Goal: Task Accomplishment & Management: Manage account settings

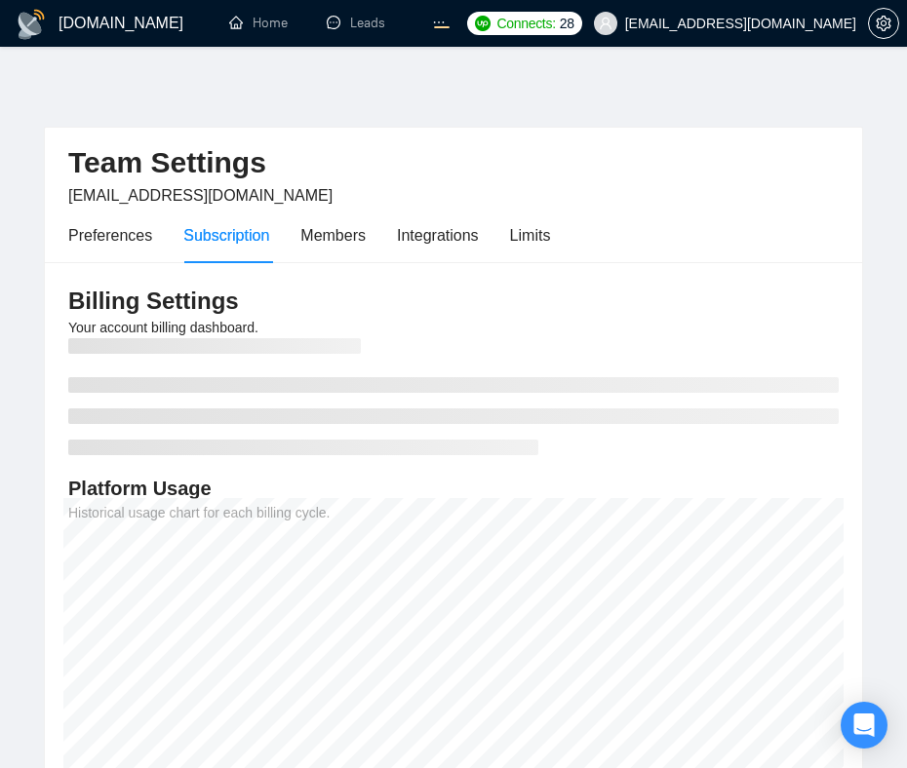
scroll to position [222, 0]
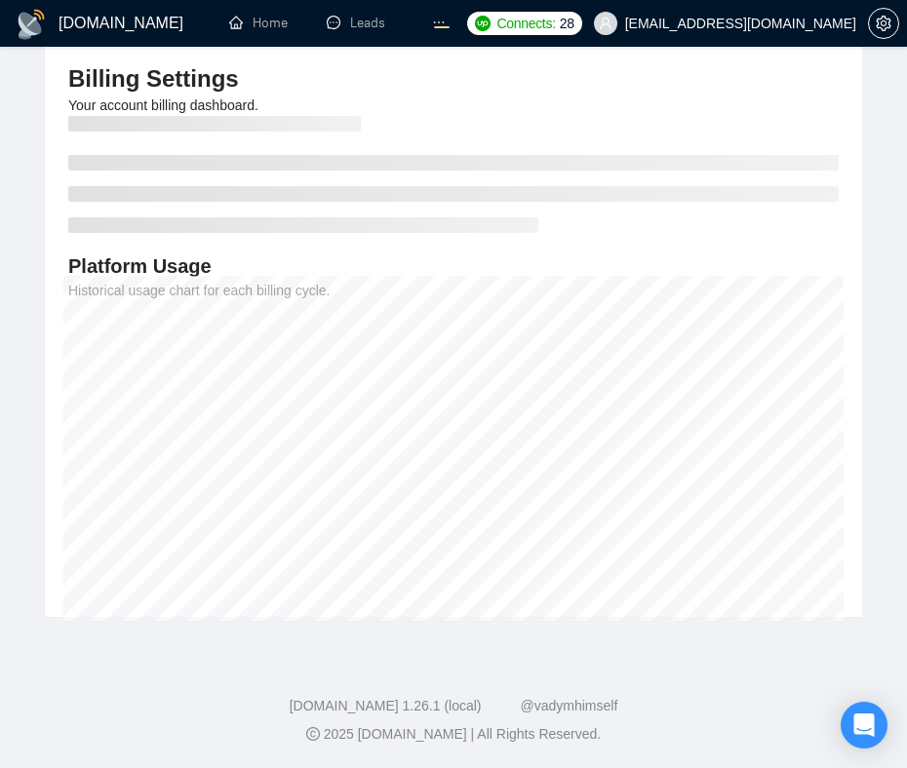
click at [754, 233] on div "Billing Settings Your account billing dashboard. Platform Usage Historical usag…" at bounding box center [453, 328] width 817 height 577
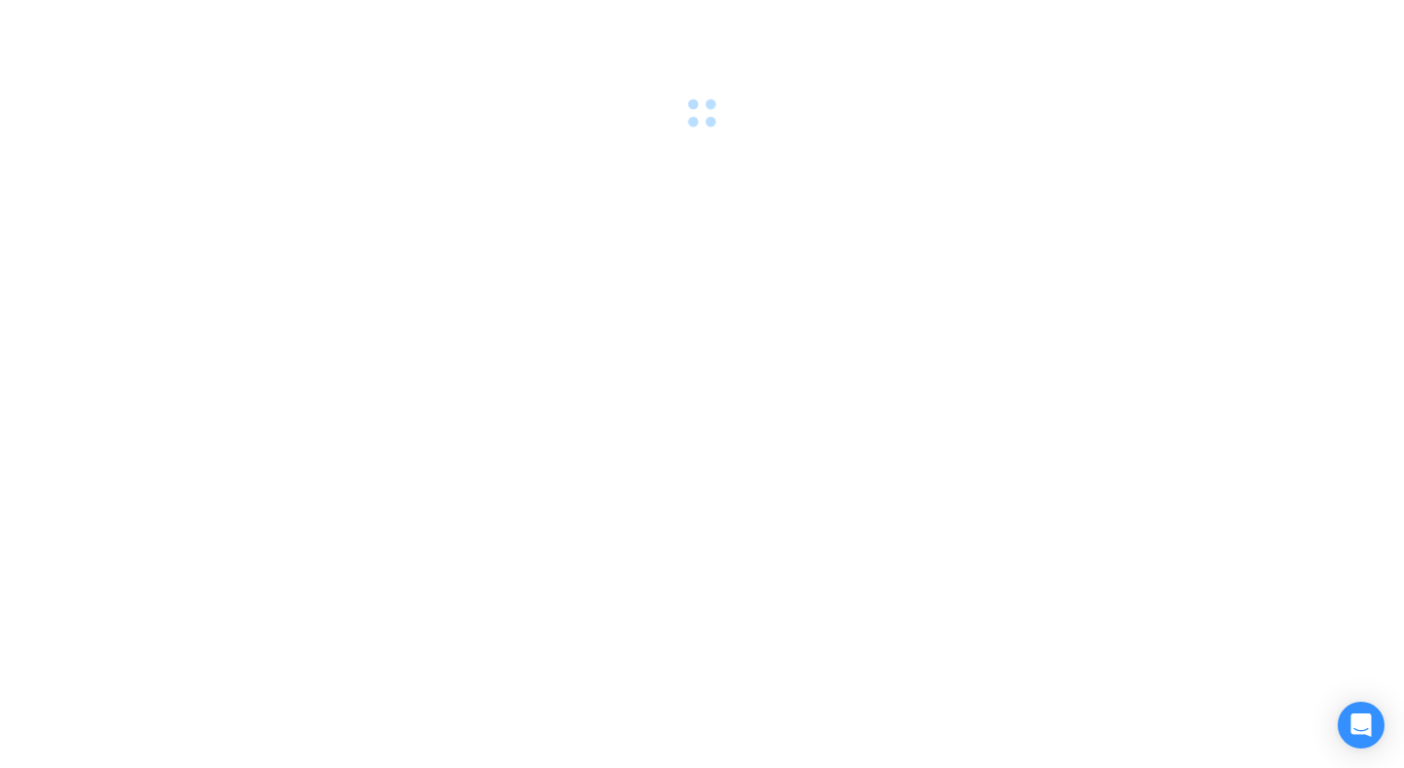
click at [962, 349] on div at bounding box center [702, 384] width 1404 height 768
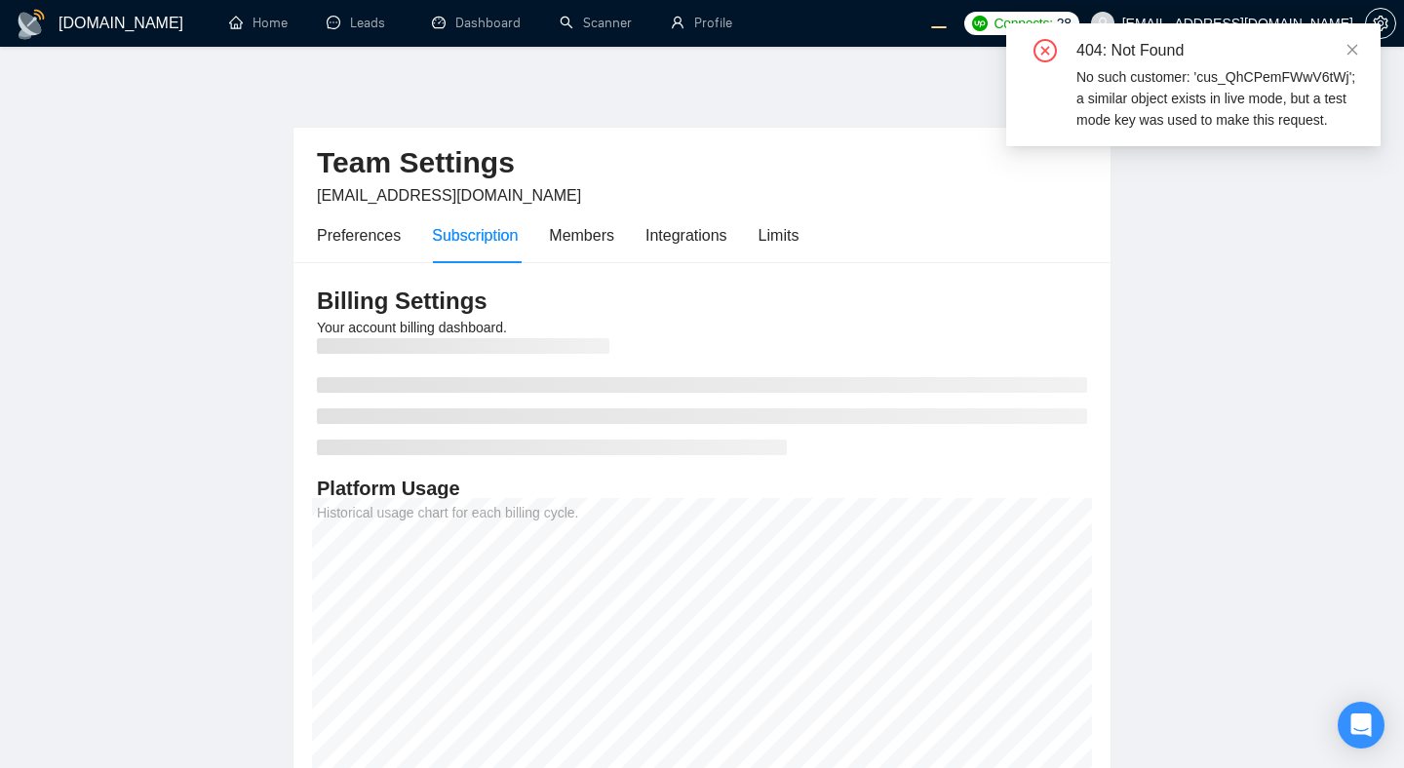
scroll to position [84, 0]
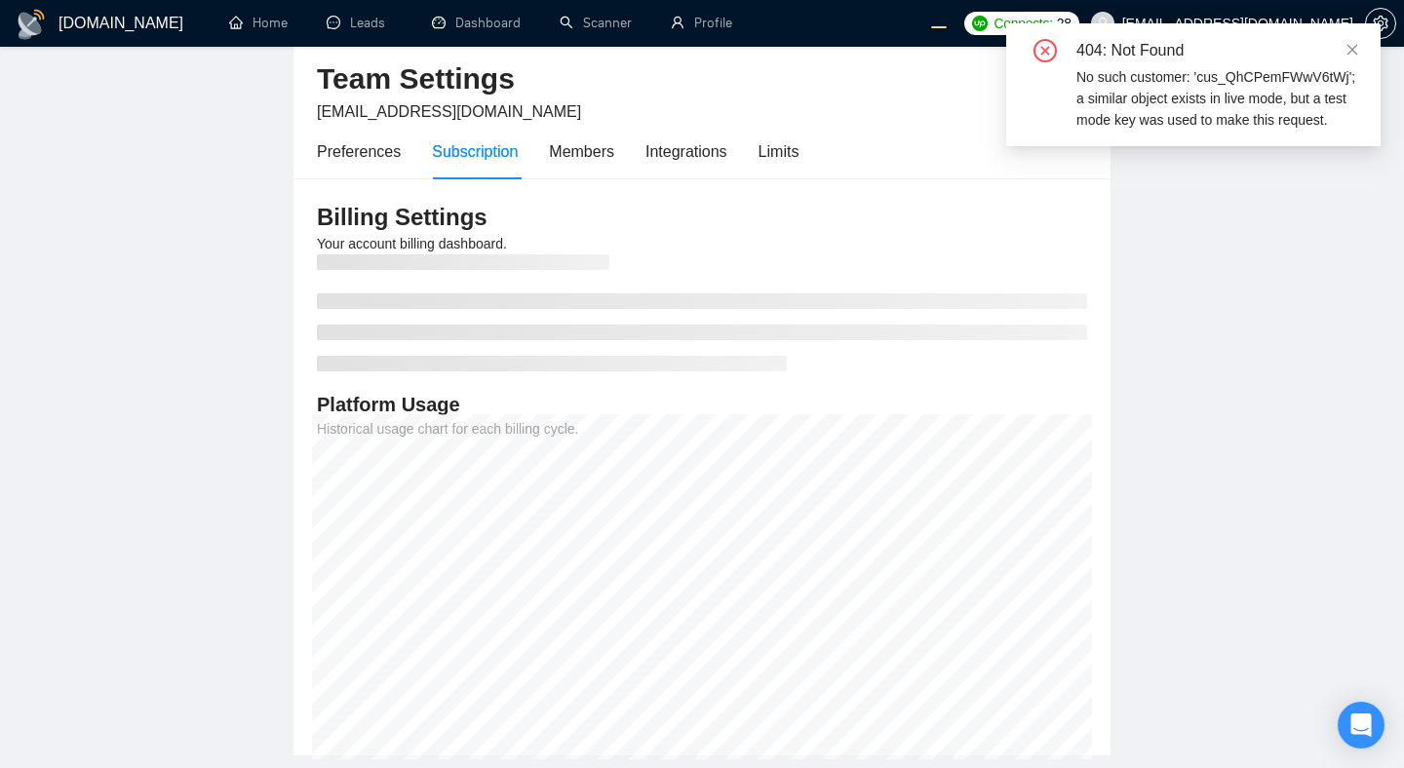
click at [1277, 447] on main "Team Settings evgeny.pinigin@zimalab.com Preferences Subscription Members Integ…" at bounding box center [702, 375] width 1342 height 763
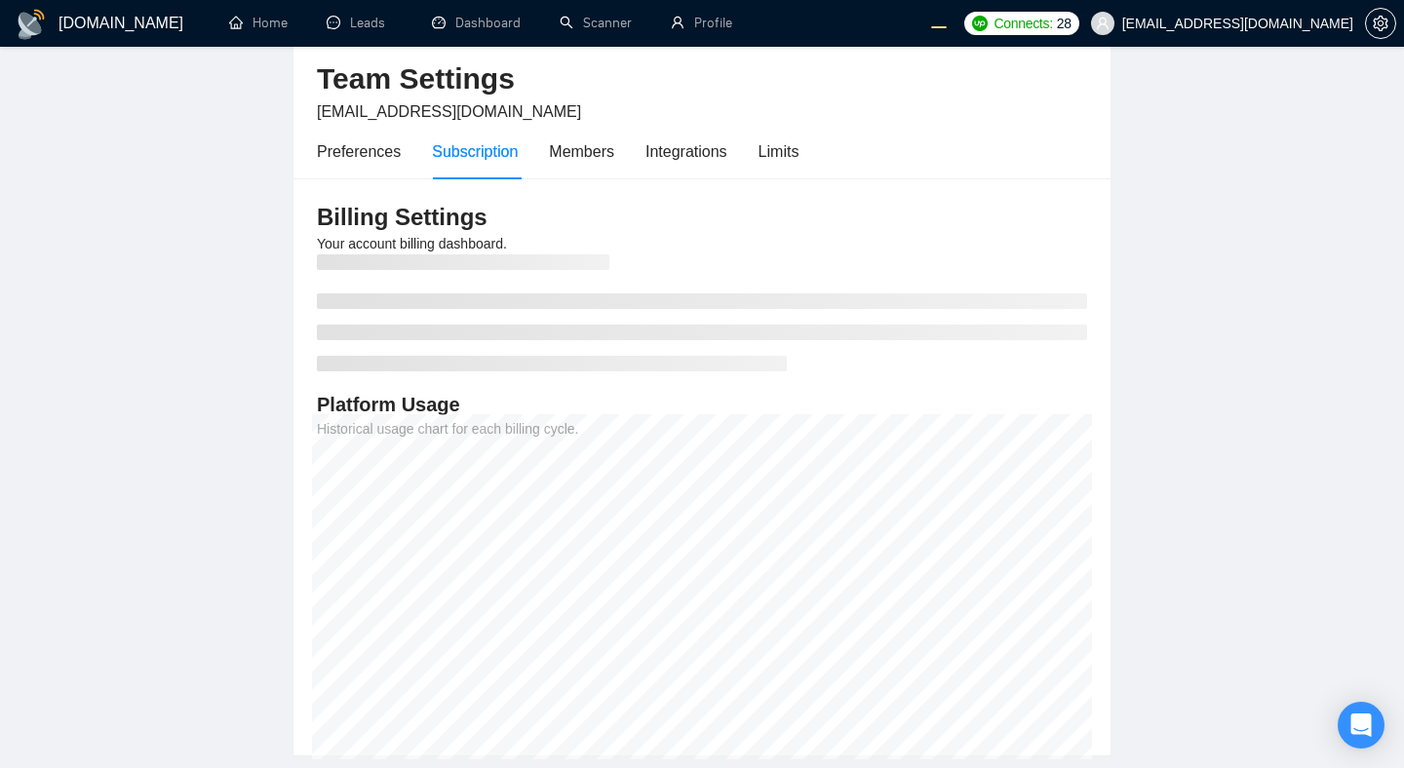
click at [1243, 372] on main "Team Settings evgeny.pinigin@zimalab.com Preferences Subscription Members Integ…" at bounding box center [702, 375] width 1342 height 763
click at [1307, 320] on main "Team Settings evgeny.pinigin@zimalab.com Preferences Subscription Members Integ…" at bounding box center [702, 375] width 1342 height 763
click at [796, 156] on div "Limits" at bounding box center [779, 151] width 41 height 24
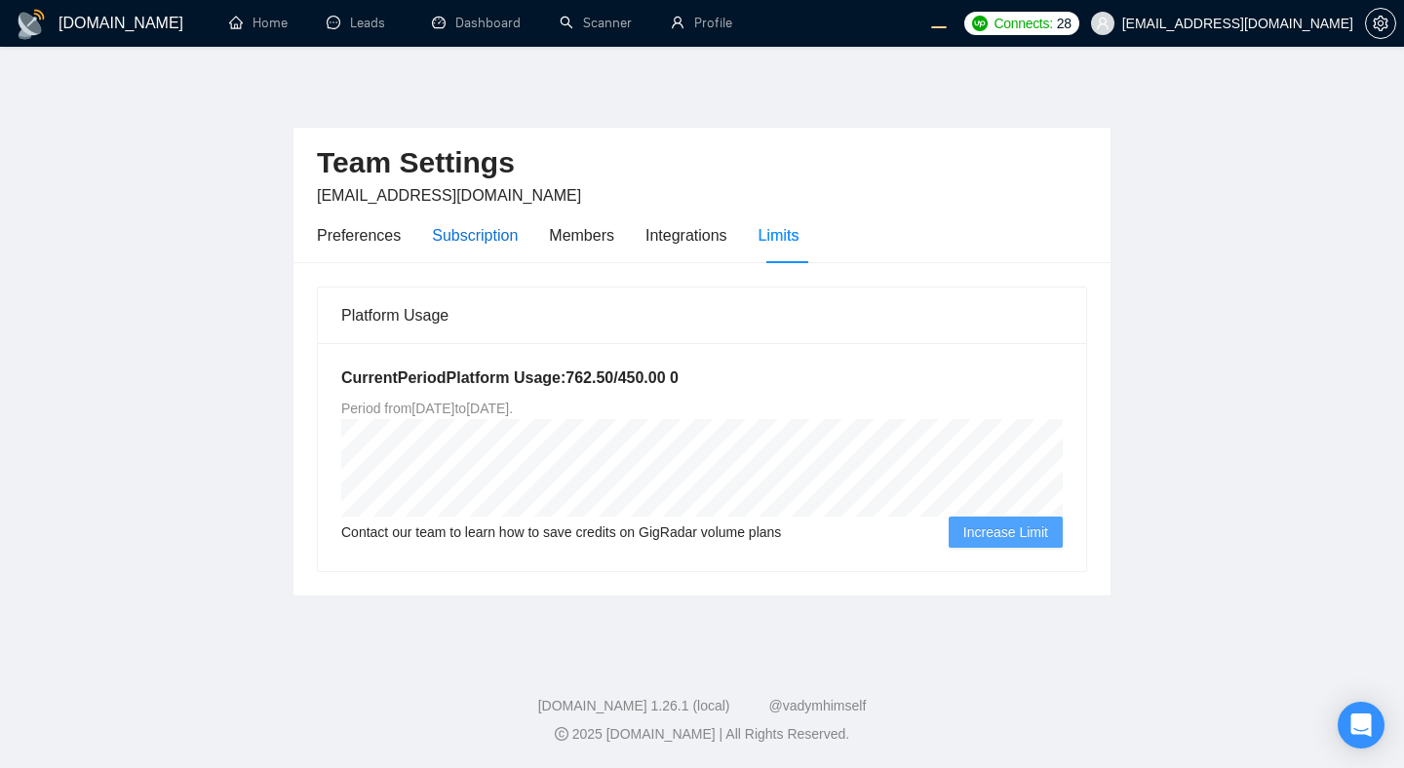
click at [472, 232] on div "Subscription" at bounding box center [475, 235] width 86 height 24
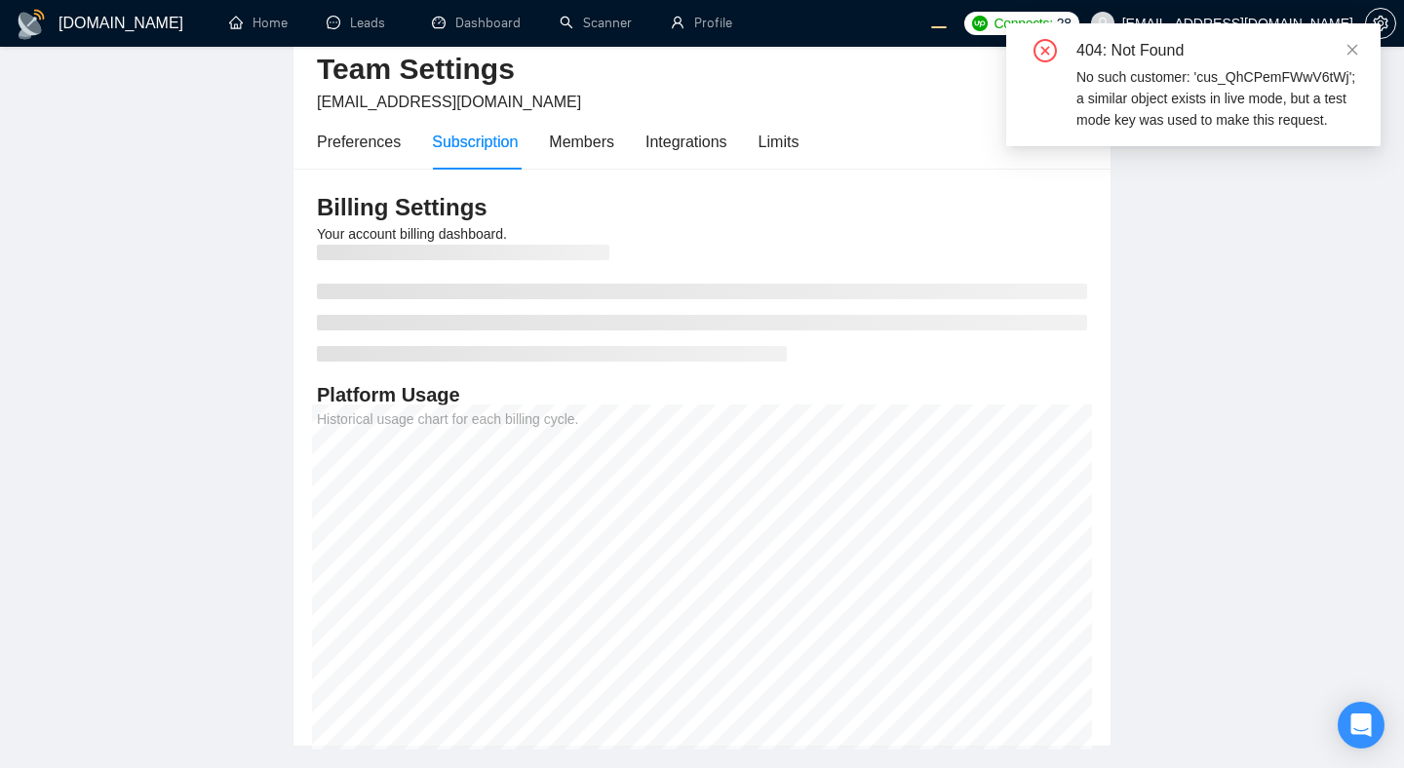
scroll to position [71, 0]
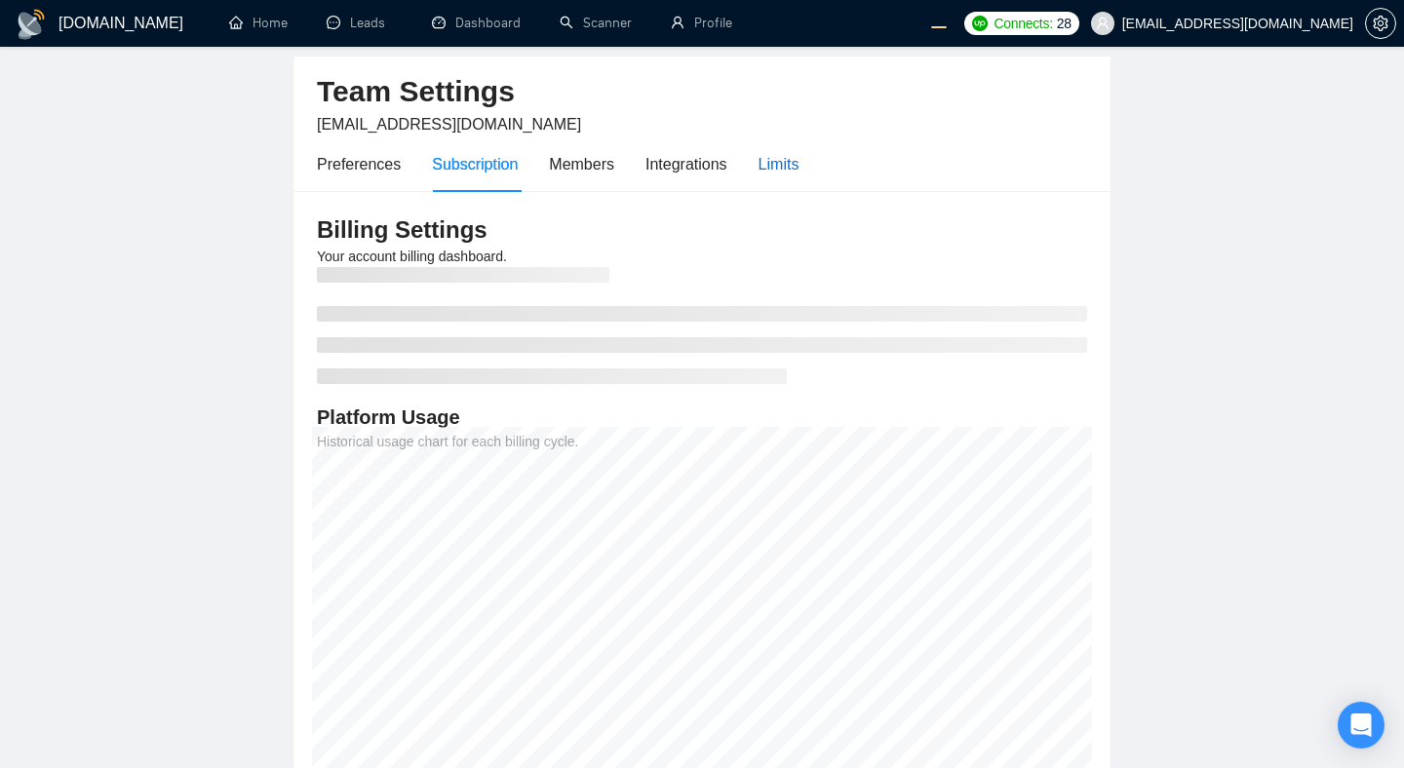
click at [800, 158] on div "Limits" at bounding box center [779, 164] width 41 height 24
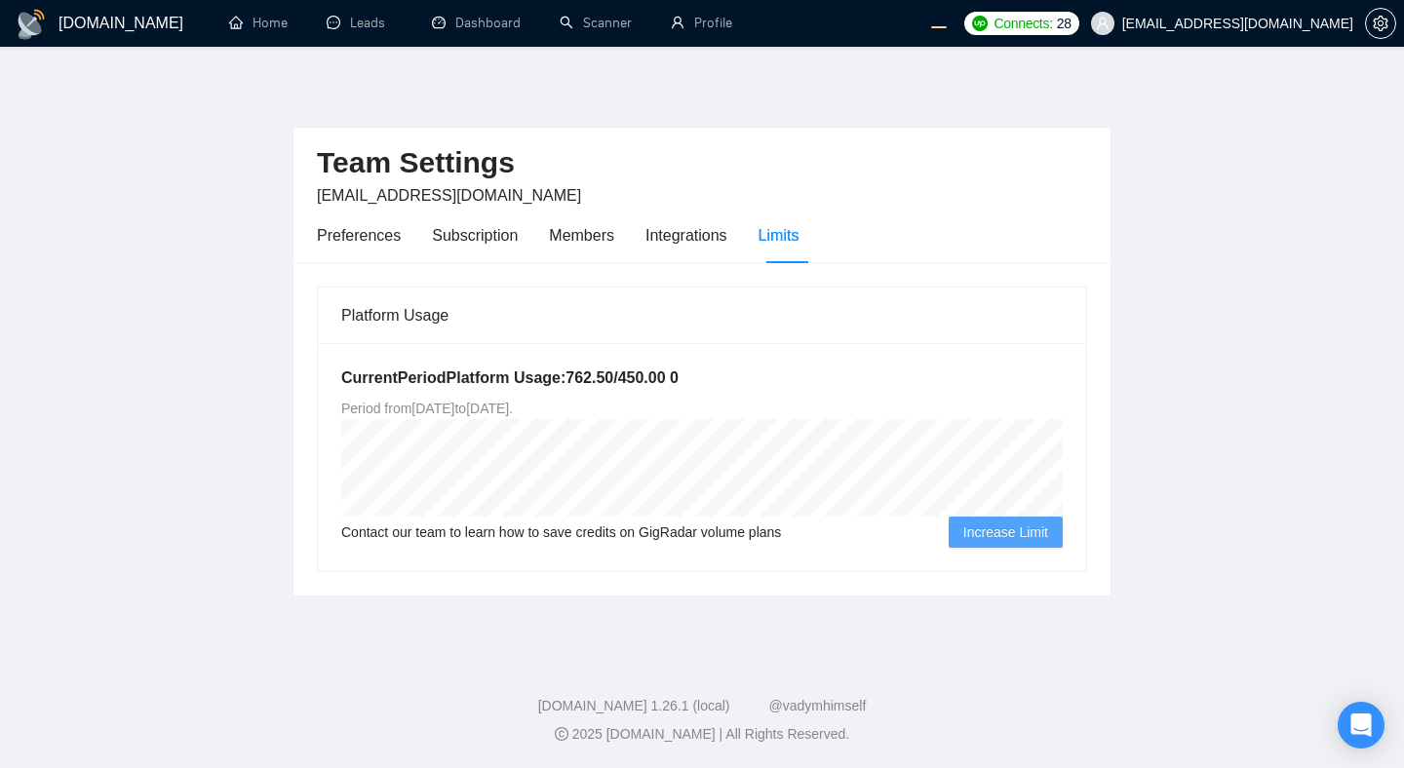
click at [1099, 228] on div "Team Settings evgeny.pinigin@zimalab.com Preferences Subscription Members Integ…" at bounding box center [702, 196] width 817 height 136
click at [477, 230] on div "Subscription" at bounding box center [475, 235] width 86 height 24
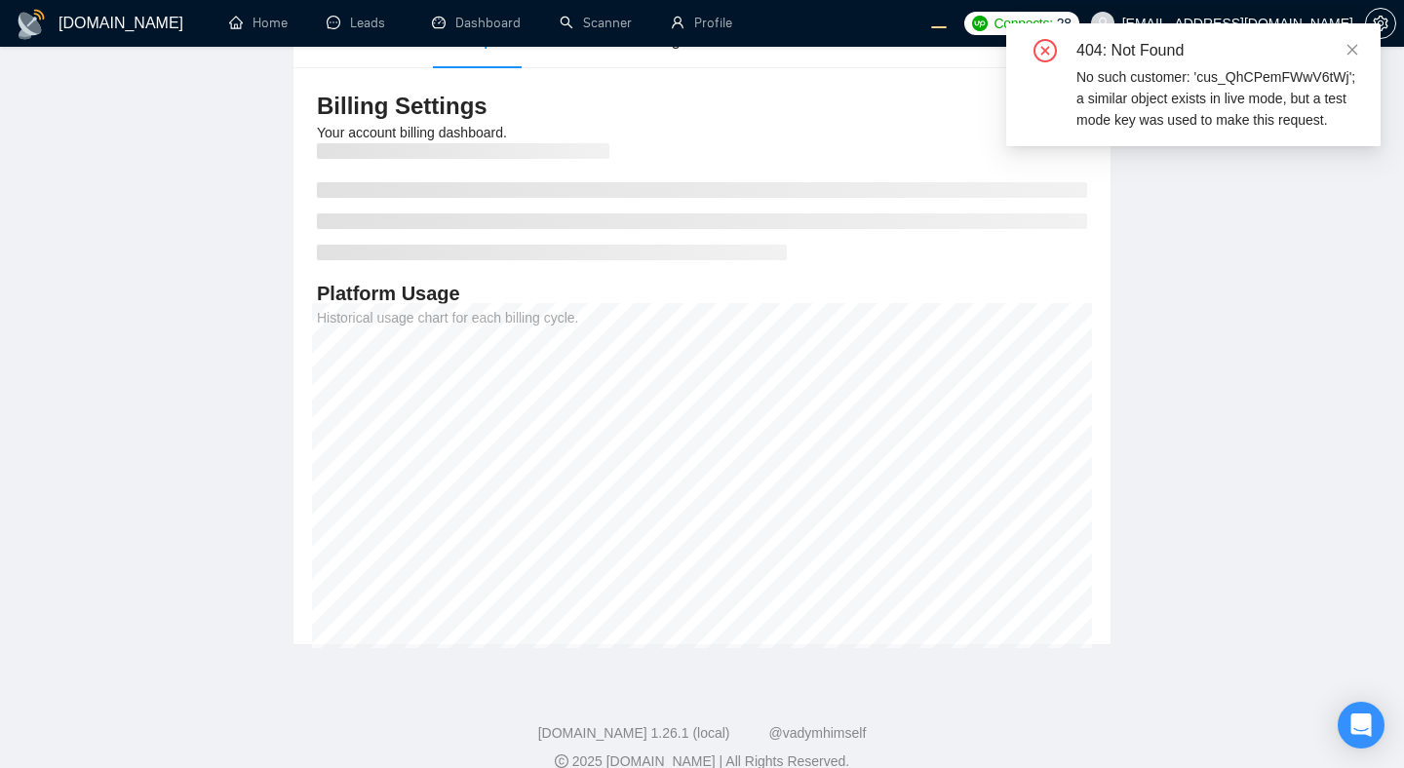
scroll to position [222, 0]
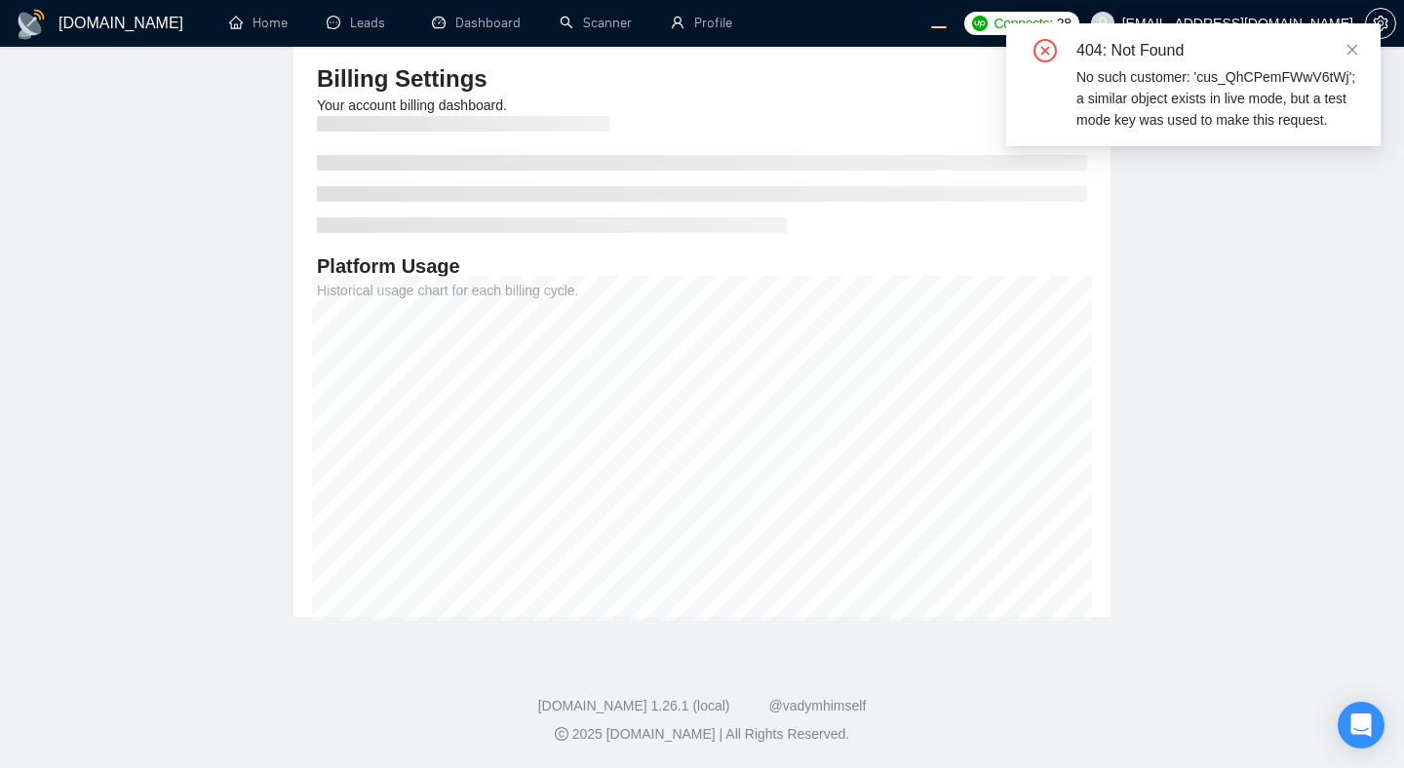
click at [1236, 387] on main "Team Settings evgeny.pinigin@zimalab.com Preferences Subscription Members Integ…" at bounding box center [702, 237] width 1342 height 763
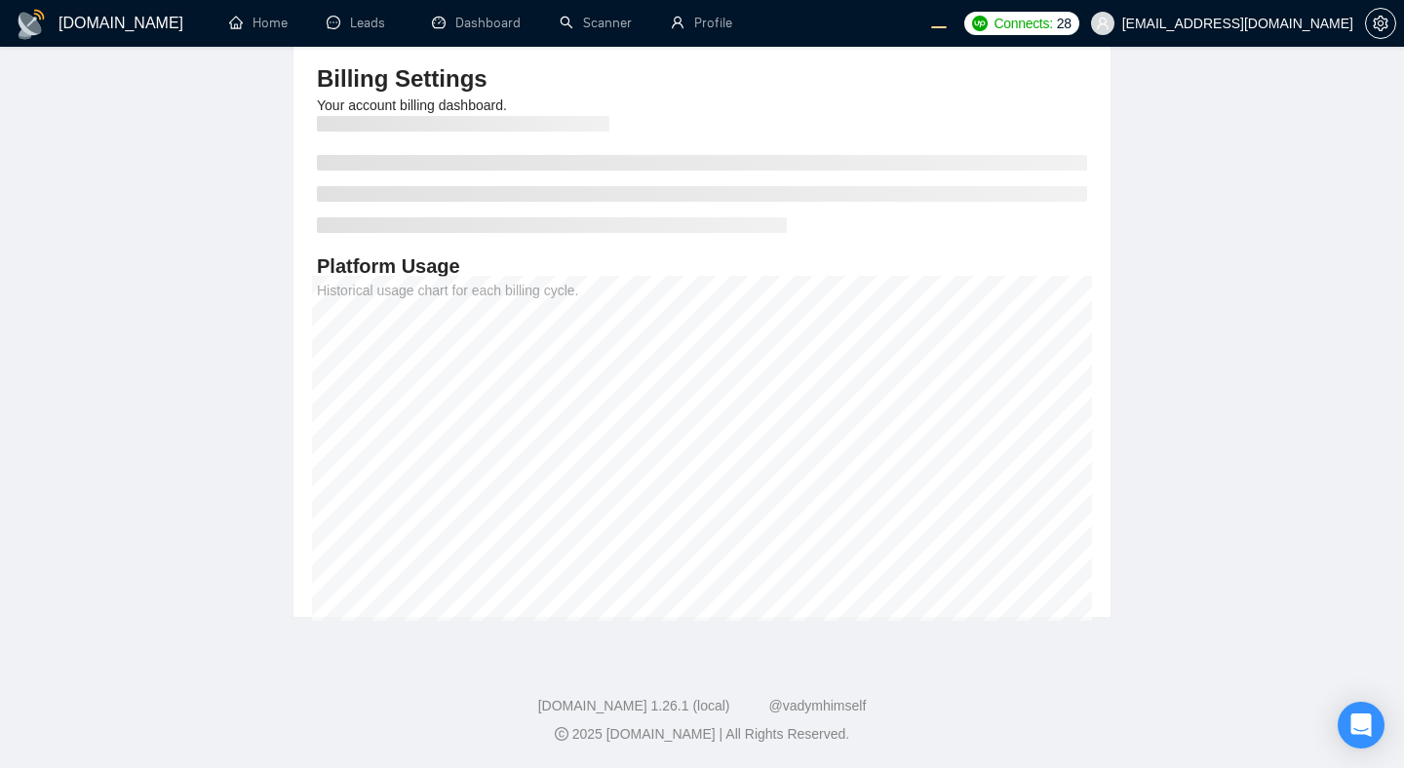
click at [1277, 367] on main "Team Settings evgeny.pinigin@zimalab.com Preferences Subscription Members Integ…" at bounding box center [702, 237] width 1342 height 763
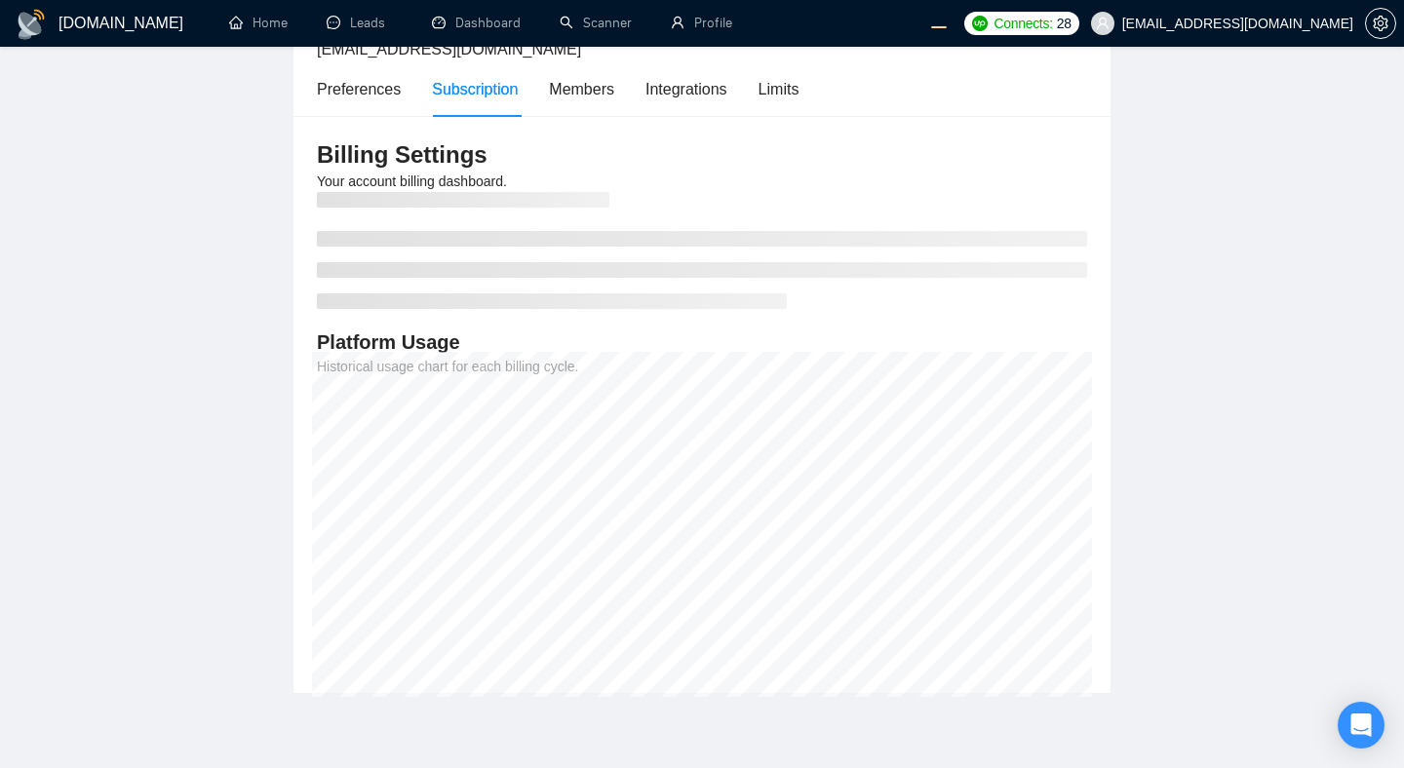
scroll to position [222, 0]
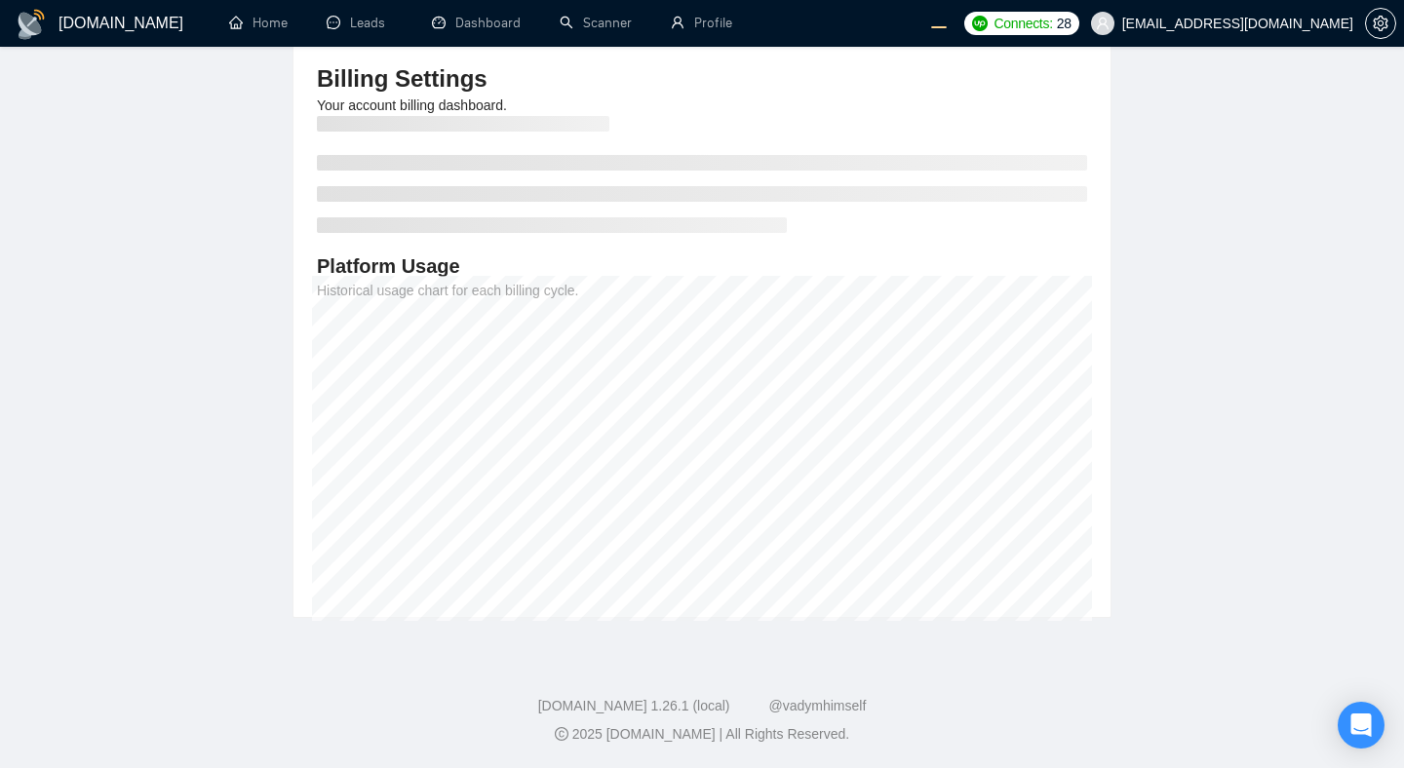
click at [1256, 399] on main "Team Settings evgeny.pinigin@zimalab.com Preferences Subscription Members Integ…" at bounding box center [702, 237] width 1342 height 763
click at [1298, 351] on main "Team Settings evgeny.pinigin@zimalab.com Preferences Subscription Members Integ…" at bounding box center [702, 237] width 1342 height 763
click at [1209, 329] on main "Team Settings evgeny.pinigin@zimalab.com Preferences Subscription Members Integ…" at bounding box center [702, 237] width 1342 height 763
click at [155, 419] on main "Team Settings evgeny.pinigin@zimalab.com Preferences Subscription Members Integ…" at bounding box center [702, 237] width 1342 height 763
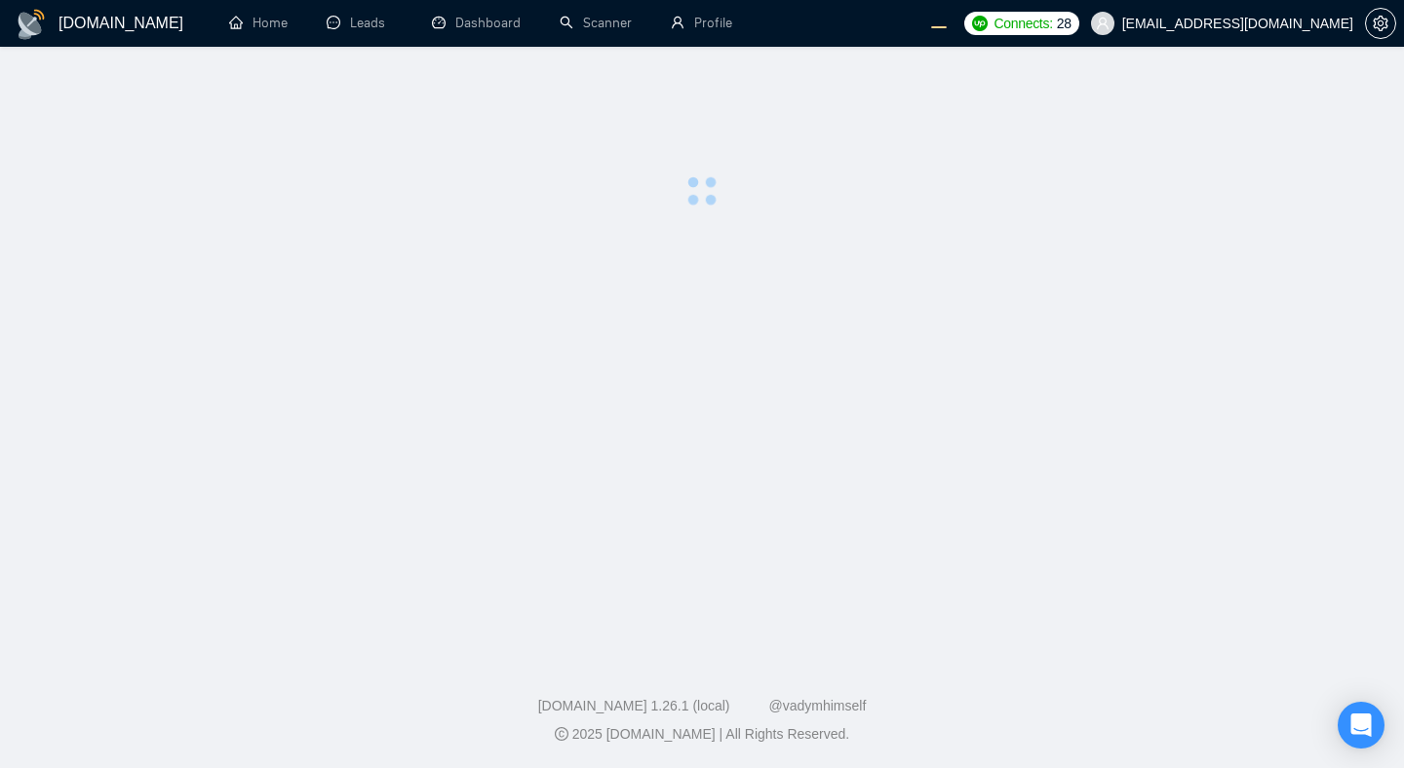
scroll to position [222, 0]
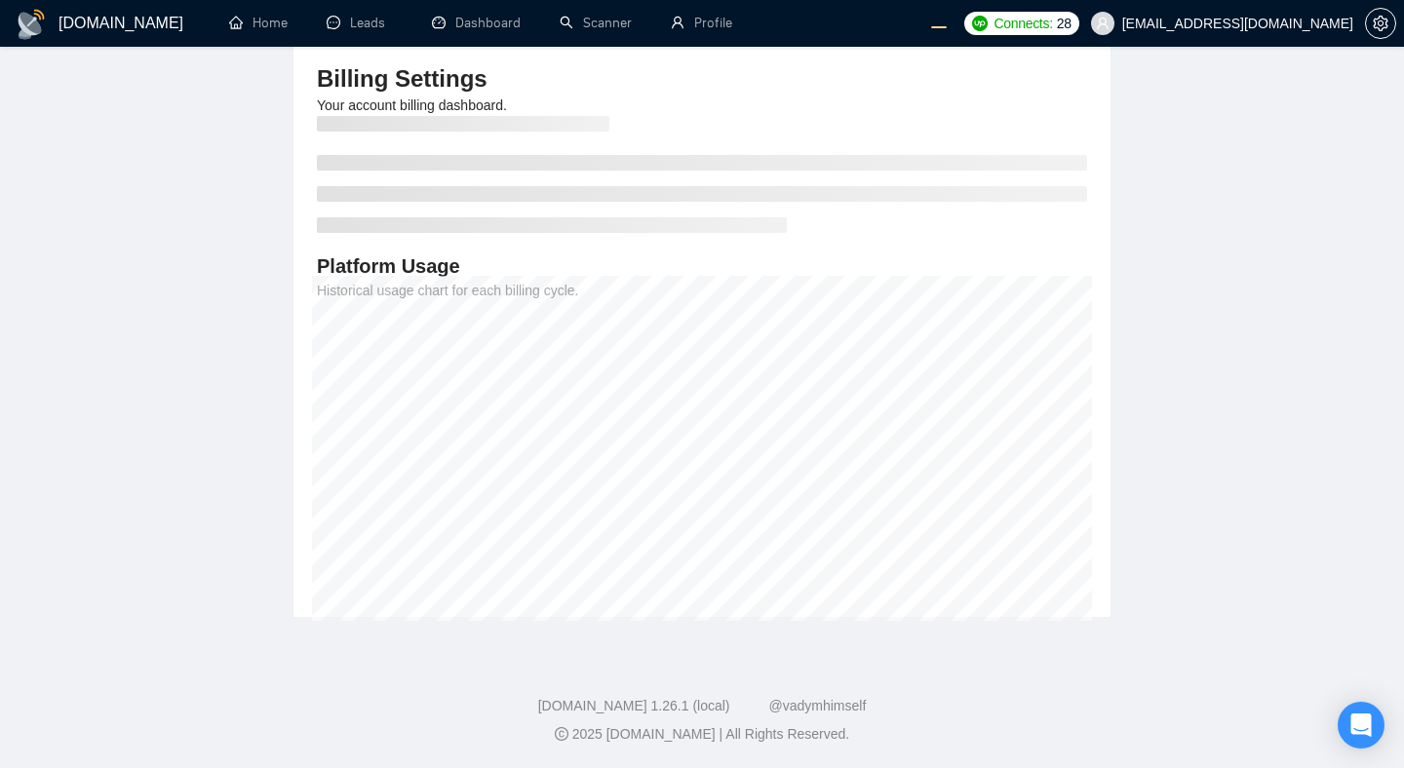
click at [307, 452] on div "Billing Settings Your account billing dashboard. Platform Usage Historical usag…" at bounding box center [702, 328] width 817 height 577
click at [1079, 219] on ul at bounding box center [702, 194] width 770 height 78
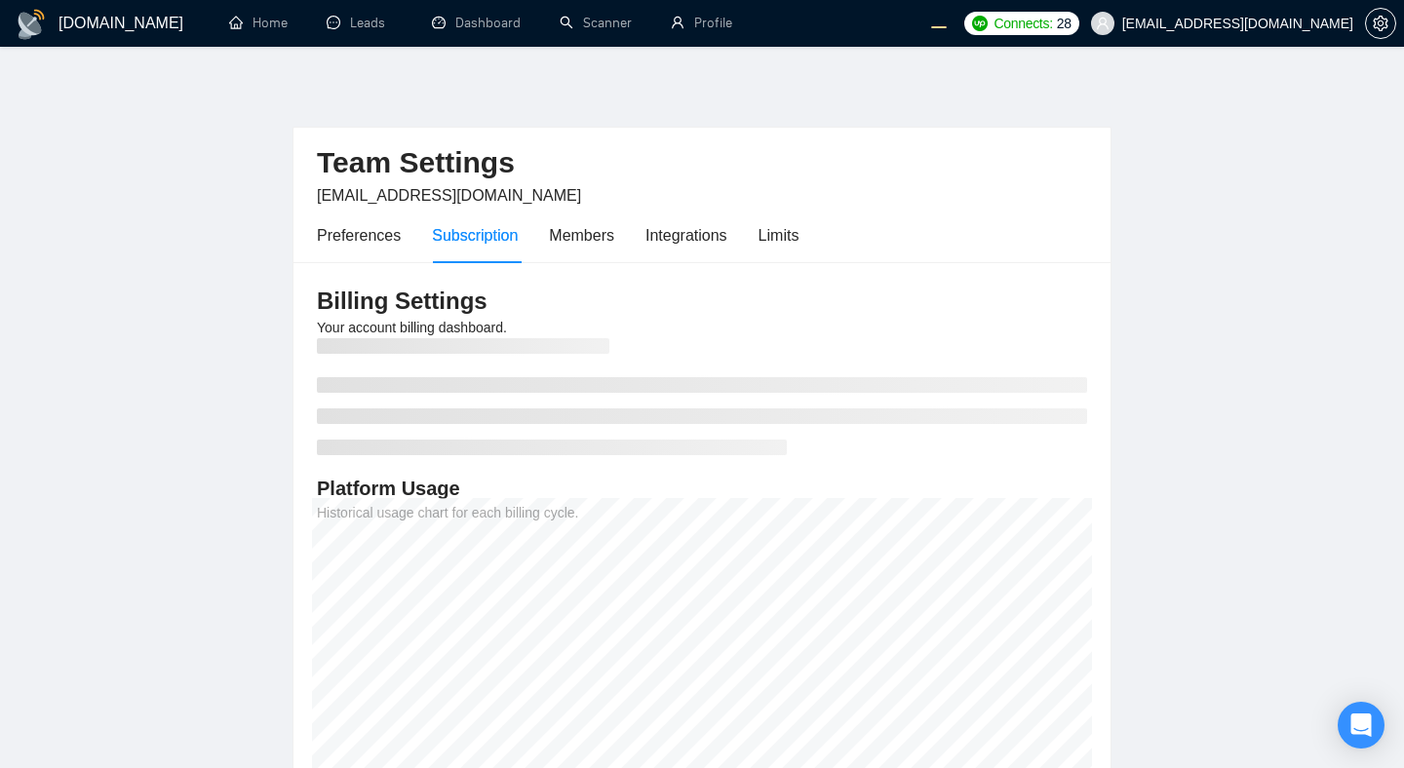
click at [168, 520] on main "Team Settings evgeny.pinigin@zimalab.com Preferences Subscription Members Integ…" at bounding box center [702, 459] width 1342 height 763
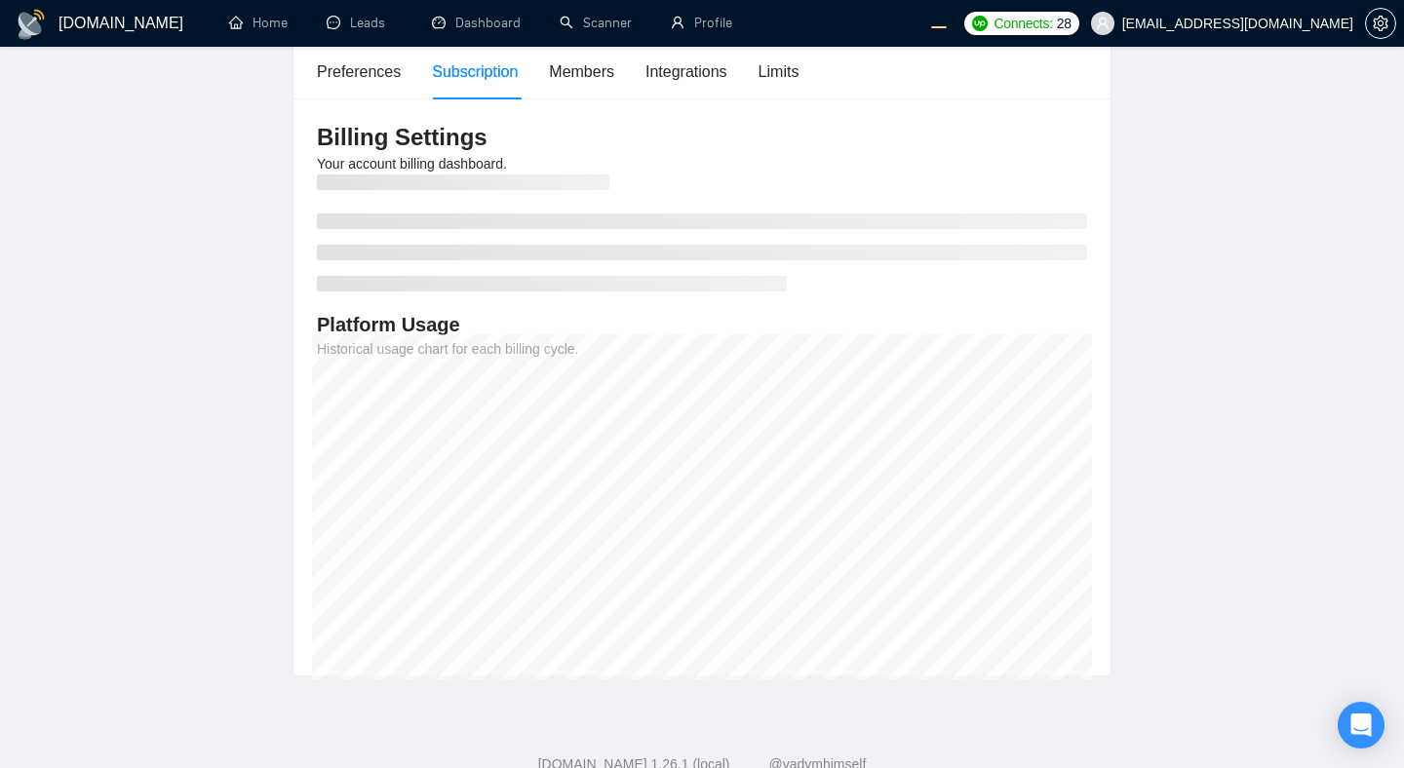
scroll to position [222, 0]
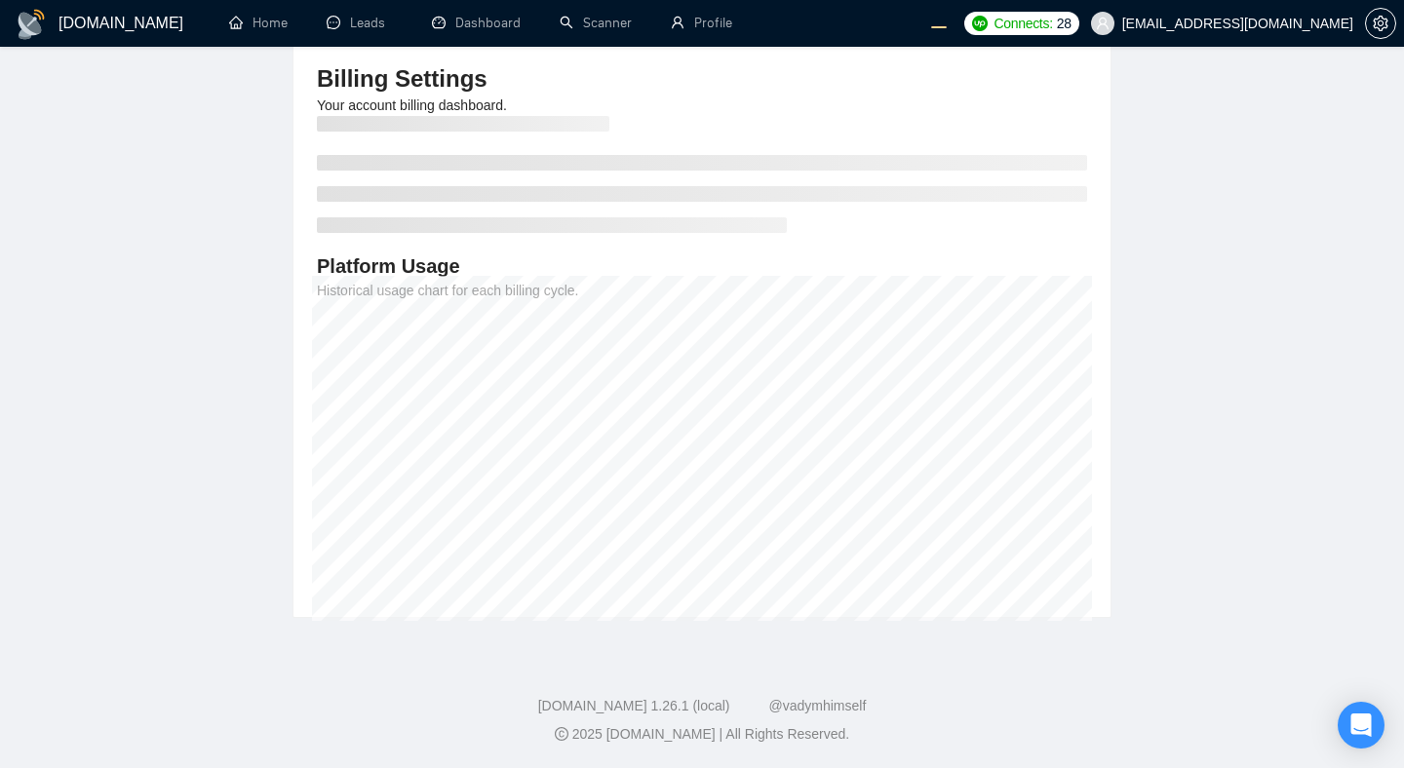
click at [1226, 262] on main "Team Settings evgeny.pinigin@zimalab.com Preferences Subscription Members Integ…" at bounding box center [702, 237] width 1342 height 763
click at [182, 350] on main "Team Settings evgeny.pinigin@zimalab.com Preferences Subscription Members Integ…" at bounding box center [702, 237] width 1342 height 763
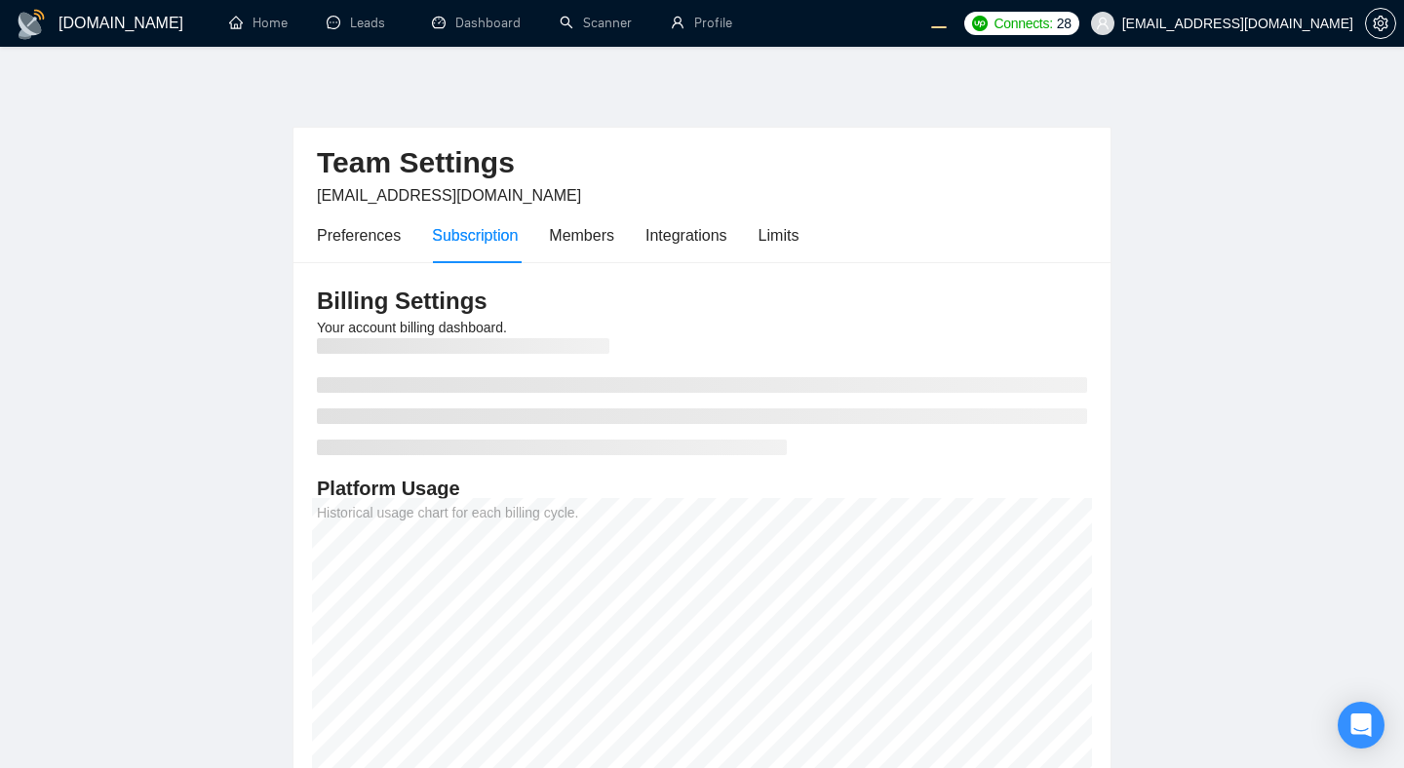
click at [167, 351] on main "Team Settings [EMAIL_ADDRESS][DOMAIN_NAME] Preferences Subscription Members Int…" at bounding box center [702, 459] width 1342 height 763
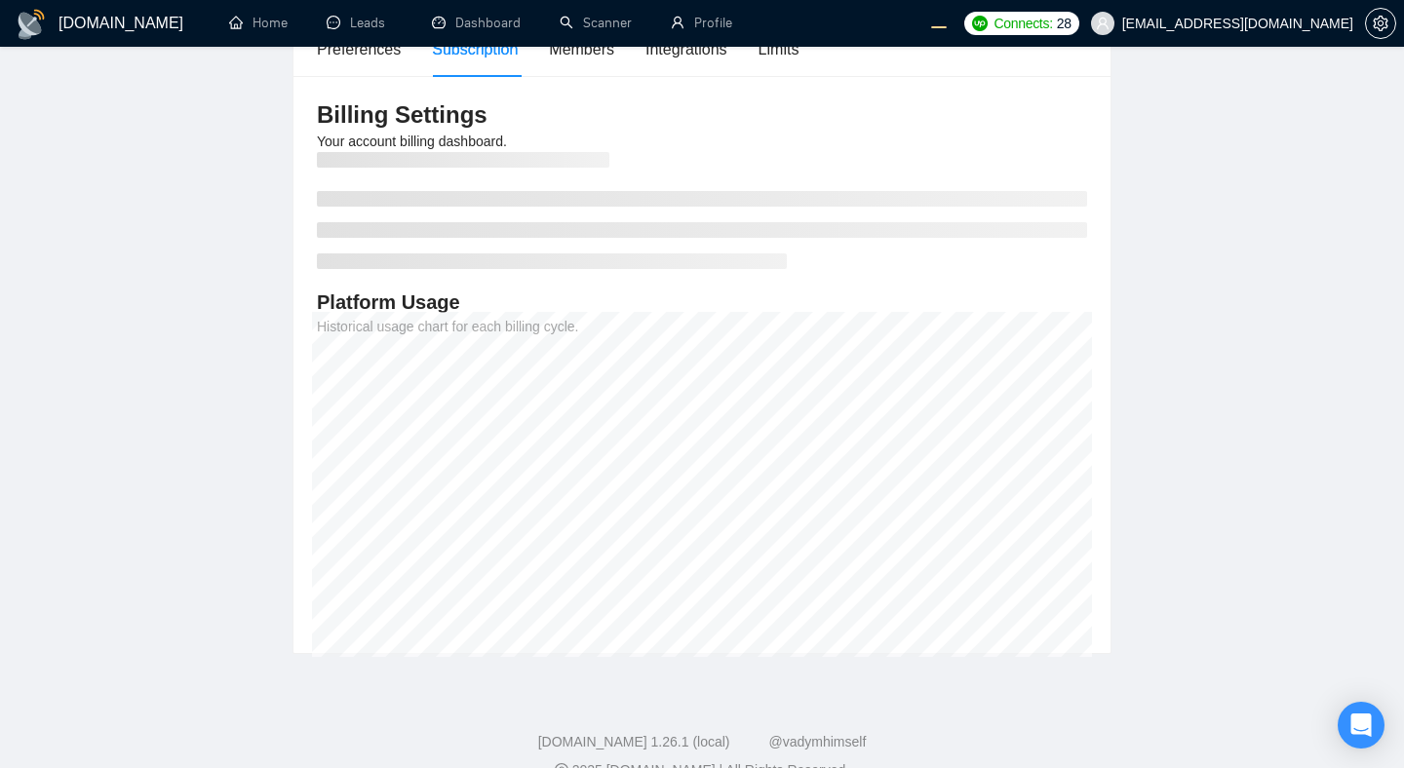
scroll to position [195, 0]
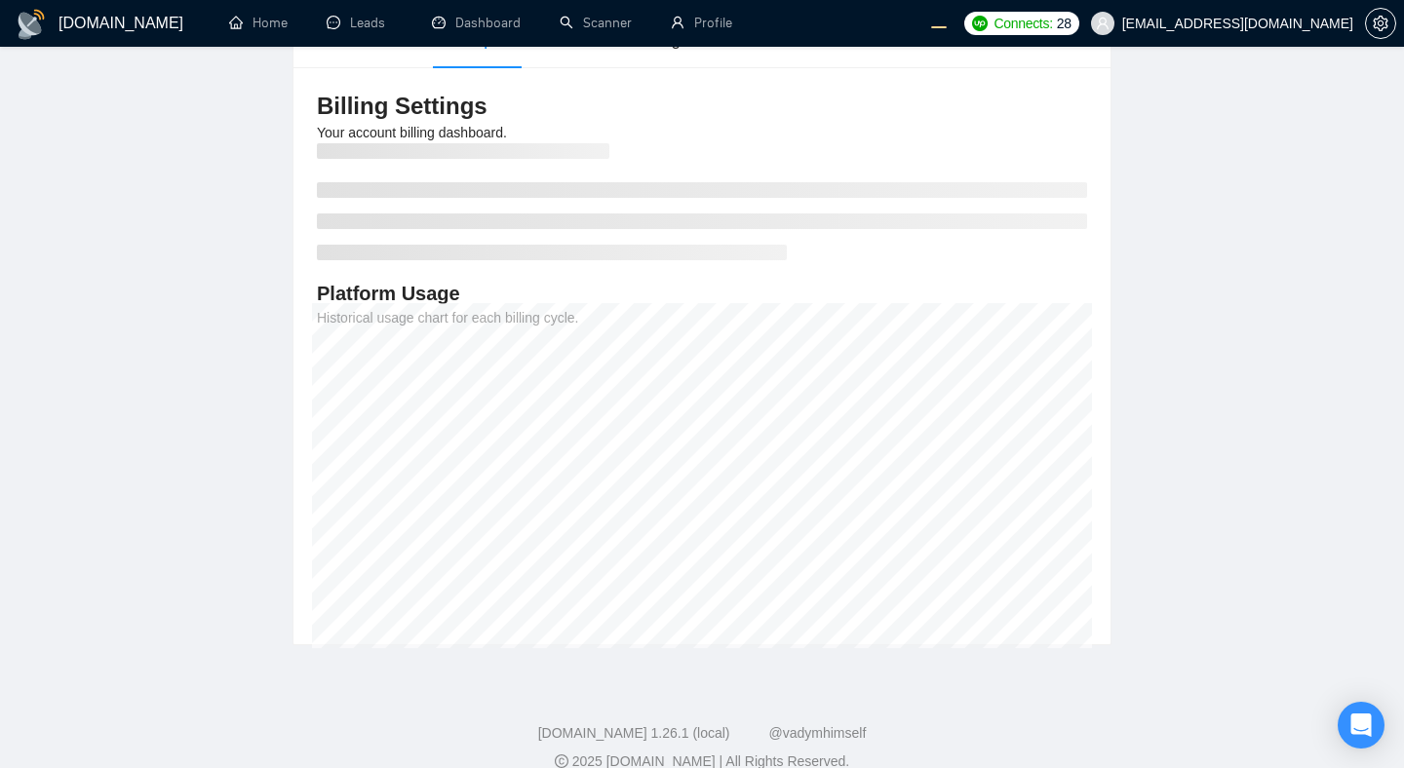
click at [203, 484] on main "Team Settings [EMAIL_ADDRESS][DOMAIN_NAME] Preferences Subscription Members Int…" at bounding box center [702, 264] width 1342 height 763
click at [1269, 162] on main "Team Settings evgeny.pinigin@zimalab.com Preferences Subscription Members Integ…" at bounding box center [702, 264] width 1342 height 763
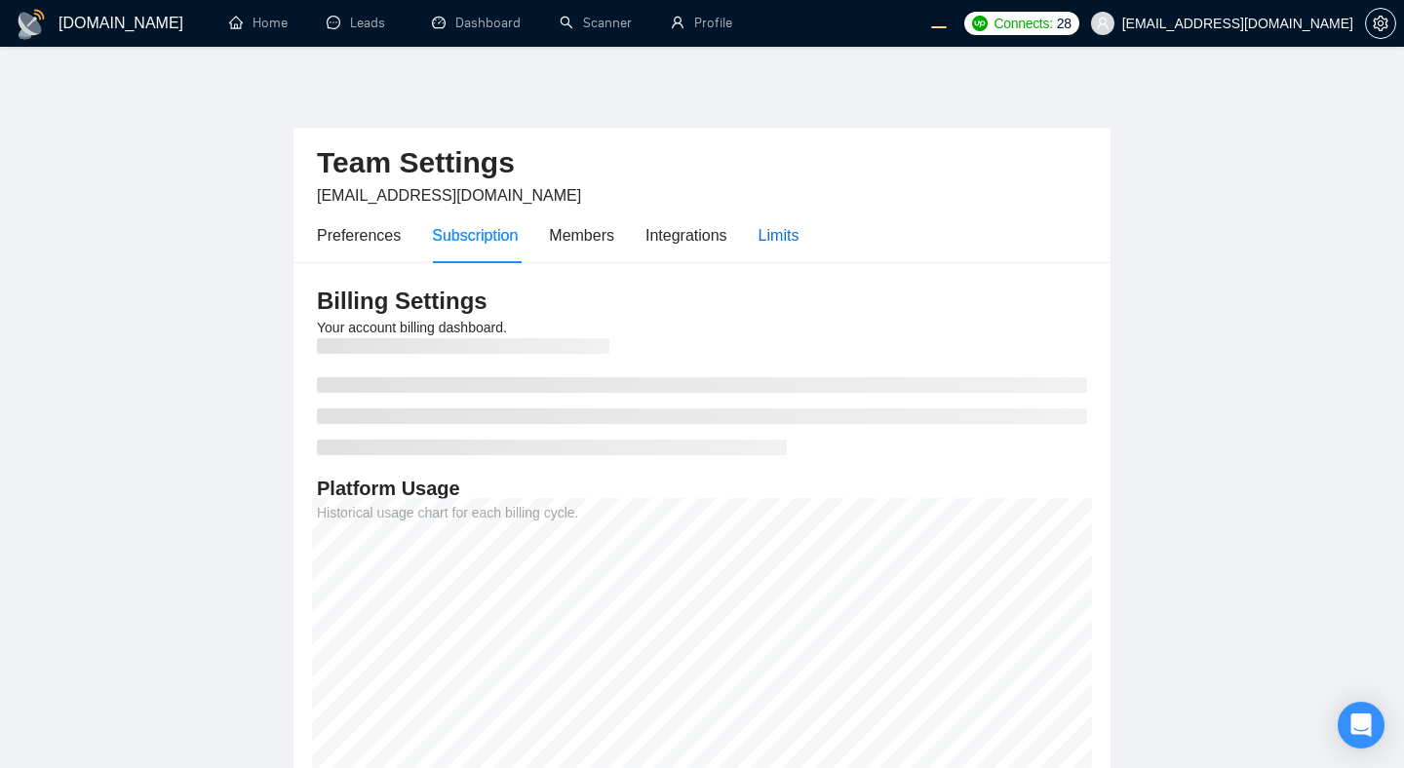
click at [781, 238] on div "Limits" at bounding box center [779, 235] width 41 height 24
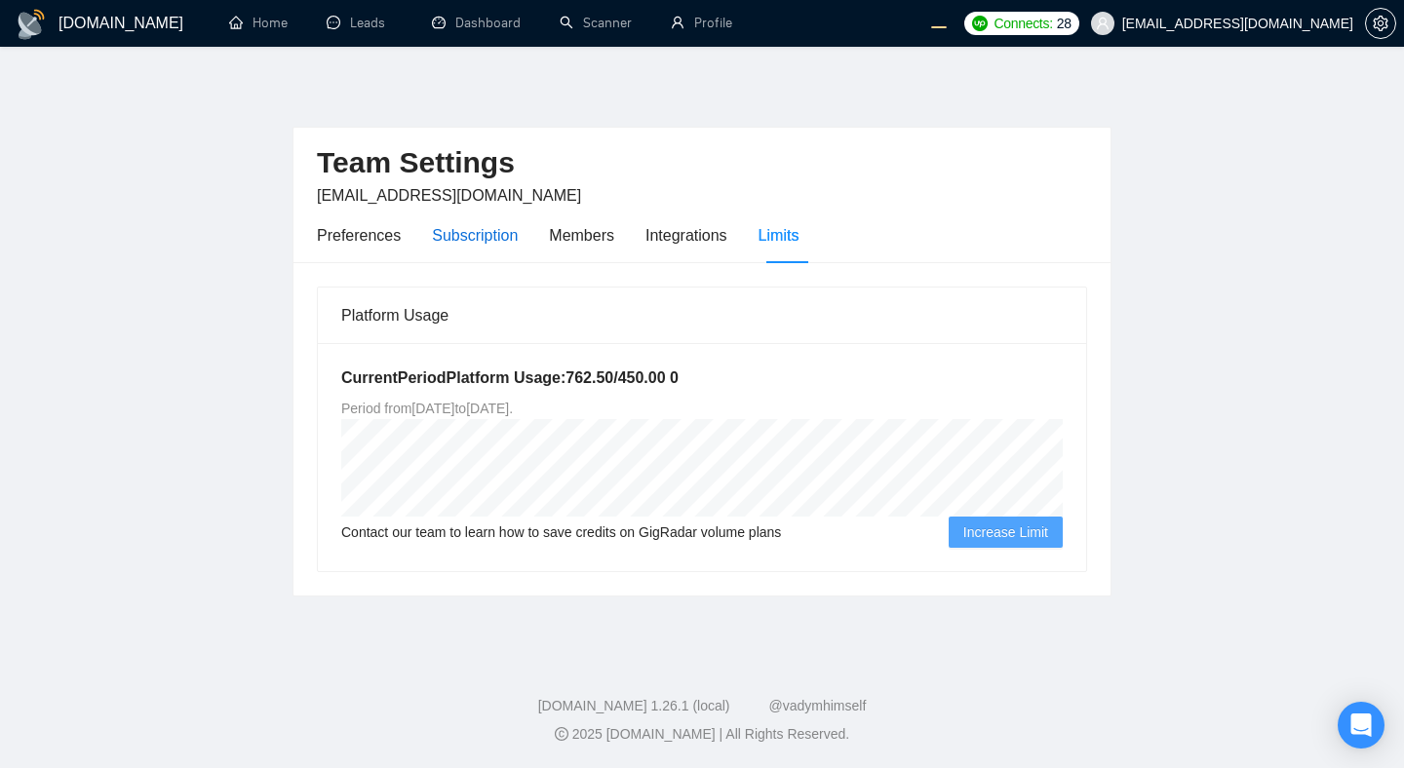
click at [471, 241] on div "Subscription" at bounding box center [475, 235] width 86 height 24
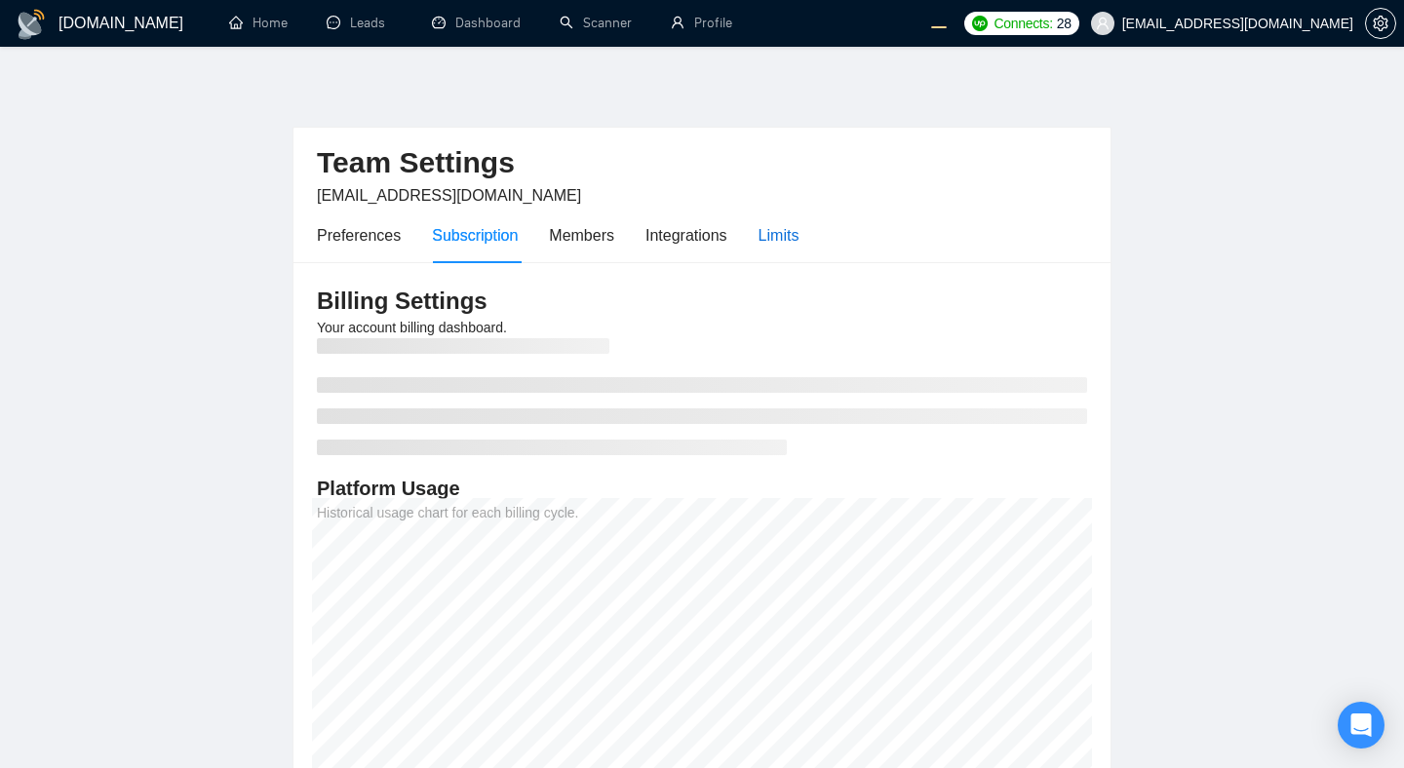
click at [781, 235] on div "Limits" at bounding box center [779, 235] width 41 height 24
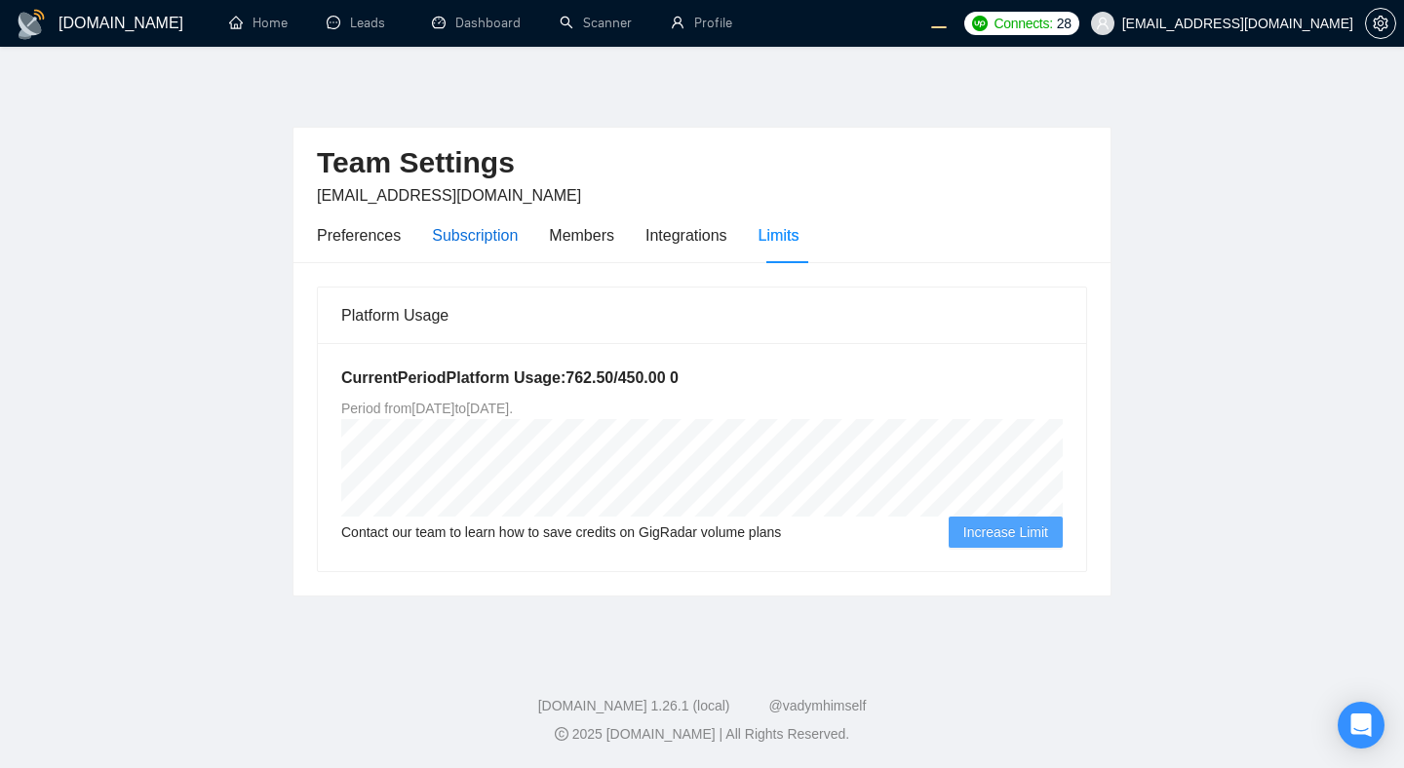
click at [467, 243] on div "Subscription" at bounding box center [475, 235] width 86 height 24
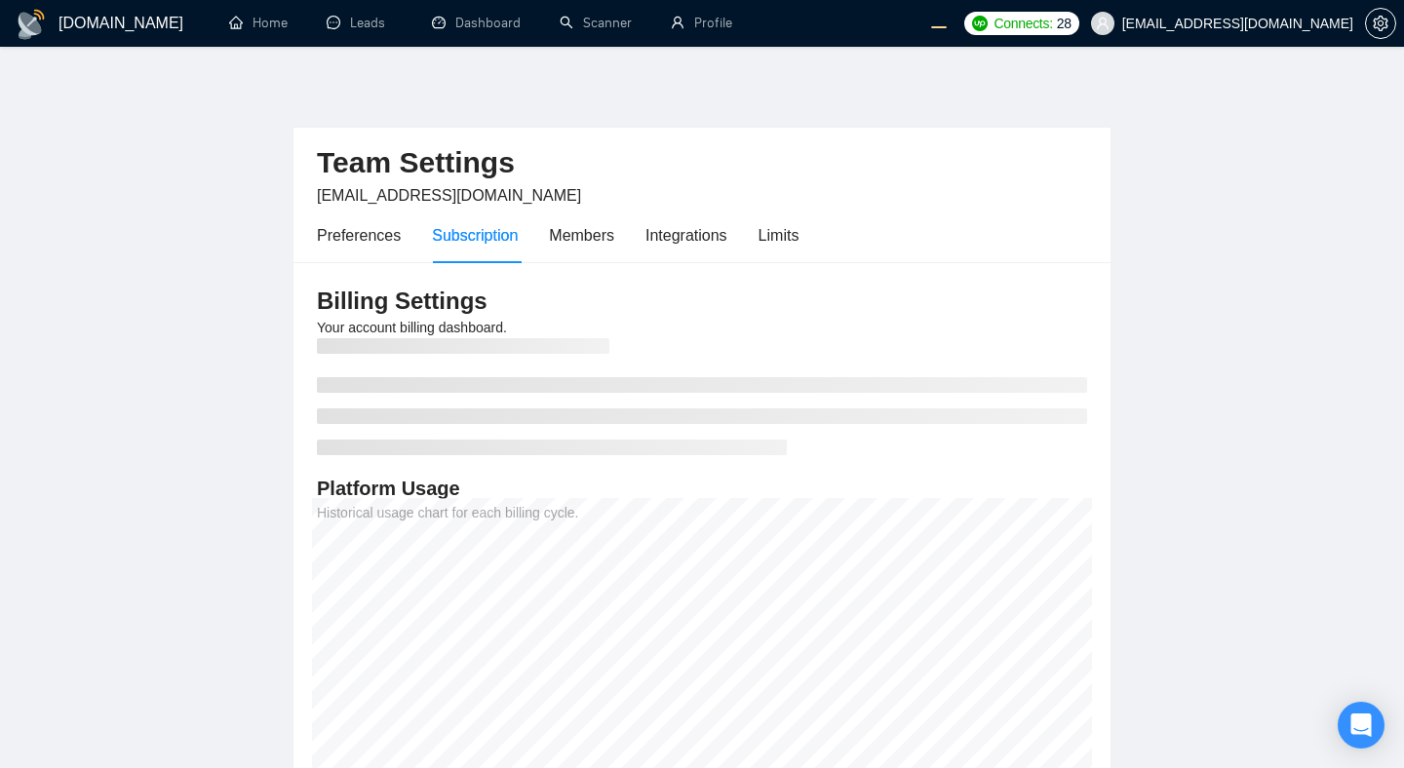
click at [1210, 356] on main "Team Settings [EMAIL_ADDRESS][DOMAIN_NAME] Preferences Subscription Members Int…" at bounding box center [702, 459] width 1342 height 763
click at [774, 233] on div "Limits" at bounding box center [779, 235] width 41 height 24
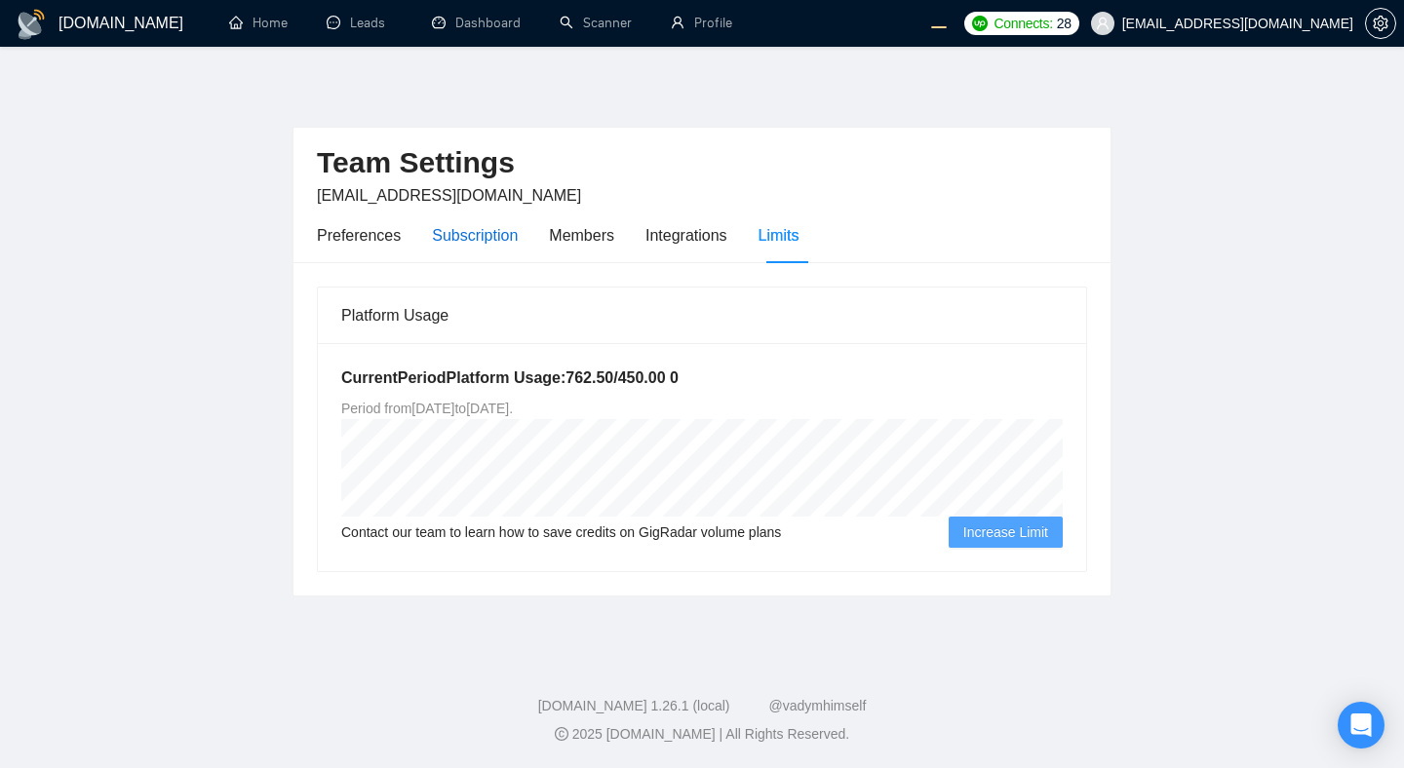
click at [474, 235] on div "Subscription" at bounding box center [475, 235] width 86 height 24
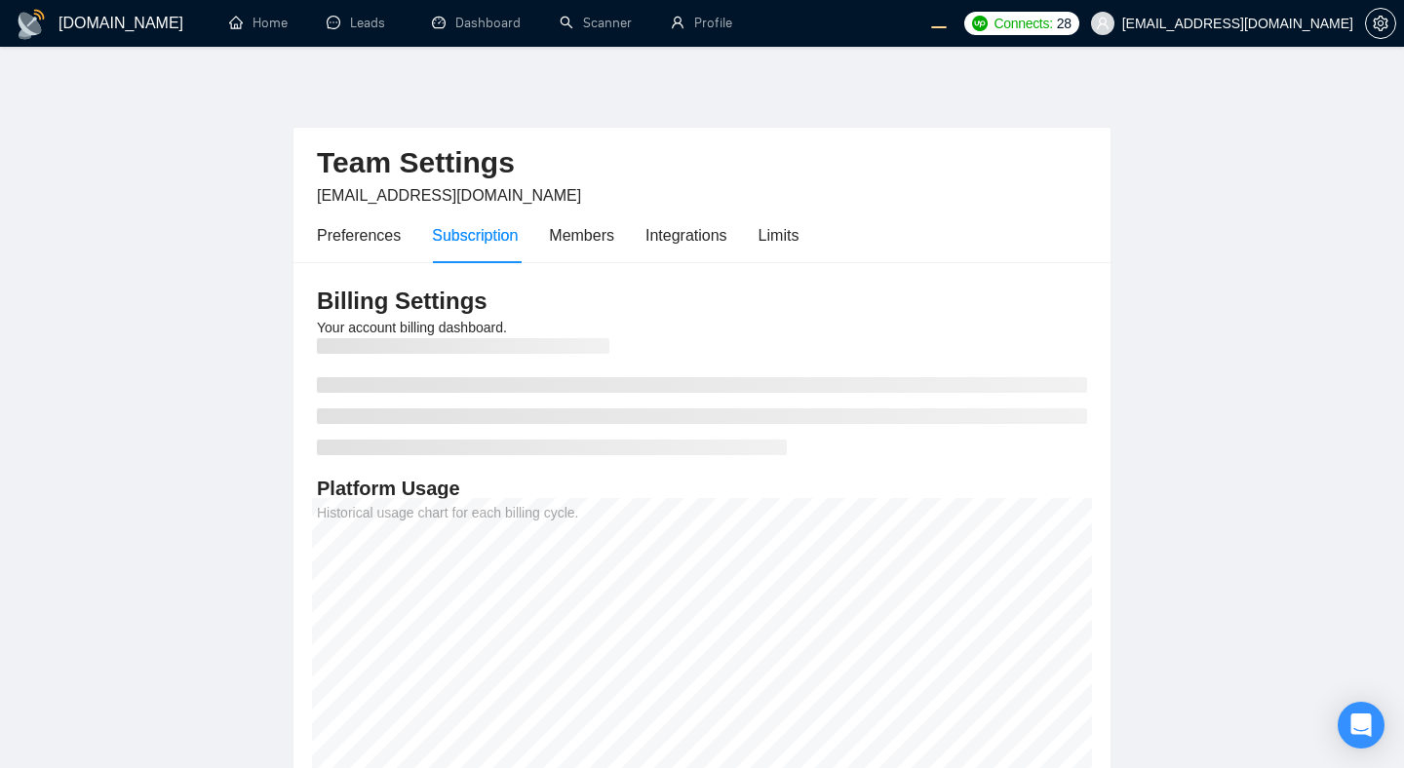
scroll to position [222, 0]
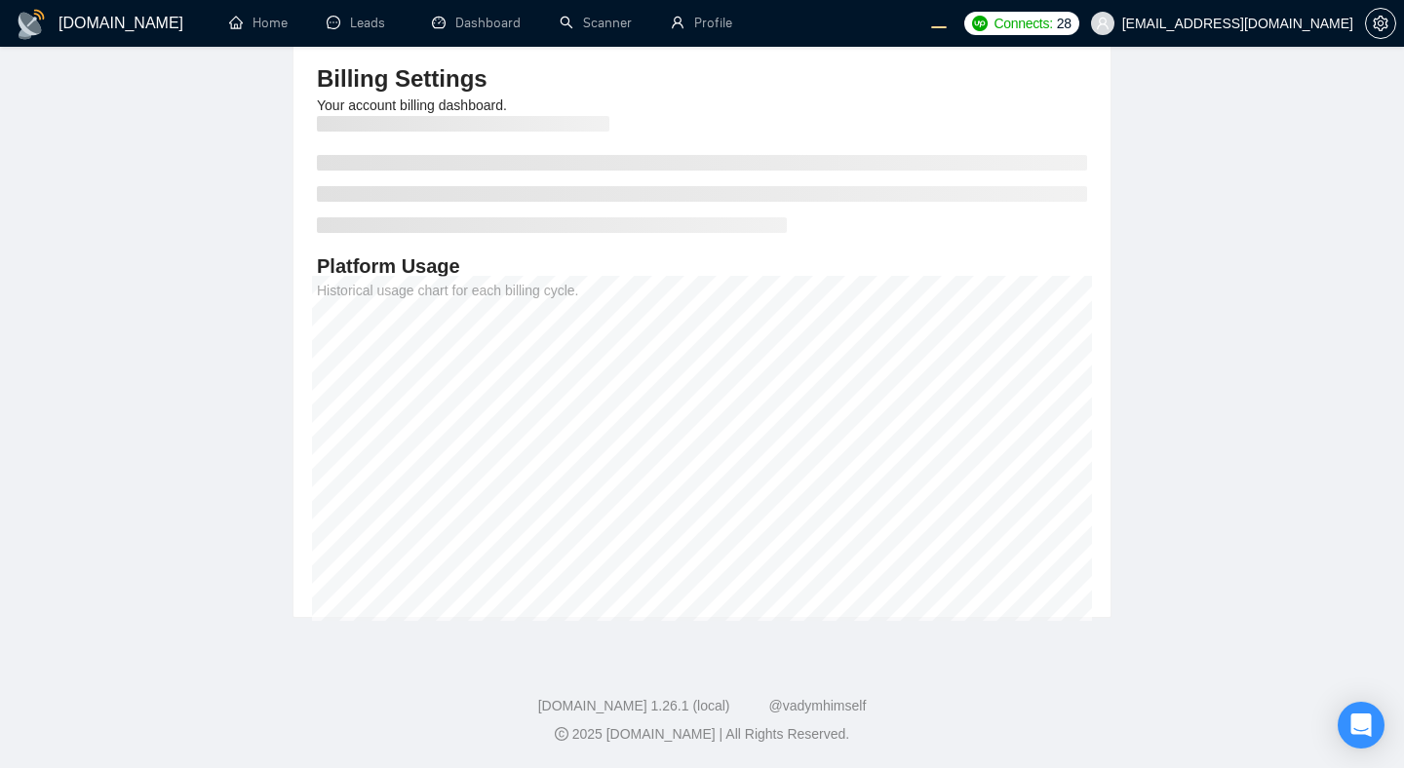
click at [1156, 416] on main "Team Settings evgeny.pinigin@zimalab.com Preferences Subscription Members Integ…" at bounding box center [702, 237] width 1342 height 763
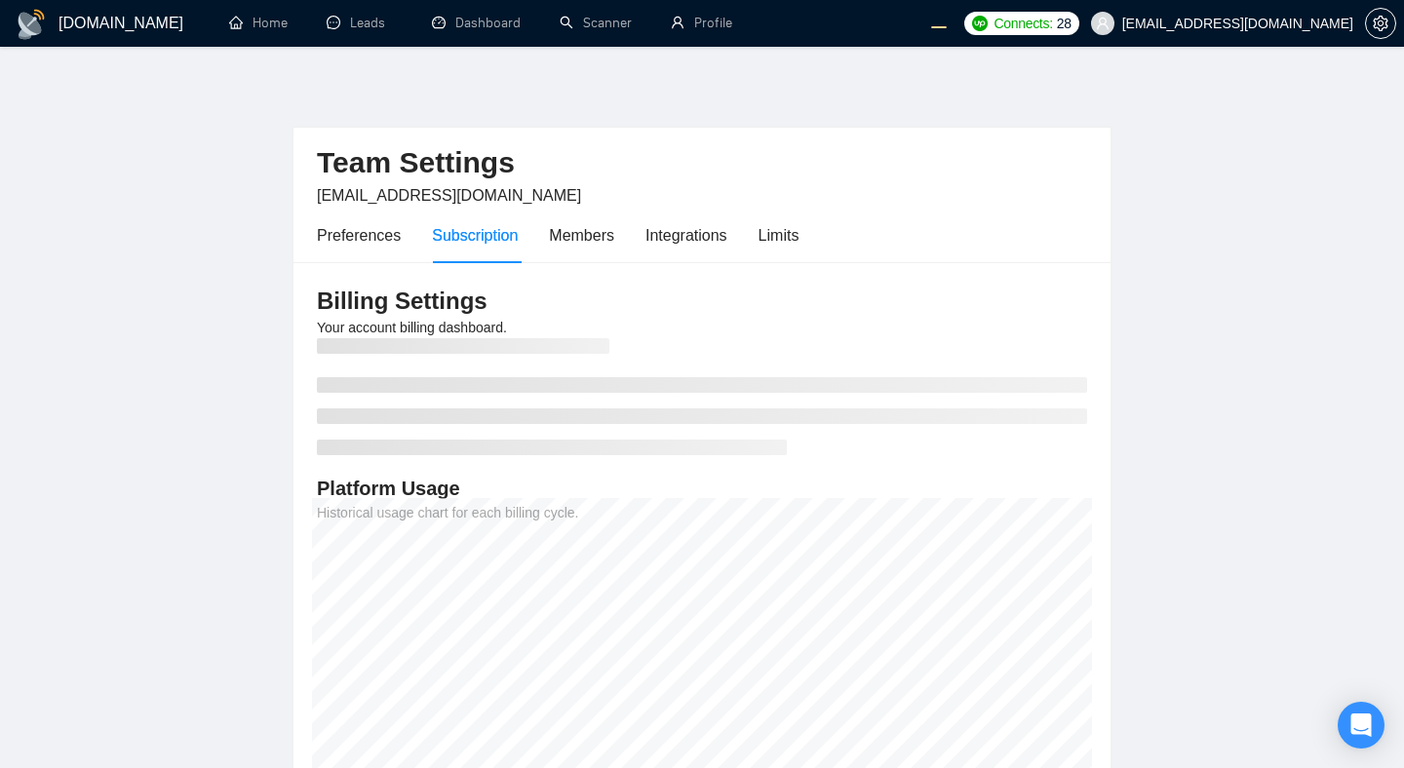
click at [1185, 428] on main "Team Settings [EMAIL_ADDRESS][DOMAIN_NAME] Preferences Subscription Members Int…" at bounding box center [702, 459] width 1342 height 763
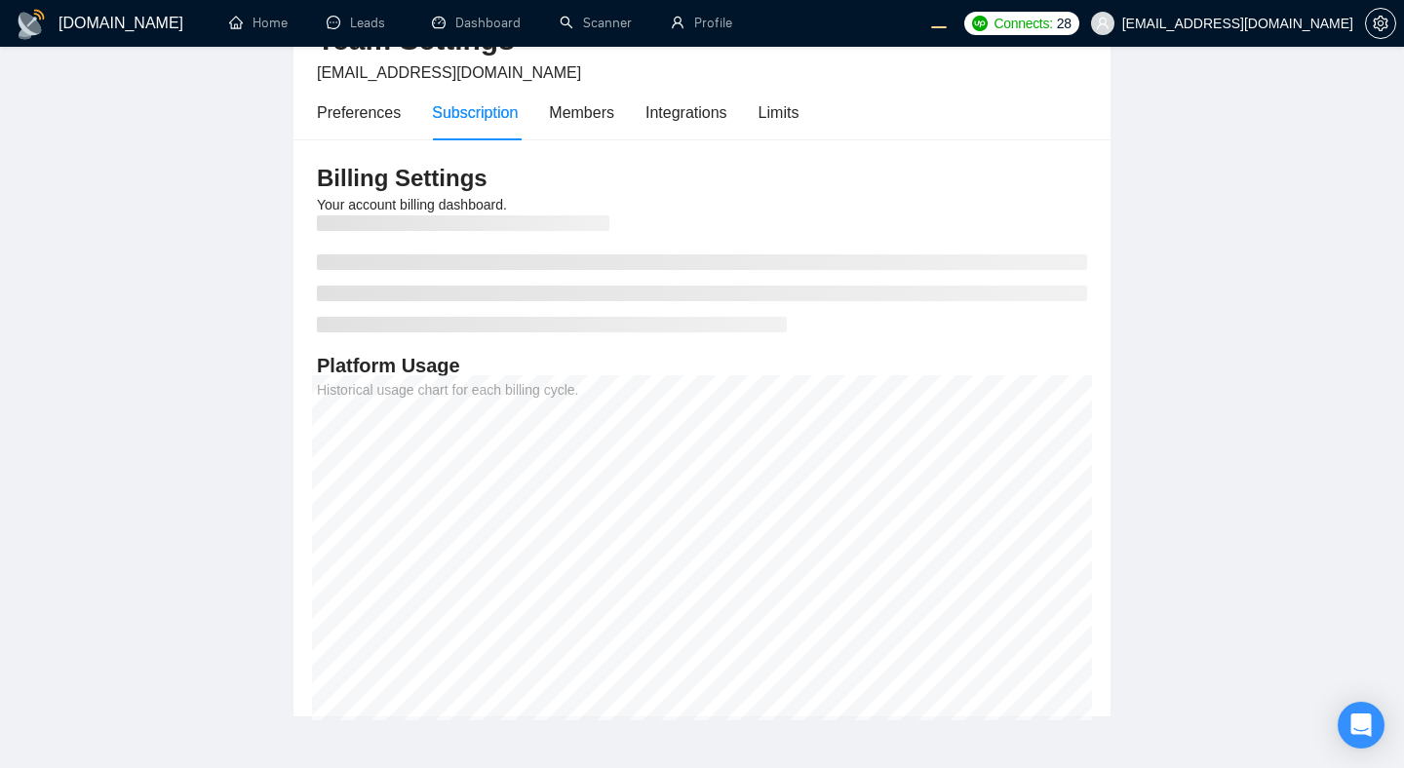
scroll to position [176, 0]
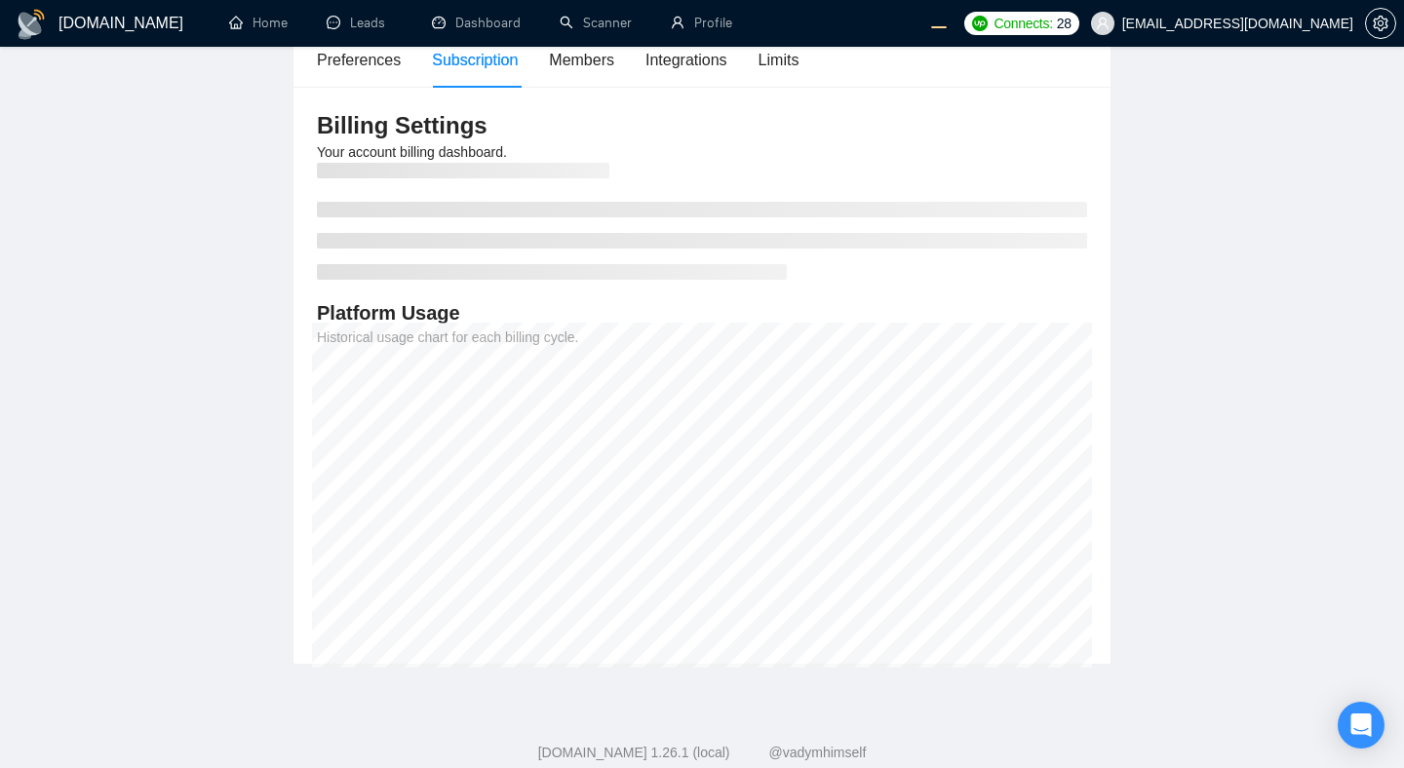
click at [1170, 418] on main "Team Settings [EMAIL_ADDRESS][DOMAIN_NAME] Preferences Subscription Members Int…" at bounding box center [702, 283] width 1342 height 763
click at [1161, 231] on main "Team Settings [EMAIL_ADDRESS][DOMAIN_NAME] Preferences Subscription Members Int…" at bounding box center [702, 283] width 1342 height 763
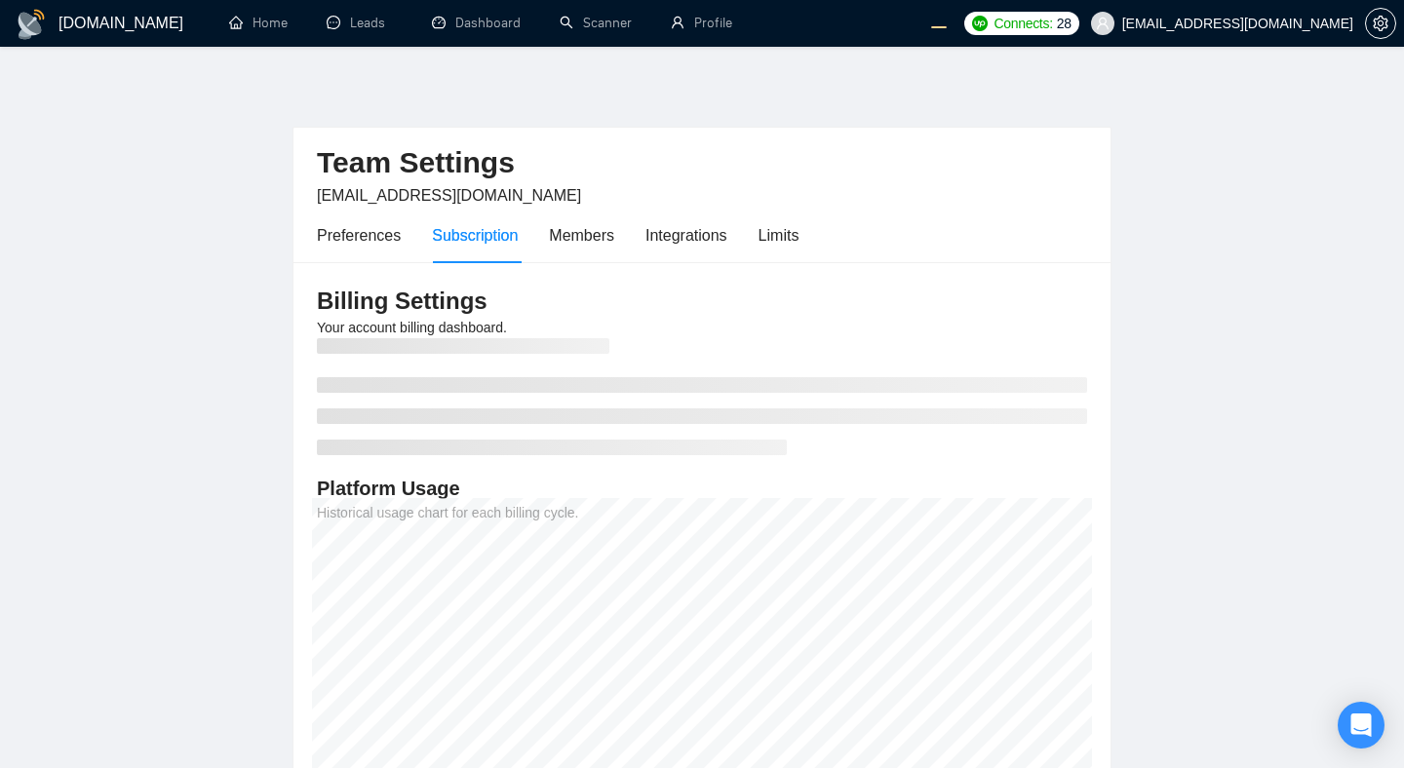
scroll to position [173, 0]
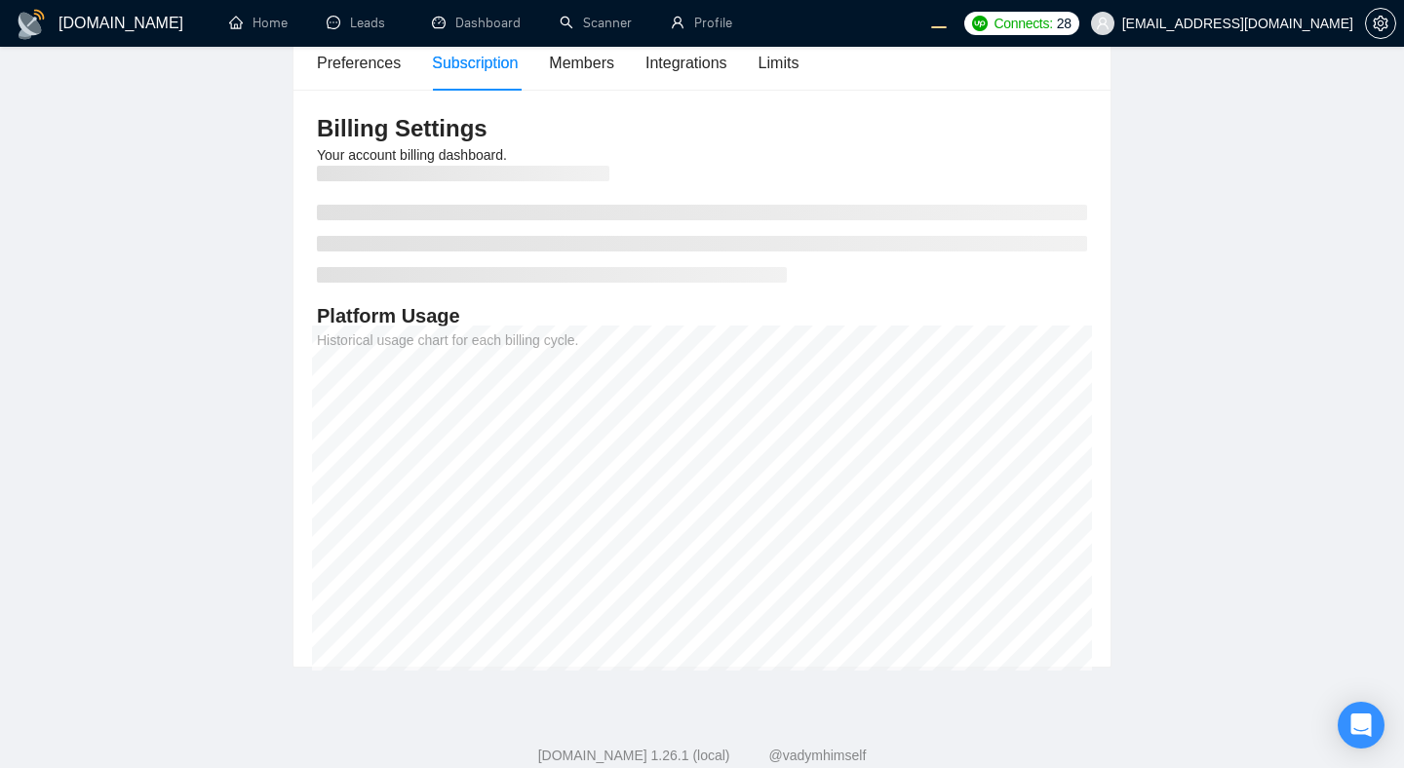
click at [1202, 345] on main "Team Settings evgeny.pinigin@zimalab.com Preferences Subscription Members Integ…" at bounding box center [702, 286] width 1342 height 763
click at [1239, 339] on main "Team Settings evgeny.pinigin@zimalab.com Preferences Subscription Members Integ…" at bounding box center [702, 286] width 1342 height 763
click at [1277, 301] on main "Team Settings evgeny.pinigin@zimalab.com Preferences Subscription Members Integ…" at bounding box center [702, 286] width 1342 height 763
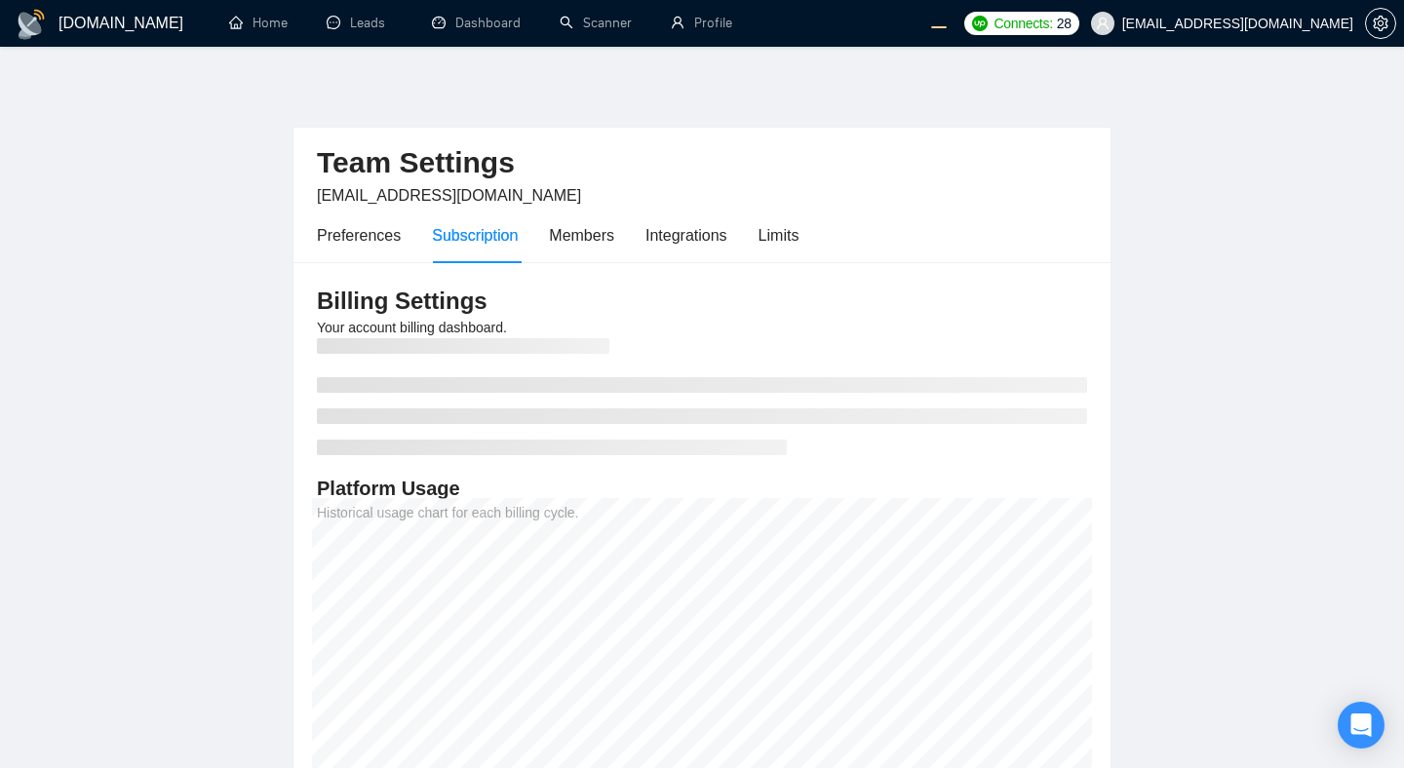
click at [1329, 304] on main "Team Settings evgeny.pinigin@zimalab.com Preferences Subscription Members Integ…" at bounding box center [702, 459] width 1342 height 763
click at [1104, 242] on div "Team Settings evgeny.pinigin@zimalab.com Preferences Subscription Members Integ…" at bounding box center [702, 196] width 817 height 136
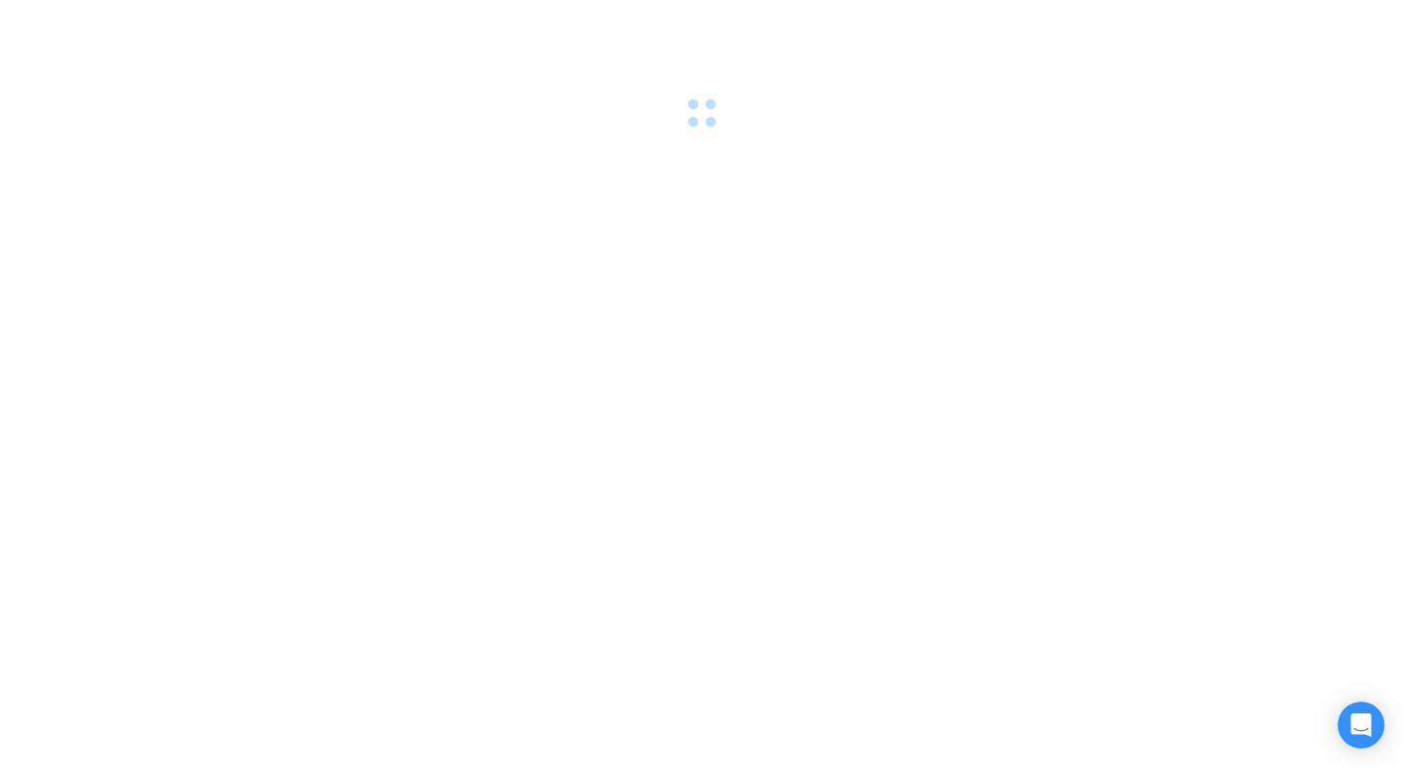
click at [850, 280] on div at bounding box center [702, 384] width 1404 height 768
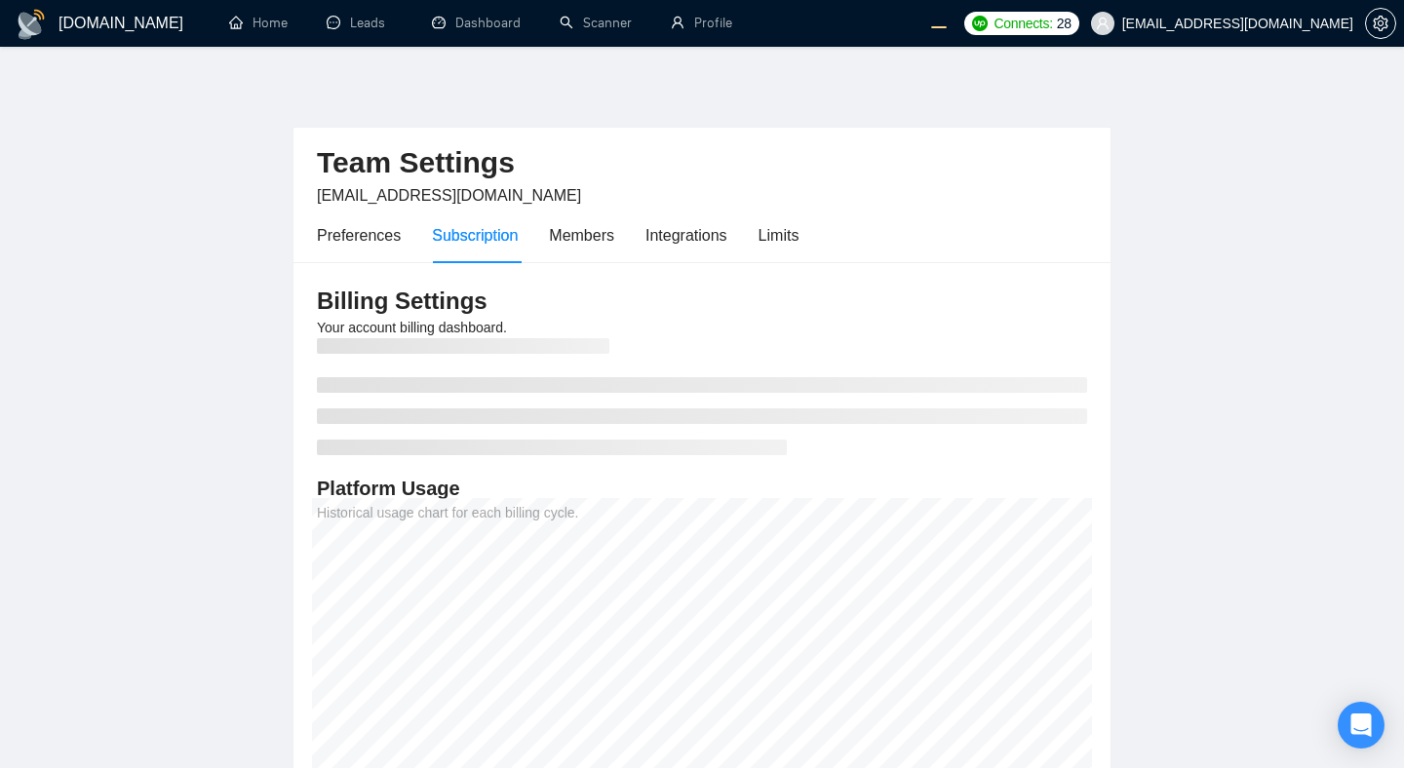
click at [1127, 260] on main "Team Settings [EMAIL_ADDRESS][DOMAIN_NAME] Preferences Subscription Members Int…" at bounding box center [702, 459] width 1342 height 763
click at [786, 231] on div "Limits" at bounding box center [779, 235] width 41 height 24
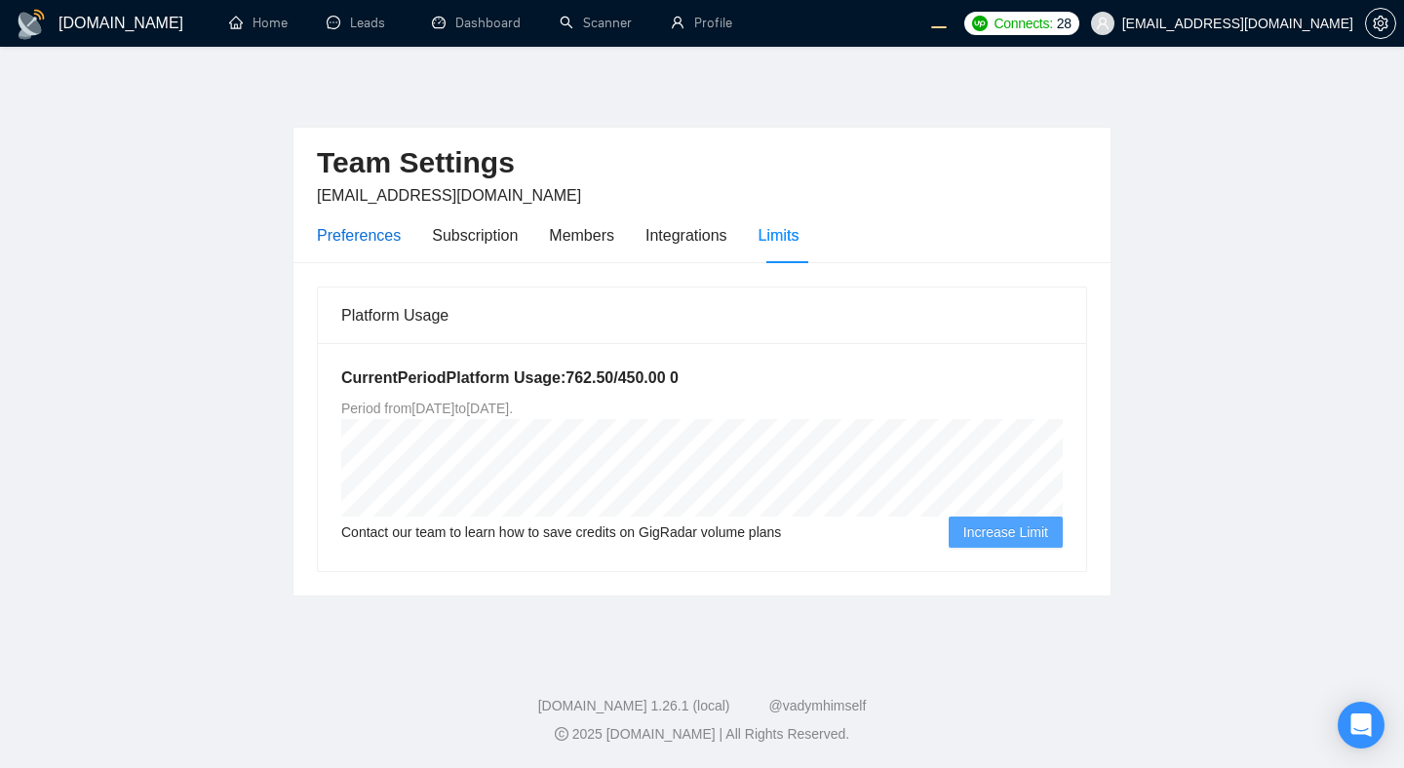
click at [345, 233] on div "Preferences" at bounding box center [359, 235] width 84 height 24
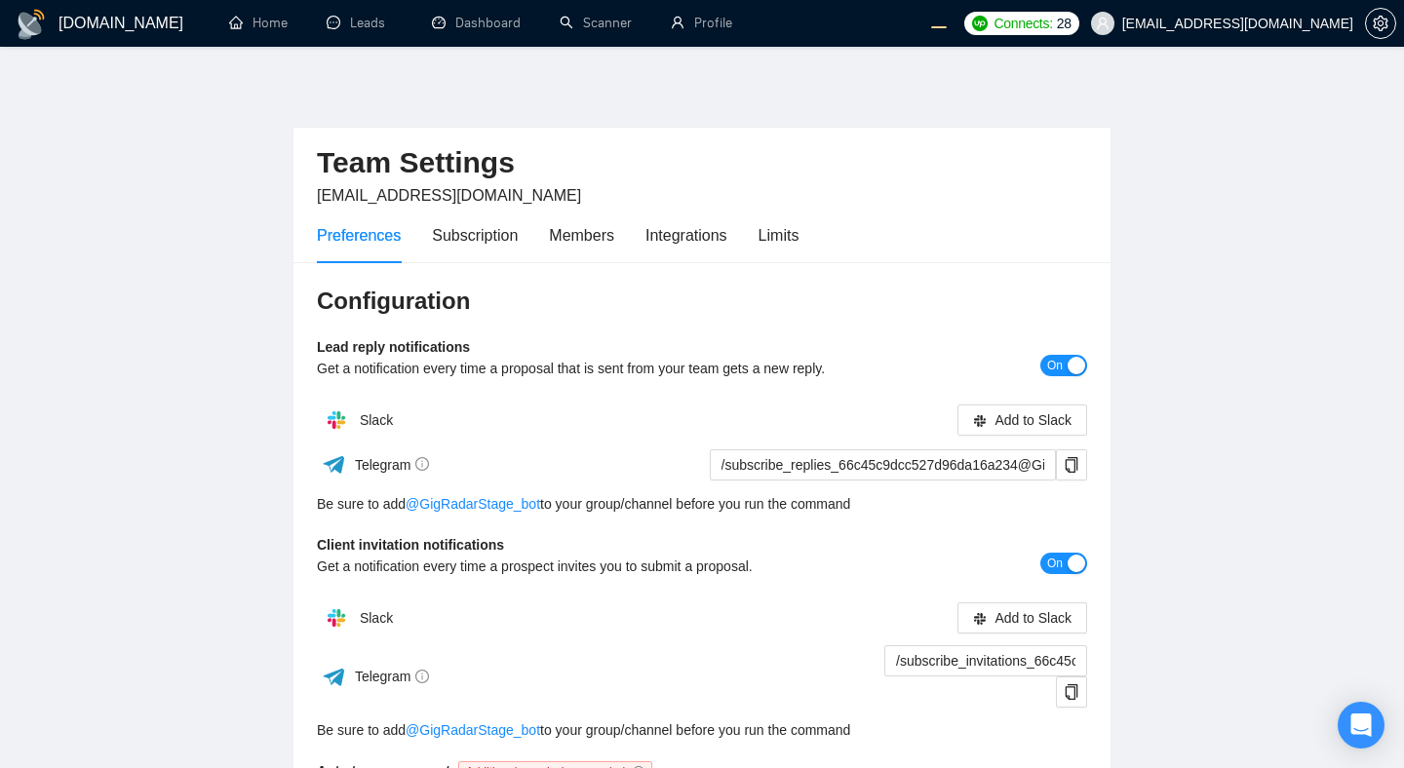
click at [135, 251] on main "Team Settings [EMAIL_ADDRESS][DOMAIN_NAME] Preferences Subscription Members Int…" at bounding box center [702, 606] width 1342 height 1057
click at [735, 157] on h2 "Team Settings" at bounding box center [702, 163] width 770 height 40
click at [461, 232] on div "Subscription" at bounding box center [475, 235] width 86 height 24
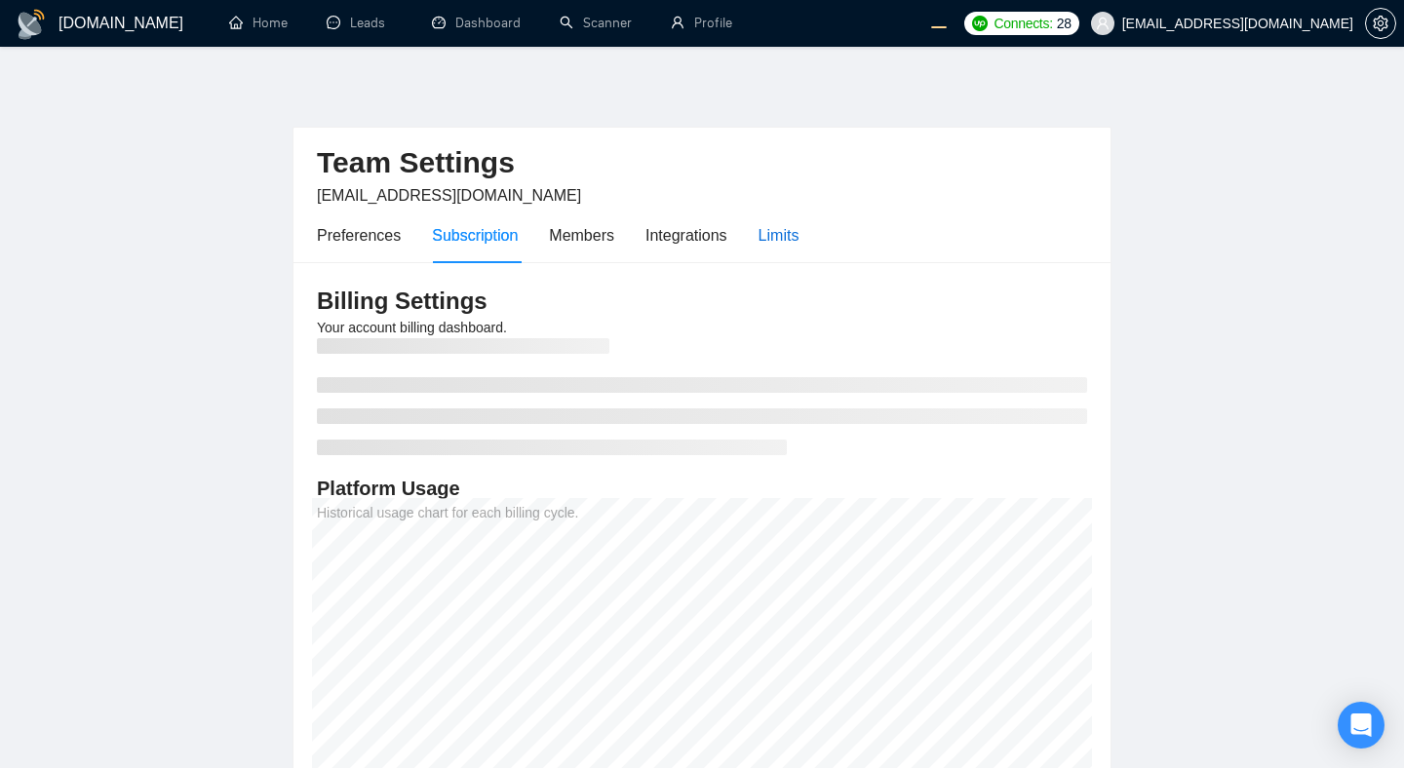
click at [795, 247] on div "Limits" at bounding box center [779, 235] width 41 height 24
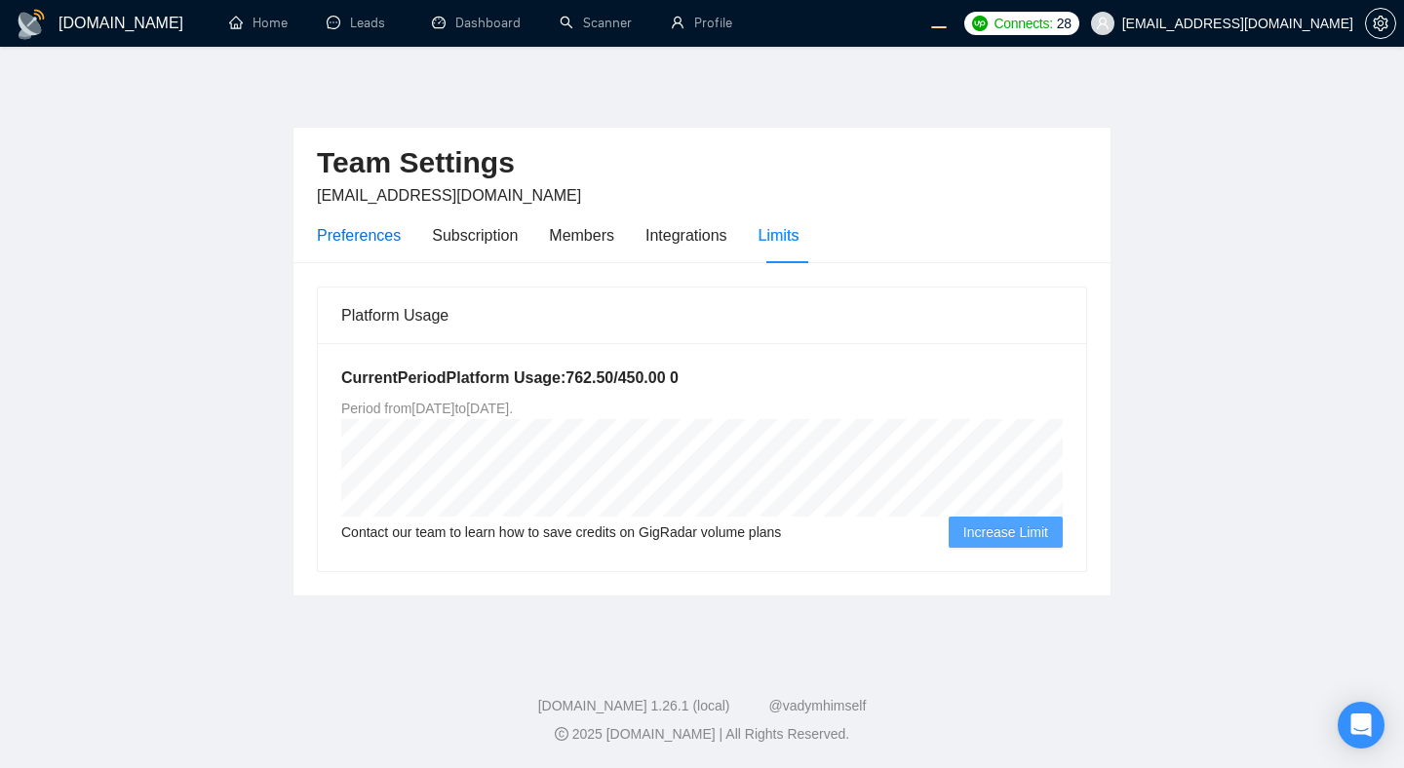
click at [361, 227] on div "Preferences" at bounding box center [359, 235] width 84 height 24
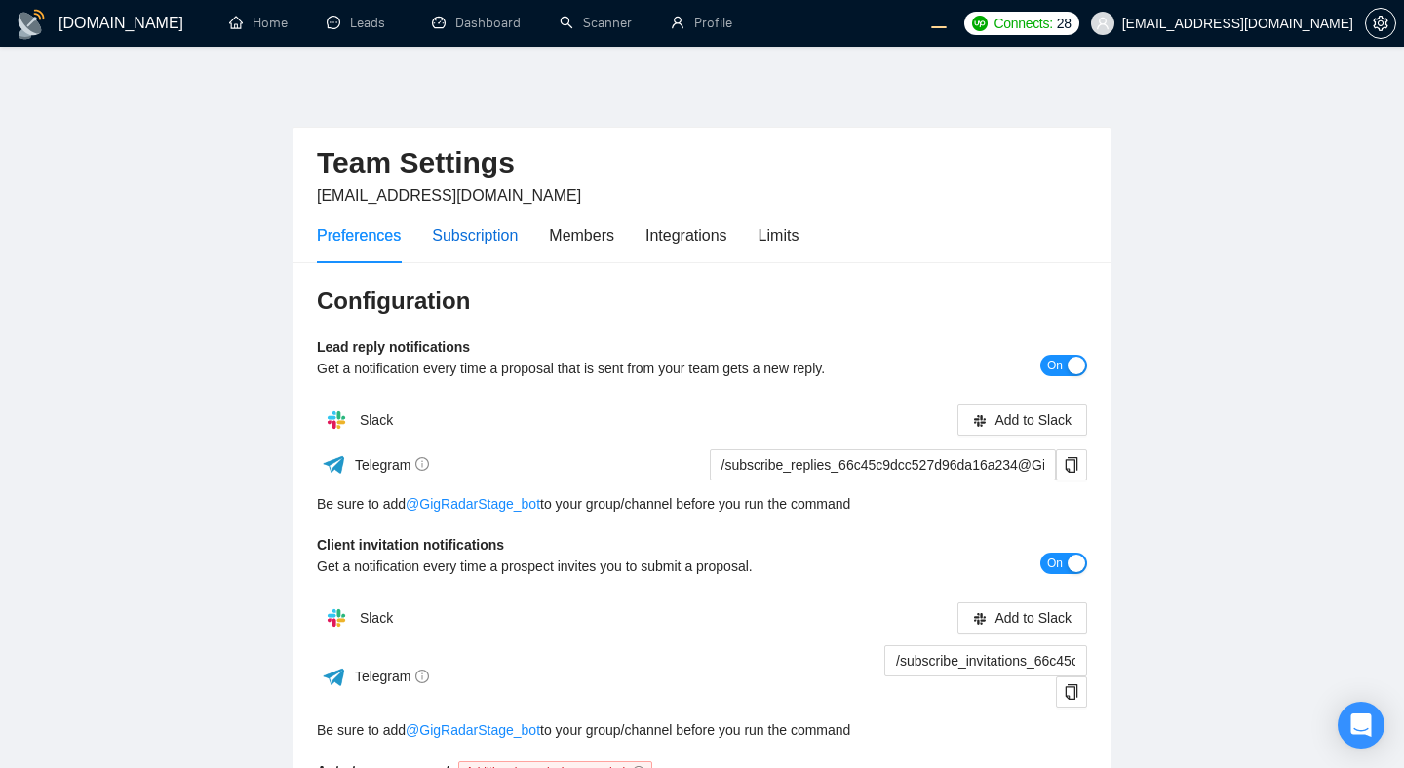
click at [482, 240] on div "Subscription" at bounding box center [475, 235] width 86 height 24
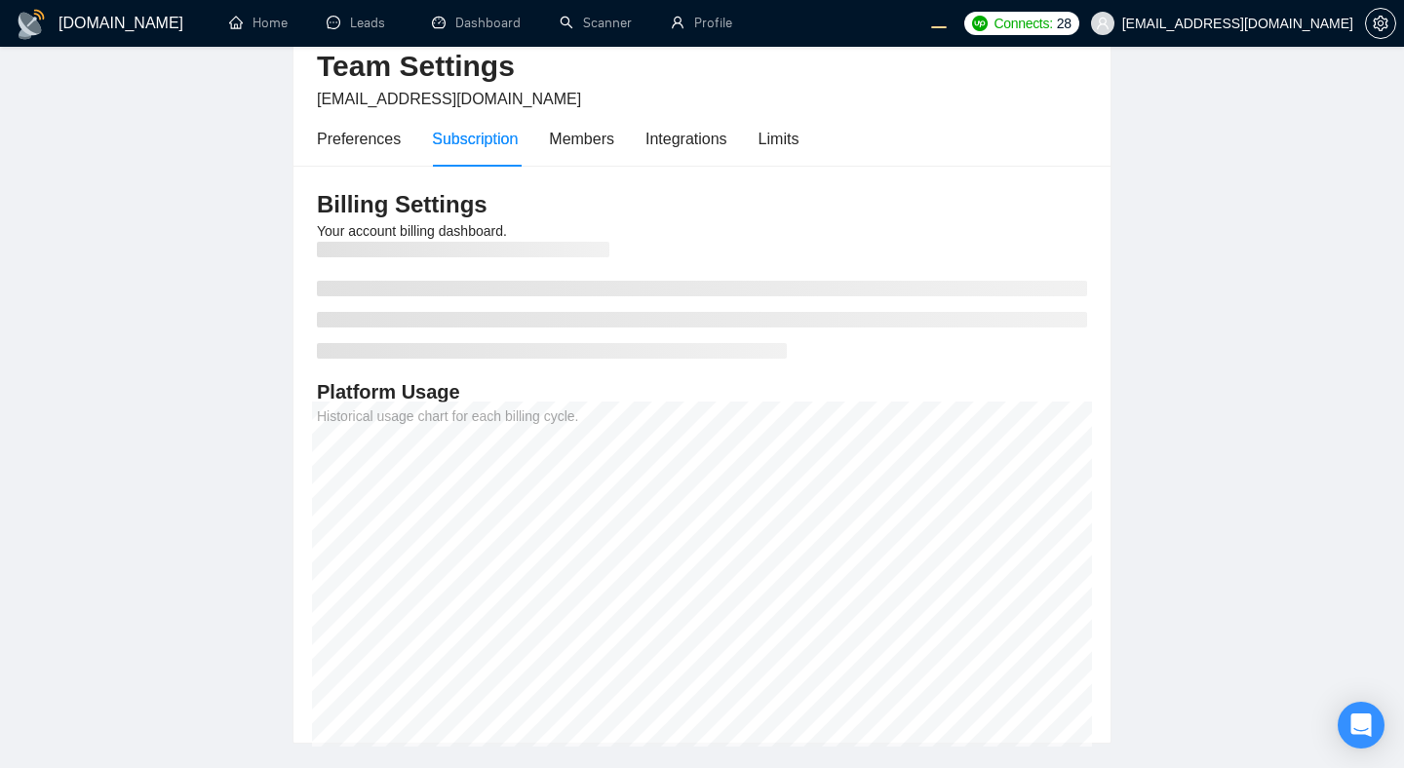
scroll to position [132, 0]
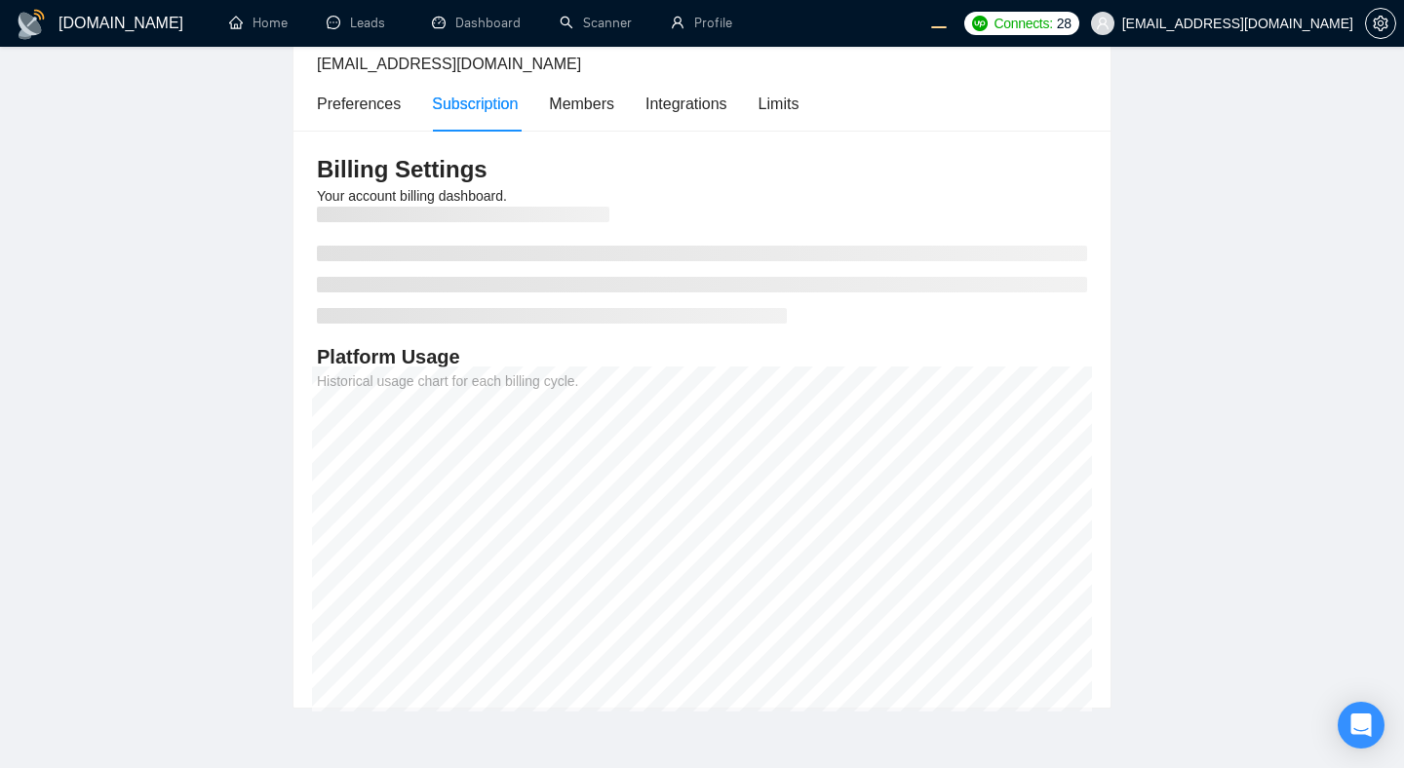
click at [1250, 353] on main "Team Settings evgeny.pinigin@zimalab.com Preferences Subscription Members Integ…" at bounding box center [702, 327] width 1342 height 763
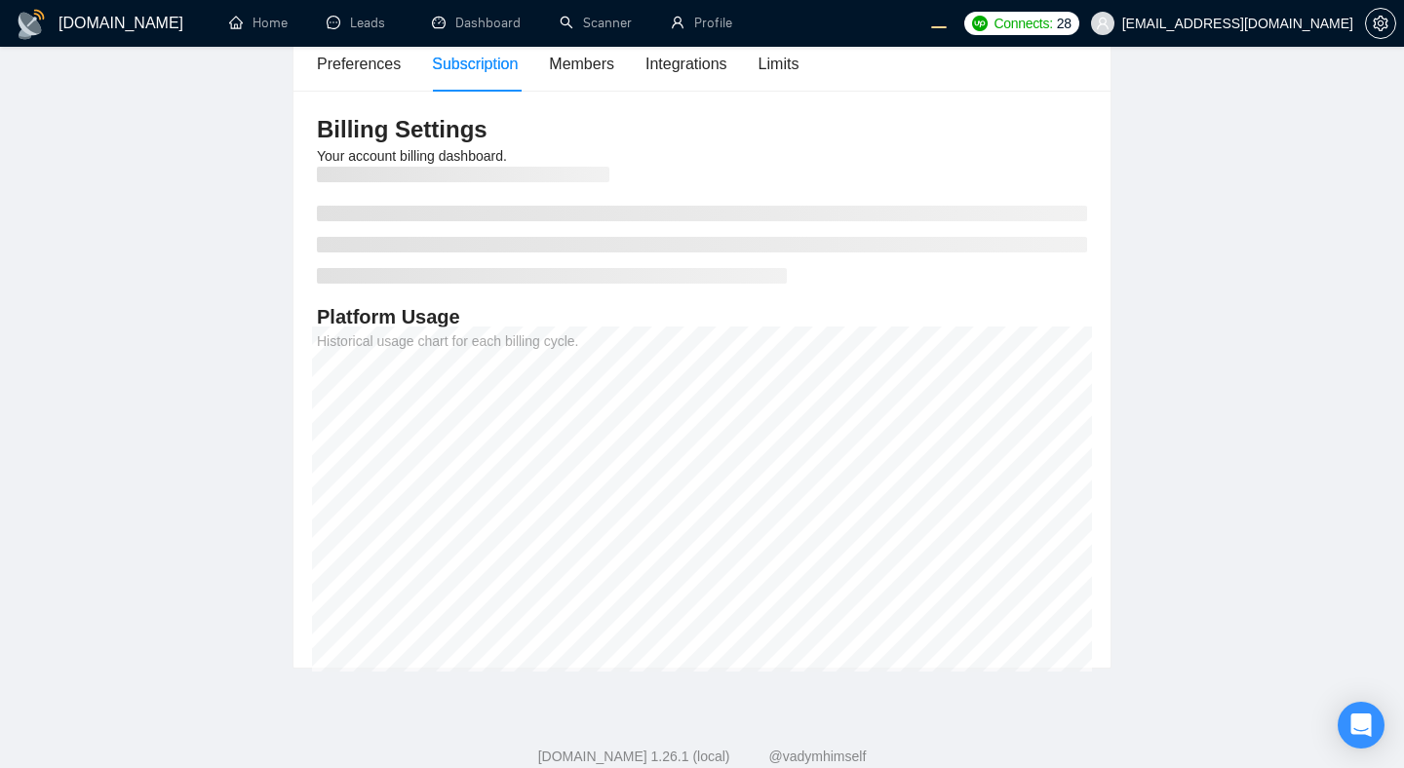
scroll to position [171, 0]
click at [784, 62] on div "Limits" at bounding box center [779, 65] width 41 height 24
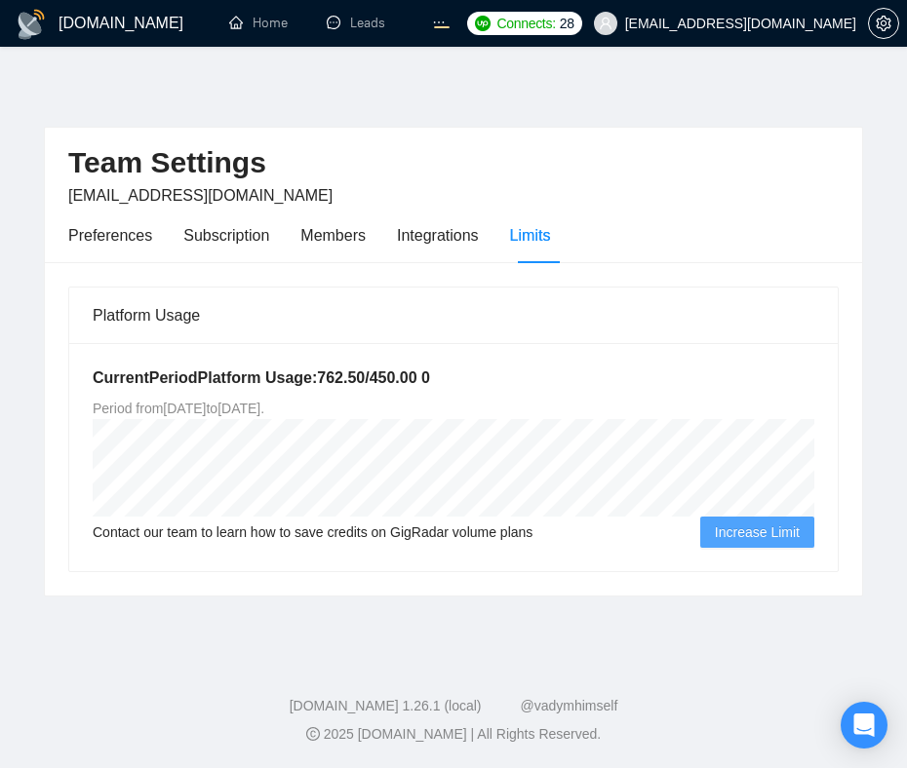
click at [888, 189] on div "GigRadar.io Home Leads Dashboard Scanner Profile Connects: 28 evgeny.pinigin@zi…" at bounding box center [453, 384] width 907 height 768
click at [241, 227] on div "Subscription" at bounding box center [226, 235] width 86 height 24
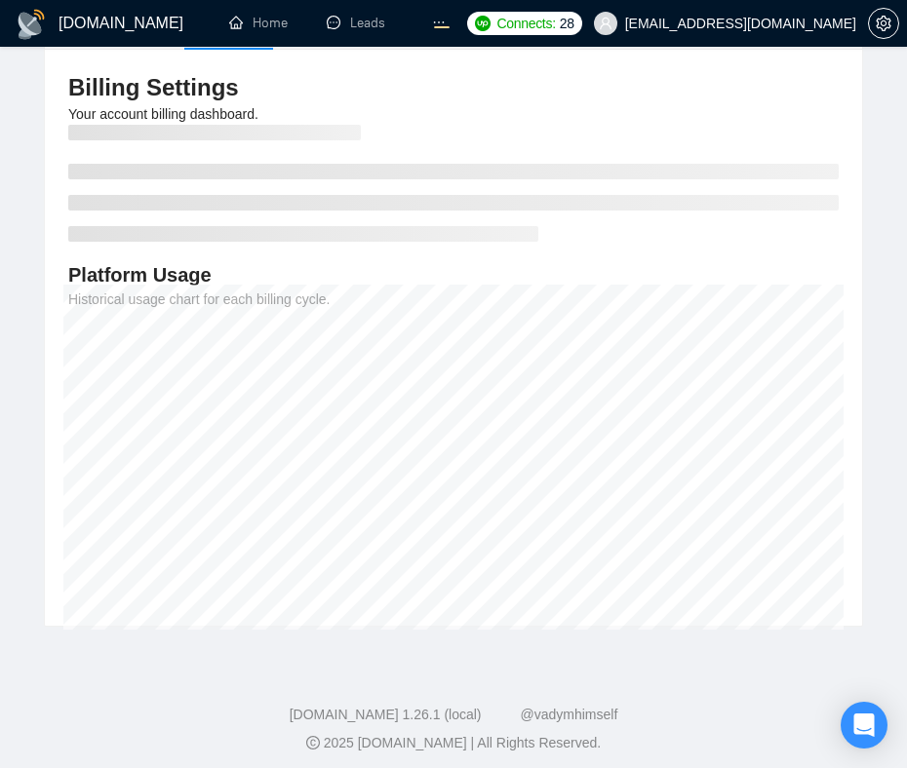
scroll to position [219, 0]
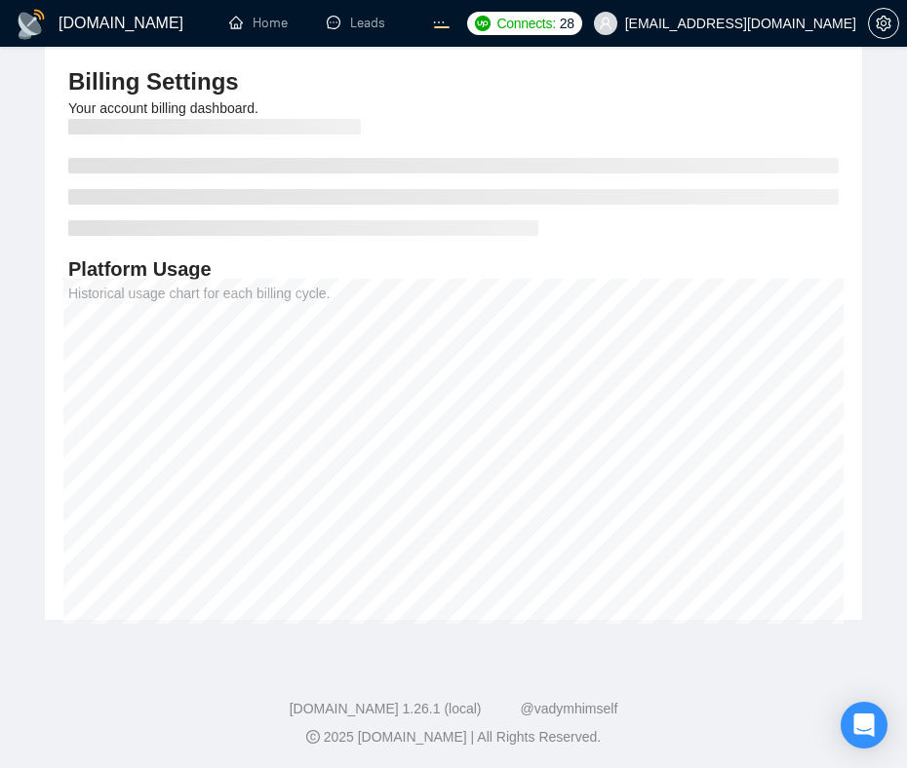
click at [731, 652] on footer "[DOMAIN_NAME] 1.26.1 (local) @vadymhimself 2025 [DOMAIN_NAME] | All Rights Rese…" at bounding box center [453, 711] width 907 height 119
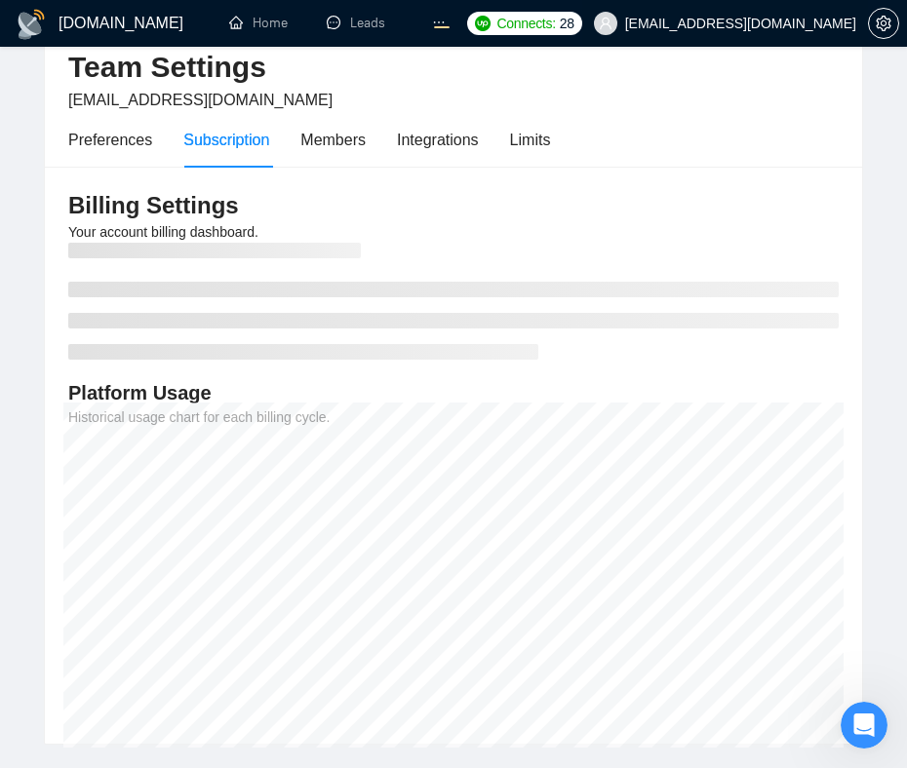
scroll to position [0, 0]
click at [782, 177] on div "Billing Settings Your account billing dashboard. Platform Usage Historical usag…" at bounding box center [453, 455] width 817 height 577
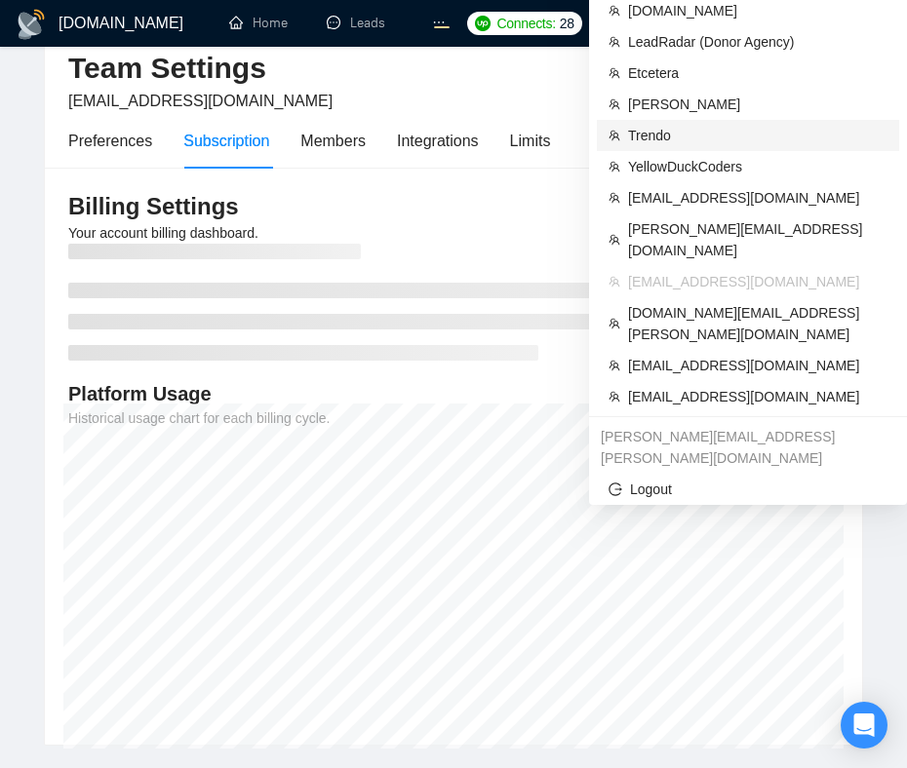
scroll to position [98, 0]
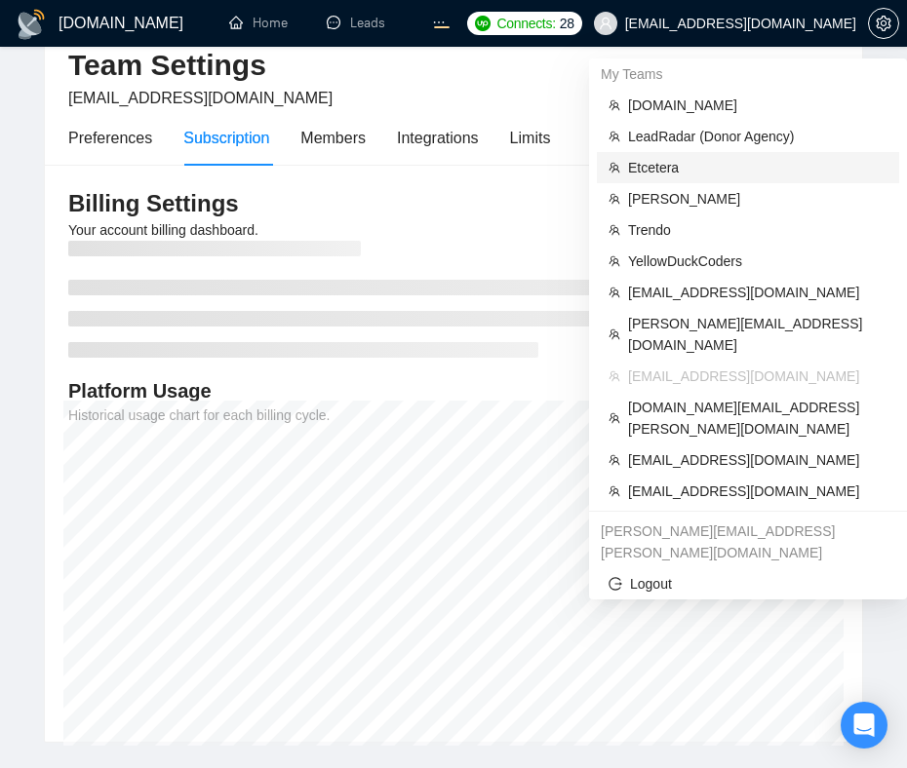
click at [656, 165] on span "Etcetera" at bounding box center [757, 167] width 259 height 21
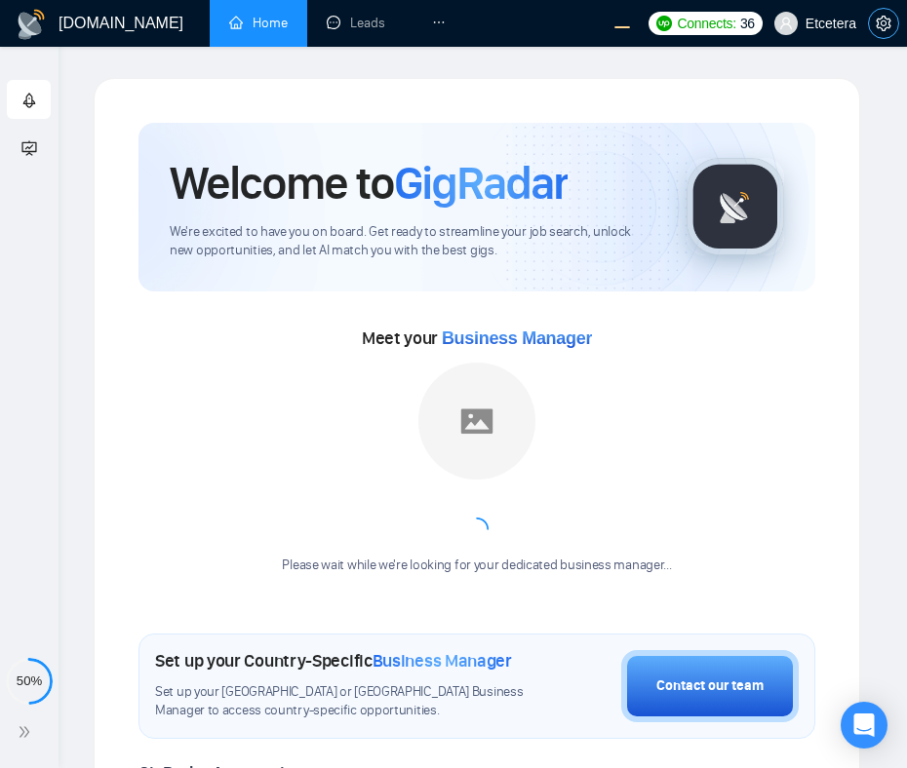
click at [880, 30] on icon "setting" at bounding box center [884, 24] width 16 height 16
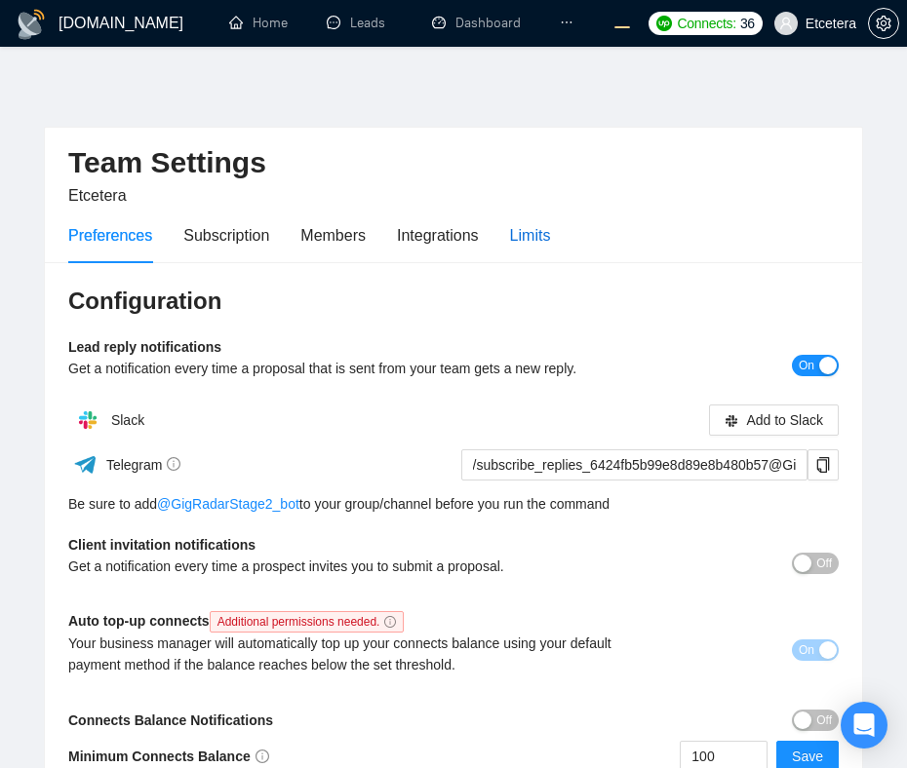
click at [551, 237] on div "Limits" at bounding box center [530, 235] width 41 height 24
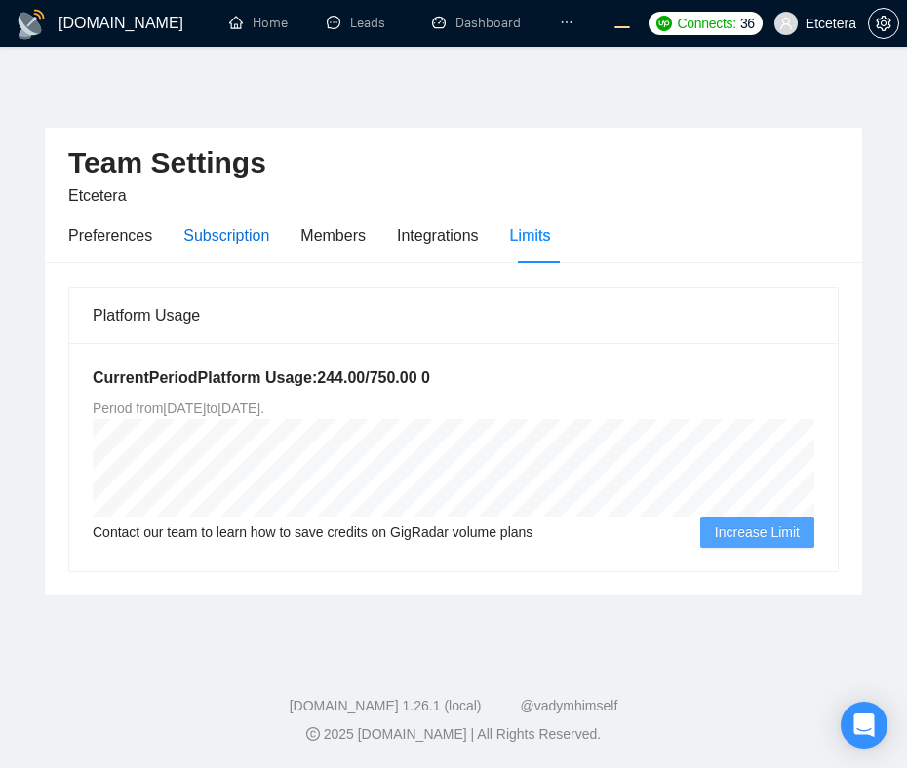
click at [229, 245] on div "Subscription" at bounding box center [226, 235] width 86 height 24
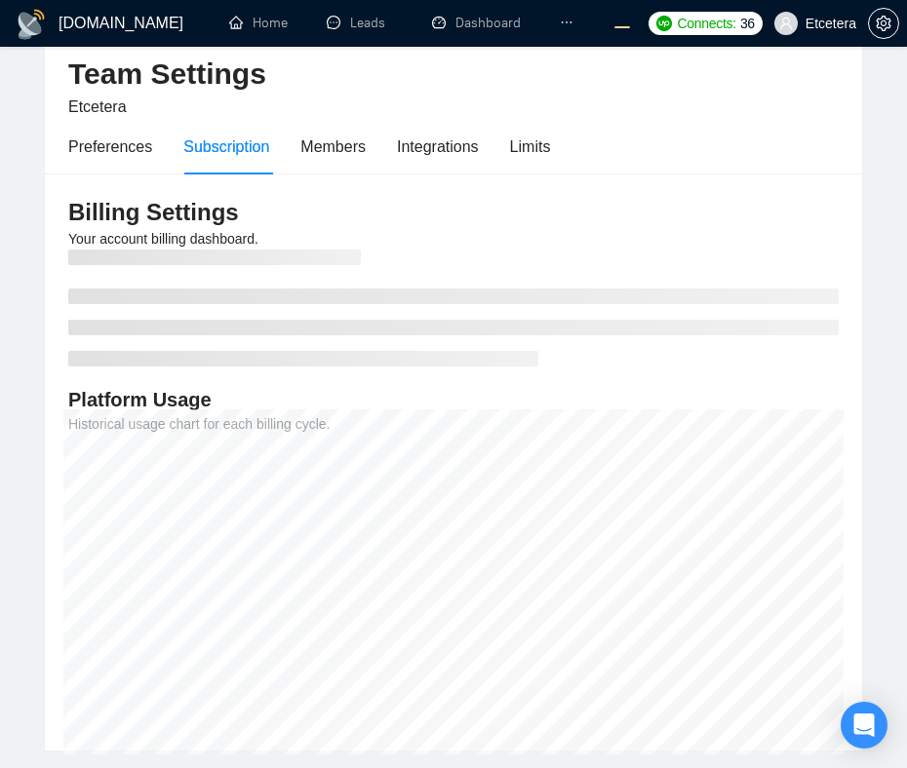
scroll to position [82, 0]
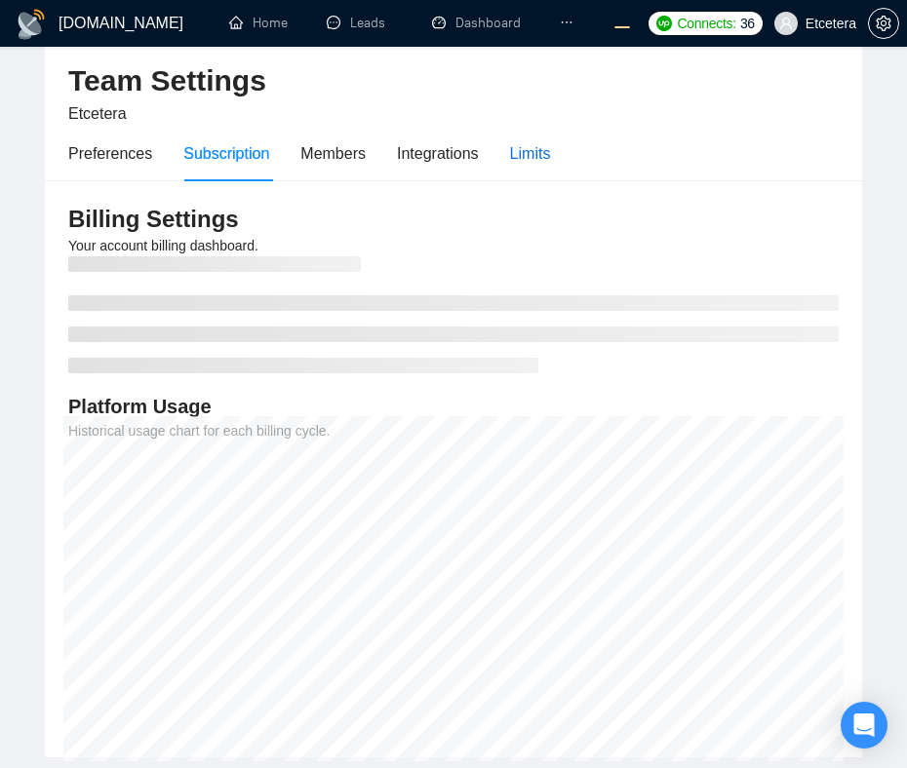
click at [540, 153] on div "Limits" at bounding box center [530, 153] width 41 height 24
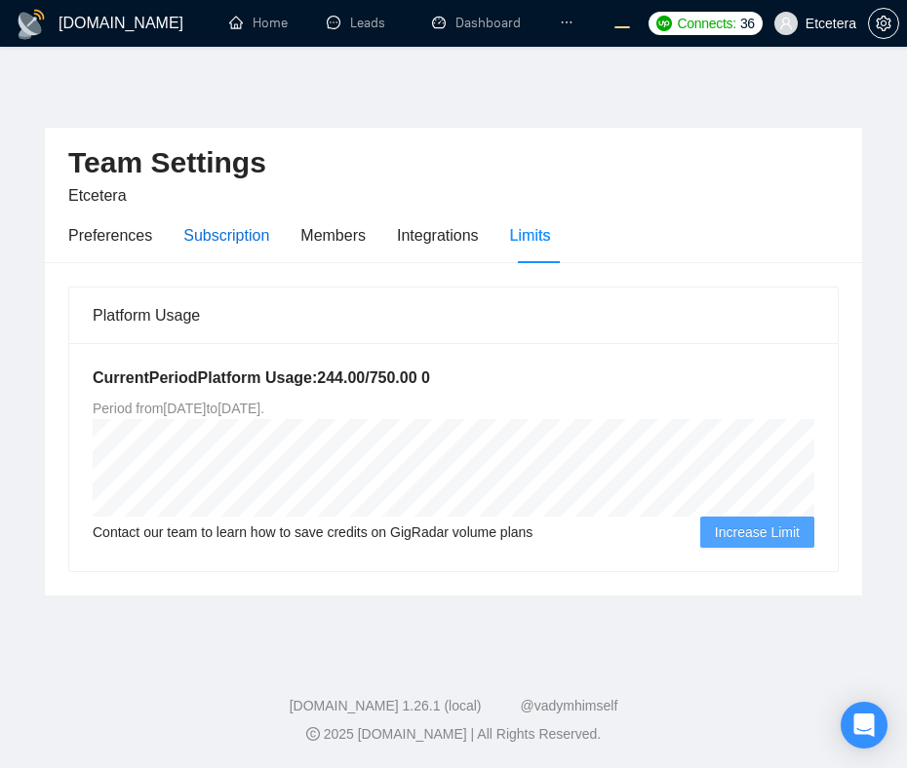
click at [195, 243] on div "Subscription" at bounding box center [226, 235] width 86 height 24
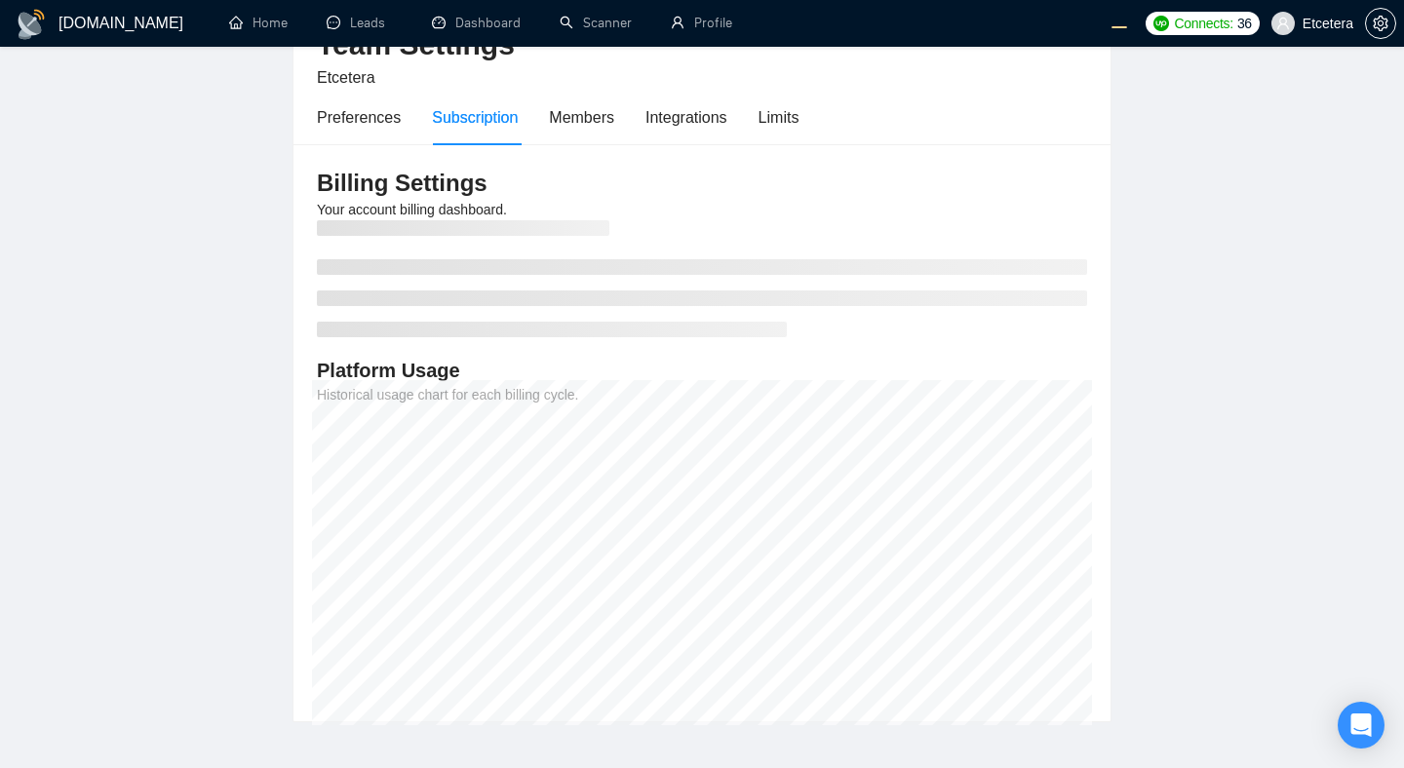
scroll to position [90, 0]
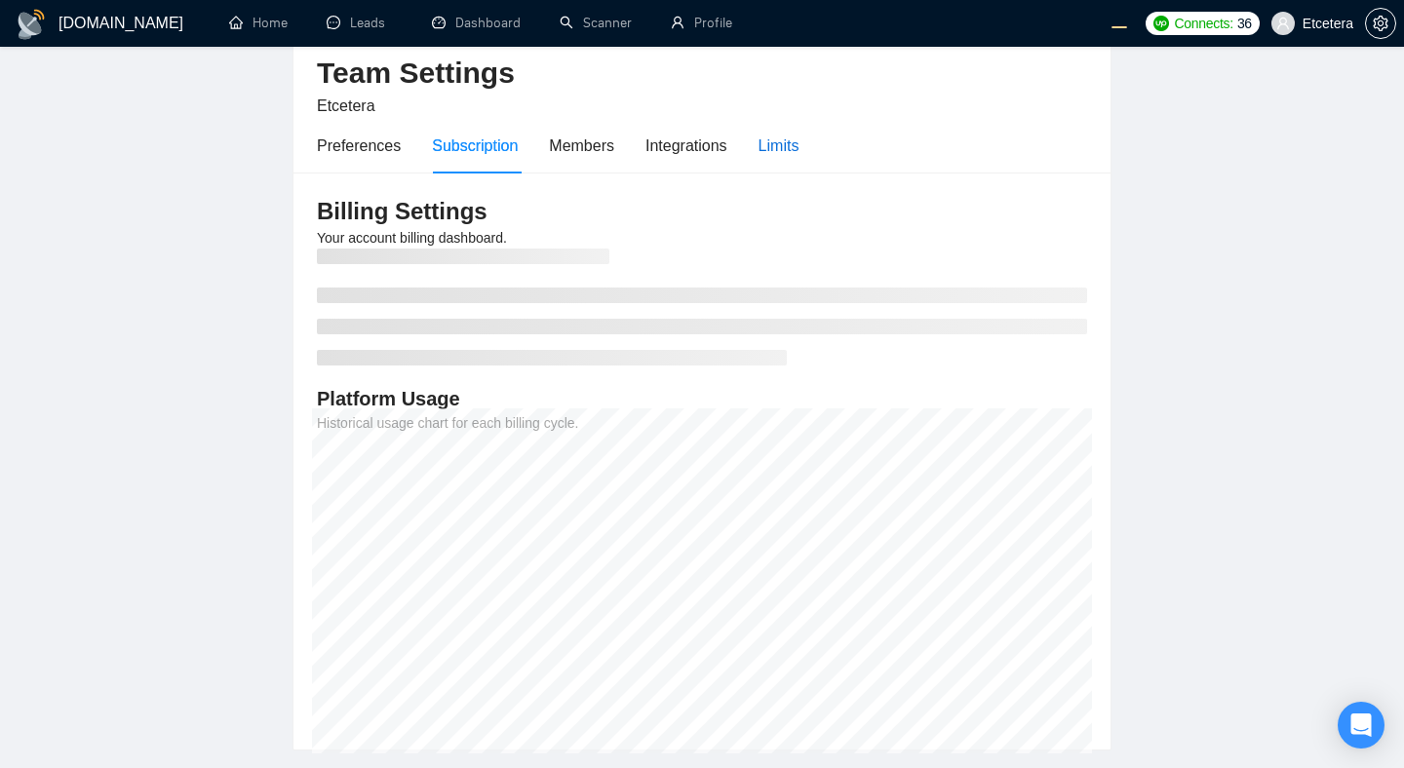
click at [786, 140] on div "Limits" at bounding box center [779, 146] width 41 height 24
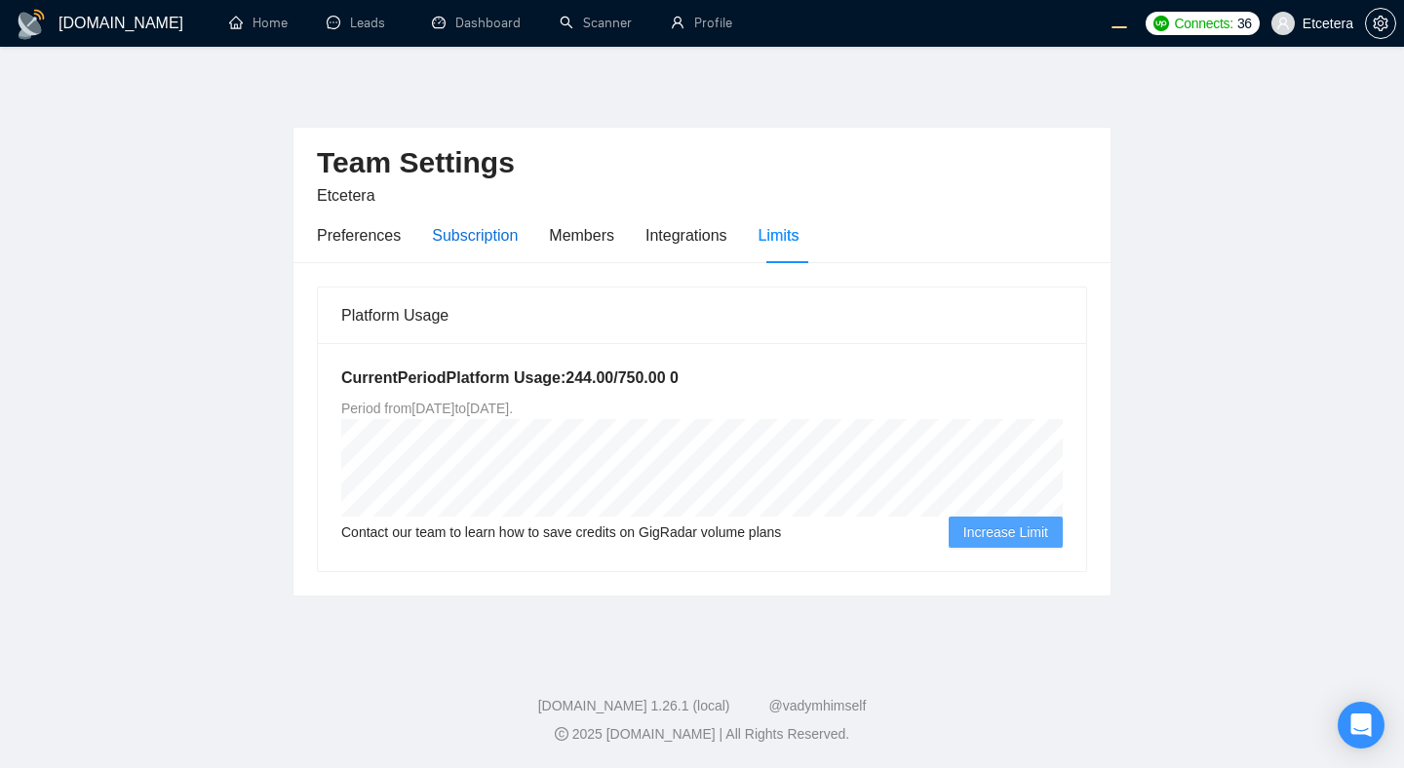
click at [443, 233] on div "Subscription" at bounding box center [475, 235] width 86 height 24
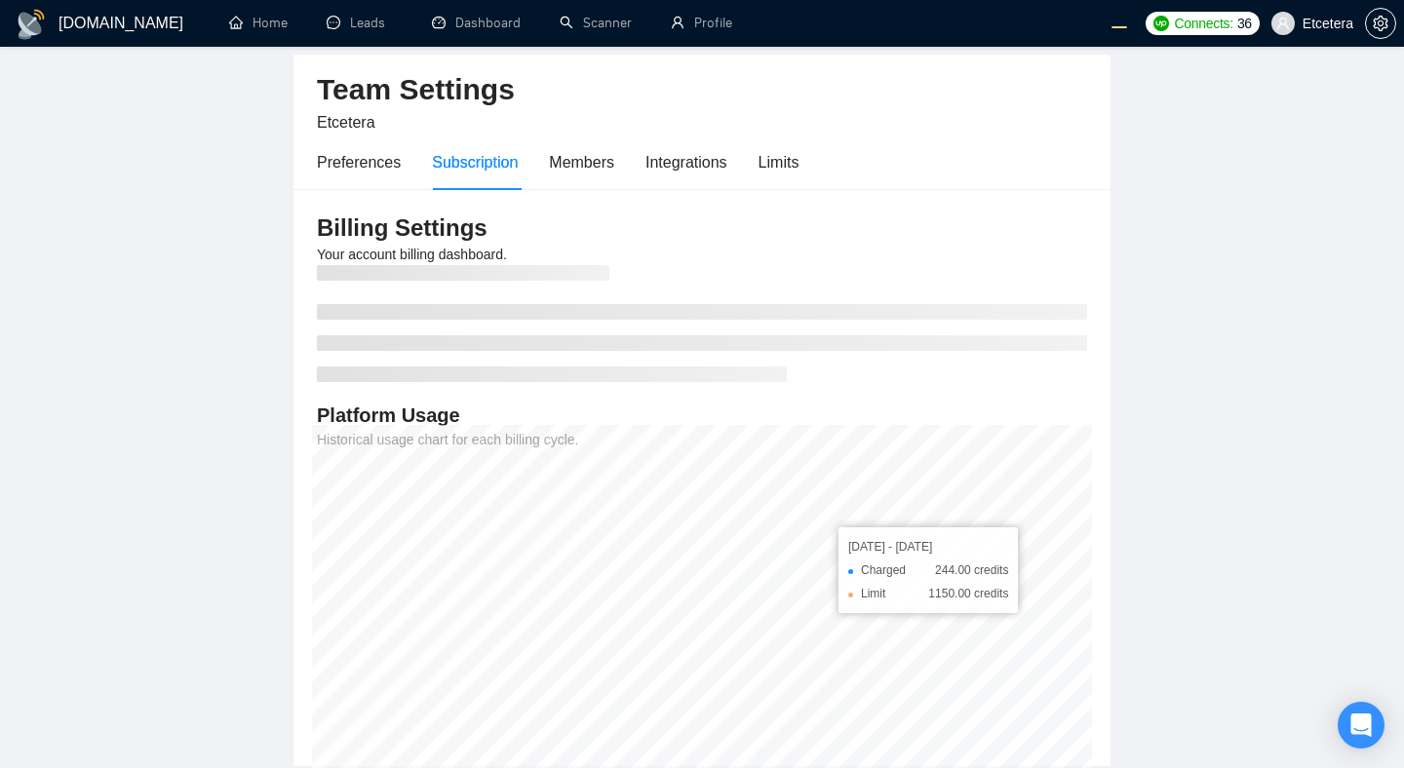
scroll to position [74, 0]
click at [906, 452] on main "Team Settings Etcetera Preferences Subscription Members Integrations Limits Bil…" at bounding box center [702, 385] width 1342 height 763
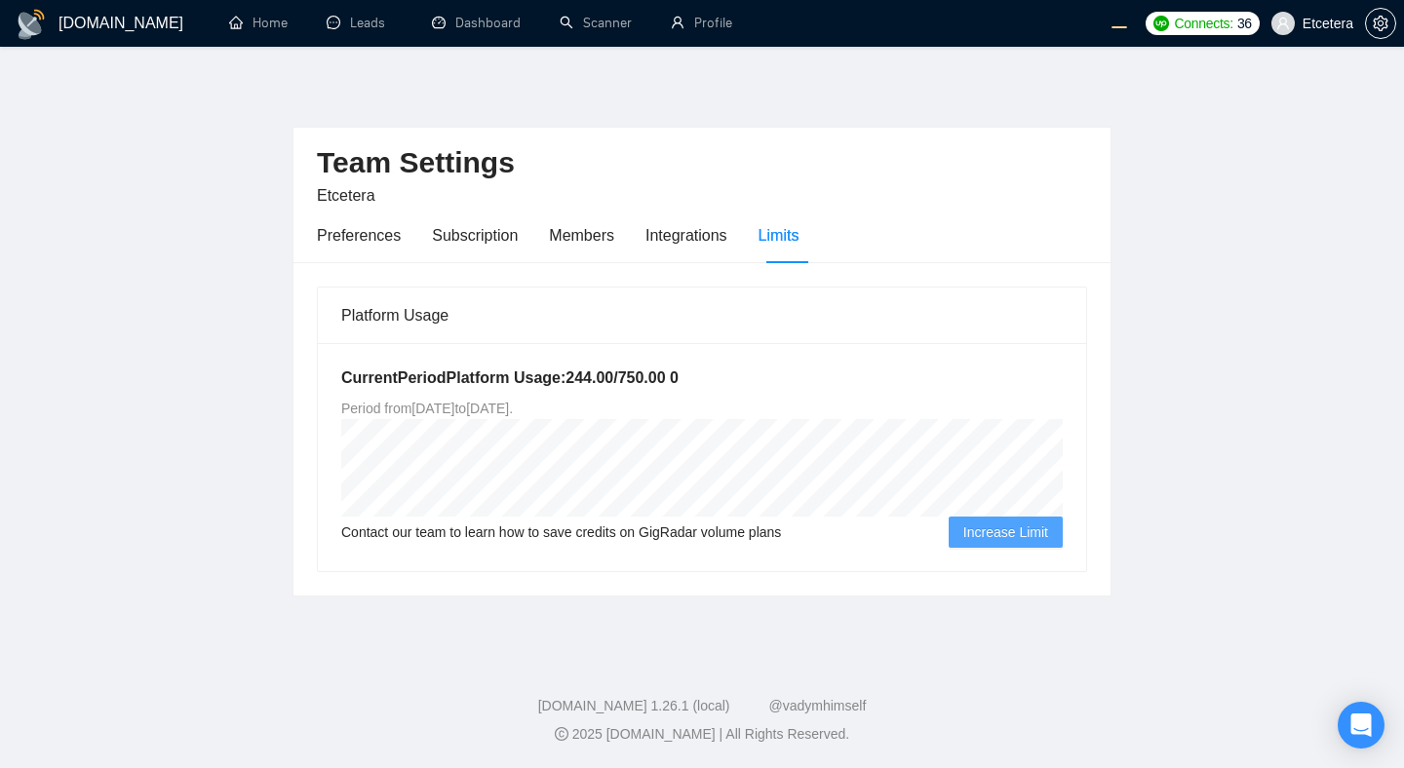
click at [906, 267] on main "Team Settings Etcetera Preferences Subscription Members Integrations Limits Pla…" at bounding box center [702, 348] width 1342 height 540
click at [906, 238] on main "Team Settings Etcetera Preferences Subscription Members Integrations Limits Pla…" at bounding box center [702, 348] width 1342 height 540
click at [906, 294] on main "Team Settings Etcetera Preferences Subscription Members Integrations Limits Pla…" at bounding box center [702, 348] width 1342 height 540
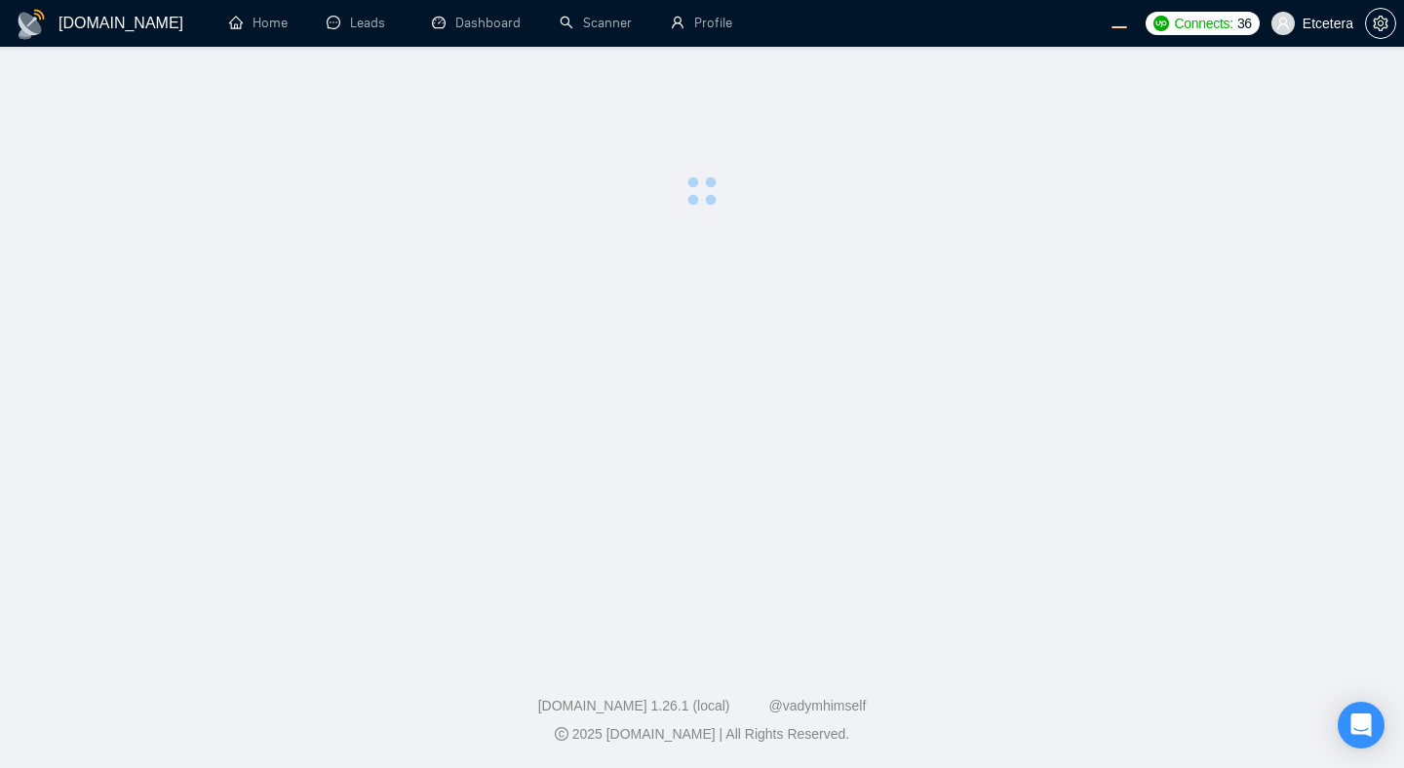
click at [1262, 294] on main at bounding box center [702, 348] width 1342 height 540
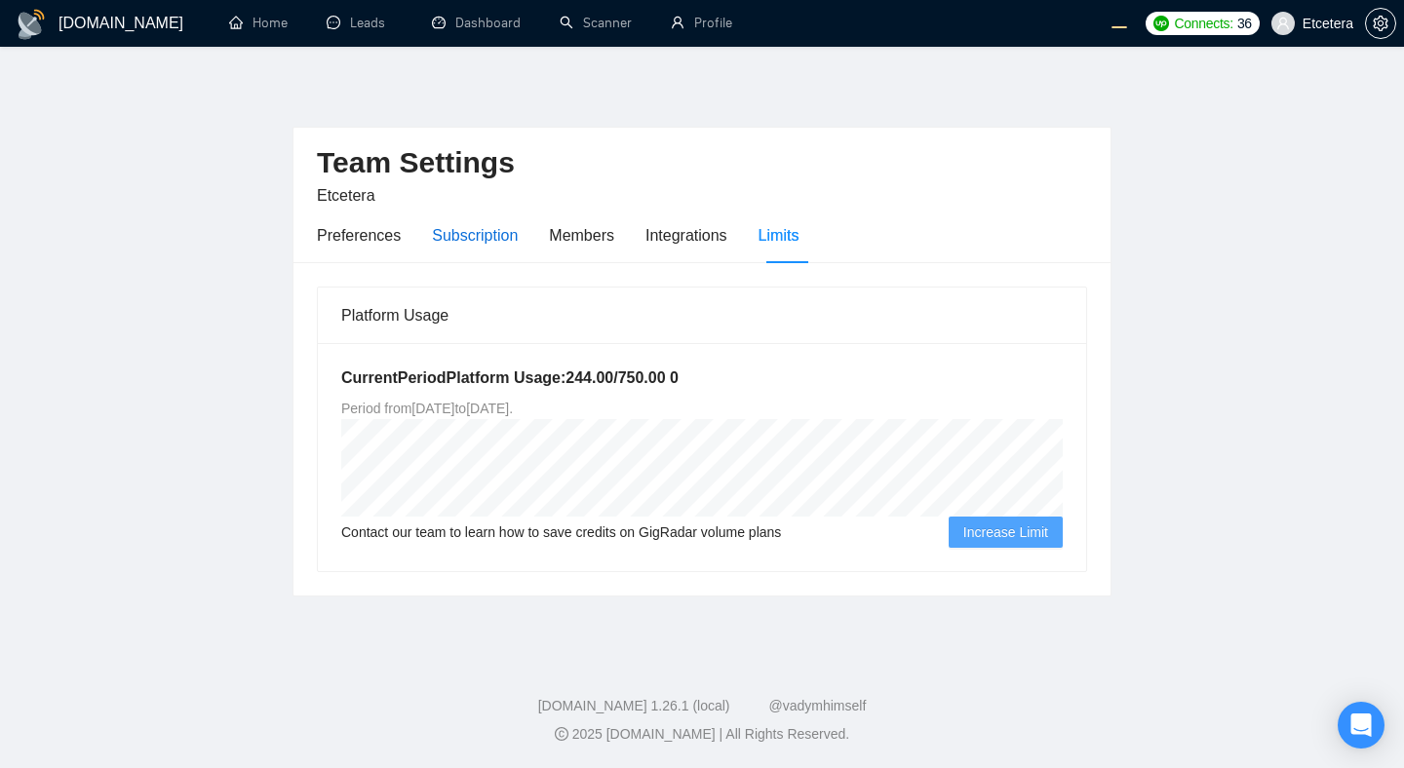
click at [451, 237] on div "Subscription" at bounding box center [475, 235] width 86 height 24
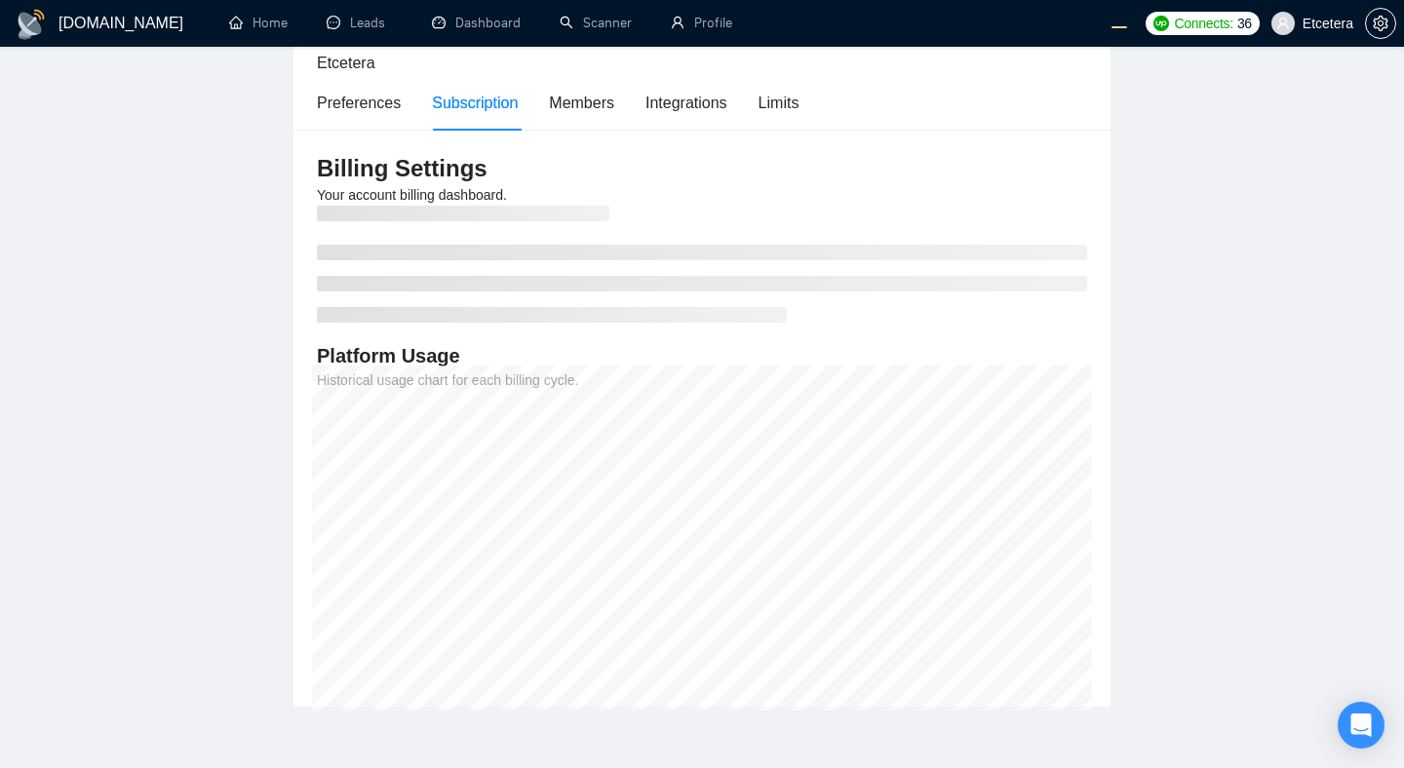
scroll to position [138, 0]
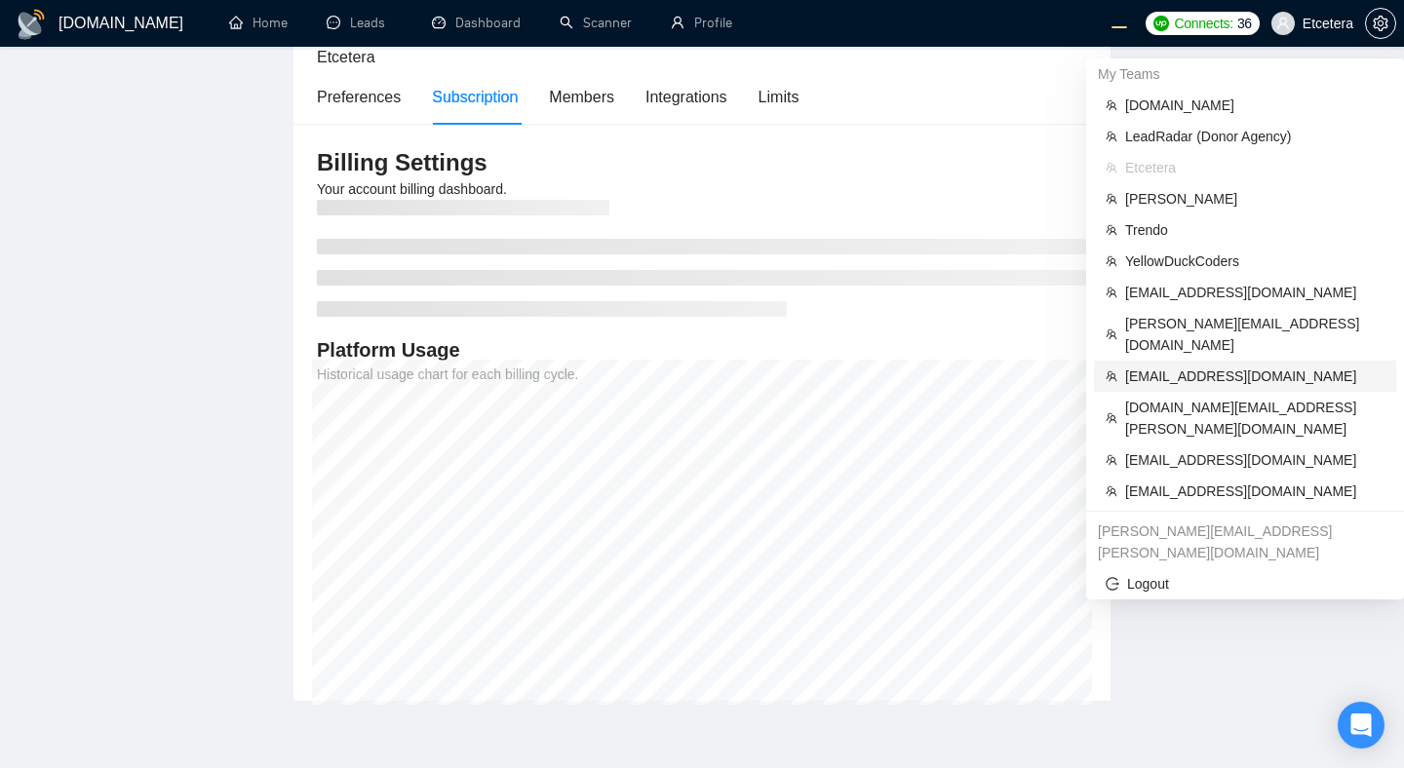
click at [1155, 366] on span "[EMAIL_ADDRESS][DOMAIN_NAME]" at bounding box center [1254, 376] width 259 height 21
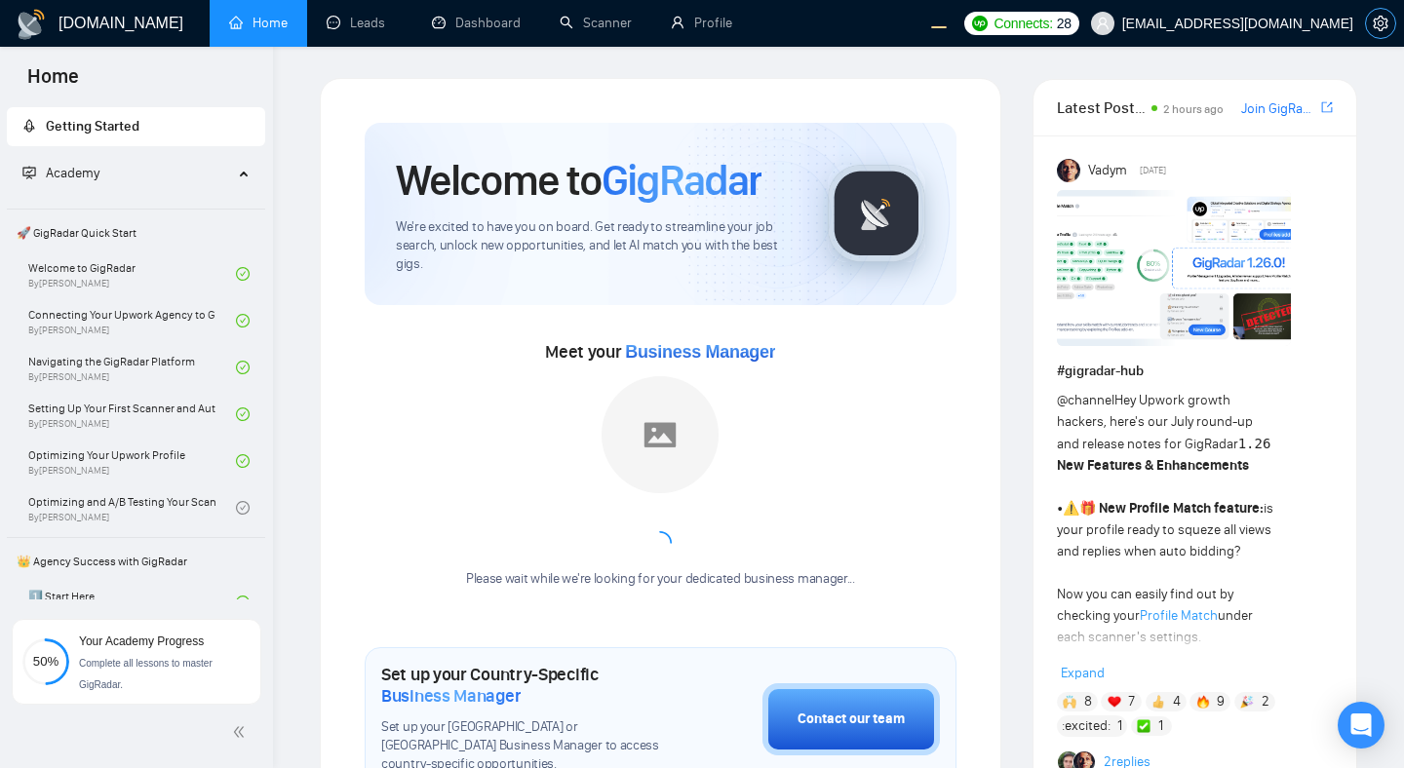
click at [1378, 29] on icon "setting" at bounding box center [1381, 24] width 16 height 16
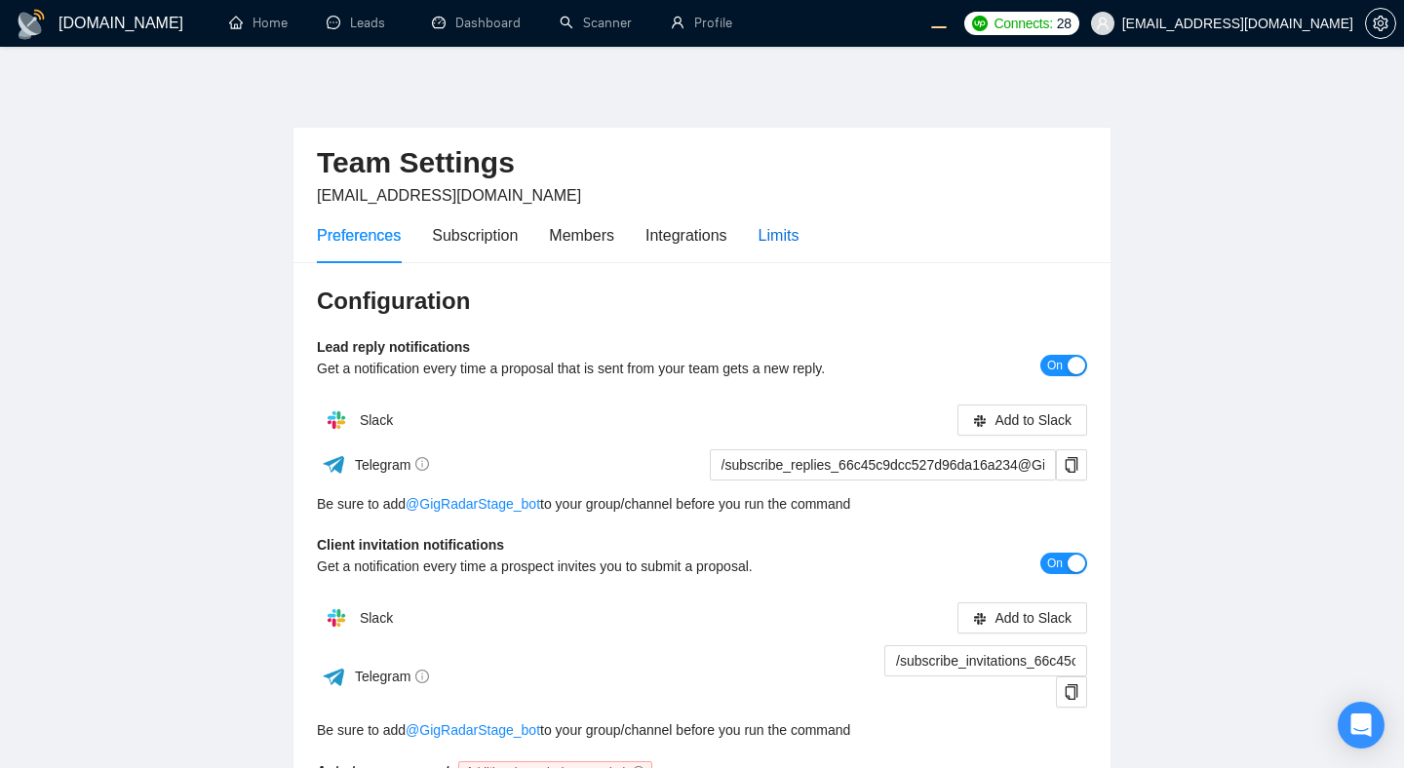
click at [792, 230] on div "Limits" at bounding box center [779, 235] width 41 height 24
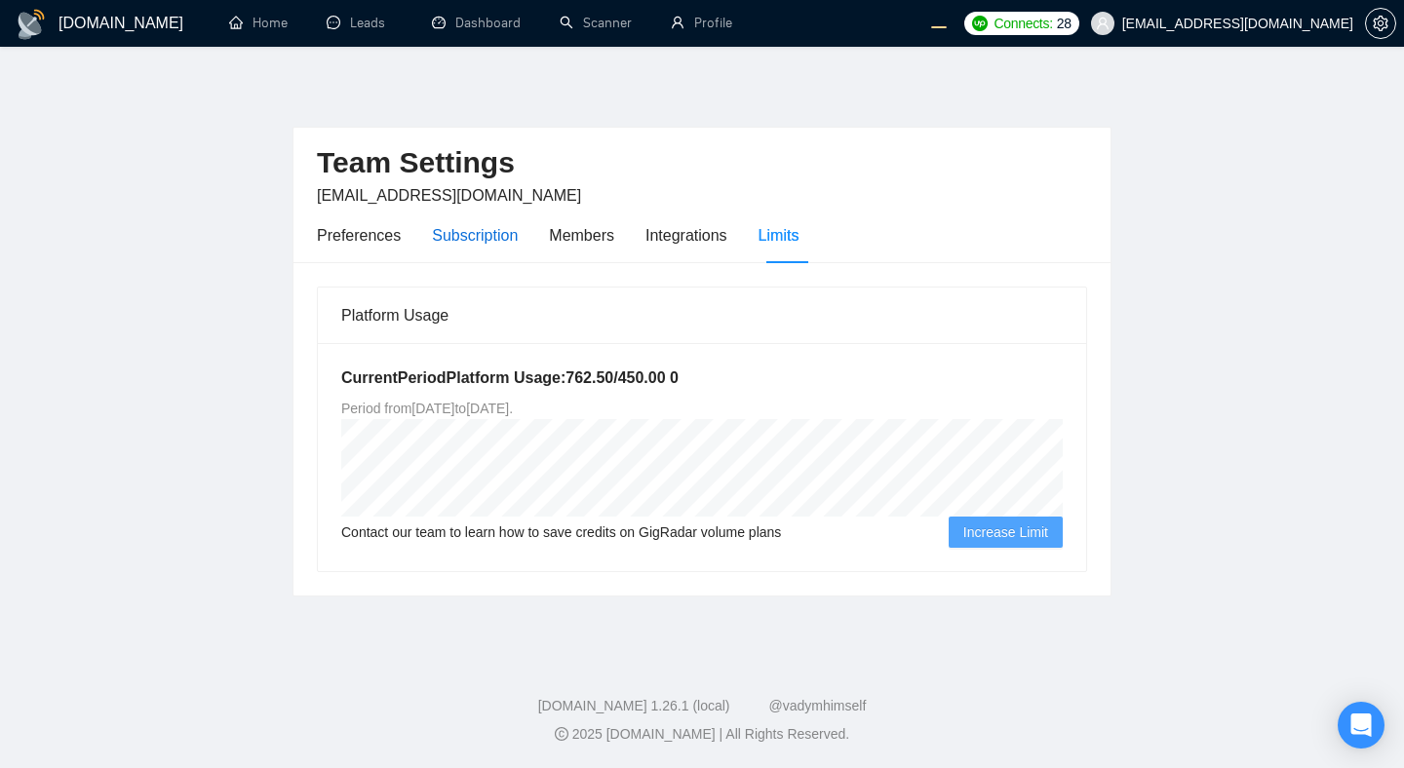
click at [491, 238] on div "Subscription" at bounding box center [475, 235] width 86 height 24
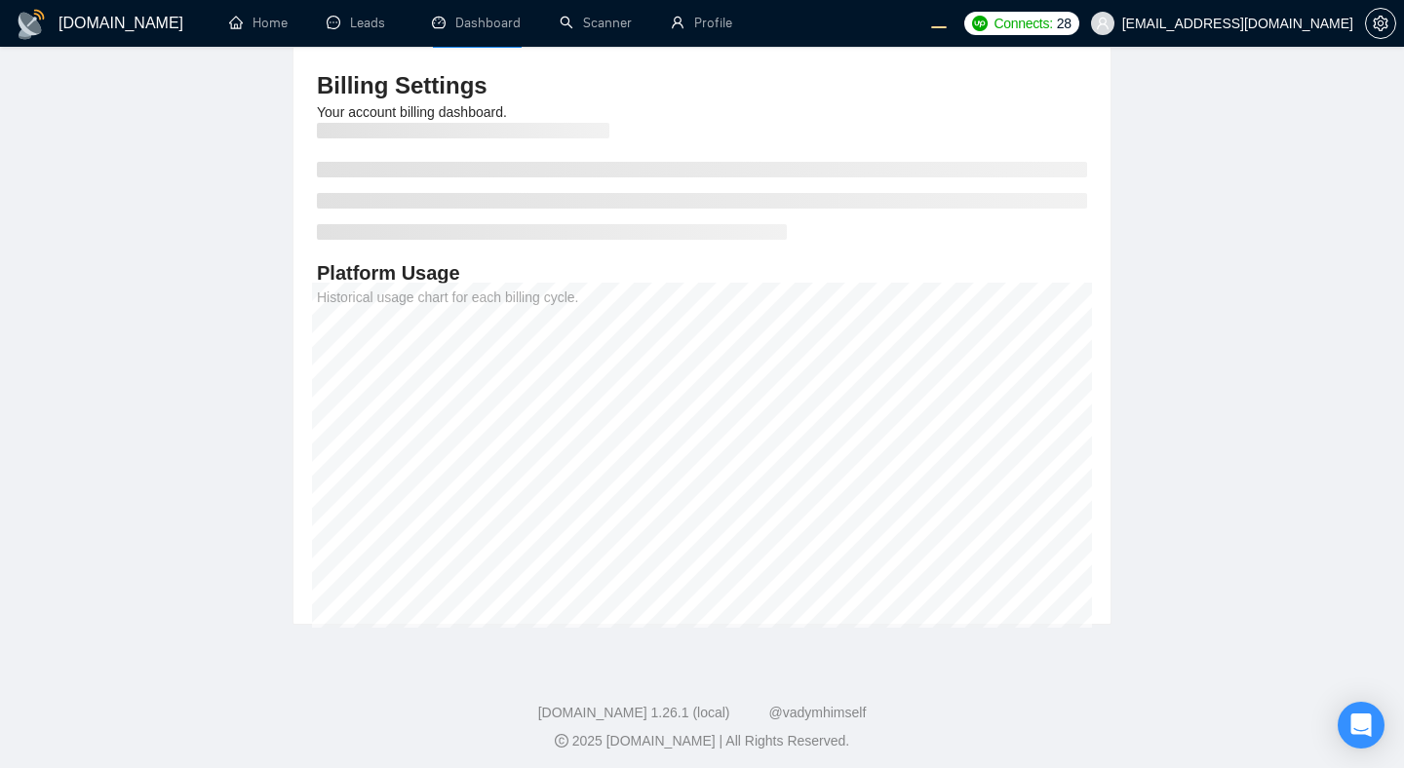
scroll to position [216, 0]
click at [150, 513] on main "Team Settings [EMAIL_ADDRESS][DOMAIN_NAME] Preferences Subscription Members Int…" at bounding box center [702, 243] width 1342 height 763
click at [235, 440] on main "Team Settings [EMAIL_ADDRESS][DOMAIN_NAME] Preferences Subscription Members Int…" at bounding box center [702, 243] width 1342 height 763
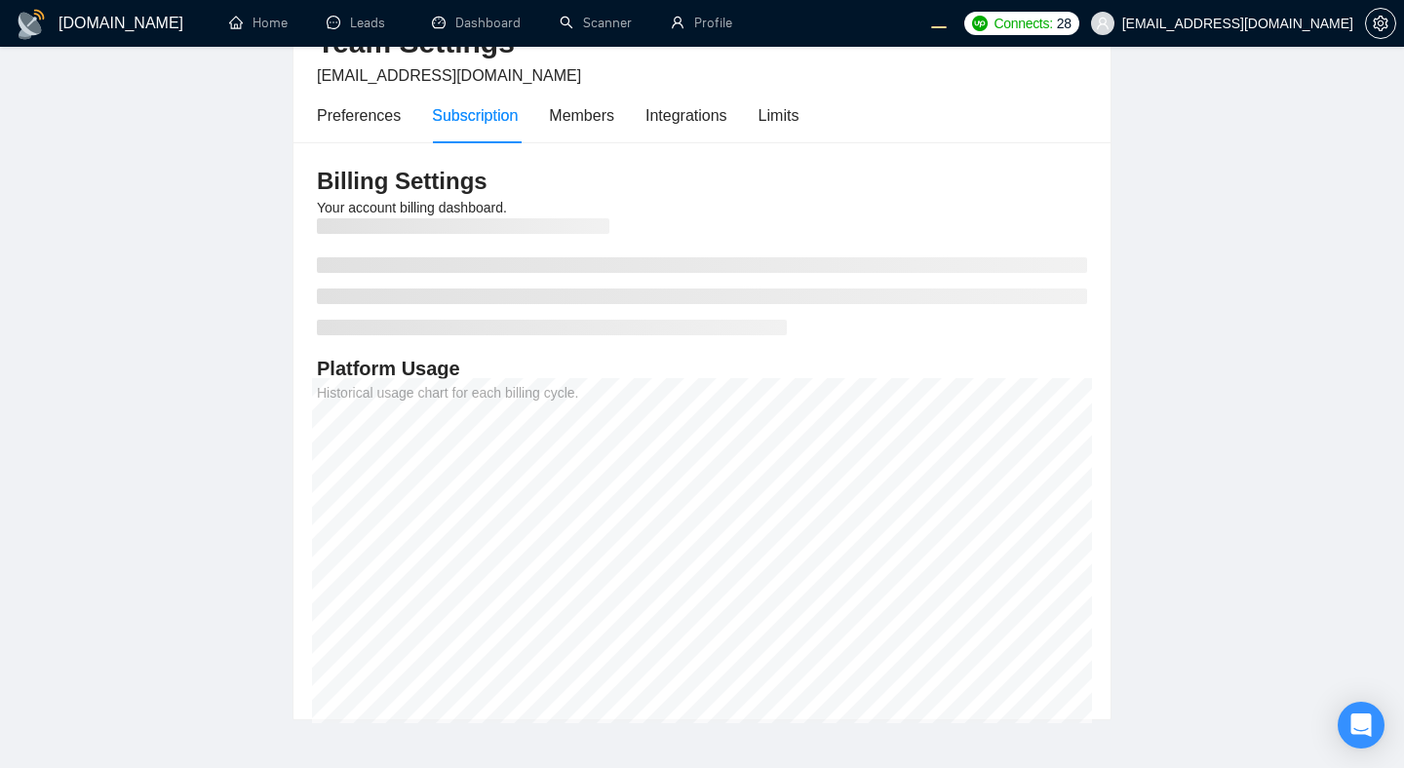
scroll to position [119, 0]
click at [788, 121] on div "Limits" at bounding box center [779, 116] width 41 height 24
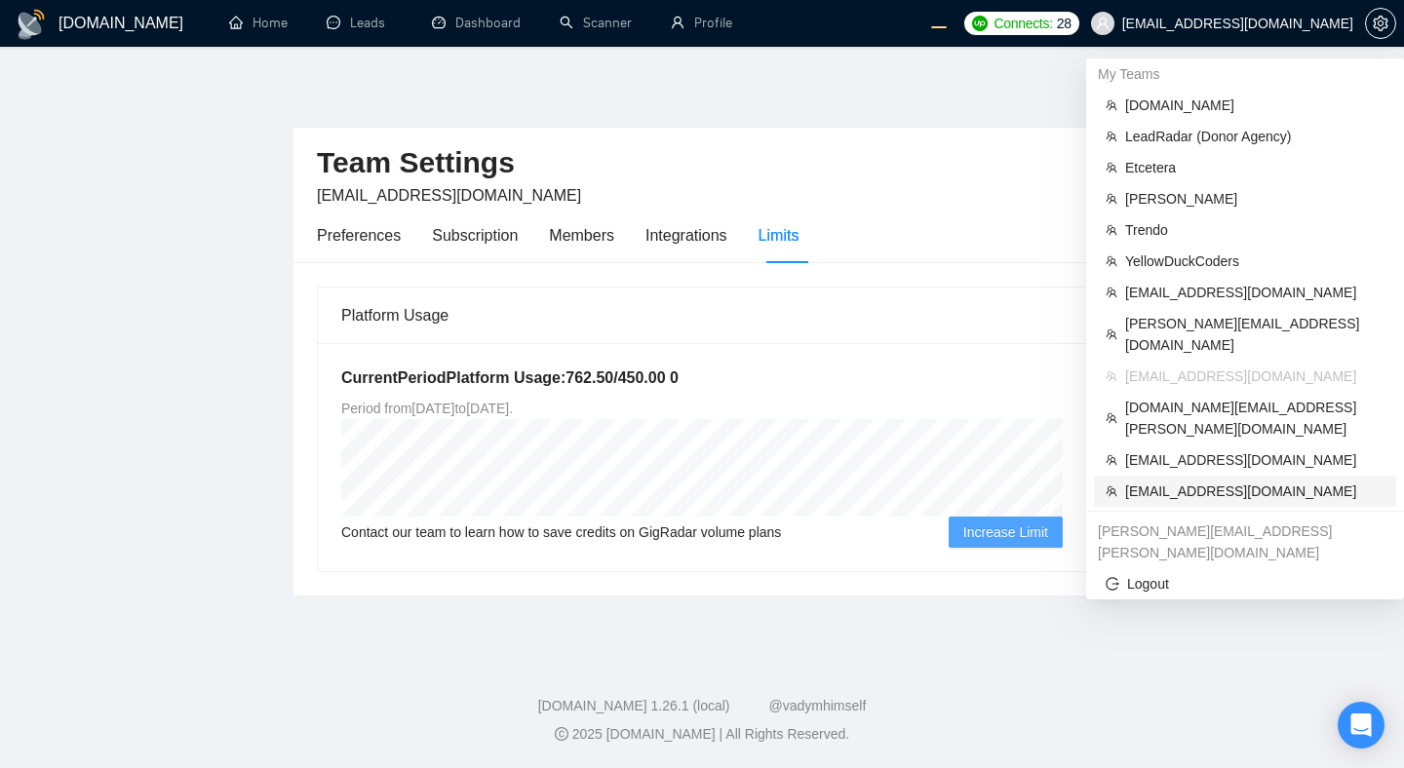
click at [1173, 481] on span "[EMAIL_ADDRESS][DOMAIN_NAME]" at bounding box center [1254, 491] width 259 height 21
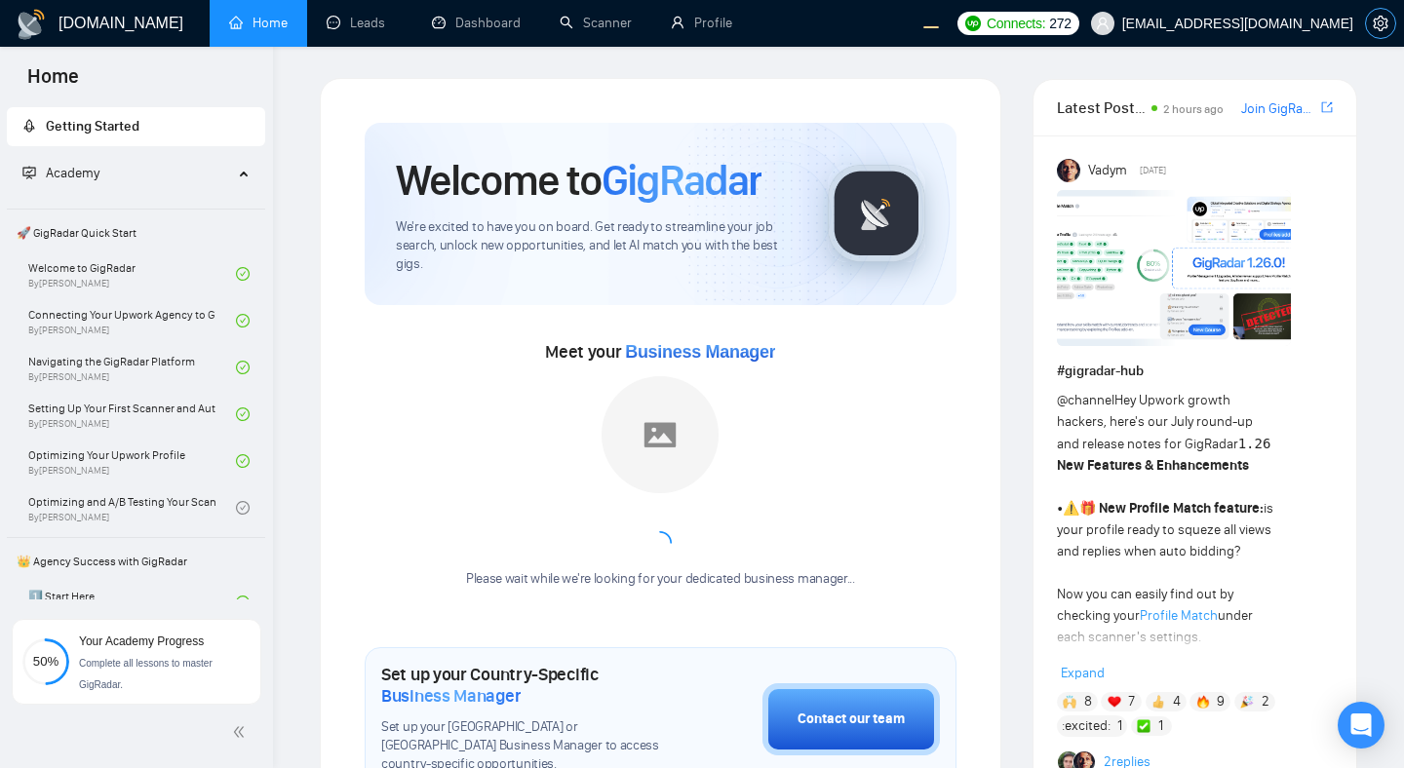
click at [1385, 24] on icon "setting" at bounding box center [1380, 24] width 15 height 16
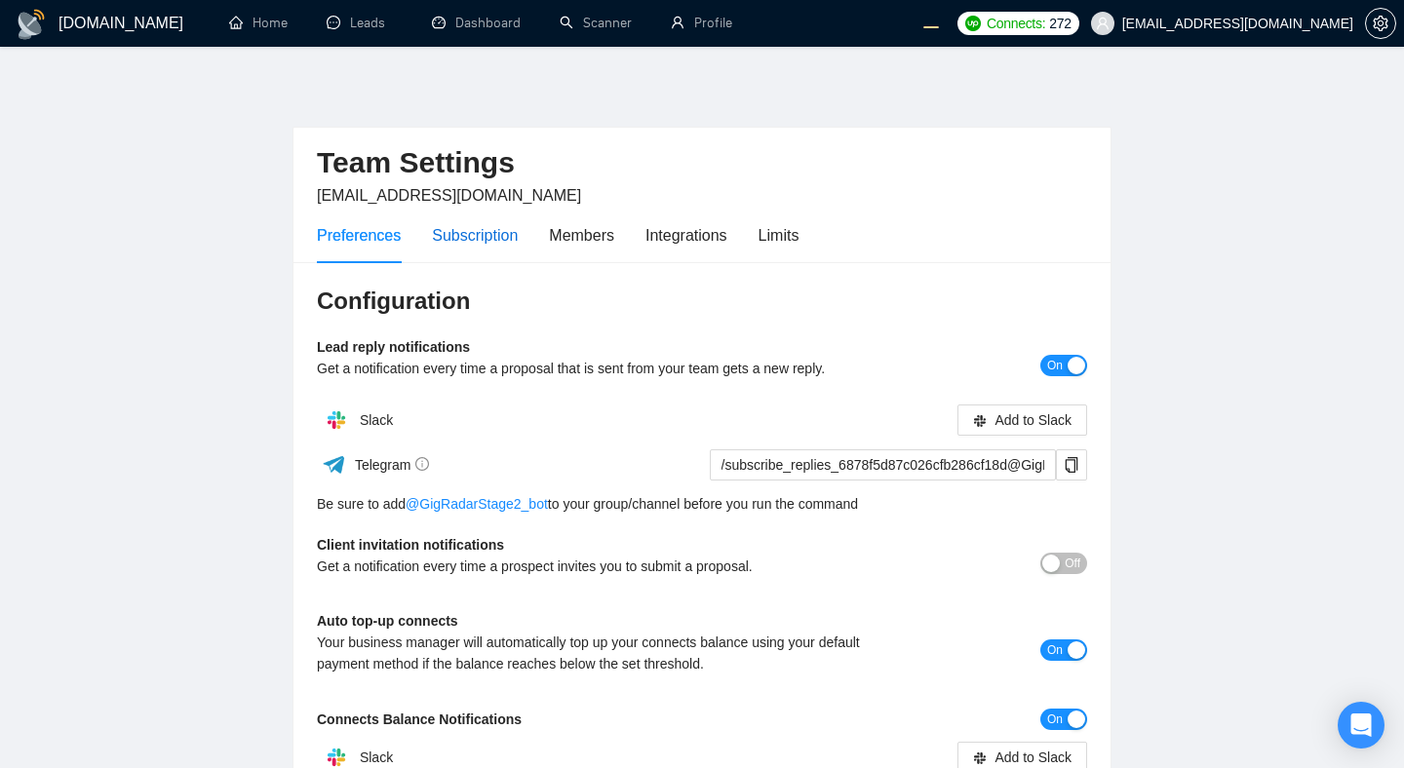
click at [485, 242] on div "Subscription" at bounding box center [475, 235] width 86 height 24
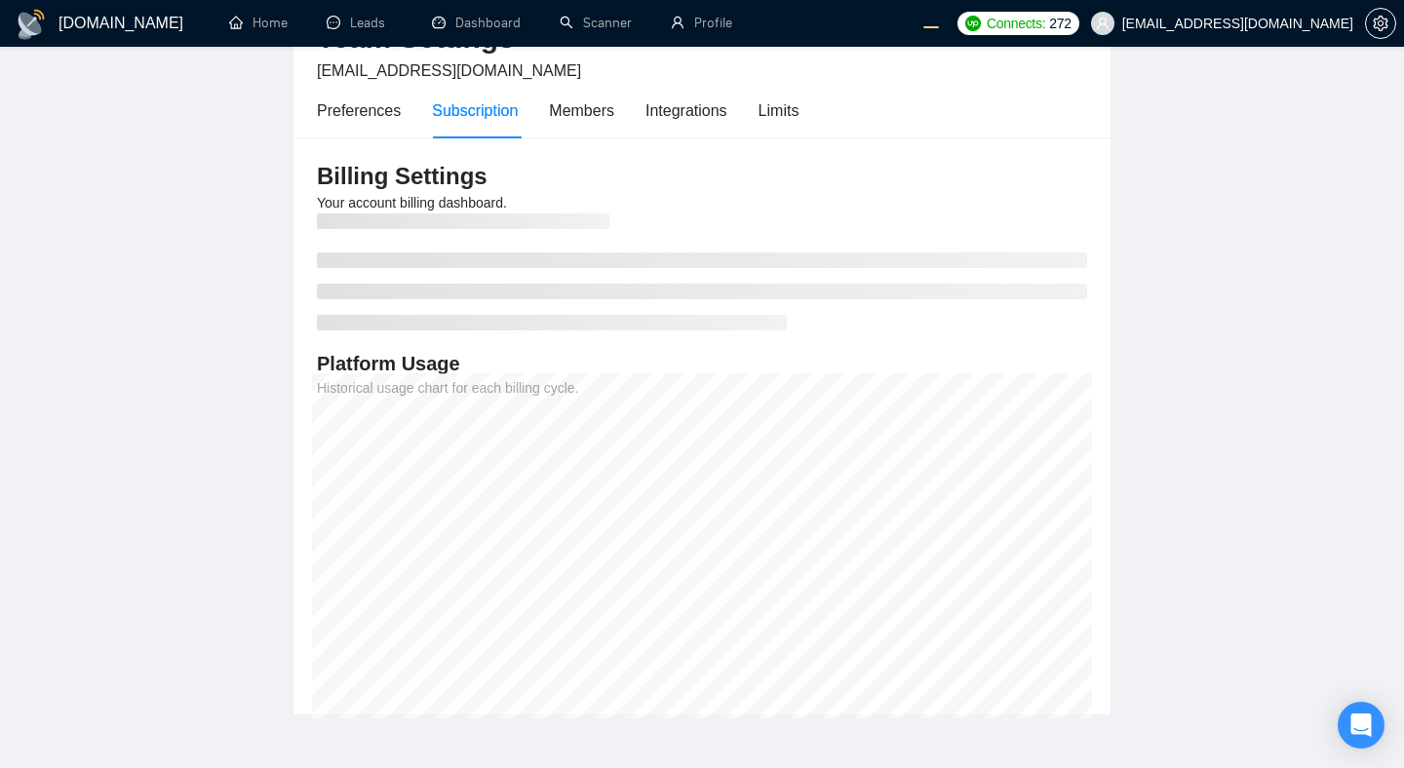
scroll to position [143, 0]
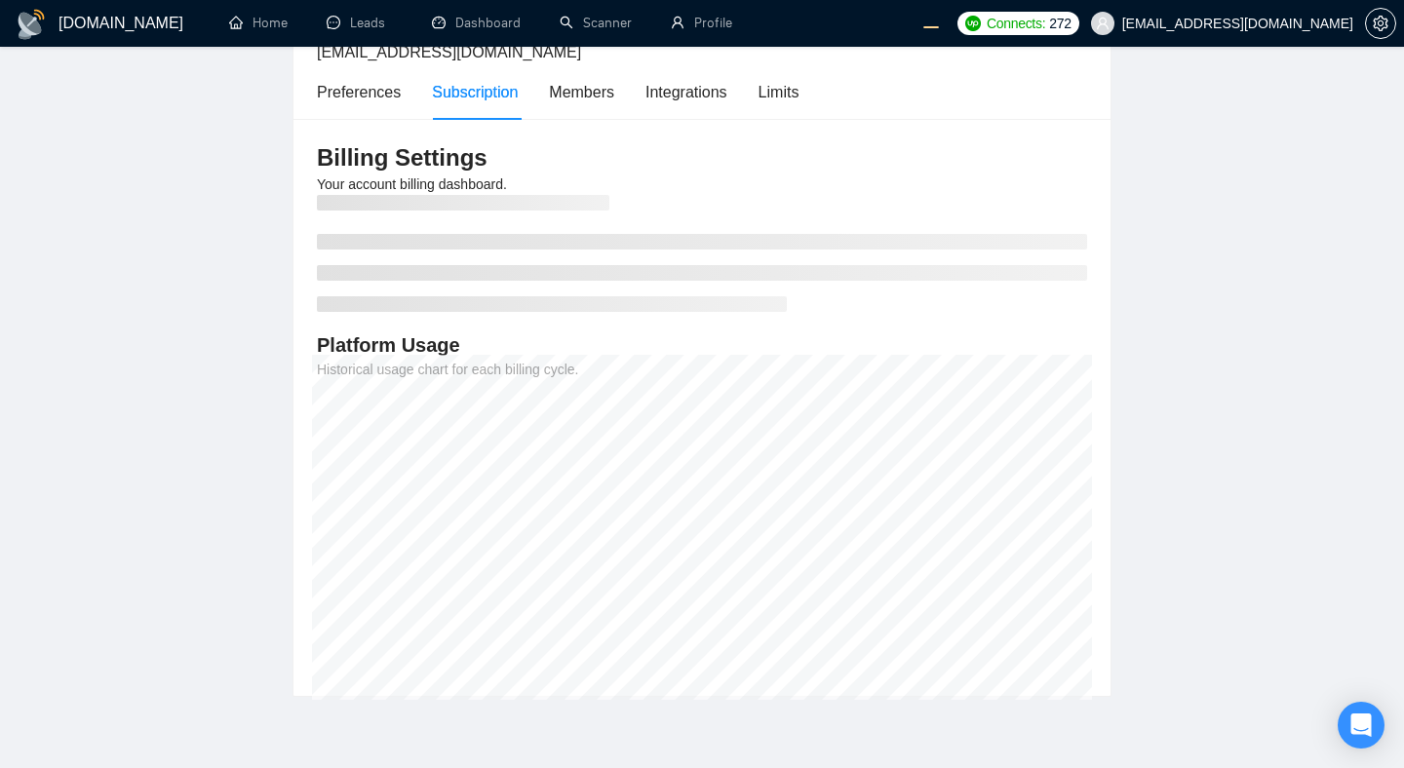
click at [1209, 476] on main "Team Settings [EMAIL_ADDRESS][DOMAIN_NAME] Preferences Subscription Members Int…" at bounding box center [702, 316] width 1342 height 763
click at [1318, 399] on main "Team Settings [EMAIL_ADDRESS][DOMAIN_NAME] Preferences Subscription Members Int…" at bounding box center [702, 316] width 1342 height 763
click at [800, 94] on div "Limits" at bounding box center [779, 92] width 41 height 24
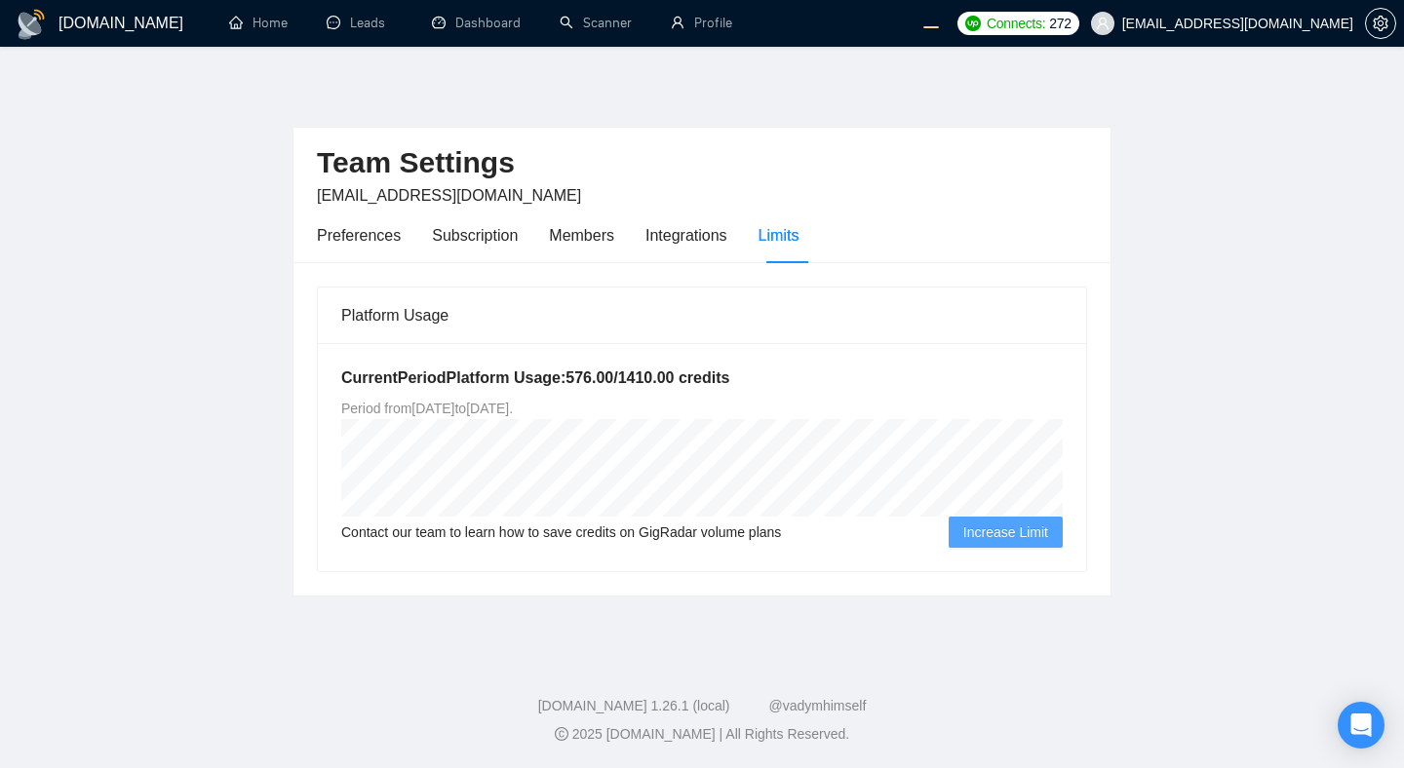
click at [1263, 338] on main "Team Settings [EMAIL_ADDRESS][DOMAIN_NAME] Preferences Subscription Members Int…" at bounding box center [702, 348] width 1342 height 540
click at [472, 228] on div "Subscription" at bounding box center [475, 235] width 86 height 24
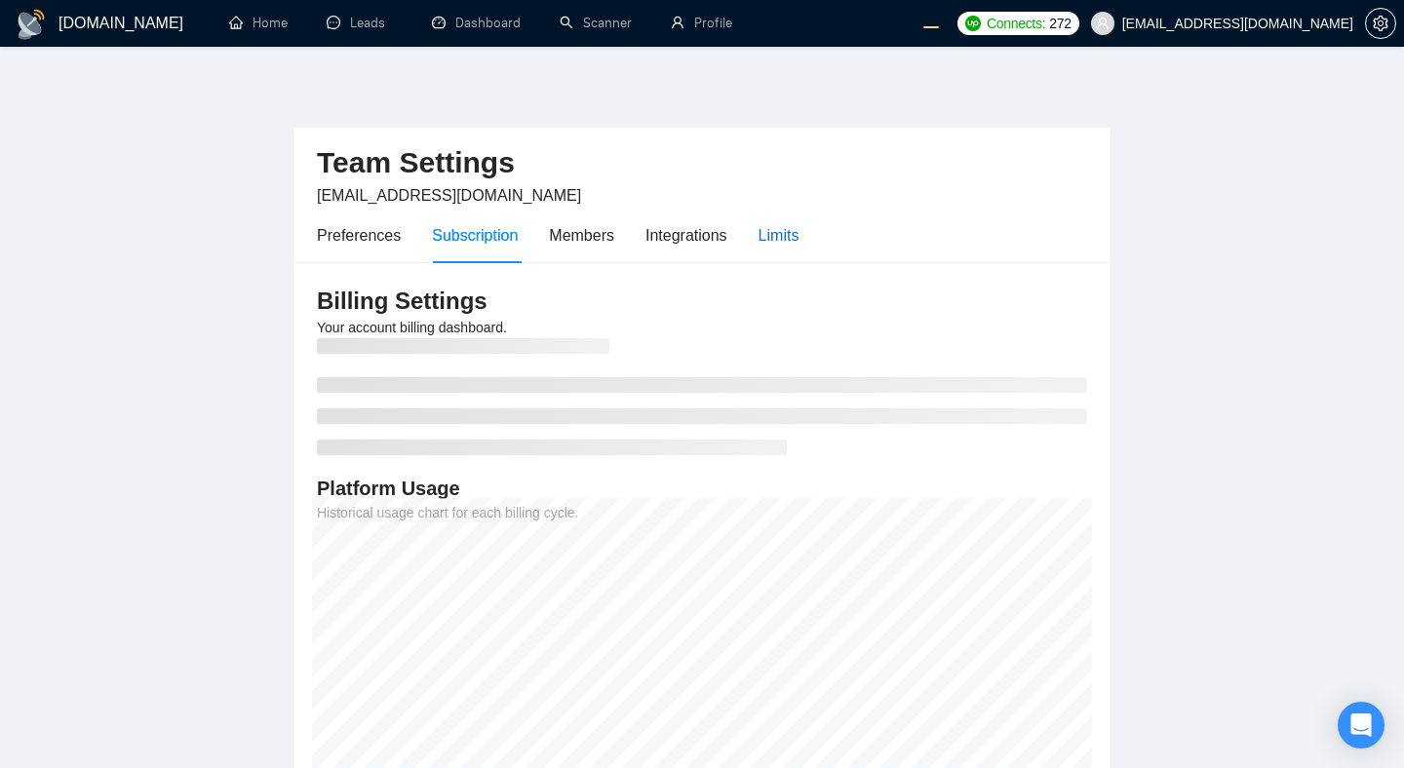
click at [797, 238] on div "Limits" at bounding box center [779, 235] width 41 height 24
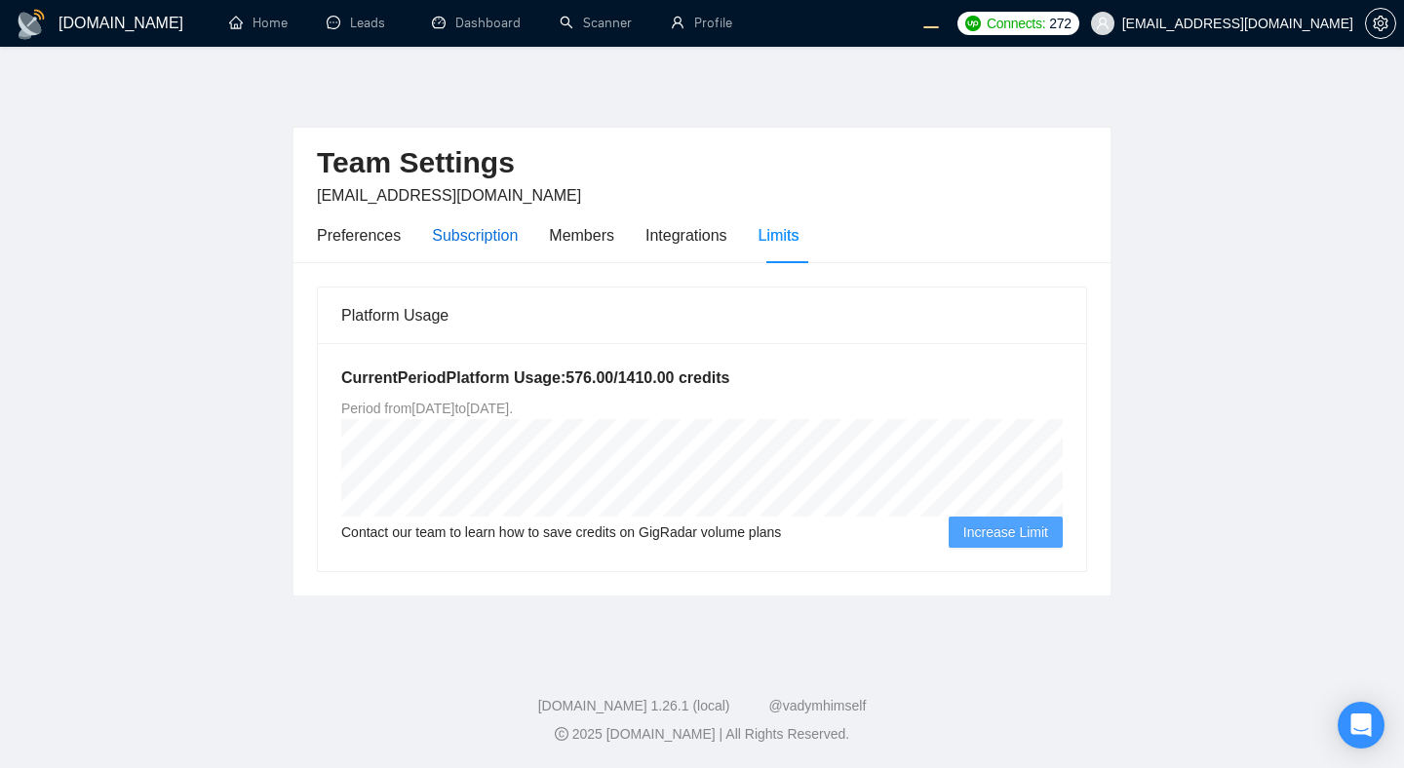
click at [444, 233] on div "Subscription" at bounding box center [475, 235] width 86 height 24
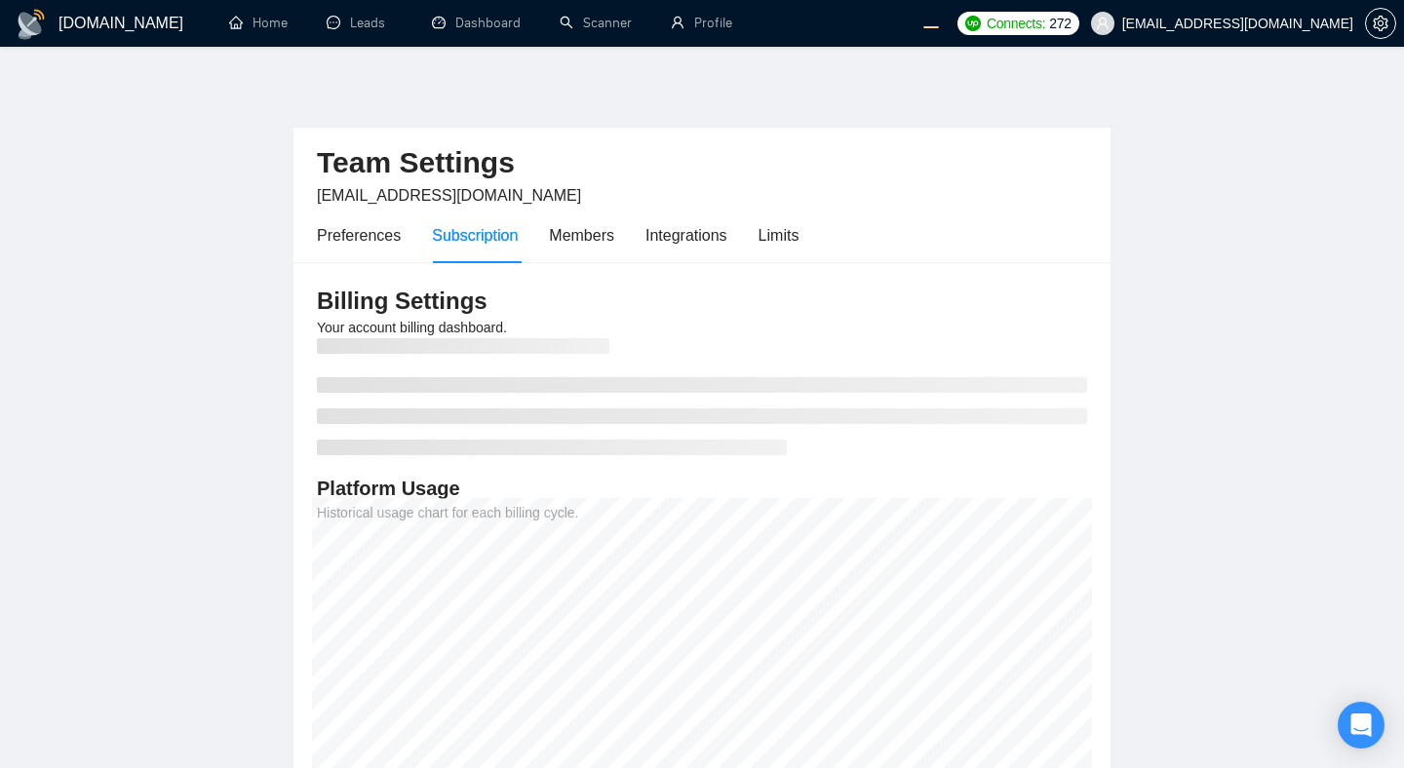
click at [1216, 408] on main "Team Settings morissaschwartz@gmail.com Preferences Subscription Members Integr…" at bounding box center [702, 459] width 1342 height 763
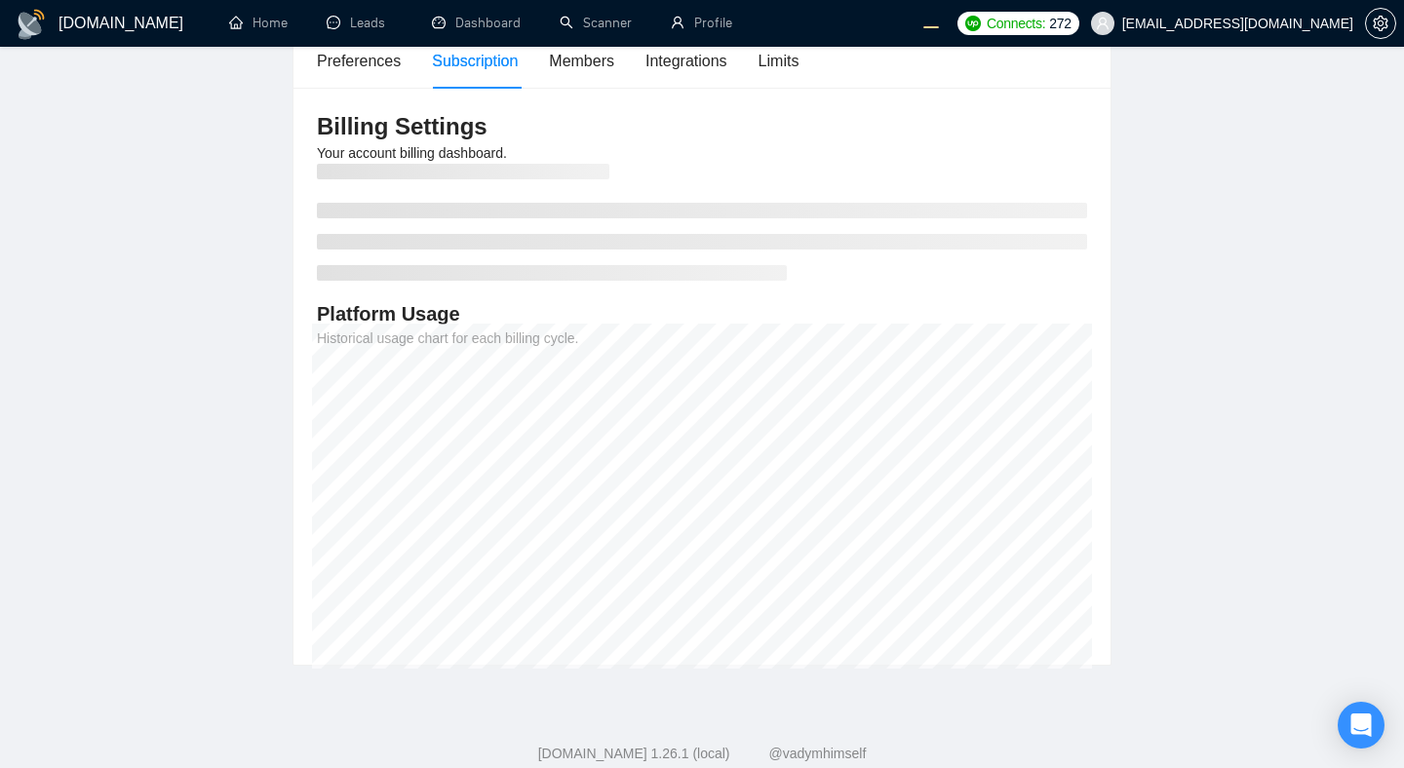
click at [1333, 368] on main "Team Settings [EMAIL_ADDRESS][DOMAIN_NAME] Preferences Subscription Members Int…" at bounding box center [702, 284] width 1342 height 763
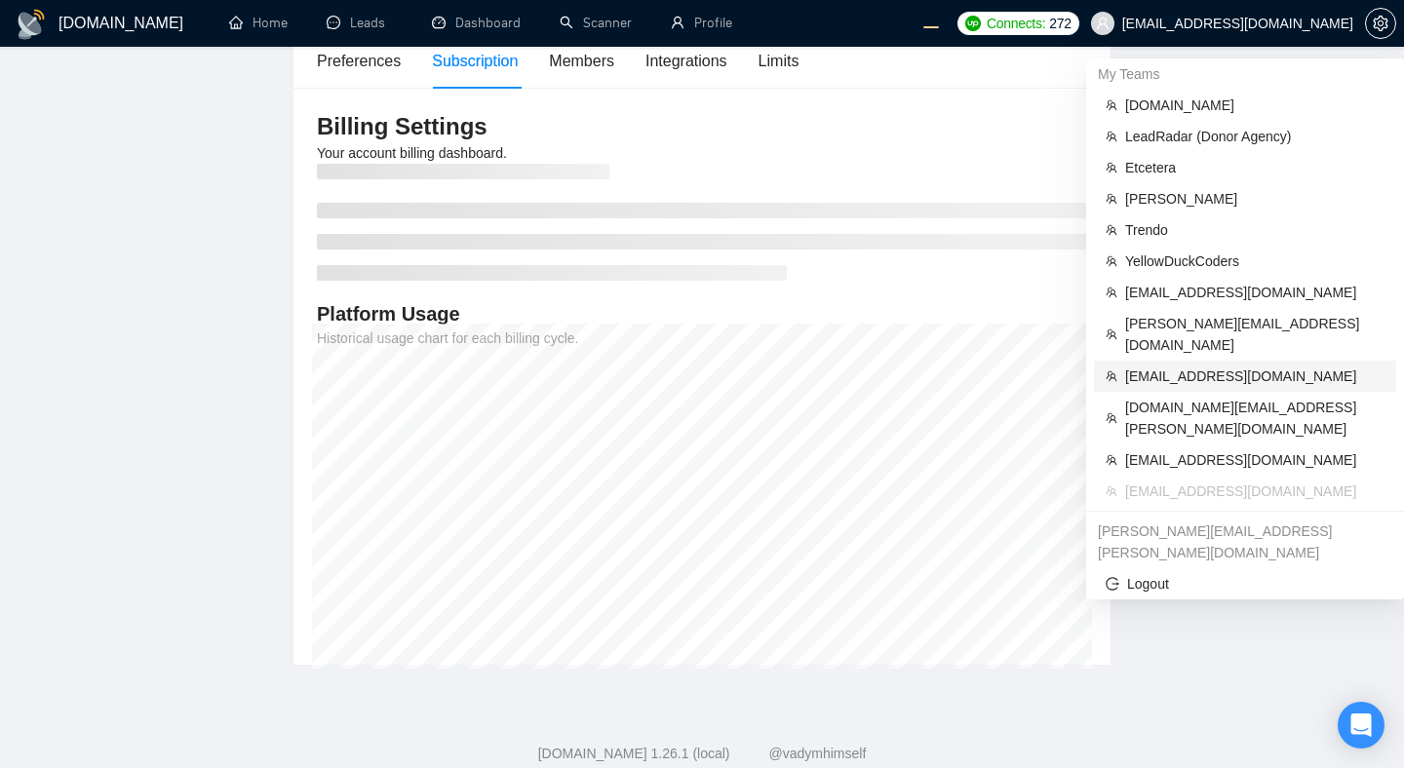
click at [1160, 366] on span "[EMAIL_ADDRESS][DOMAIN_NAME]" at bounding box center [1254, 376] width 259 height 21
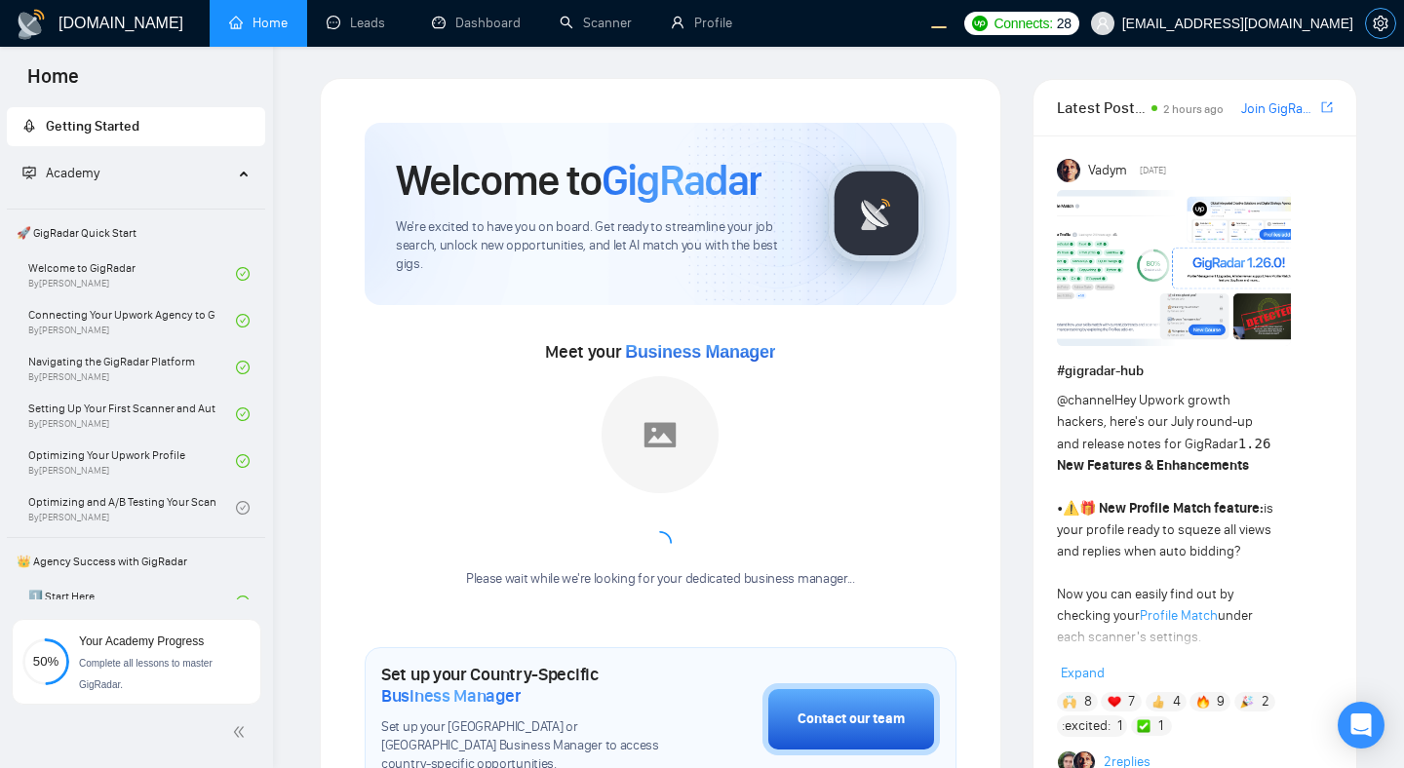
click at [1388, 14] on button "button" at bounding box center [1380, 23] width 31 height 31
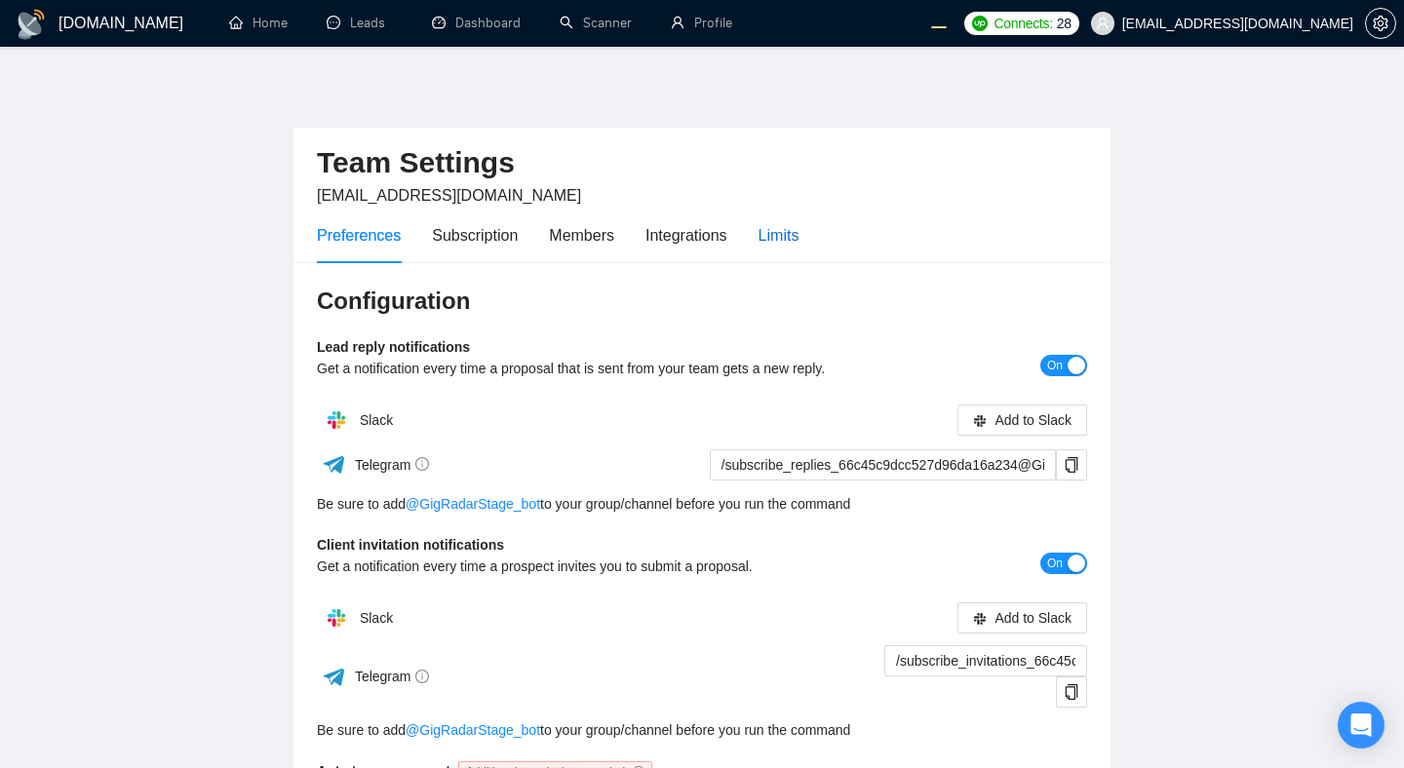
click at [788, 236] on div "Limits" at bounding box center [779, 235] width 41 height 24
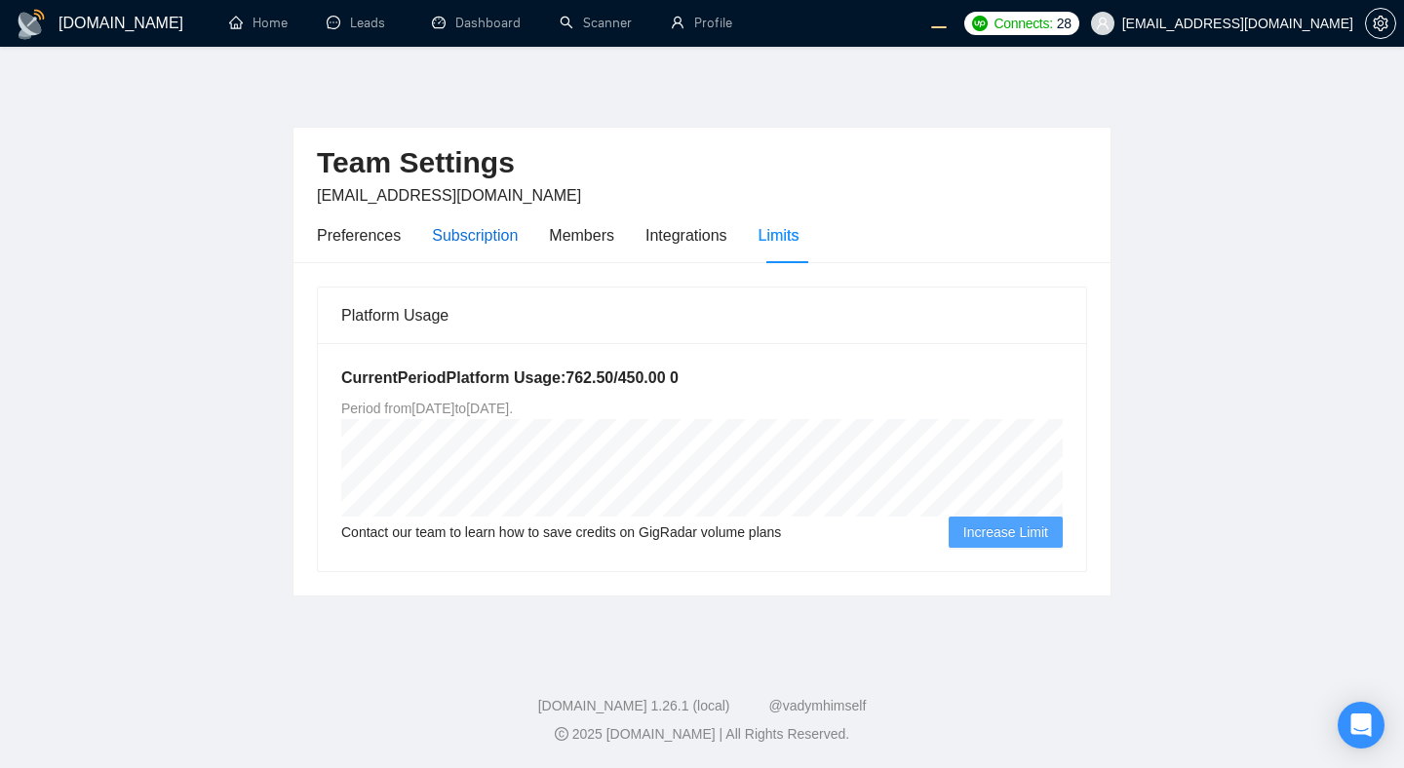
click at [475, 223] on div "Subscription" at bounding box center [475, 235] width 86 height 24
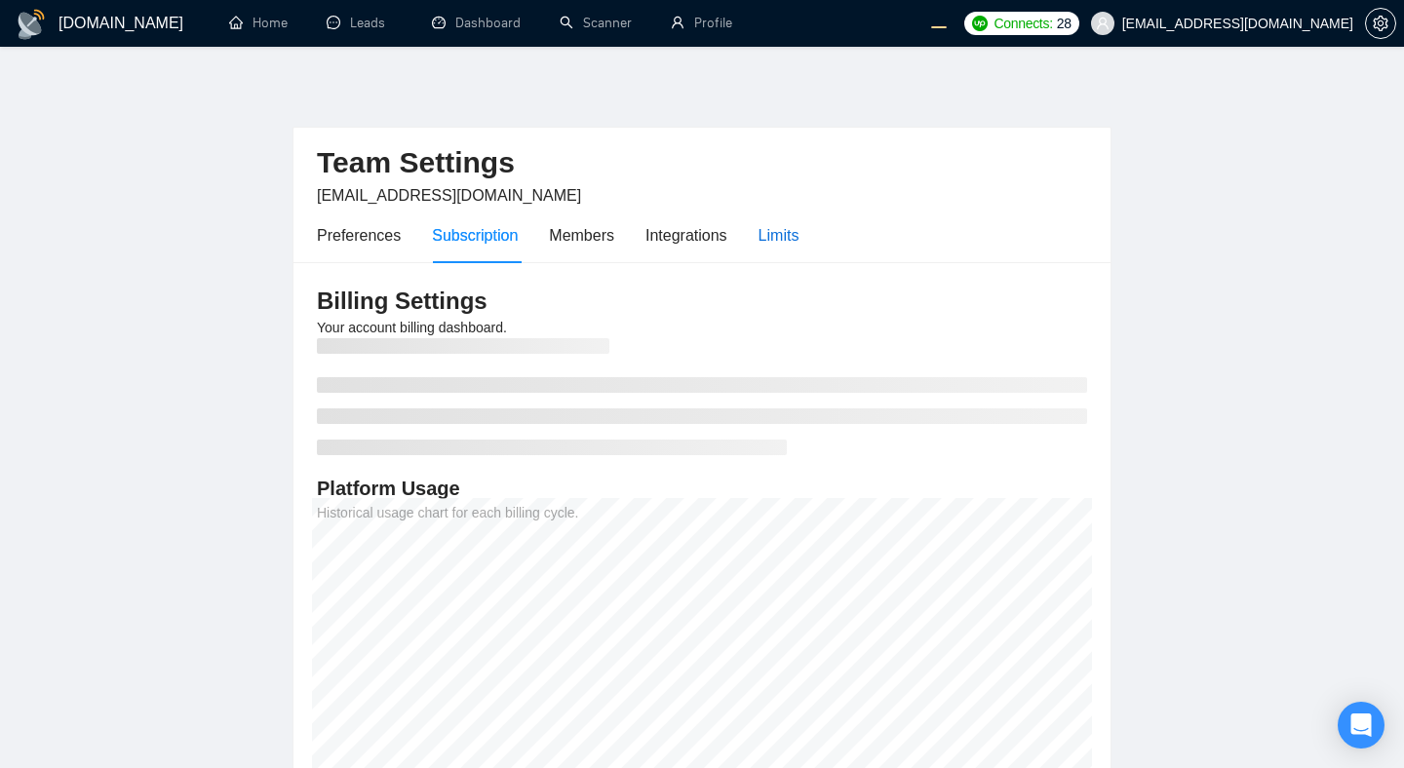
click at [783, 242] on div "Limits" at bounding box center [779, 235] width 41 height 24
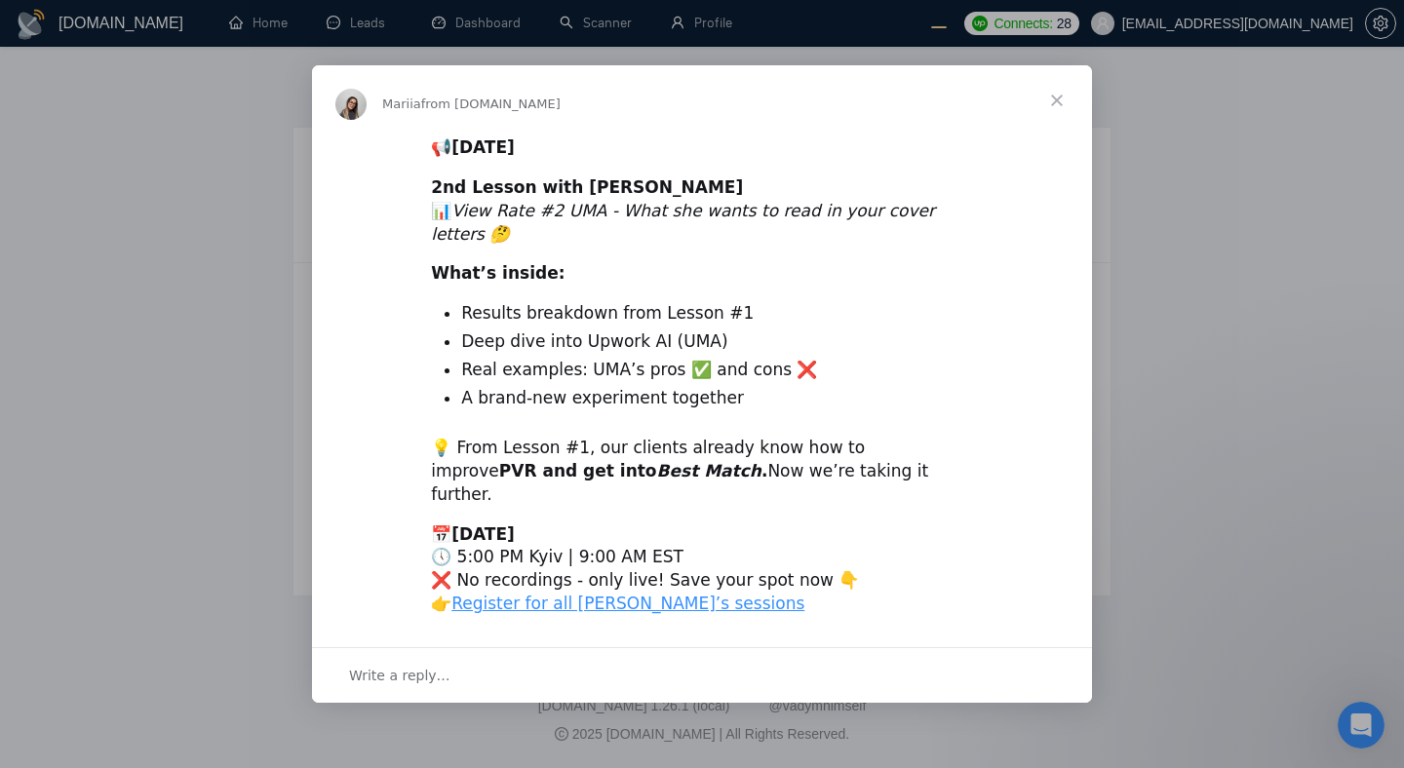
click at [1282, 127] on div "Intercom messenger" at bounding box center [702, 384] width 1404 height 768
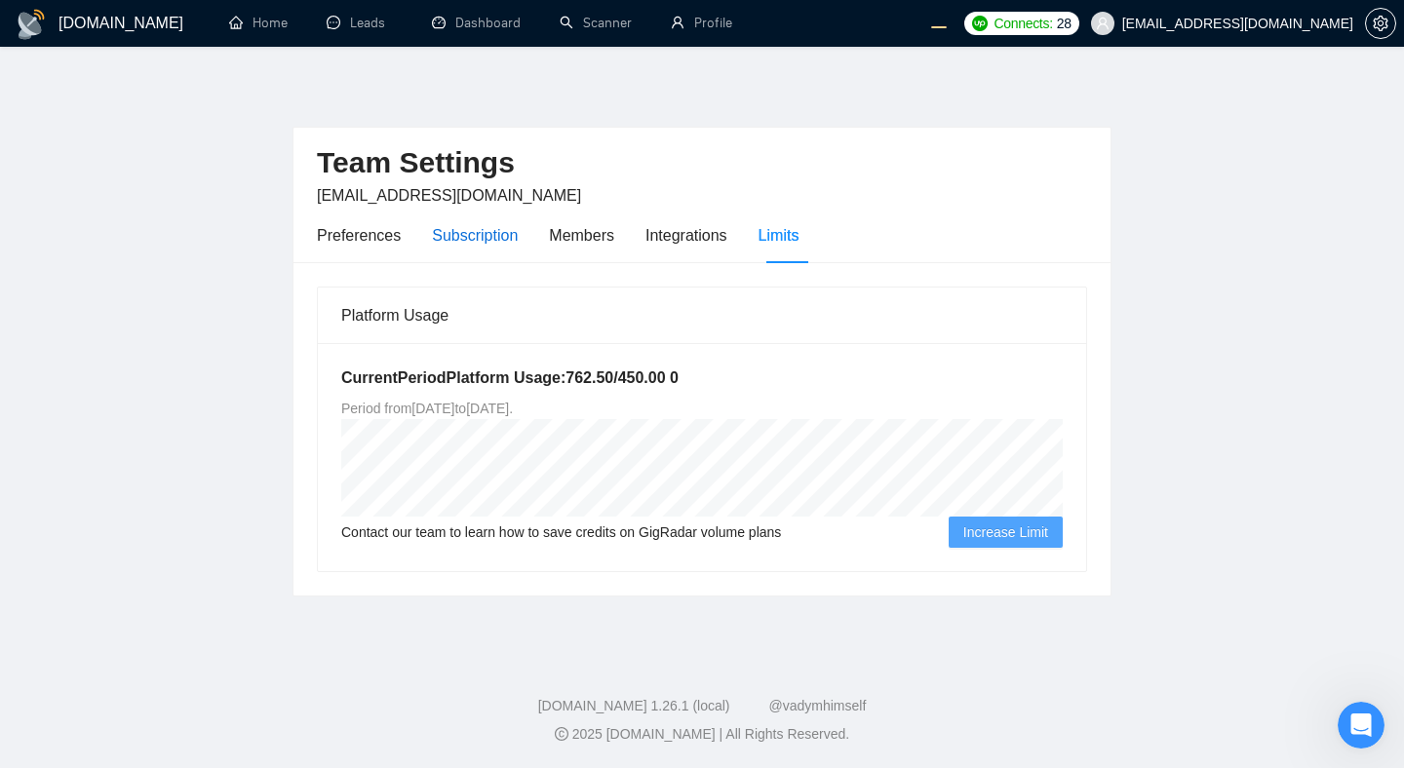
click at [481, 233] on div "Subscription" at bounding box center [475, 235] width 86 height 24
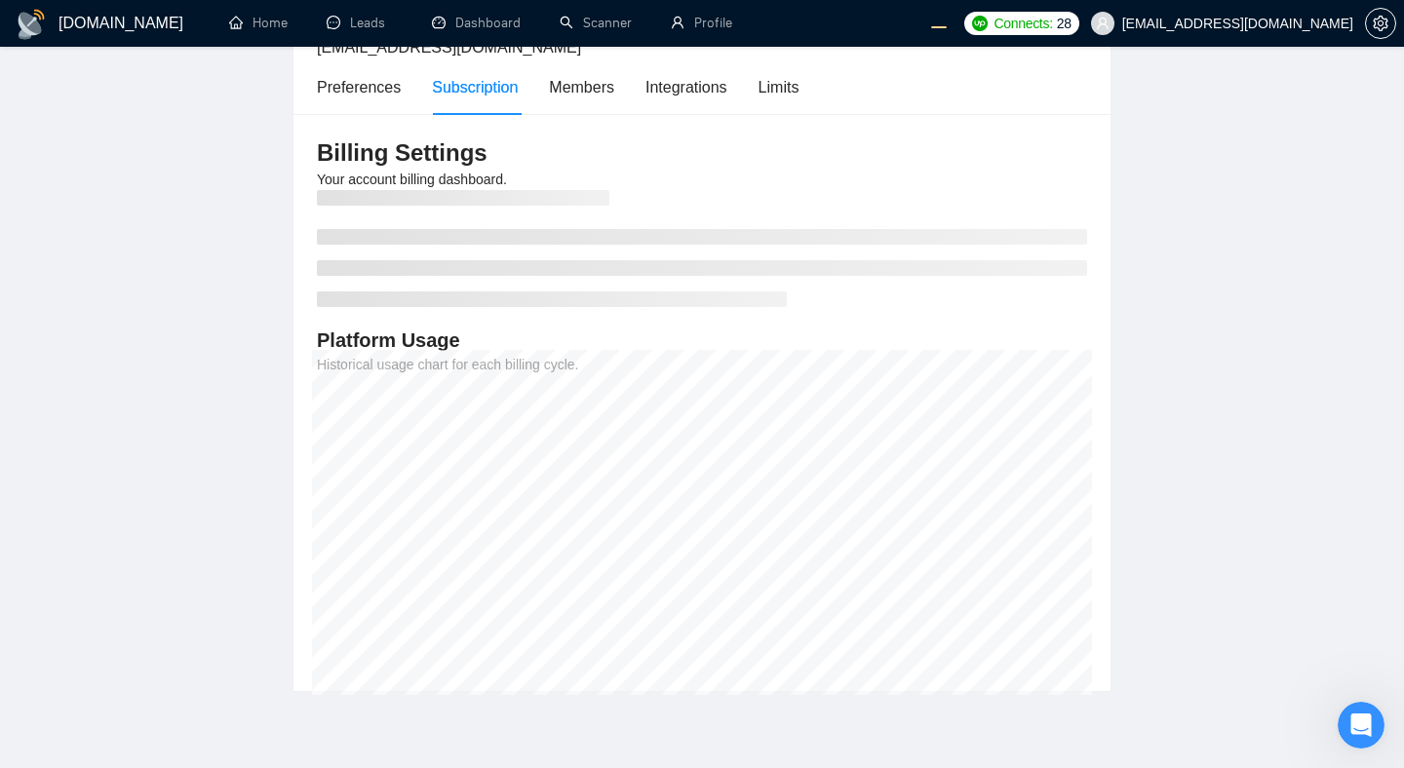
scroll to position [147, 0]
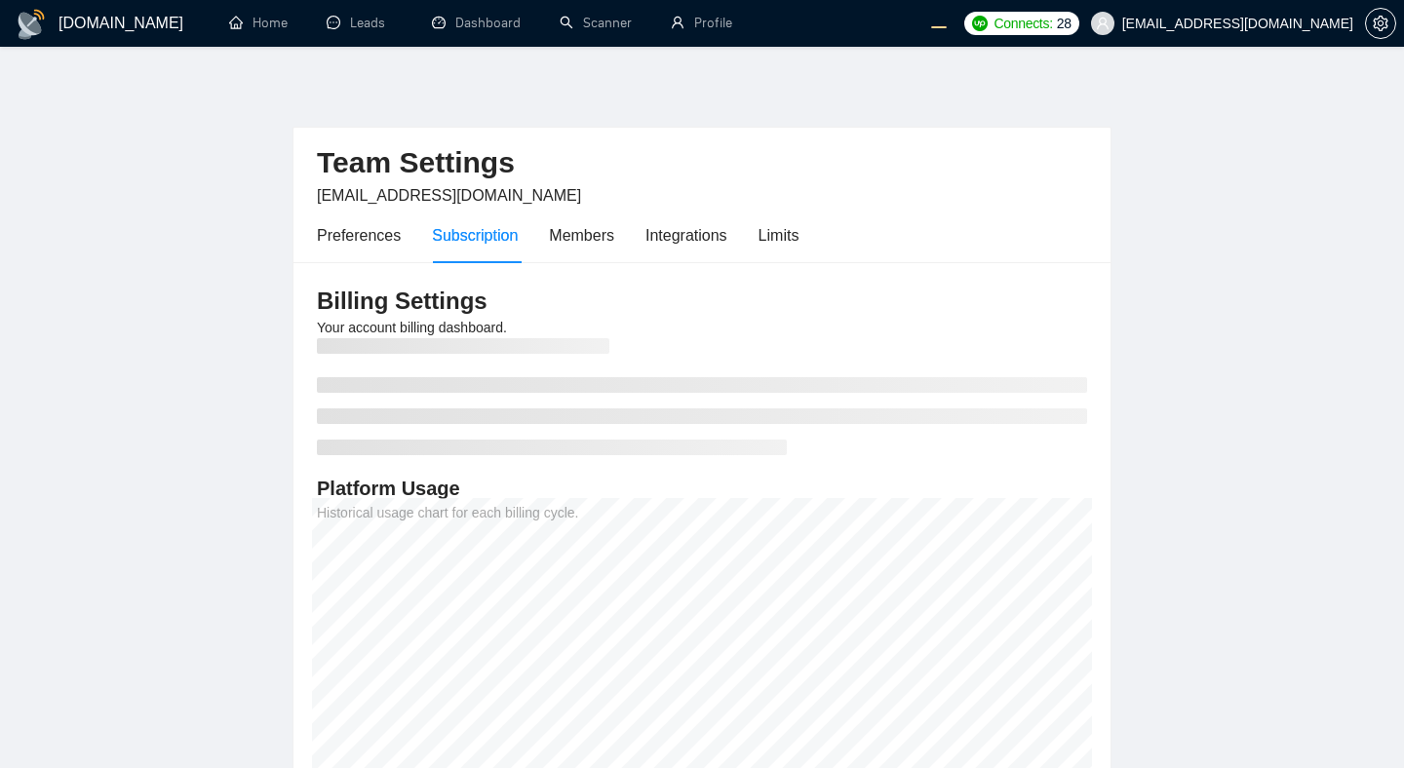
scroll to position [144, 0]
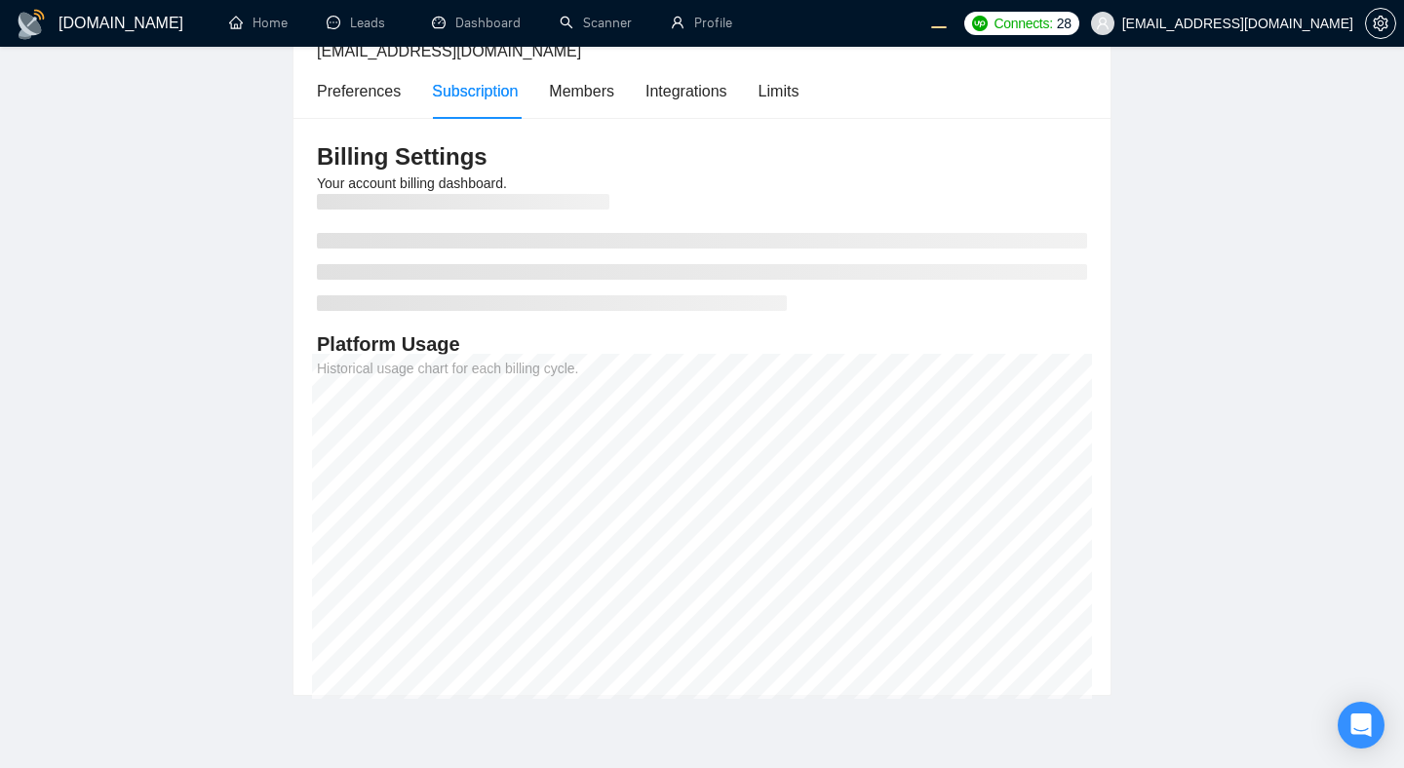
click at [1242, 357] on main "Team Settings evgeny.pinigin@zimalab.com Preferences Subscription Members Integ…" at bounding box center [702, 315] width 1342 height 763
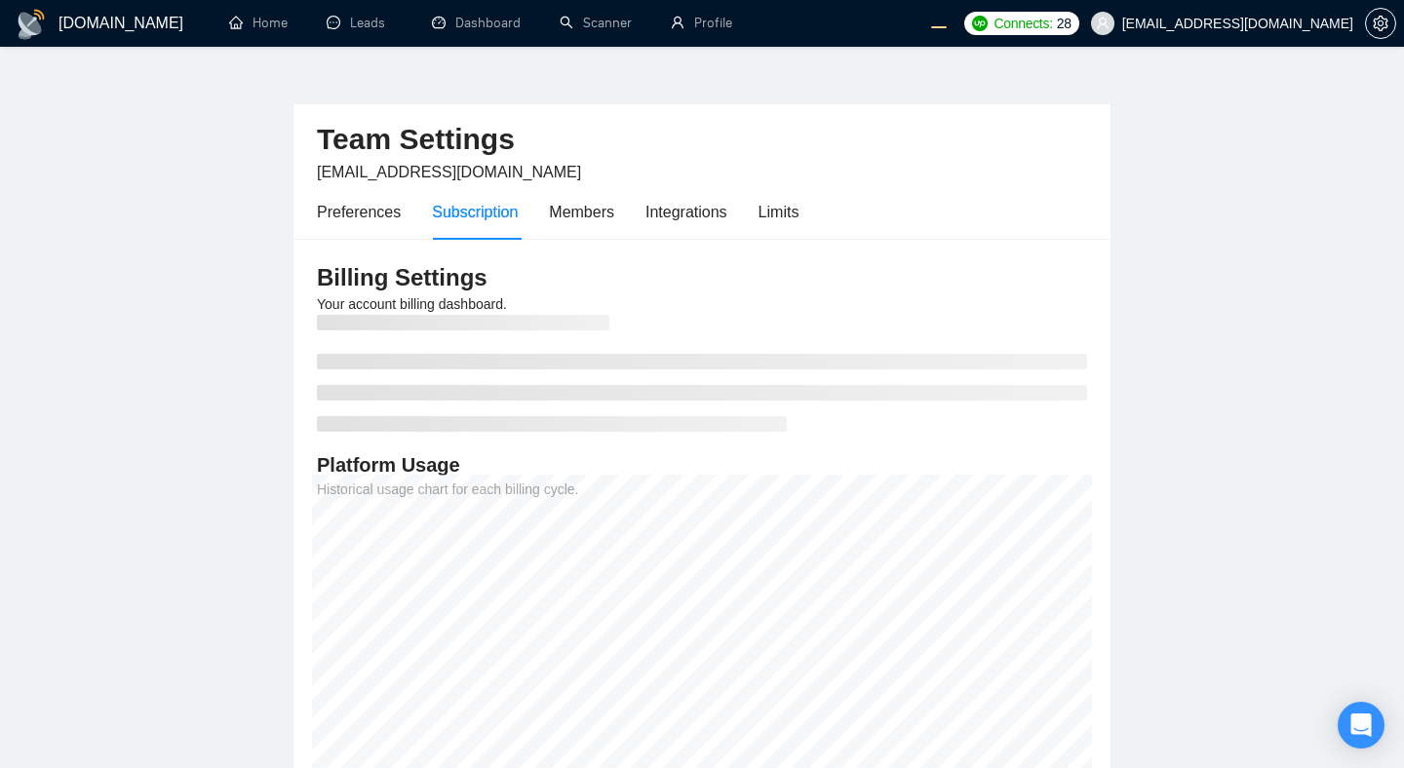
scroll to position [0, 0]
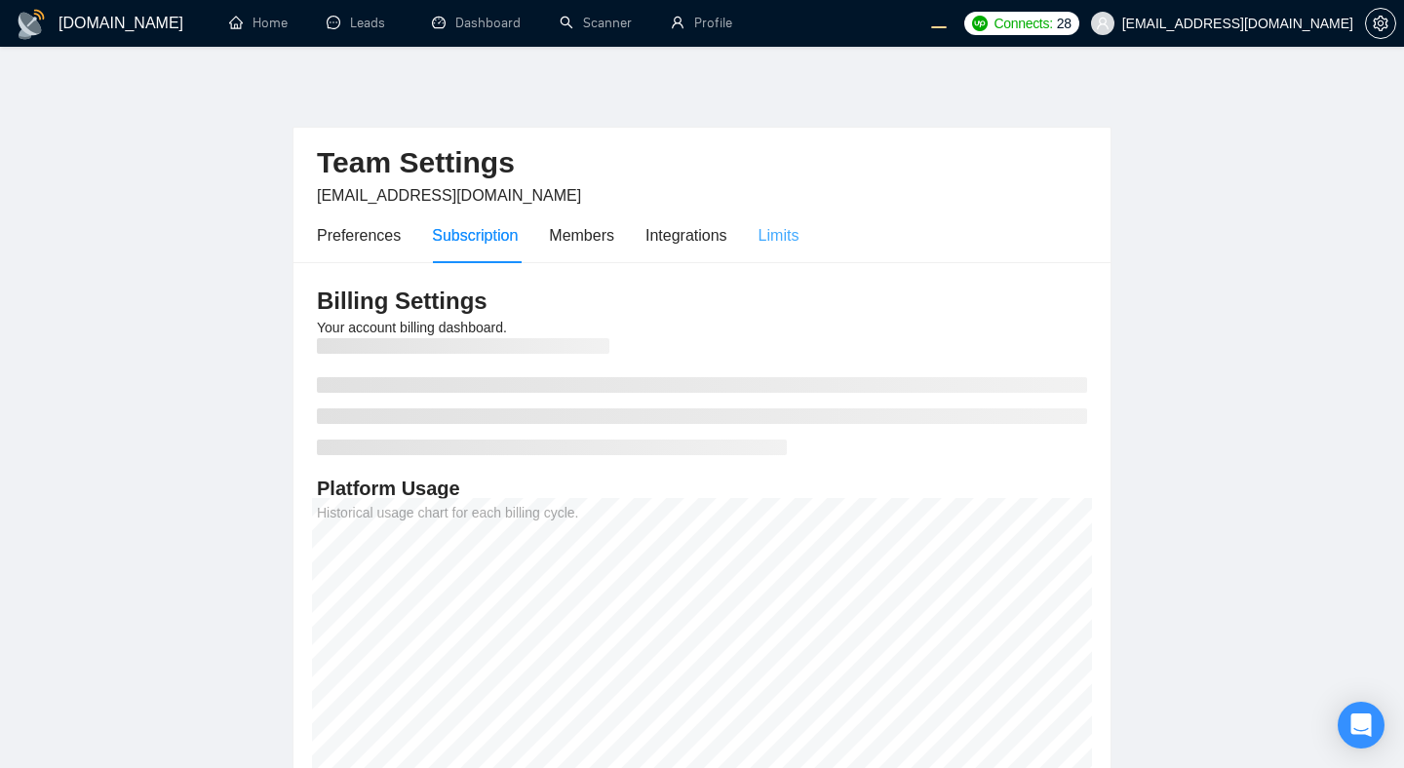
click at [779, 249] on div "Limits" at bounding box center [779, 236] width 41 height 56
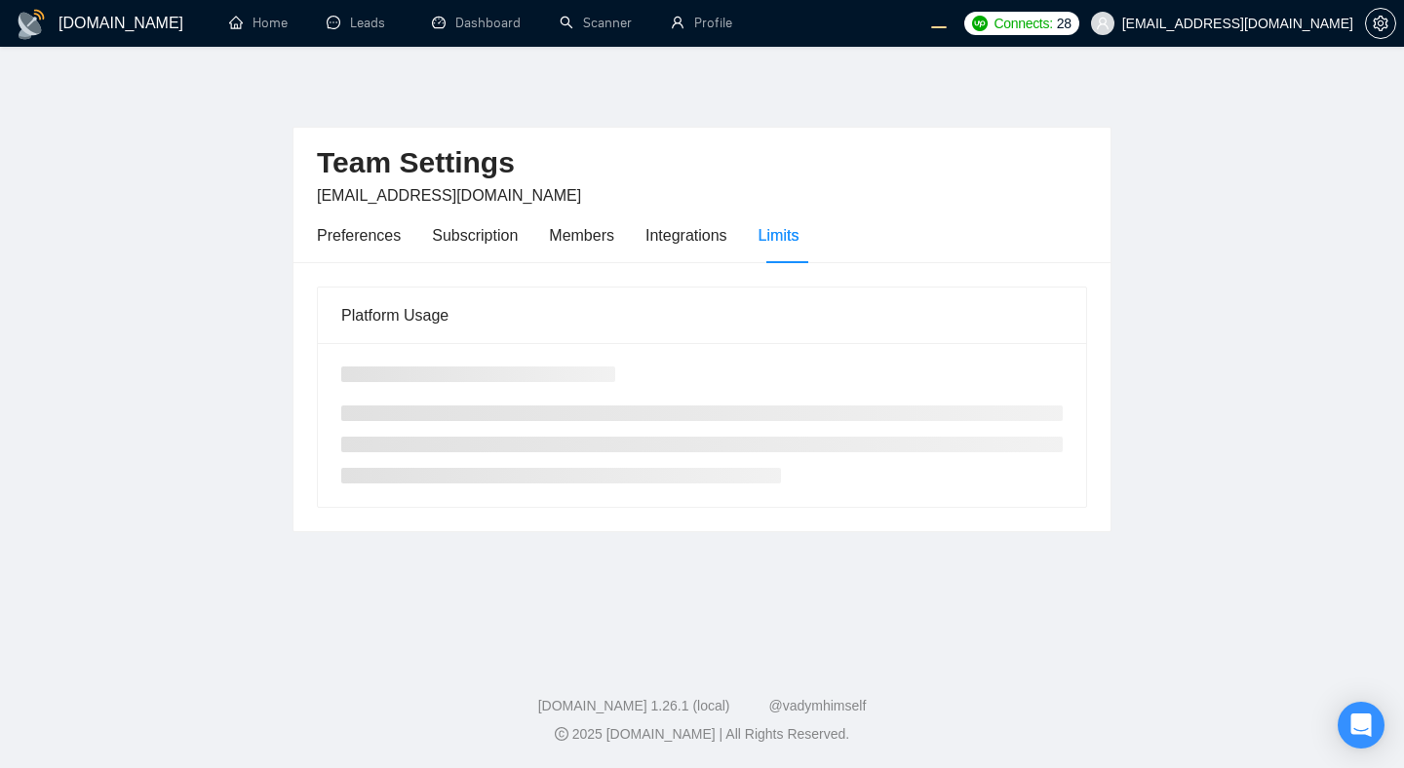
click at [779, 249] on div "Limits" at bounding box center [779, 236] width 41 height 56
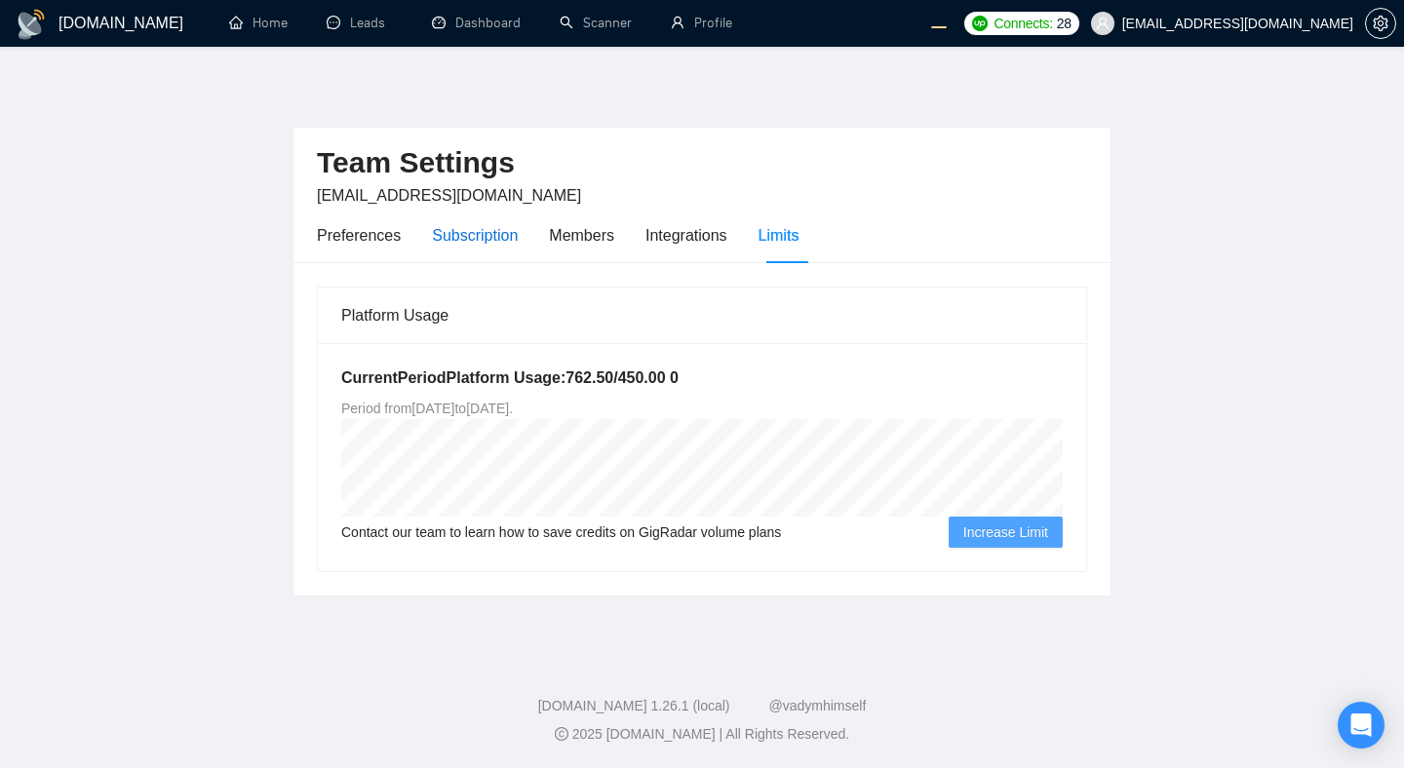
click at [462, 230] on div "Subscription" at bounding box center [475, 235] width 86 height 24
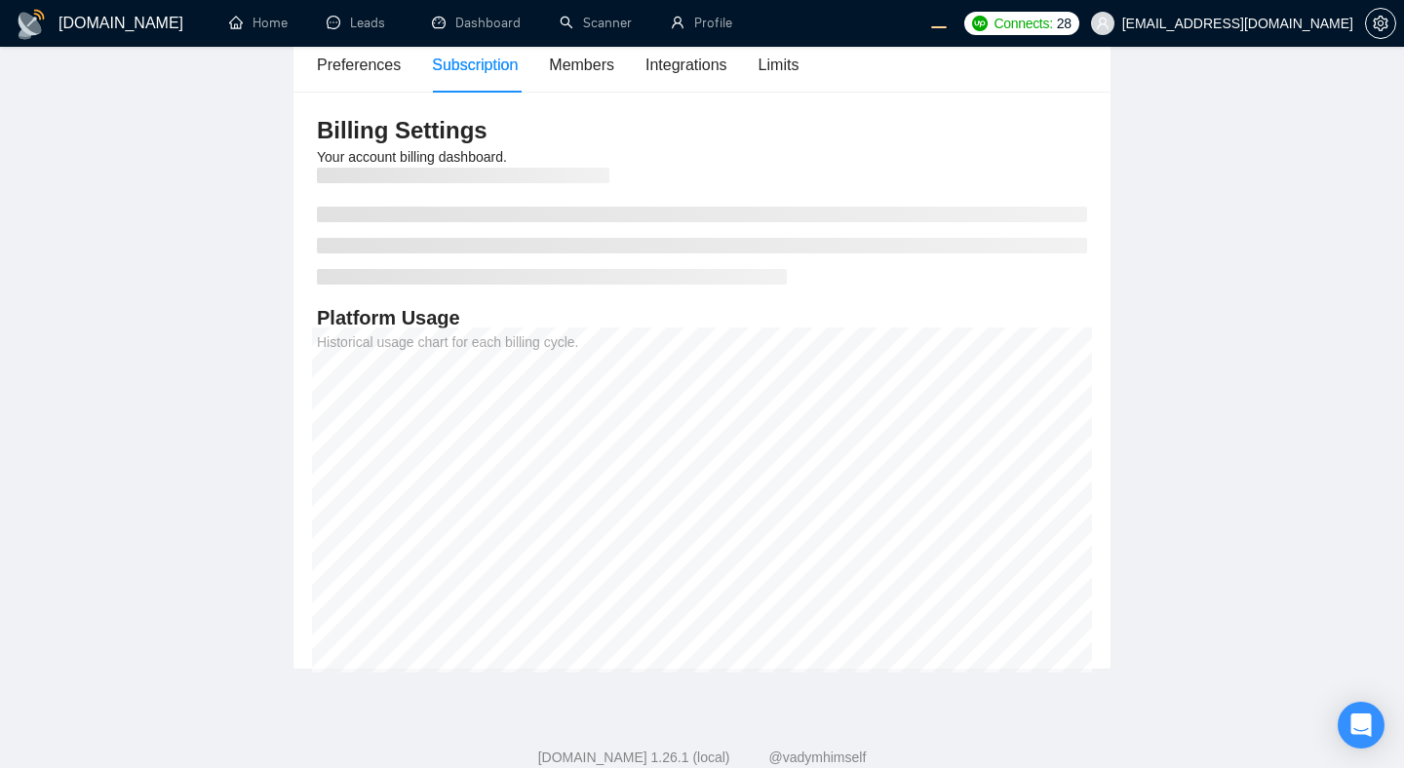
scroll to position [222, 0]
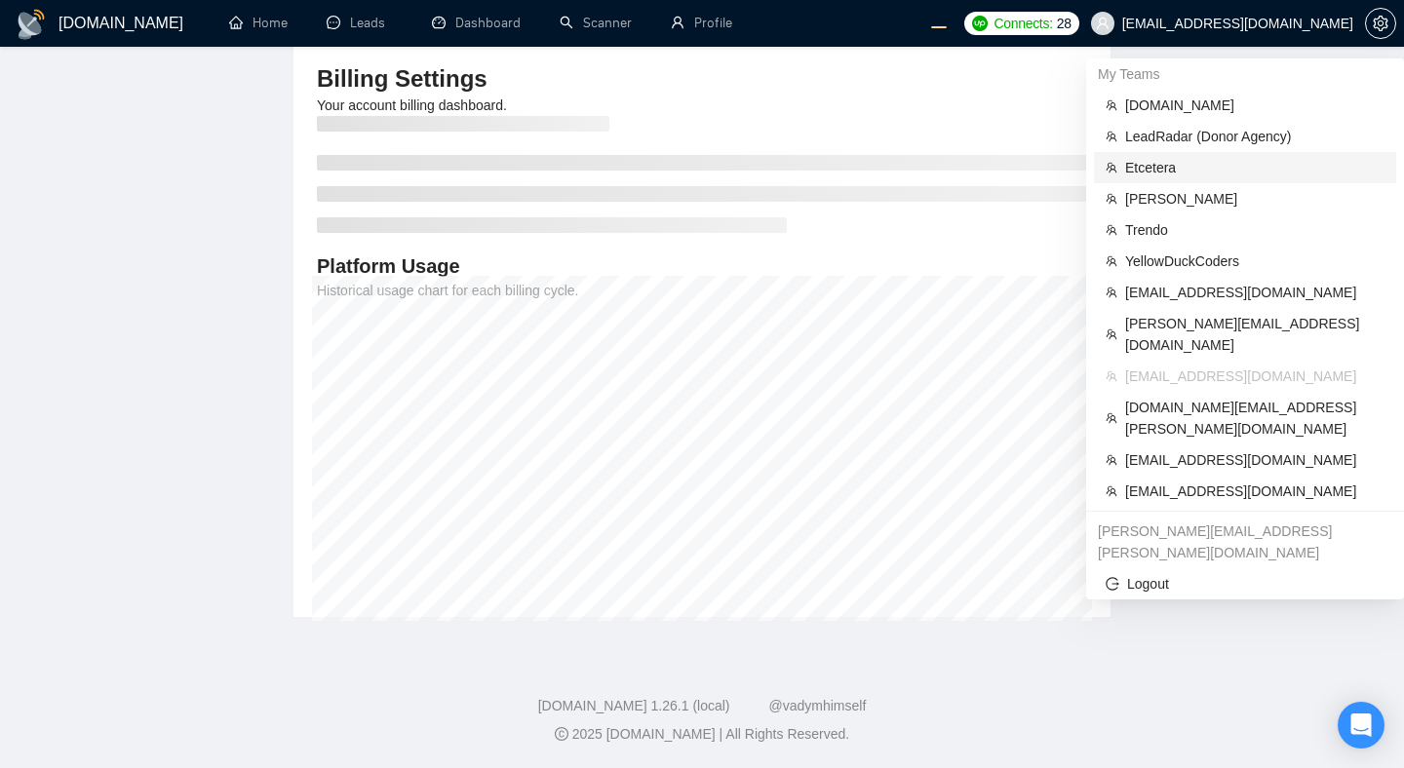
click at [1139, 164] on span "Etcetera" at bounding box center [1254, 167] width 259 height 21
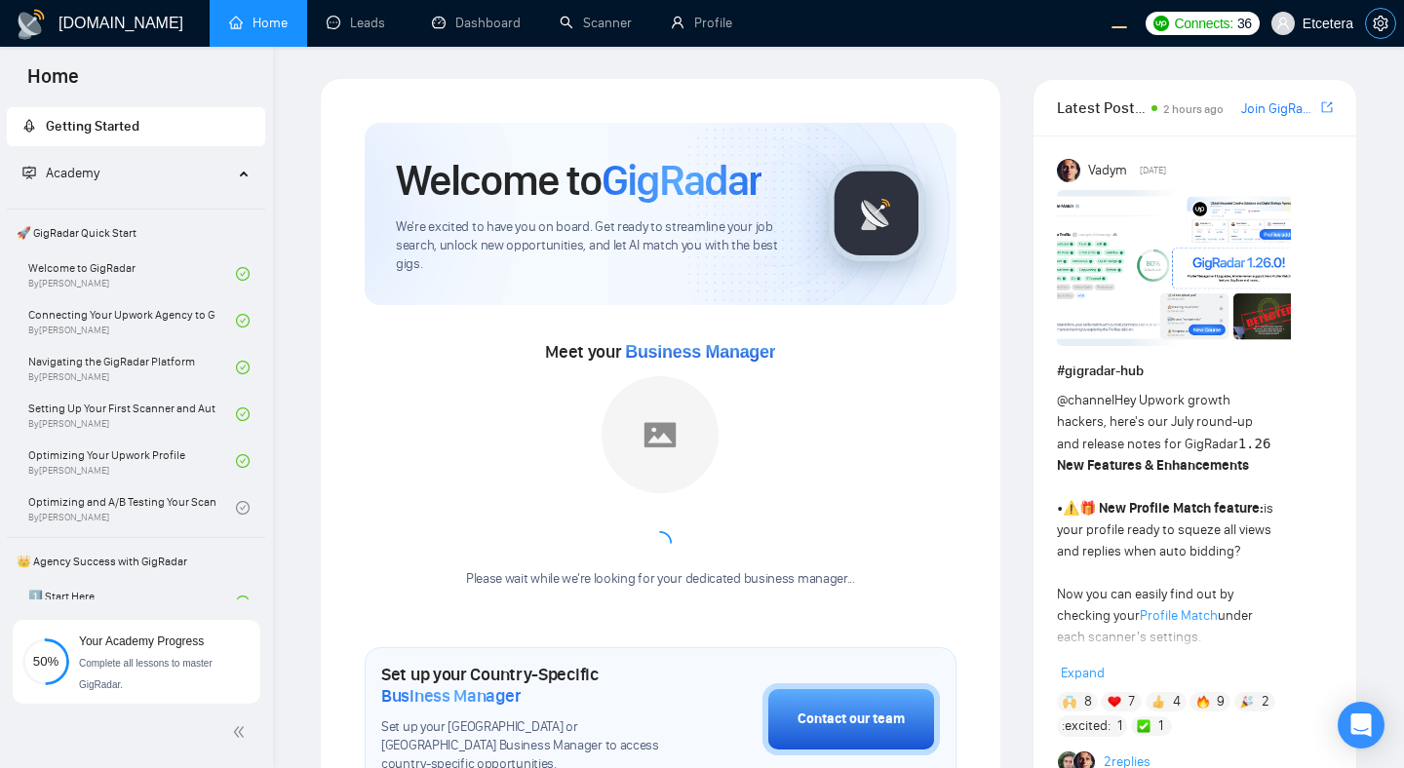
click at [1385, 31] on button "button" at bounding box center [1380, 23] width 31 height 31
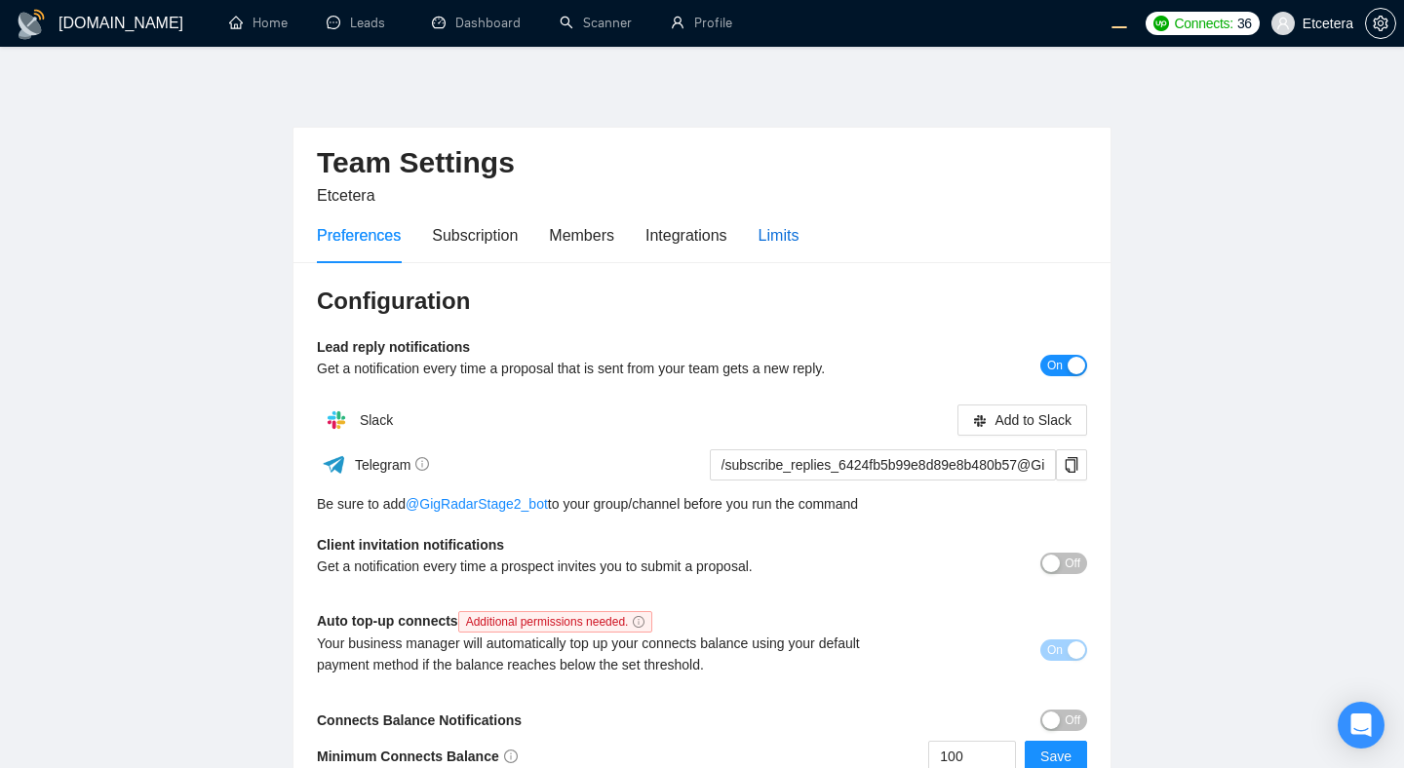
click at [781, 239] on div "Limits" at bounding box center [779, 235] width 41 height 24
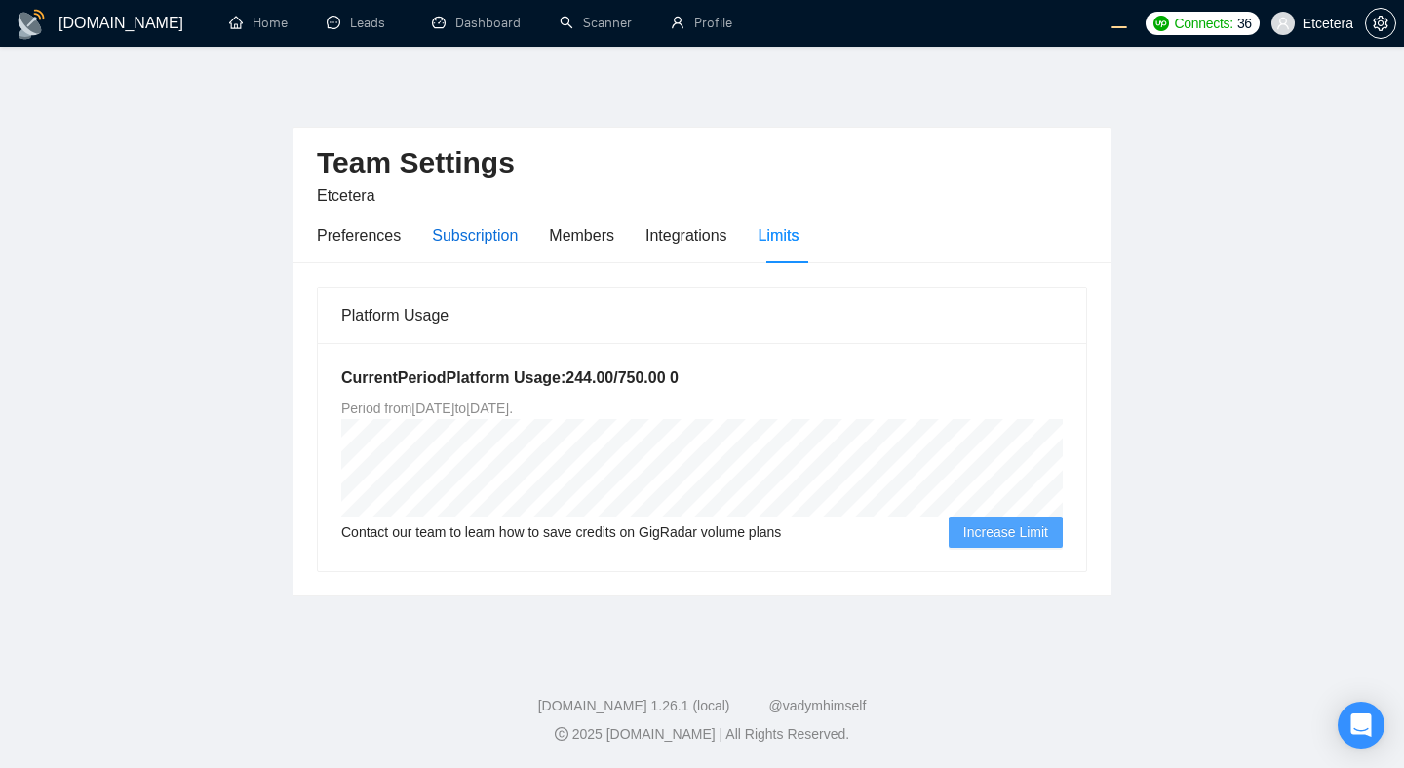
click at [477, 225] on div "Subscription" at bounding box center [475, 235] width 86 height 24
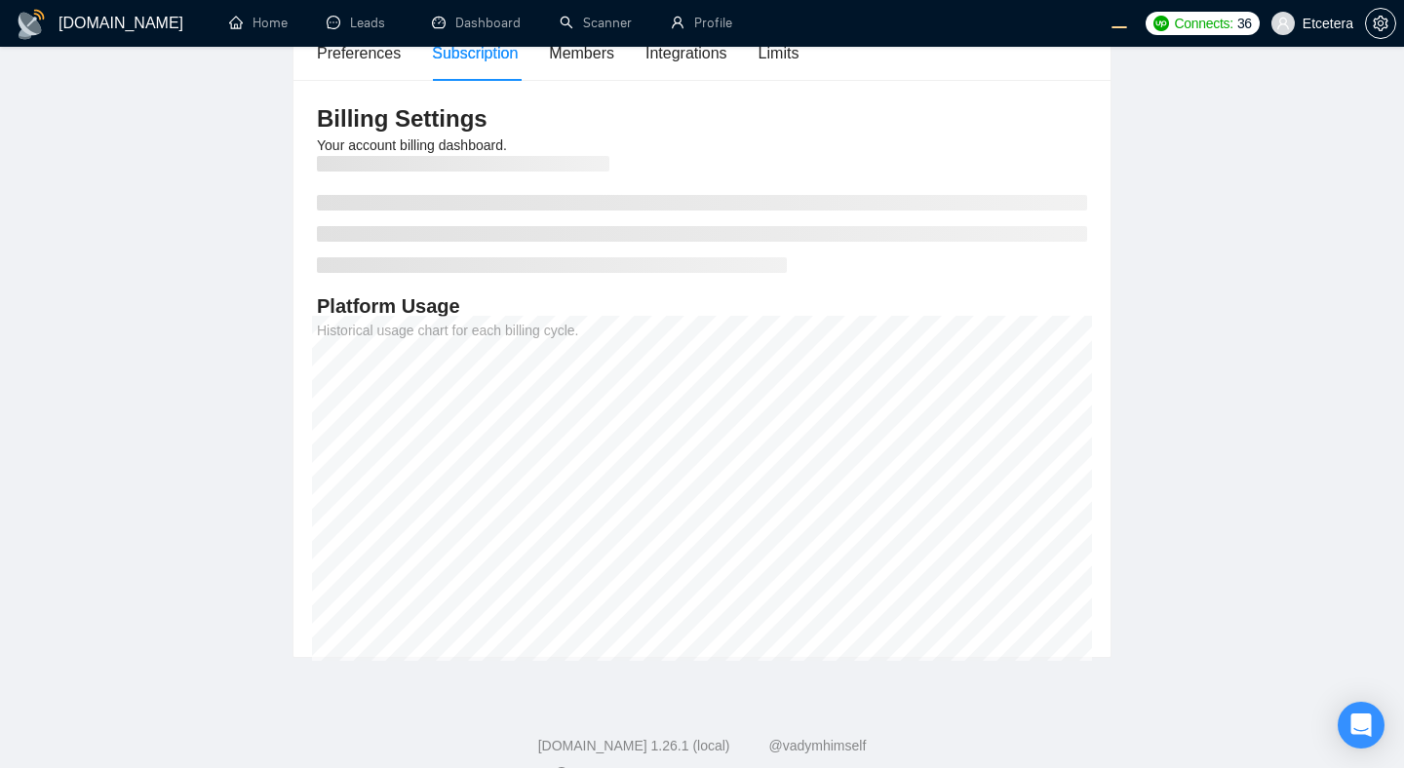
scroll to position [184, 0]
click at [1383, 29] on icon "setting" at bounding box center [1381, 24] width 16 height 16
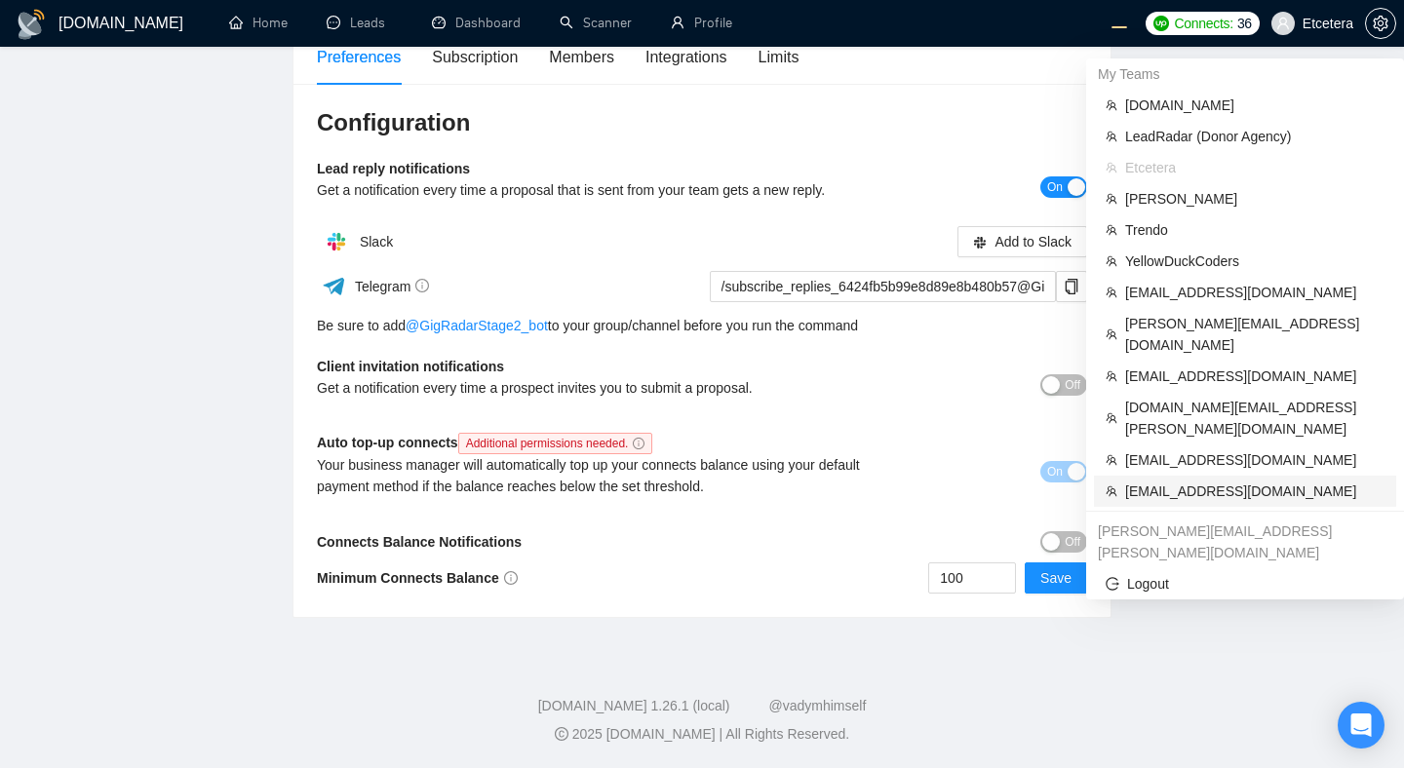
click at [1143, 481] on span "morissaschwartz@gmail.com" at bounding box center [1254, 491] width 259 height 21
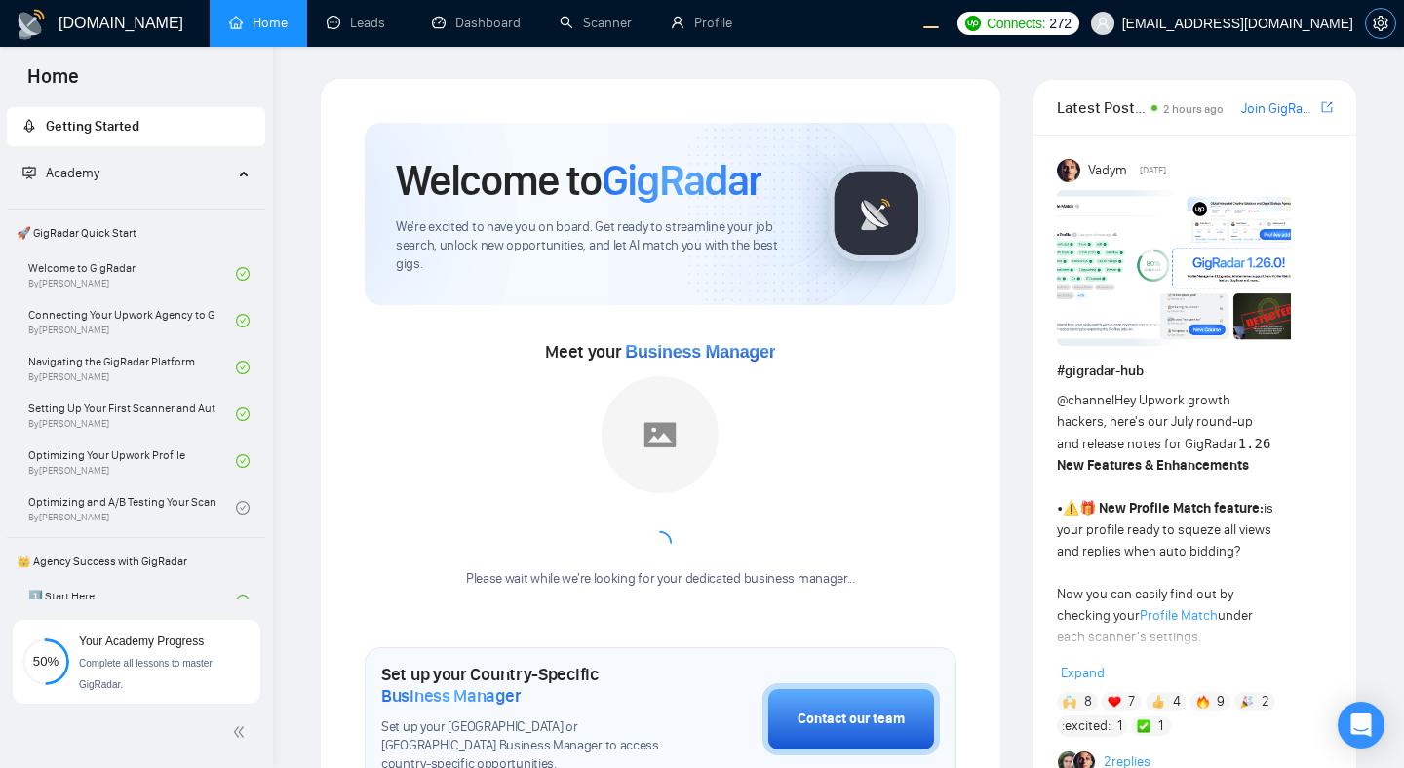
click at [1387, 23] on icon "setting" at bounding box center [1380, 24] width 15 height 16
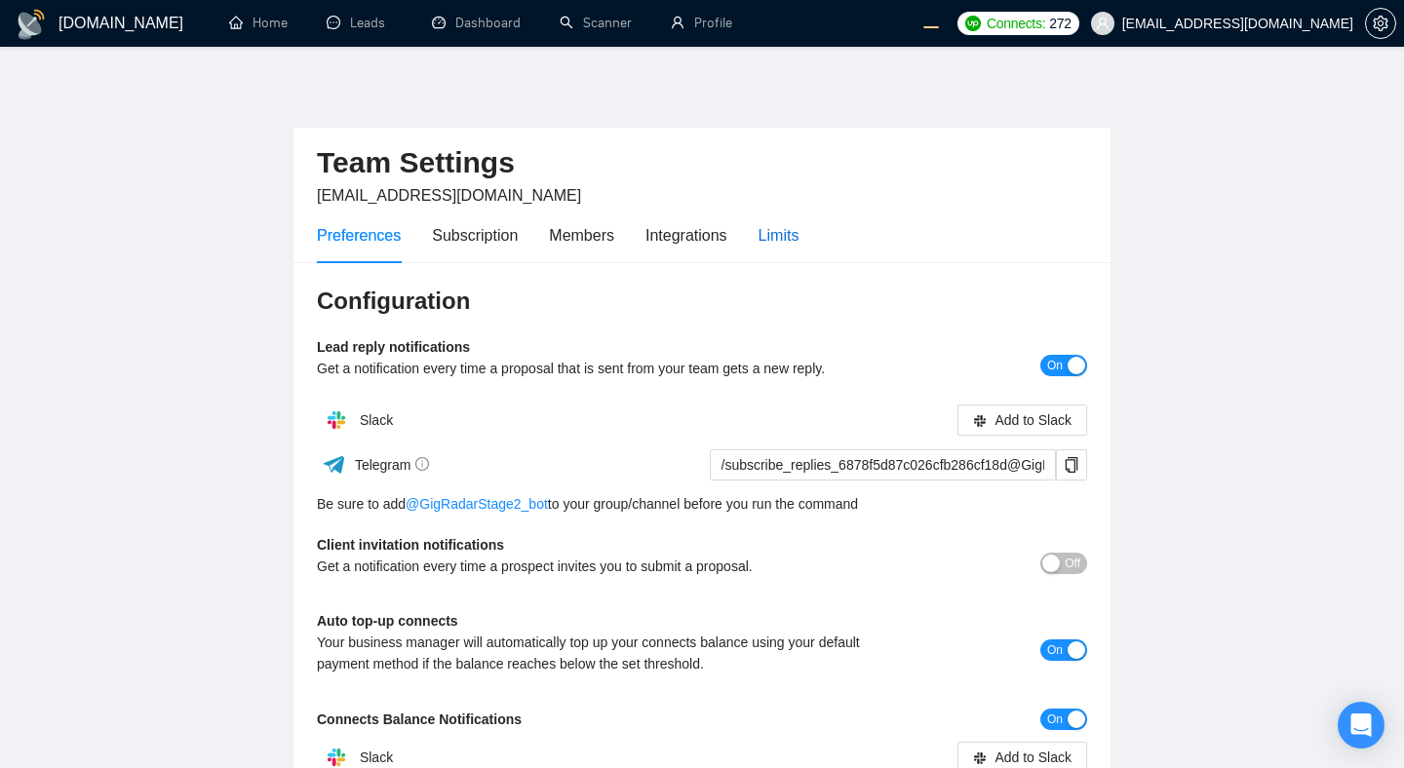
click at [783, 246] on div "Limits" at bounding box center [779, 235] width 41 height 24
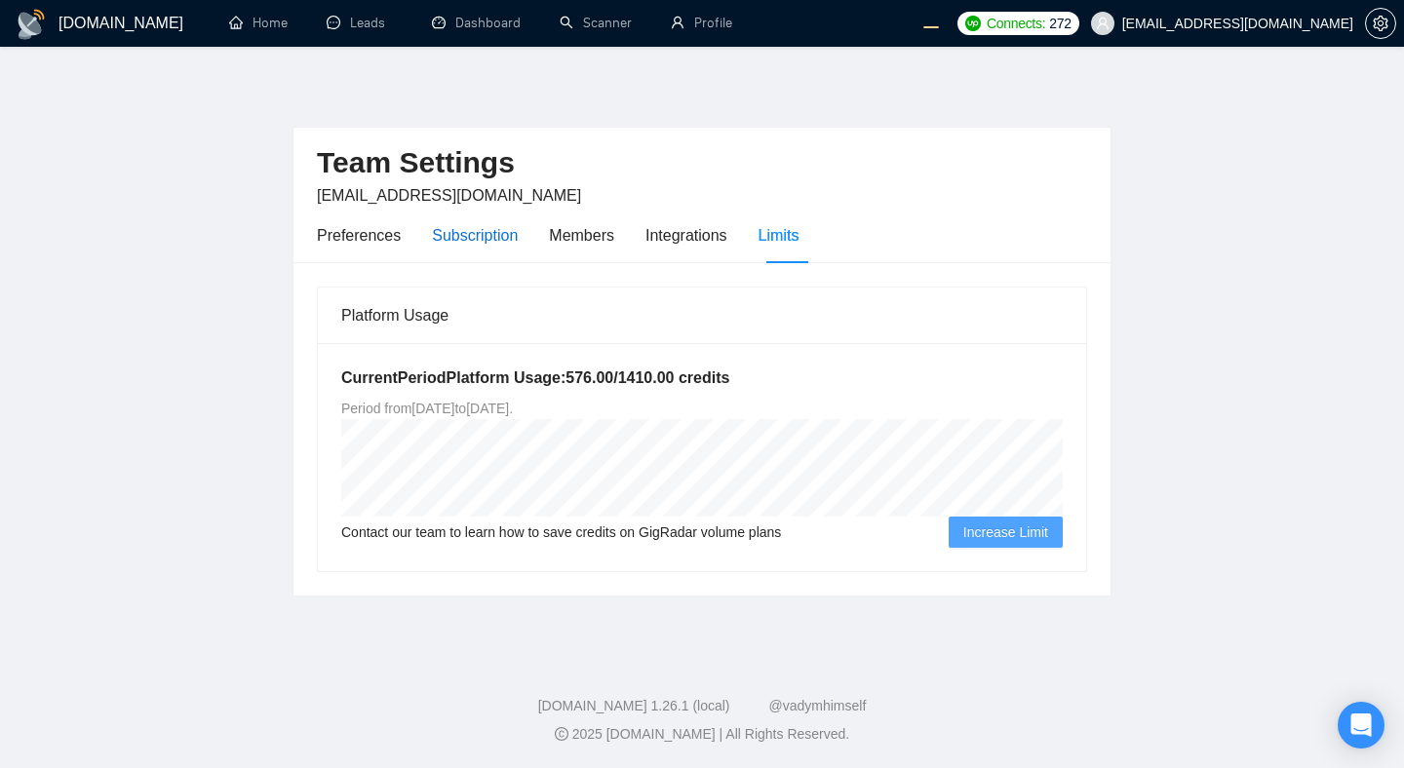
click at [470, 232] on div "Subscription" at bounding box center [475, 235] width 86 height 24
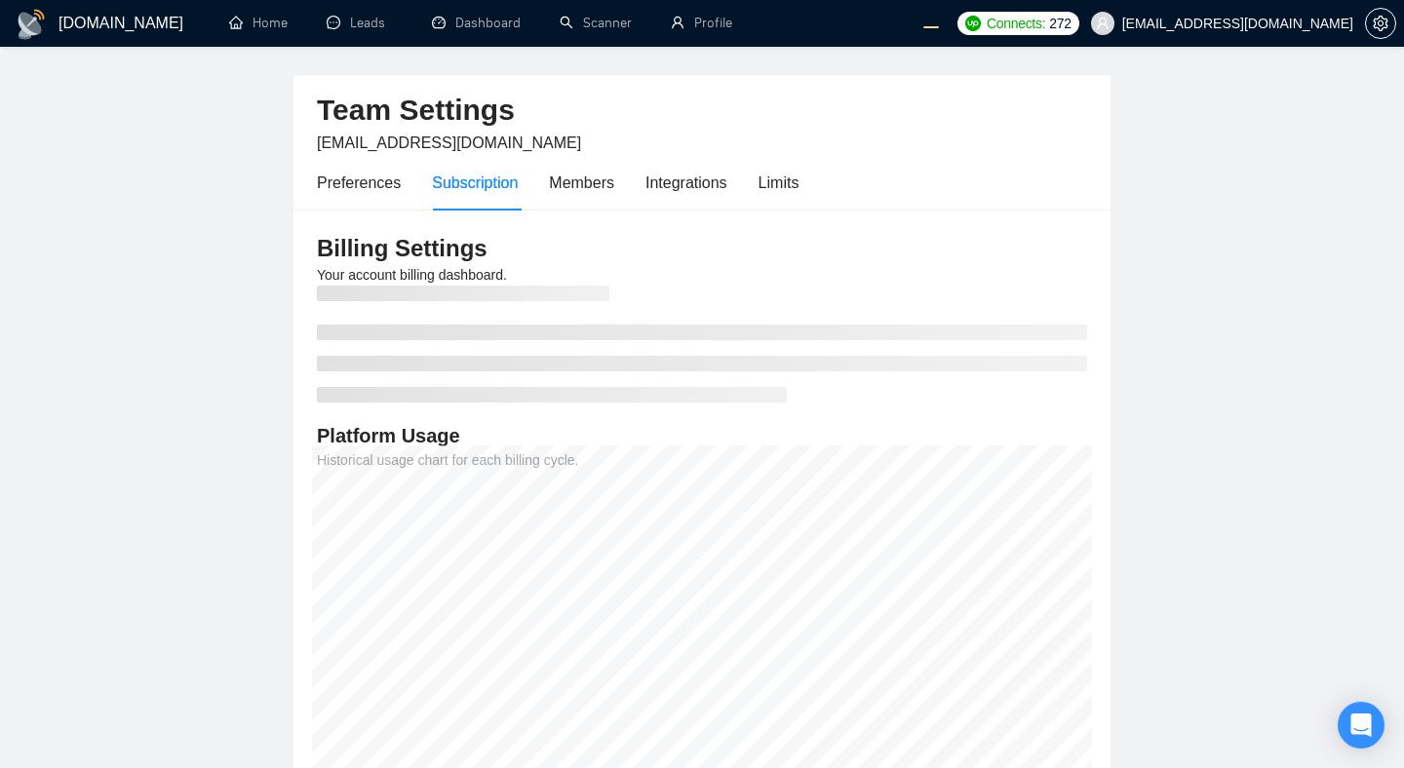
scroll to position [60, 0]
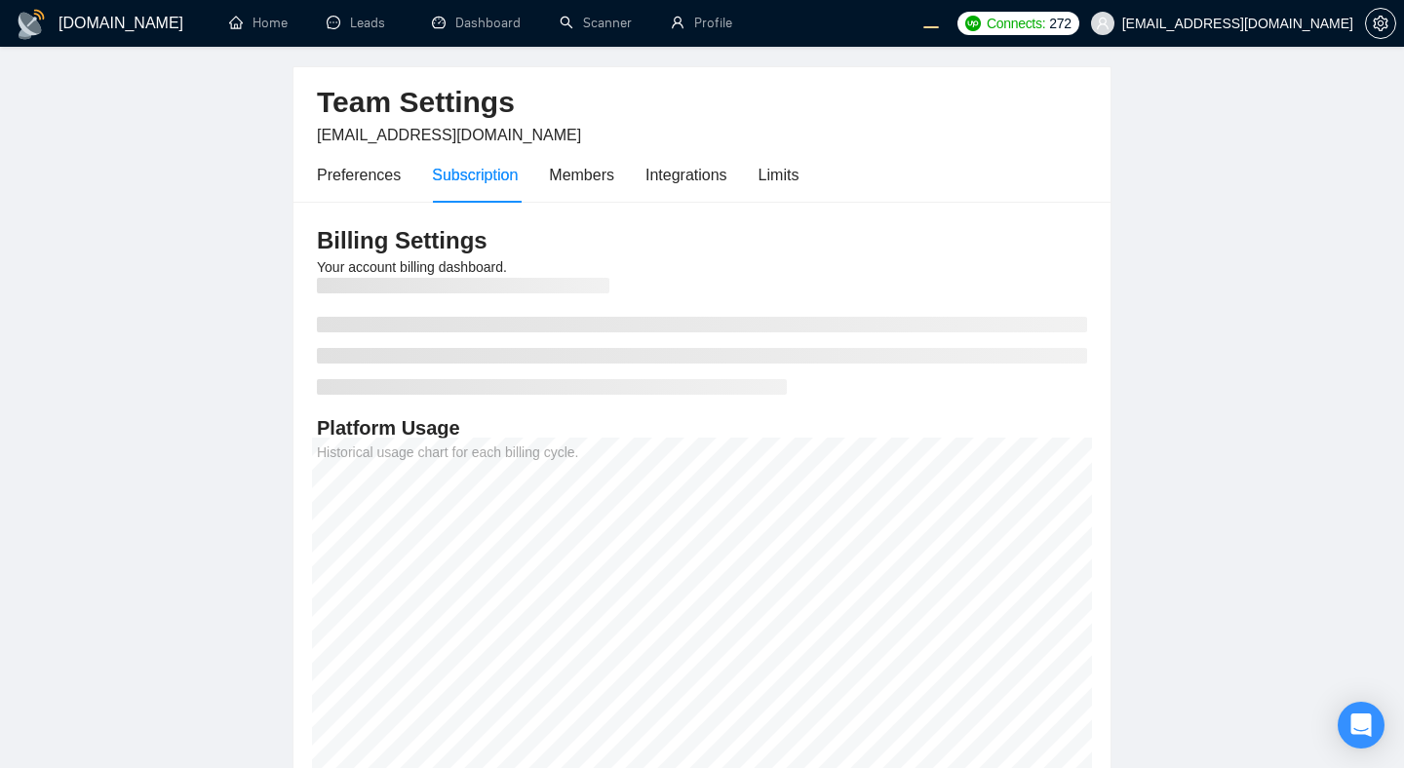
click at [1291, 323] on main "Team Settings morissaschwartz@gmail.com Preferences Subscription Members Integr…" at bounding box center [702, 399] width 1342 height 763
click at [1381, 24] on icon "setting" at bounding box center [1381, 24] width 16 height 16
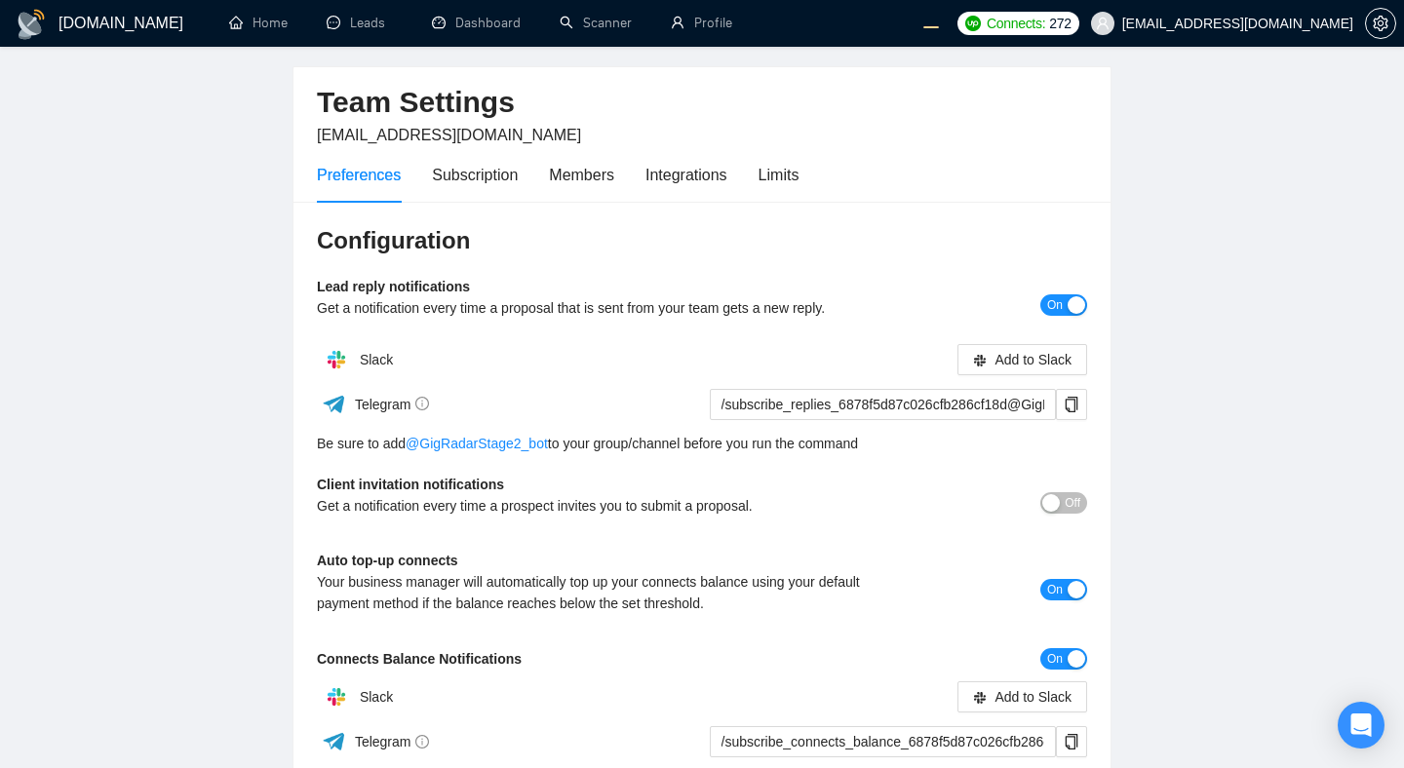
click at [1184, 288] on main "Team Settings morissaschwartz@gmail.com Preferences Subscription Members Integr…" at bounding box center [702, 471] width 1342 height 906
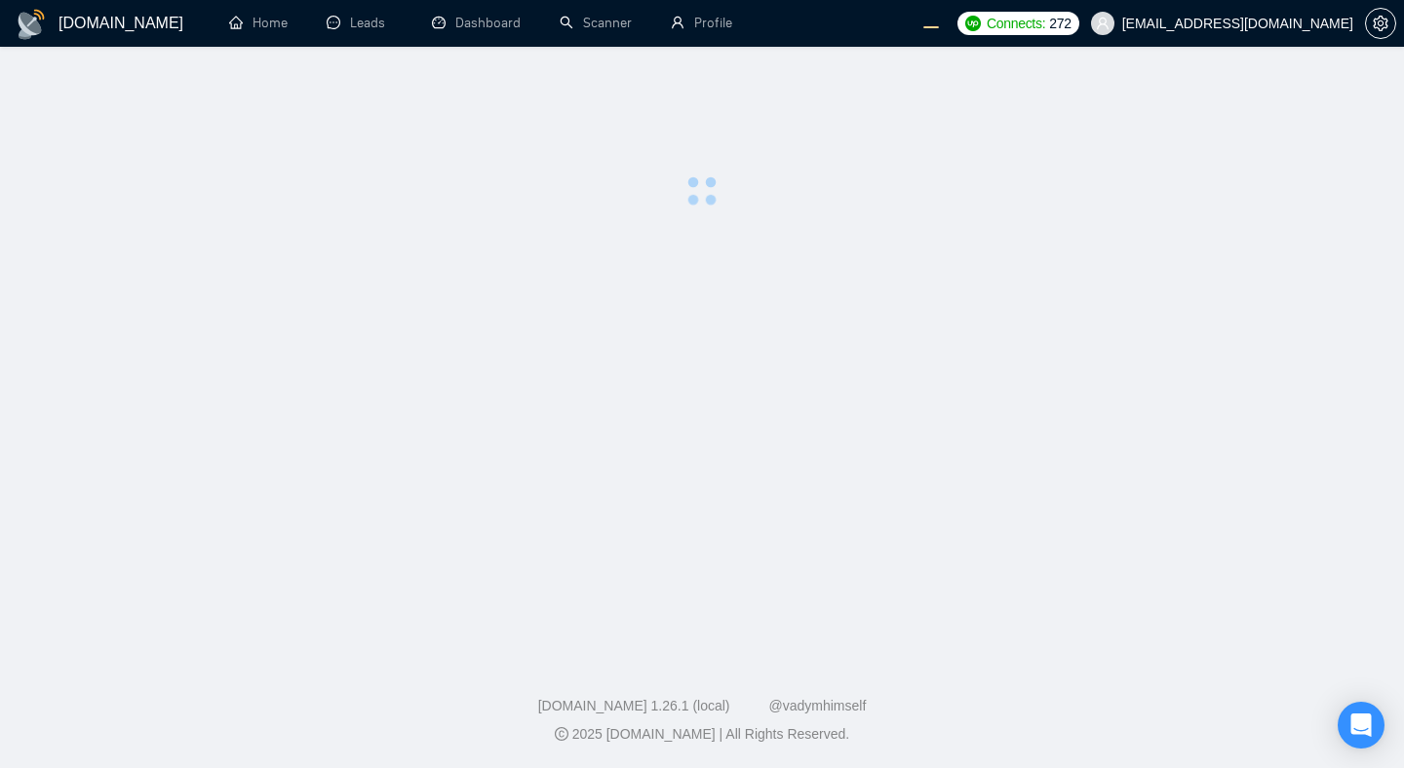
scroll to position [60, 0]
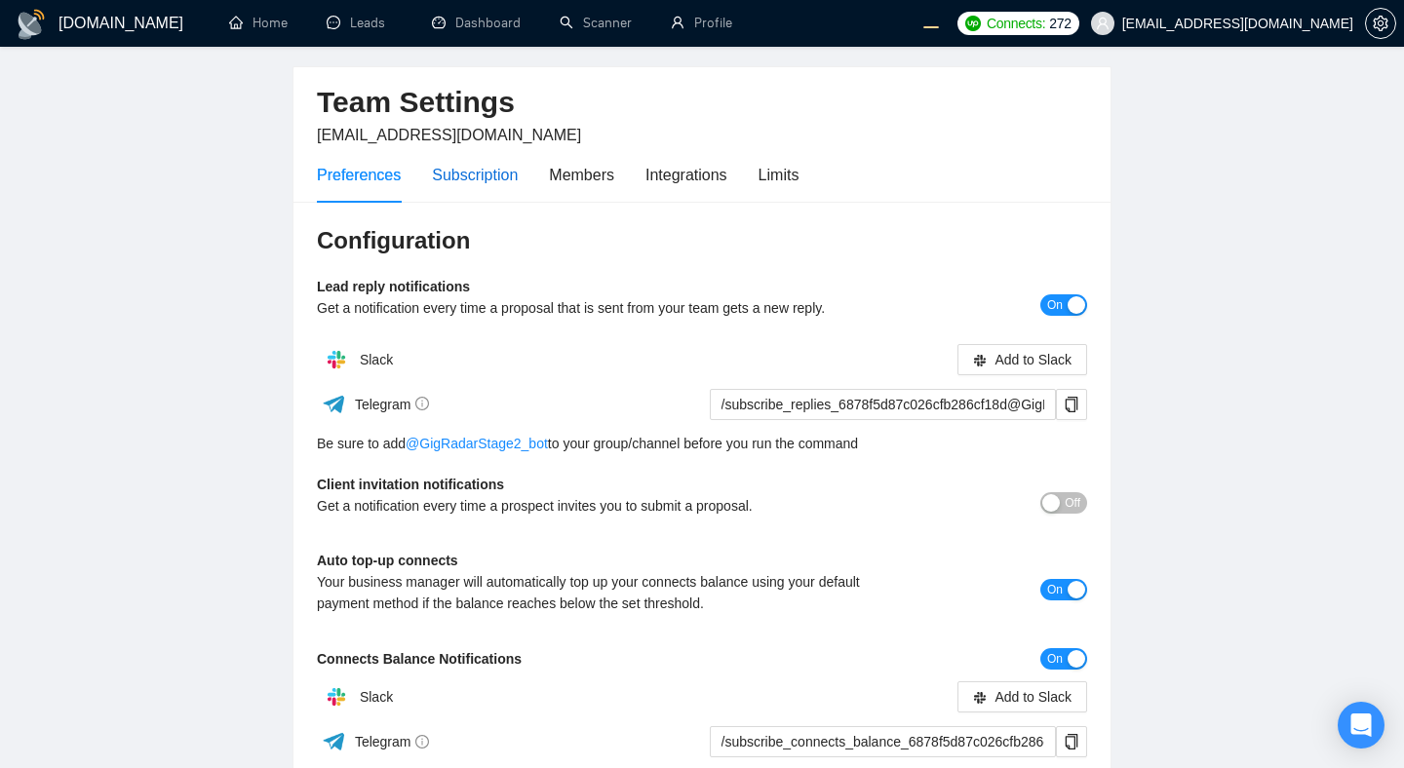
click at [487, 176] on div "Subscription" at bounding box center [475, 175] width 86 height 24
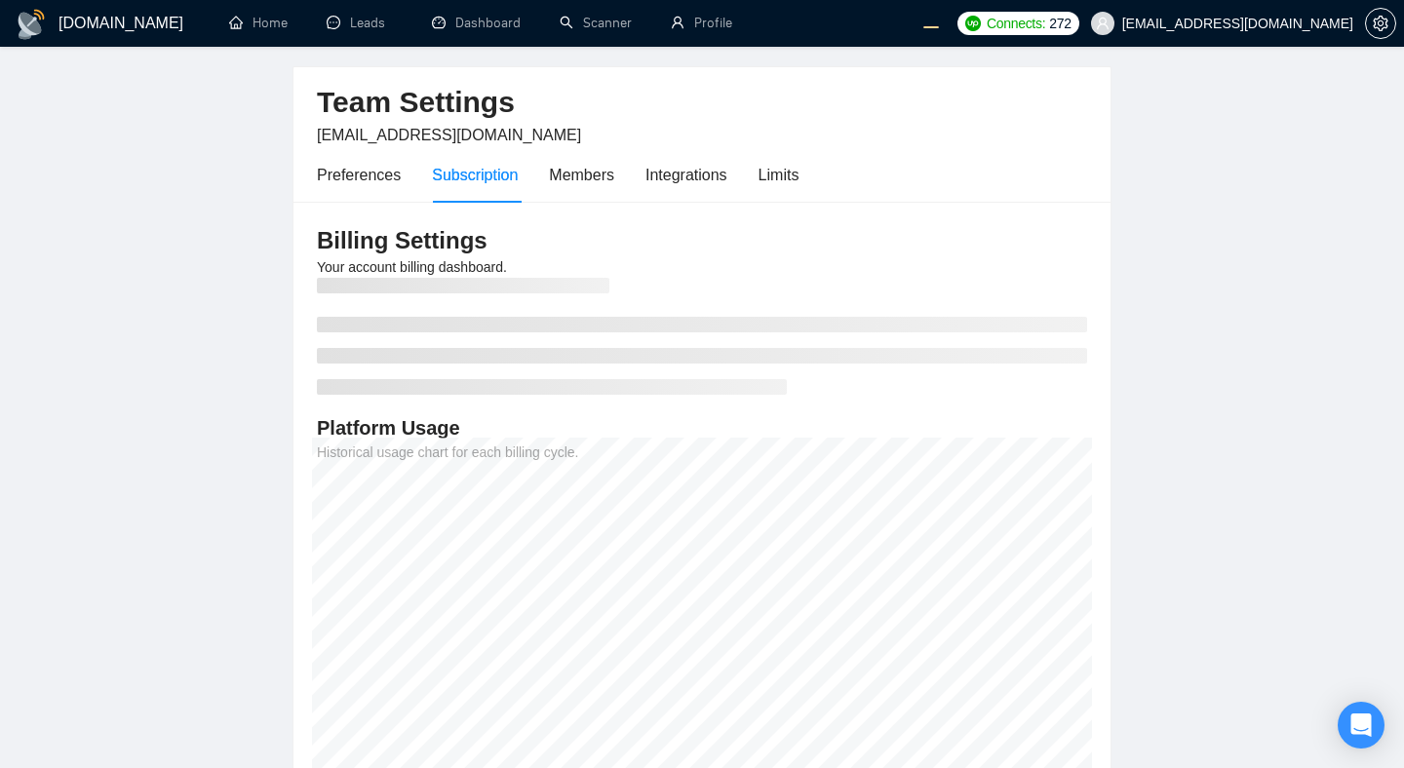
click at [765, 170] on div "Preferences Subscription Members Integrations Limits" at bounding box center [558, 175] width 482 height 56
click at [791, 177] on div "Limits" at bounding box center [779, 175] width 41 height 24
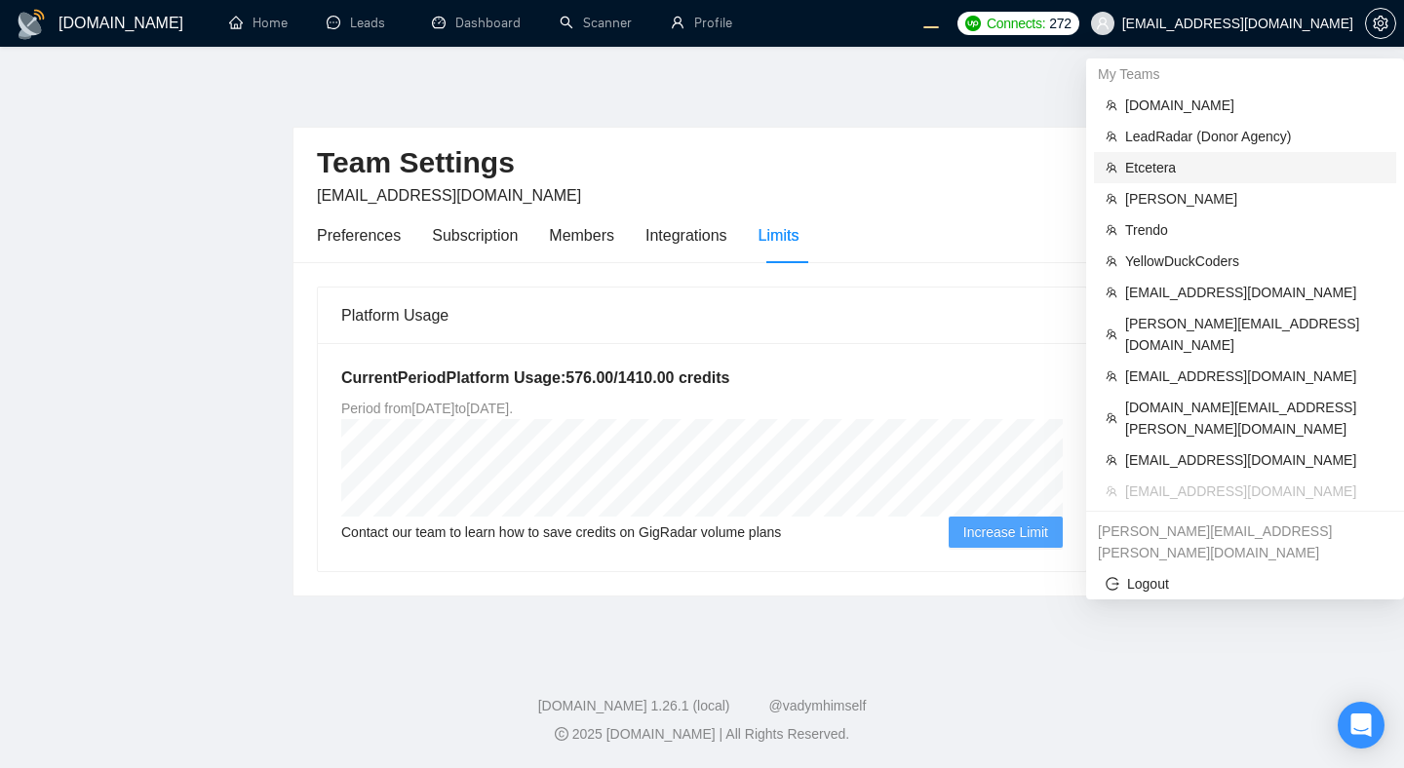
click at [1158, 165] on span "Etcetera" at bounding box center [1254, 167] width 259 height 21
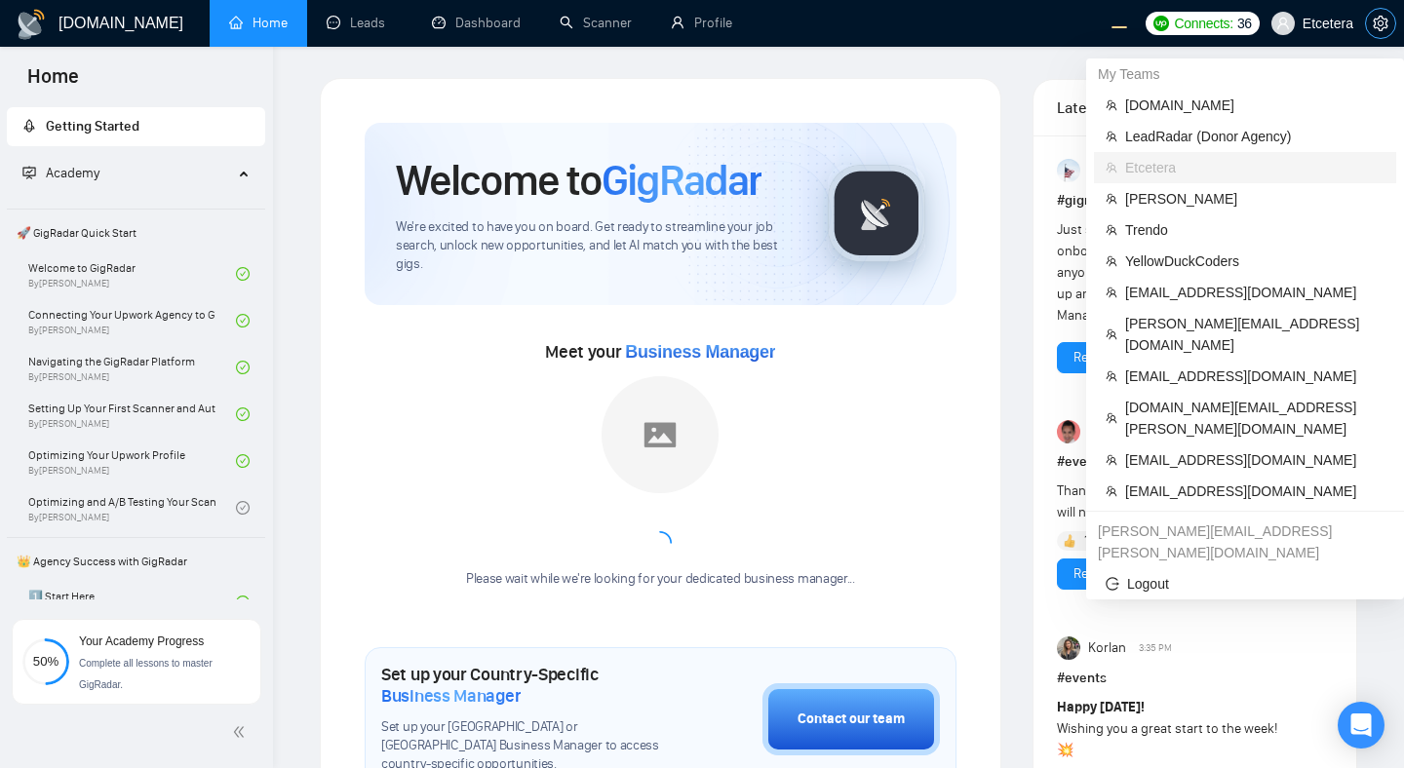
click at [1392, 16] on span "setting" at bounding box center [1380, 24] width 29 height 16
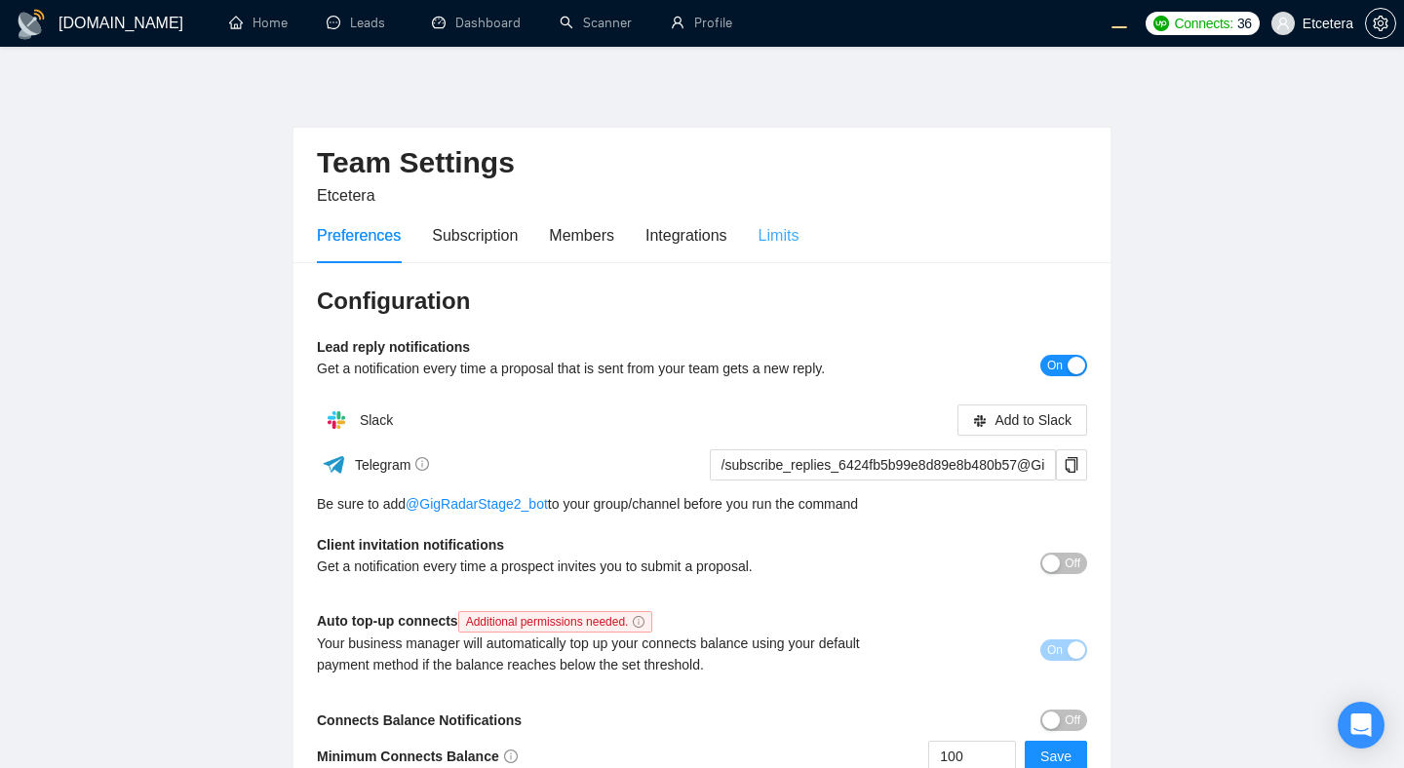
click at [786, 248] on div "Limits" at bounding box center [779, 236] width 41 height 56
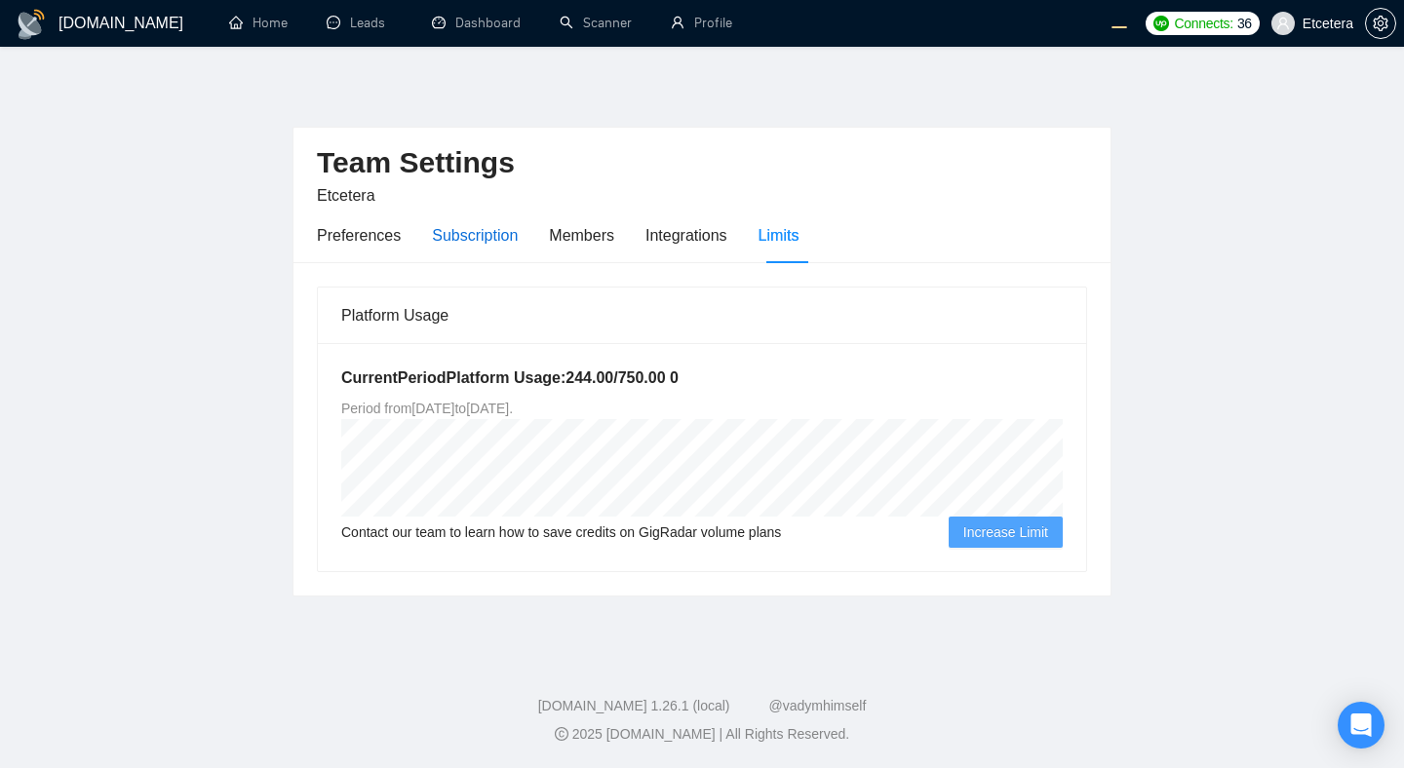
click at [467, 234] on div "Subscription" at bounding box center [475, 235] width 86 height 24
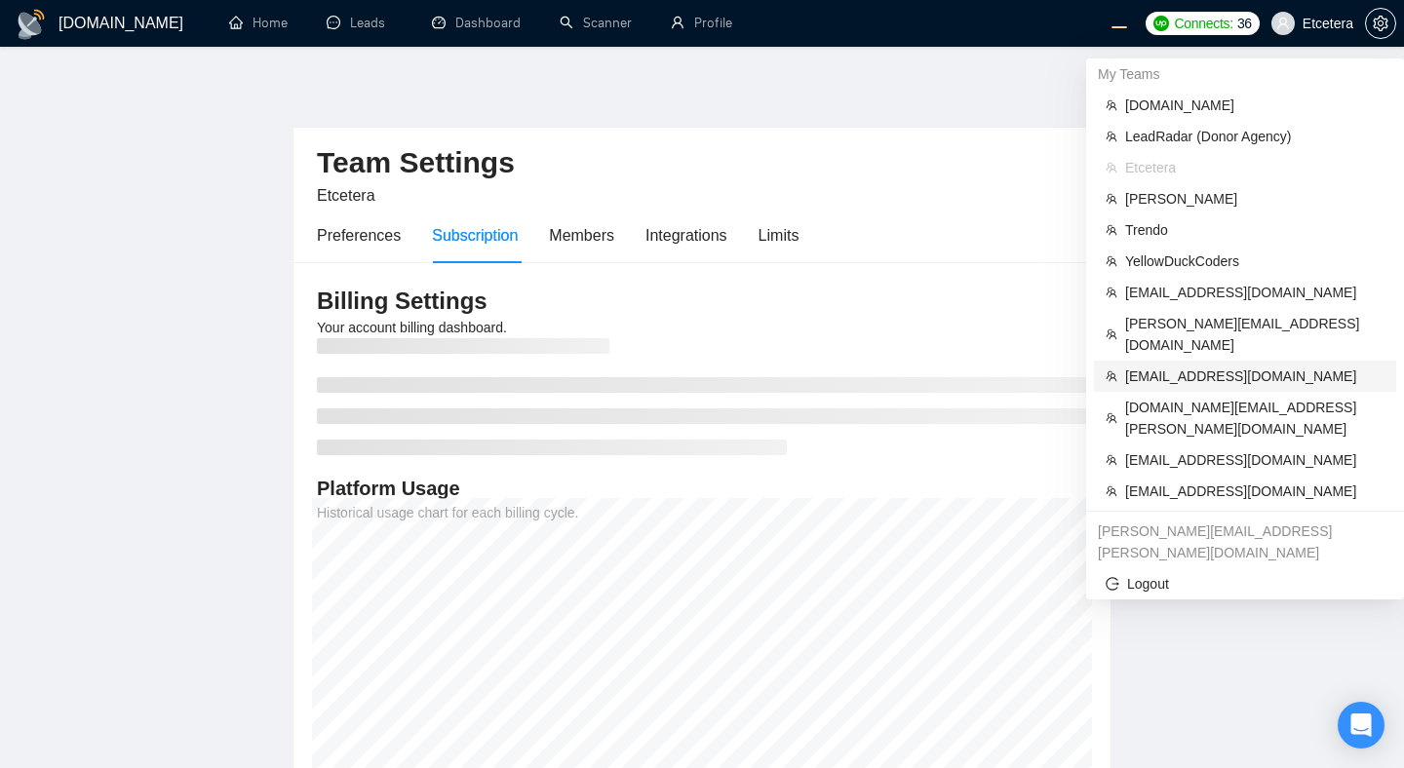
click at [1165, 366] on span "[EMAIL_ADDRESS][DOMAIN_NAME]" at bounding box center [1254, 376] width 259 height 21
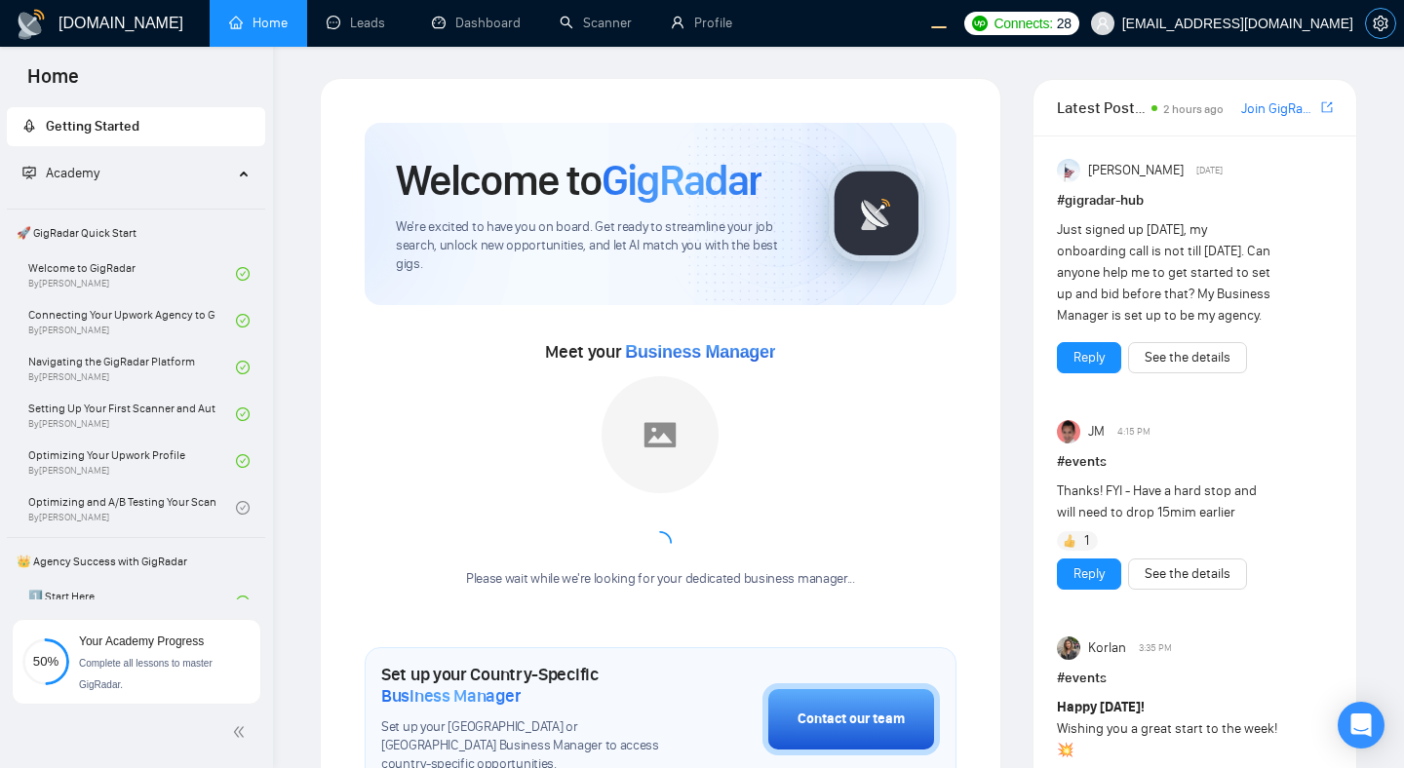
click at [1386, 19] on icon "setting" at bounding box center [1380, 24] width 15 height 16
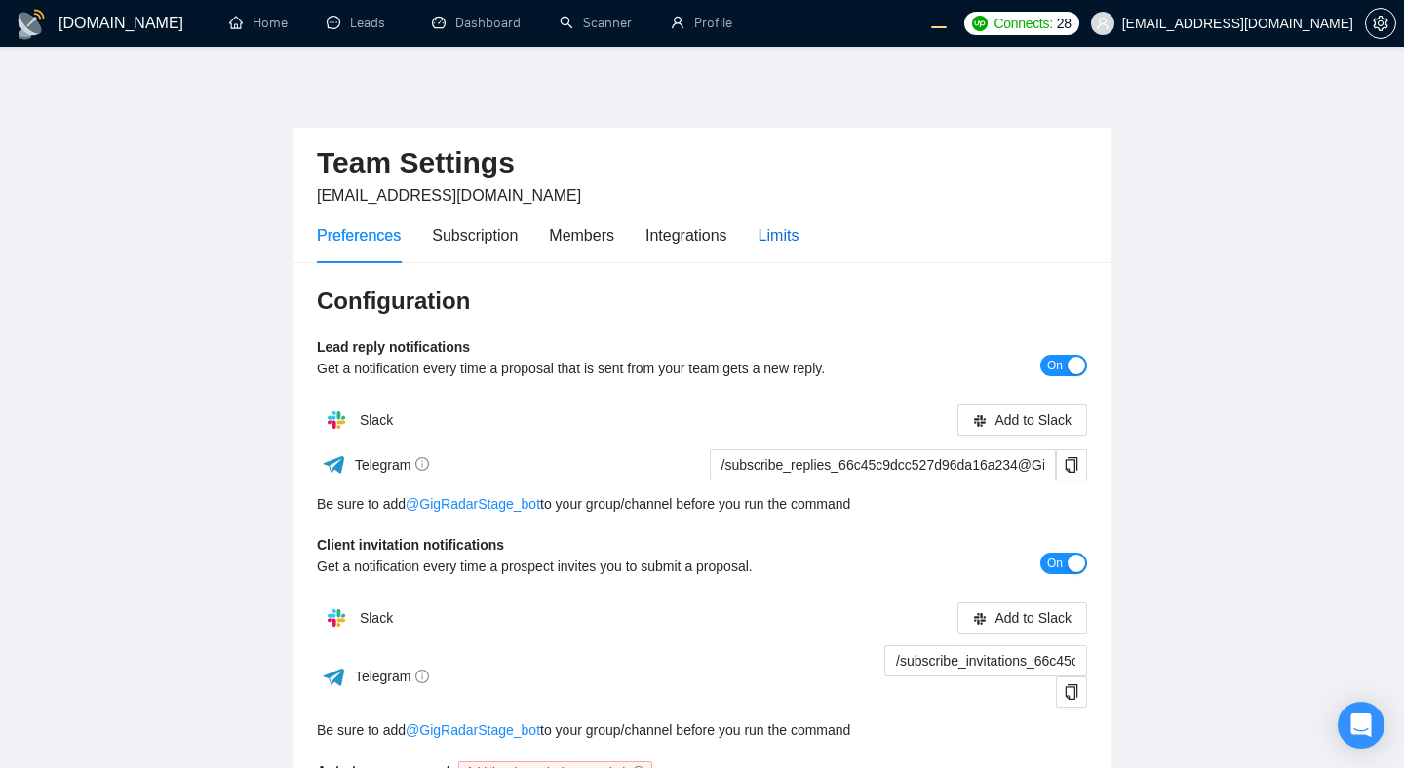
click at [783, 236] on div "Limits" at bounding box center [779, 235] width 41 height 24
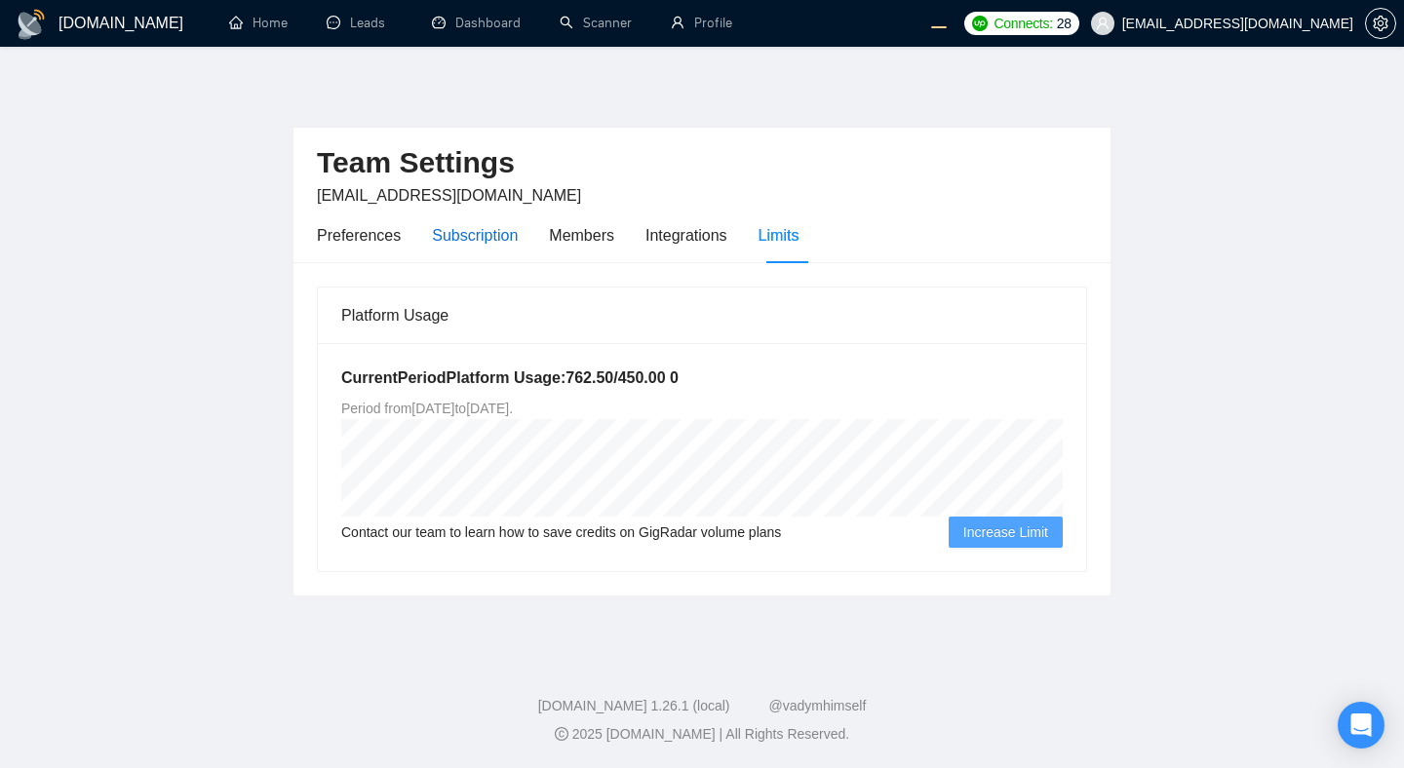
click at [491, 242] on div "Subscription" at bounding box center [475, 235] width 86 height 24
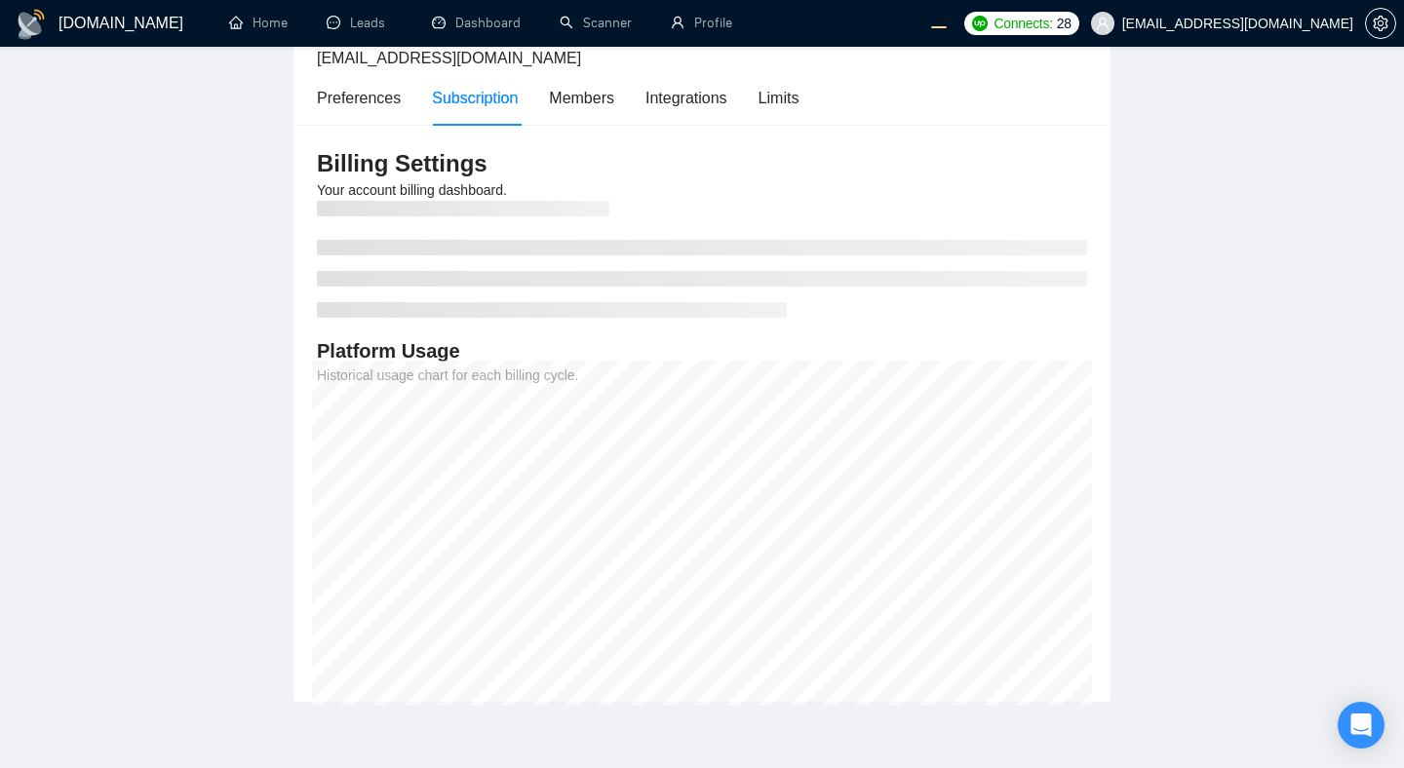
scroll to position [97, 0]
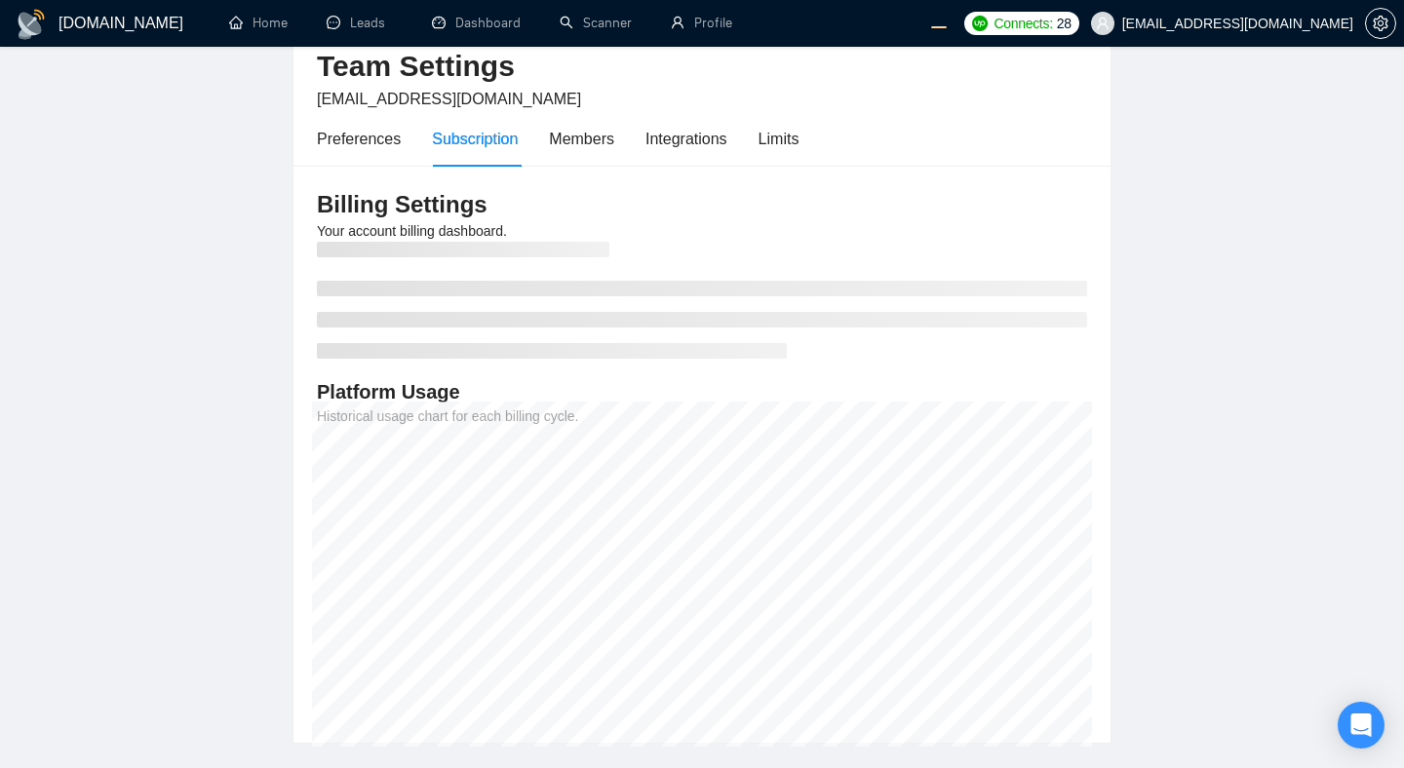
click at [728, 360] on div "Billing Settings Your account billing dashboard. Platform Usage Historical usag…" at bounding box center [702, 454] width 817 height 577
click at [1148, 290] on main "Team Settings [EMAIL_ADDRESS][DOMAIN_NAME] Preferences Subscription Members Int…" at bounding box center [702, 362] width 1342 height 763
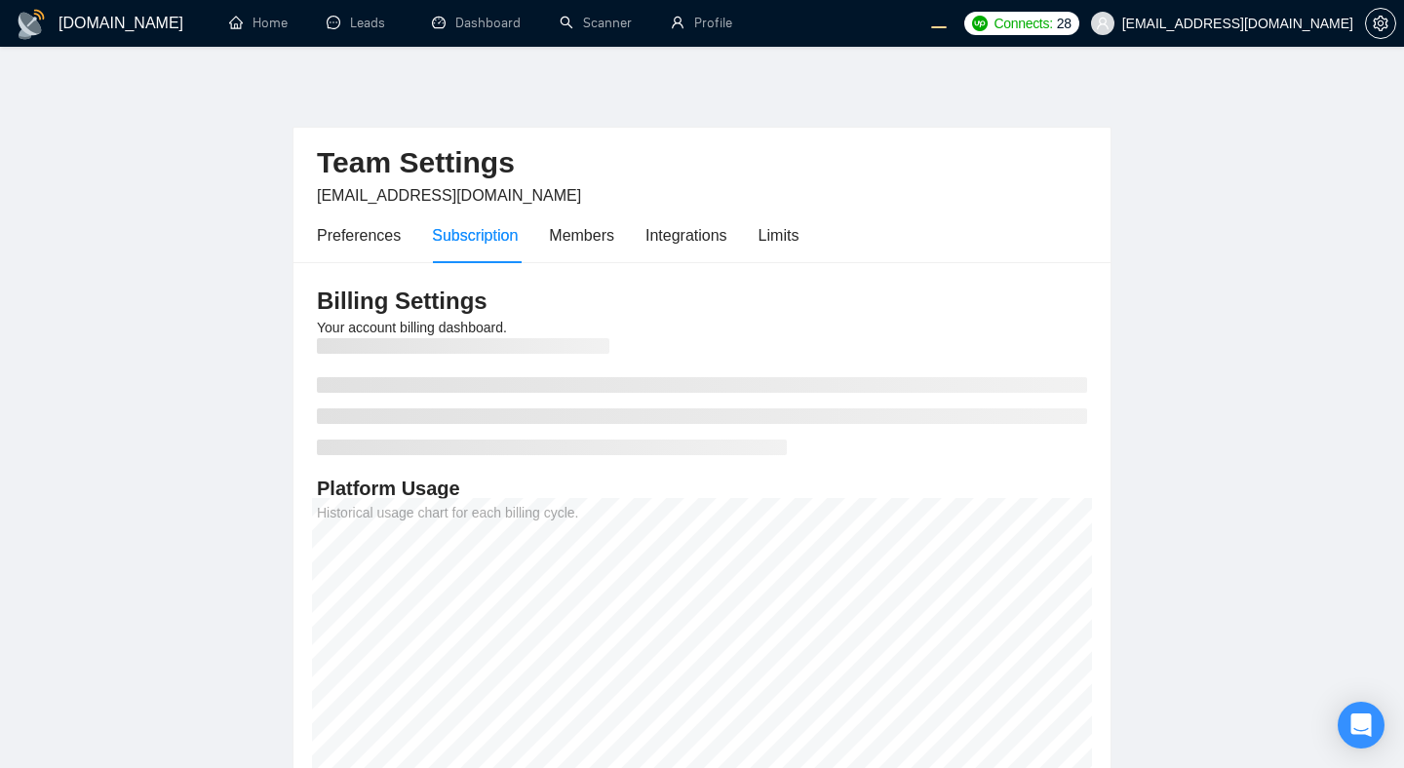
click at [1219, 157] on main "Team Settings evgeny.pinigin@zimalab.com Preferences Subscription Members Integ…" at bounding box center [702, 459] width 1342 height 763
click at [280, 24] on link "Home" at bounding box center [258, 23] width 59 height 17
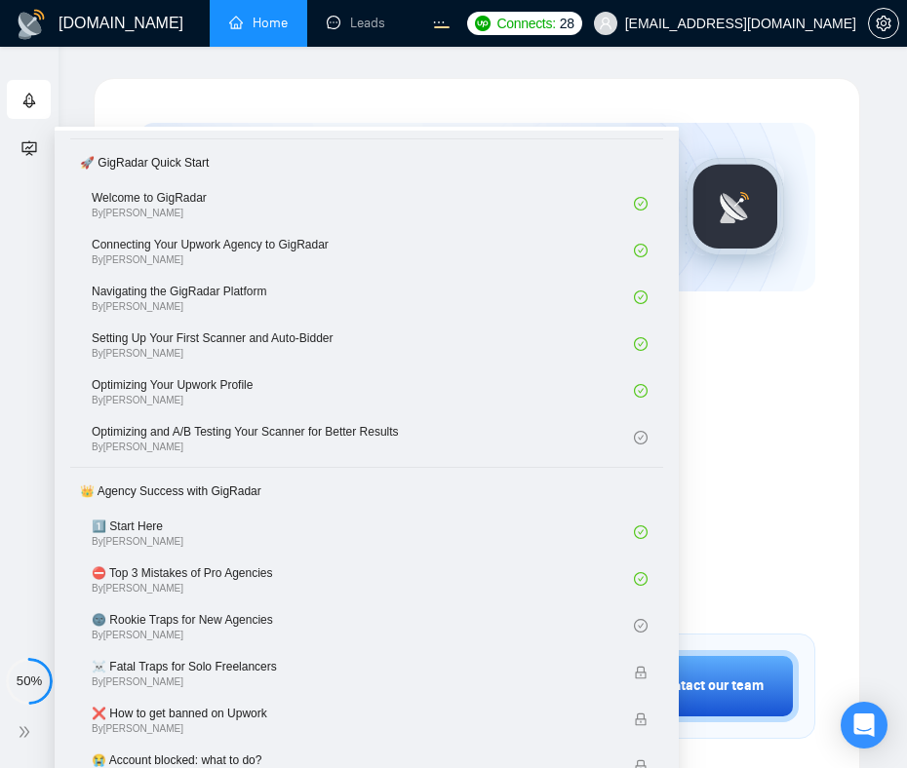
click at [893, 34] on div at bounding box center [883, 23] width 31 height 47
click at [879, 25] on icon "setting" at bounding box center [884, 24] width 16 height 16
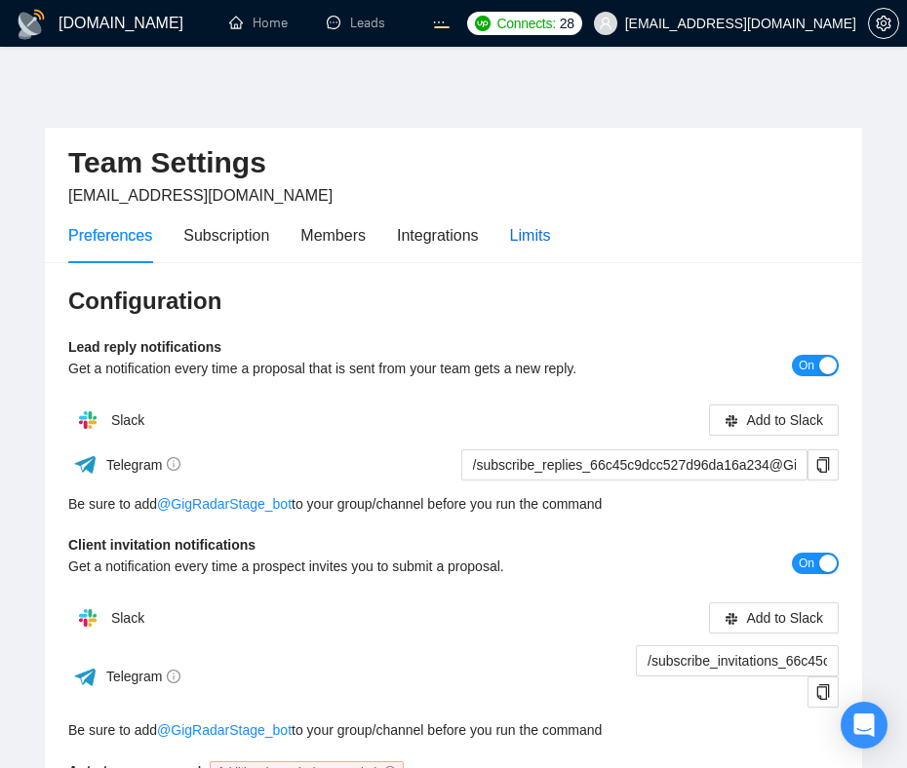
click at [532, 244] on div "Limits" at bounding box center [530, 235] width 41 height 24
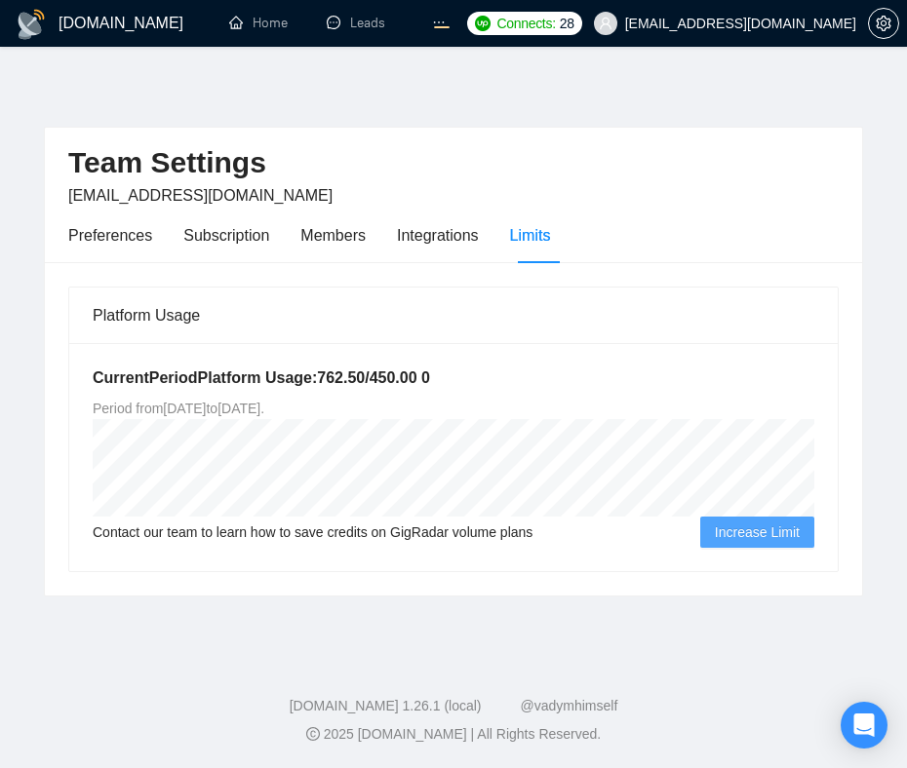
click at [817, 221] on div "Preferences Subscription Members Integrations Limits" at bounding box center [453, 236] width 770 height 56
click at [213, 229] on div "Subscription" at bounding box center [226, 235] width 86 height 24
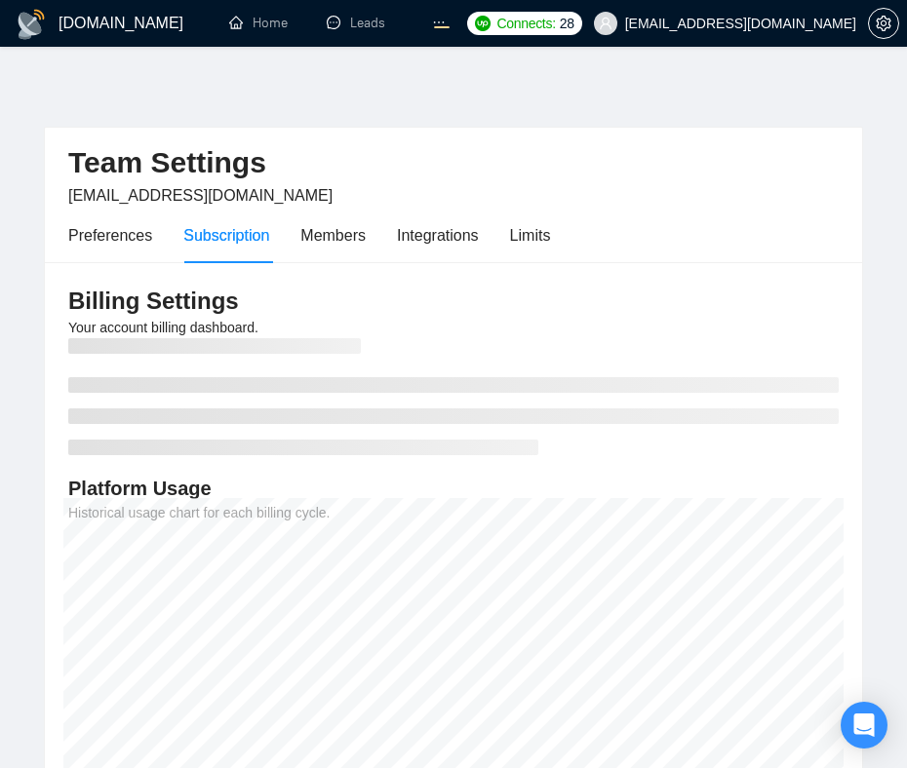
scroll to position [222, 0]
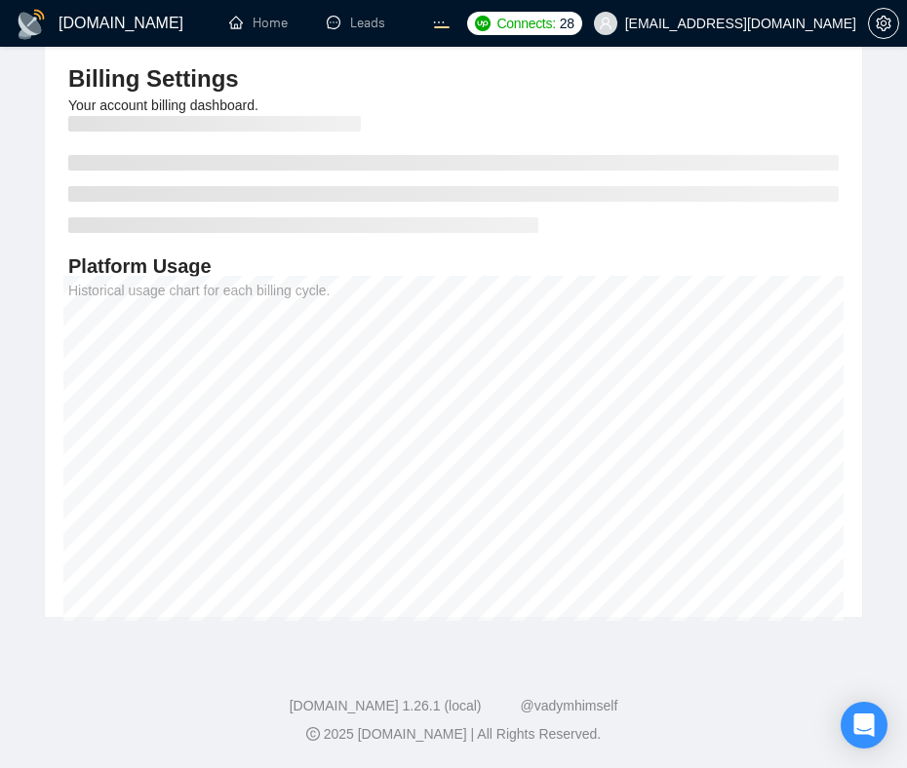
click at [785, 725] on div "2025 [DOMAIN_NAME] | All Rights Reserved." at bounding box center [454, 735] width 876 height 20
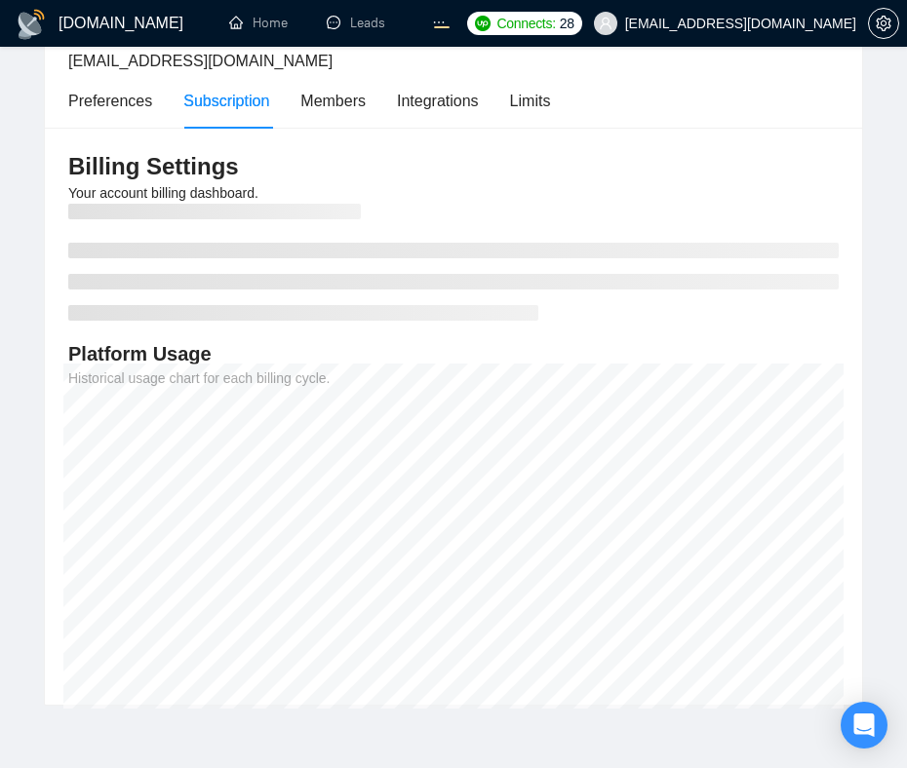
scroll to position [0, 0]
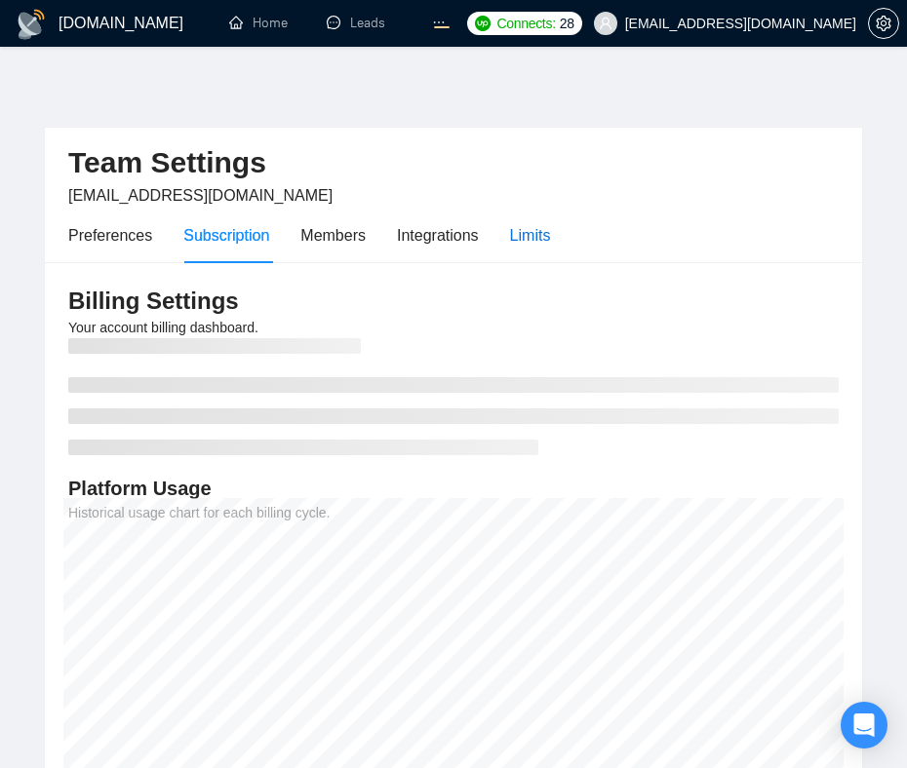
click at [529, 231] on div "Limits" at bounding box center [530, 235] width 41 height 24
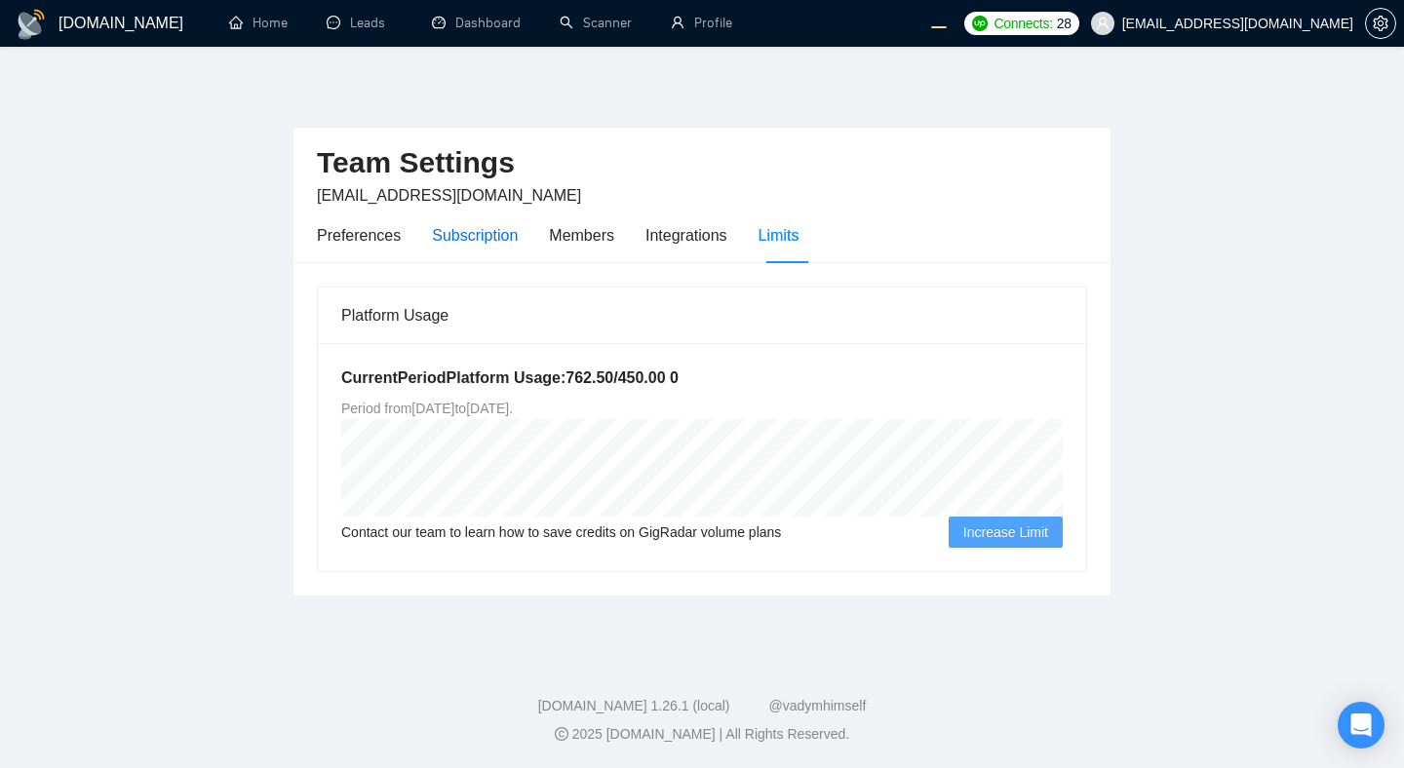
click at [465, 226] on div "Subscription" at bounding box center [475, 235] width 86 height 24
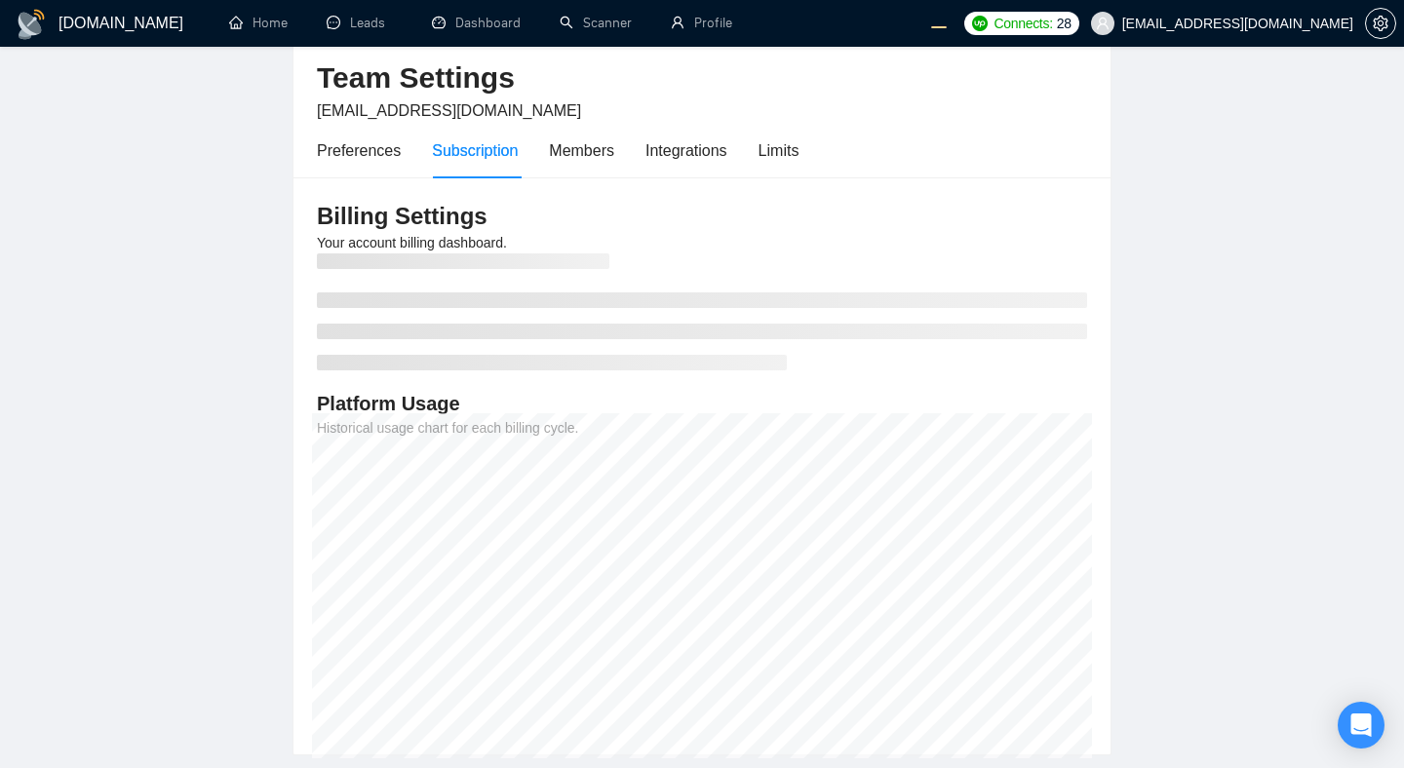
scroll to position [50, 0]
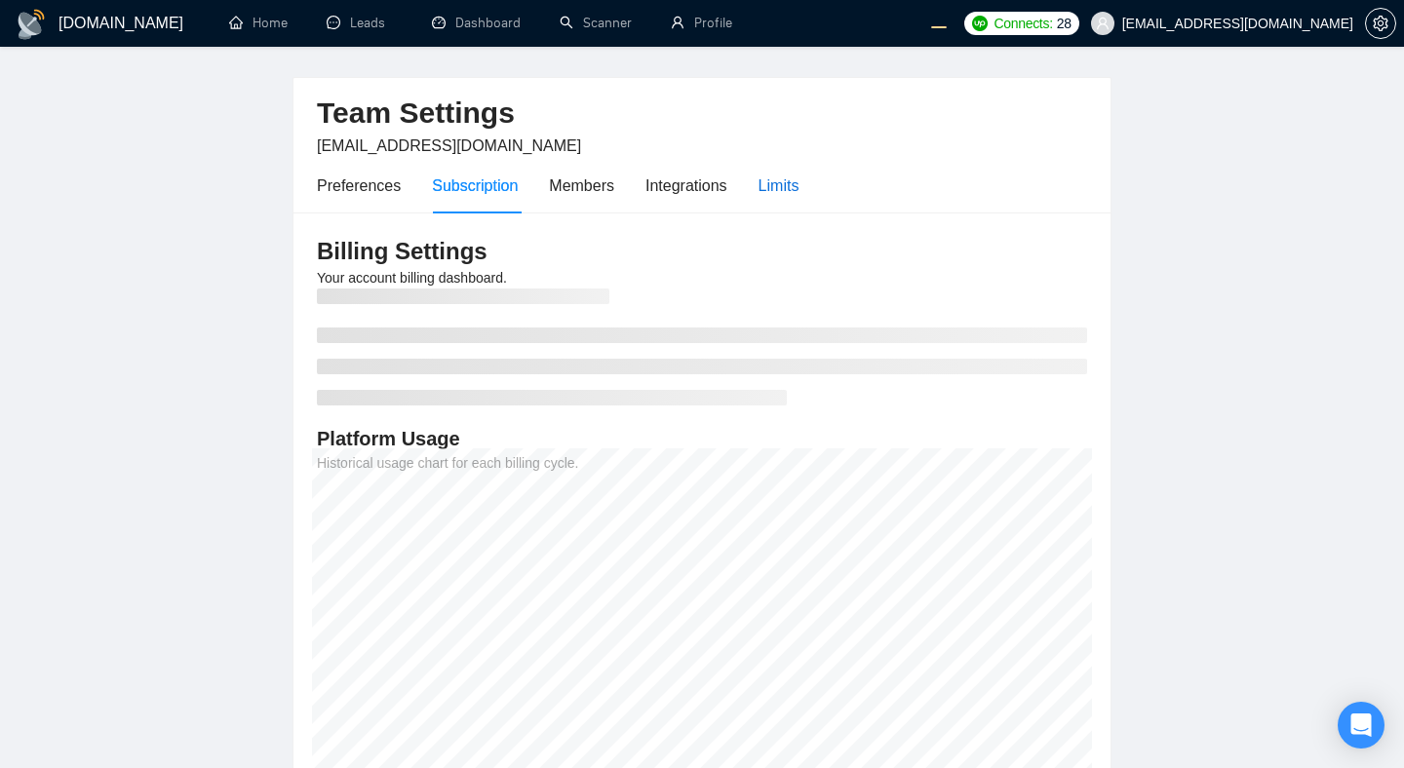
click at [767, 181] on div "Limits" at bounding box center [779, 186] width 41 height 24
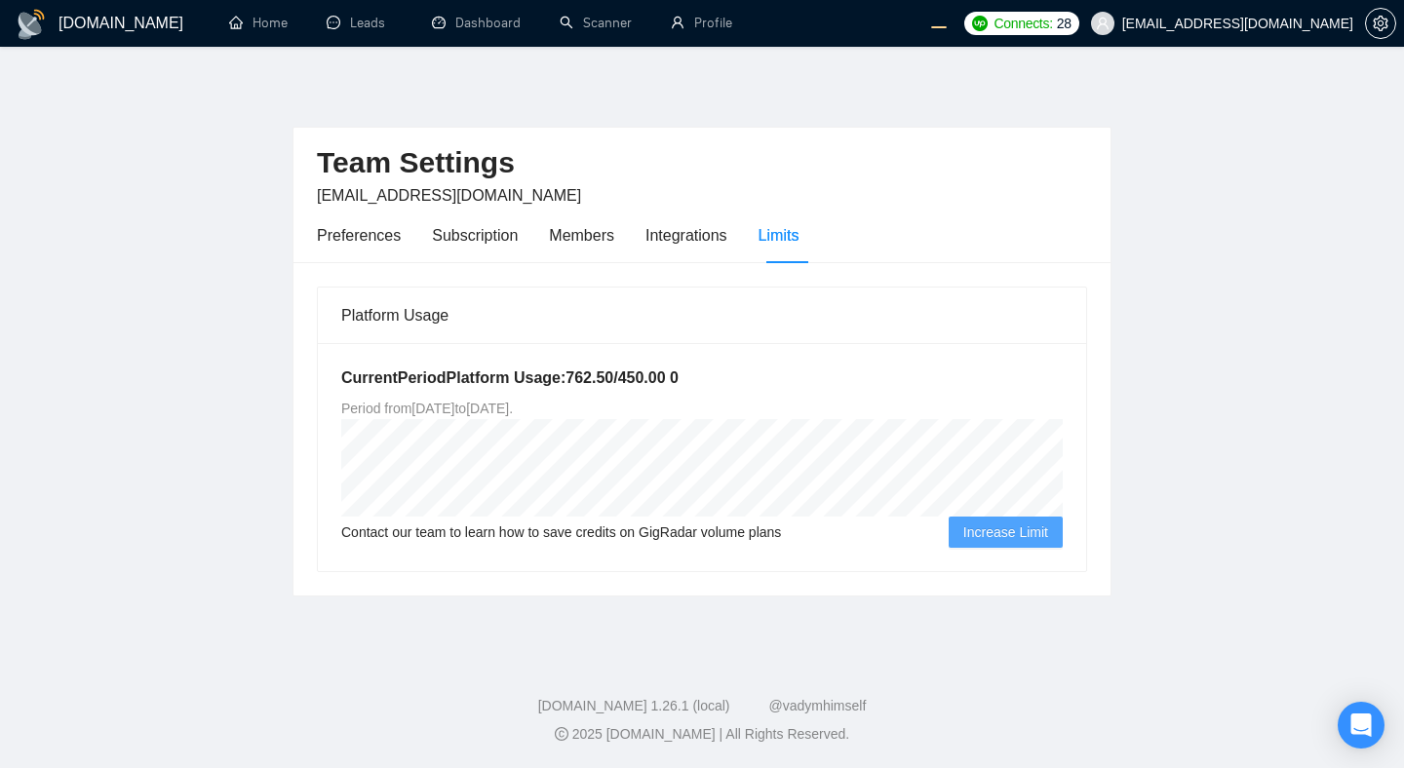
click at [906, 187] on div "GigRadar.io Home Leads Dashboard Scanner Profile Connects: 28 evgeny.pinigin@zi…" at bounding box center [702, 384] width 1404 height 768
click at [491, 234] on div "Subscription" at bounding box center [475, 235] width 86 height 24
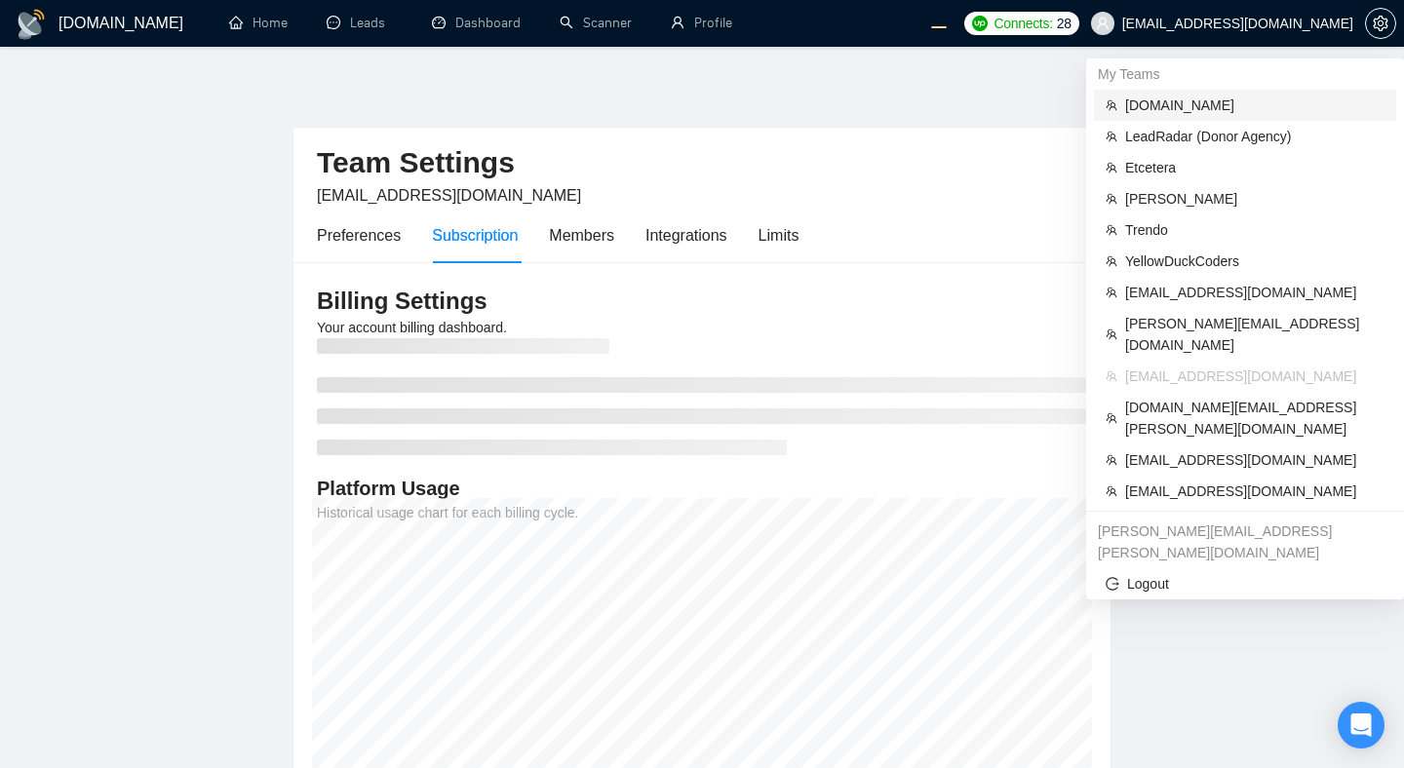
click at [906, 107] on span "evacodes.com" at bounding box center [1254, 105] width 259 height 21
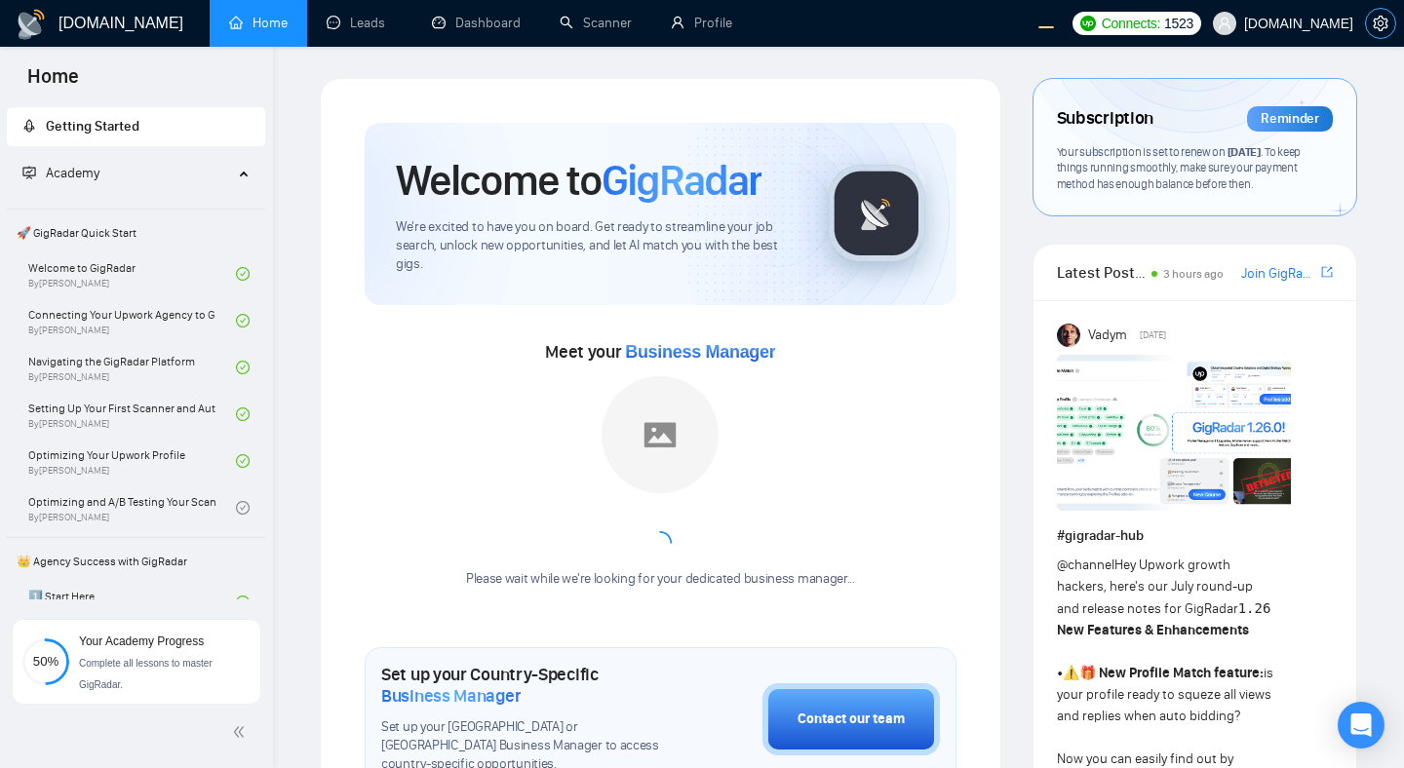
click at [906, 28] on span "setting" at bounding box center [1380, 24] width 29 height 16
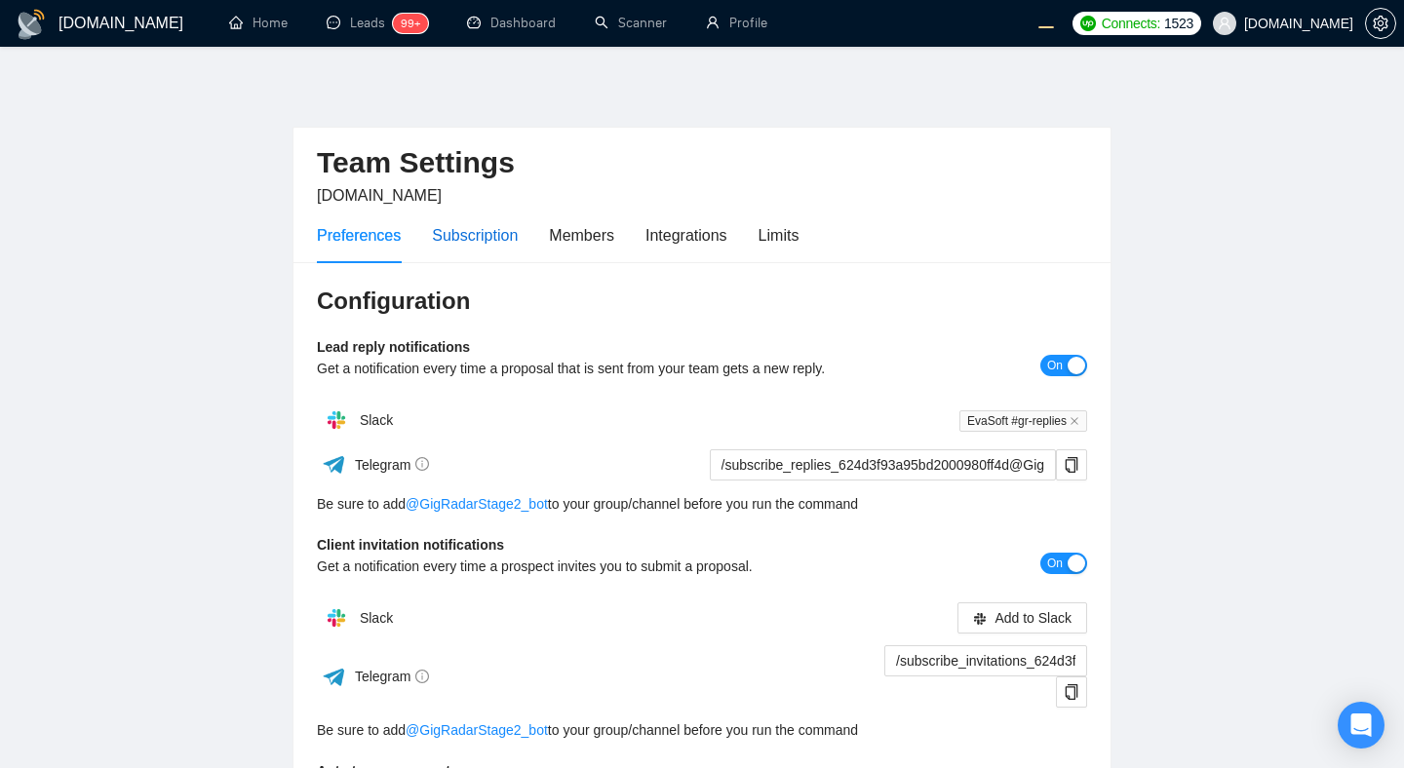
click at [468, 226] on div "Subscription" at bounding box center [475, 235] width 86 height 24
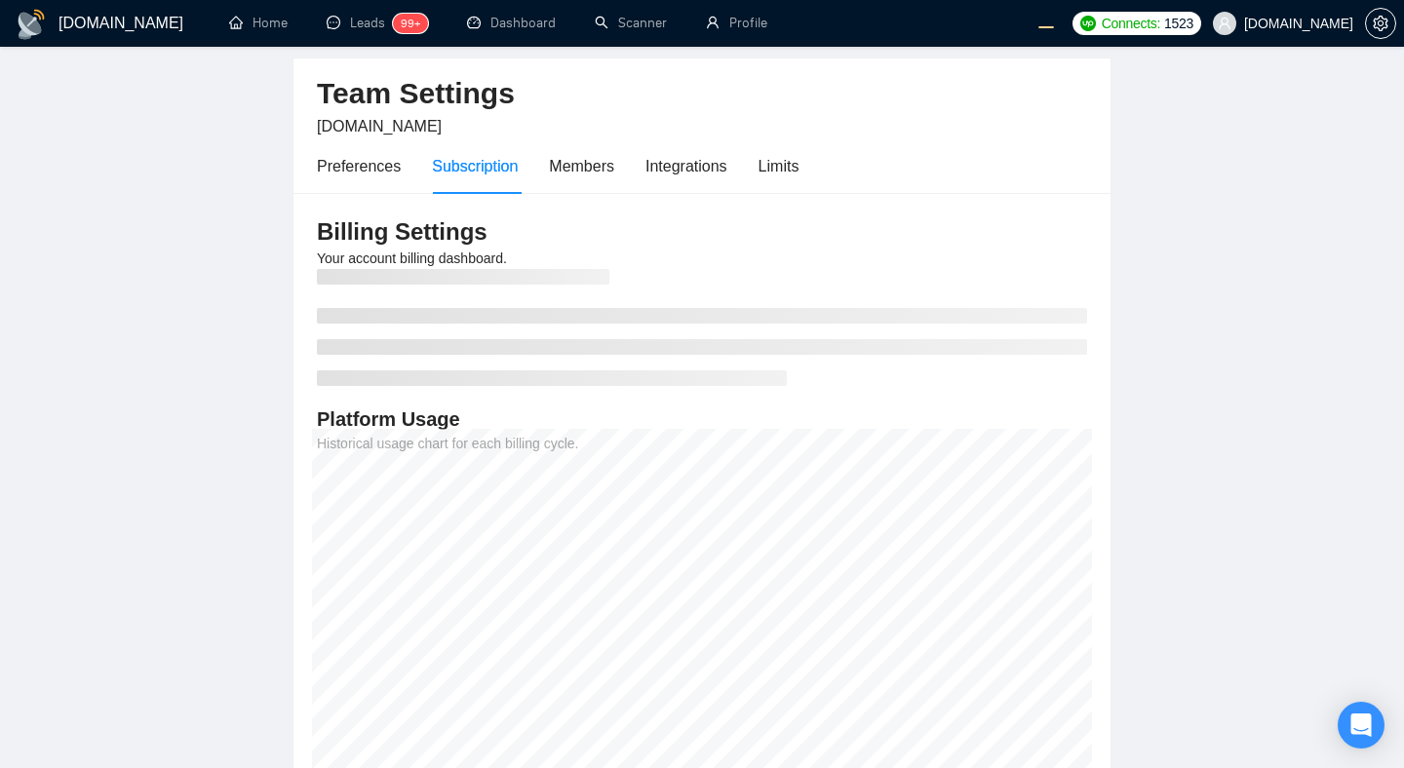
scroll to position [58, 0]
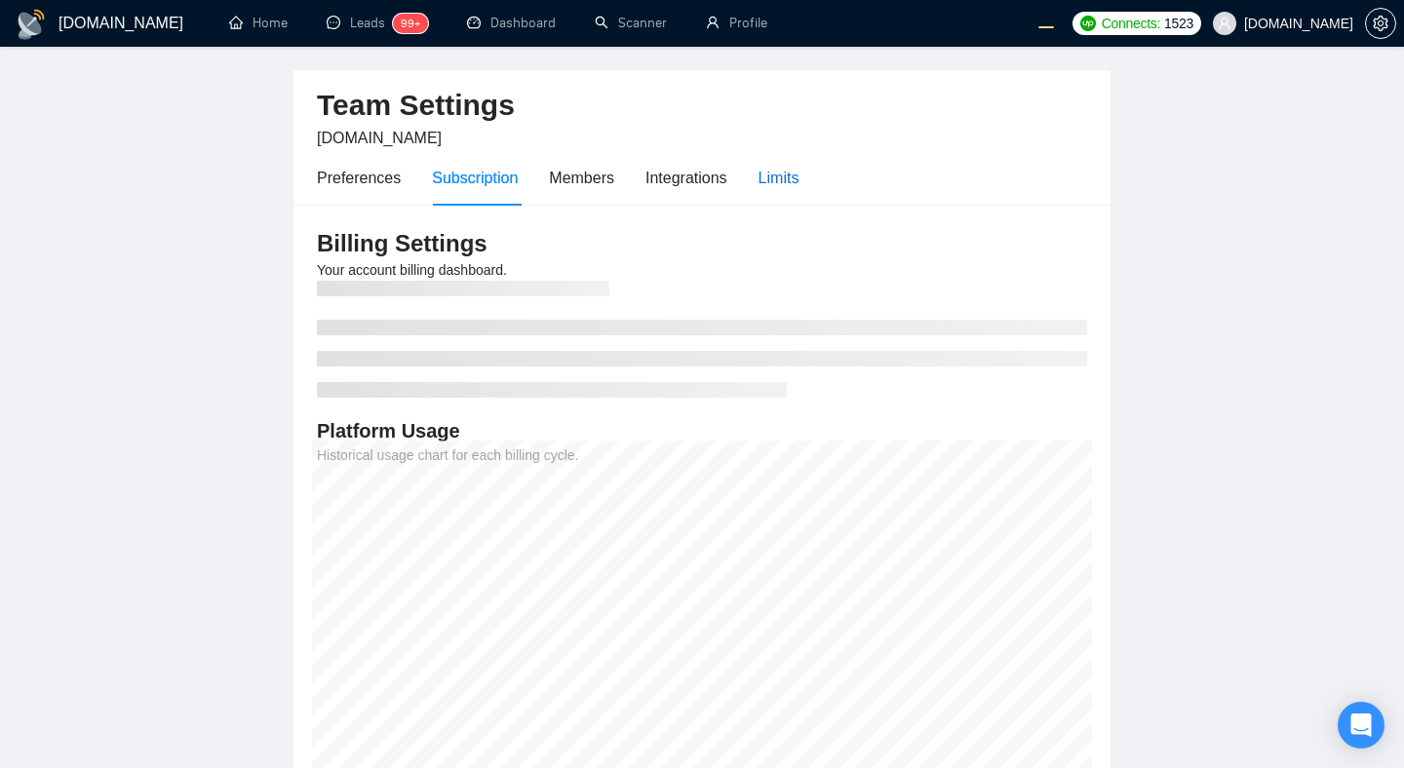
click at [786, 169] on div "Limits" at bounding box center [779, 178] width 41 height 24
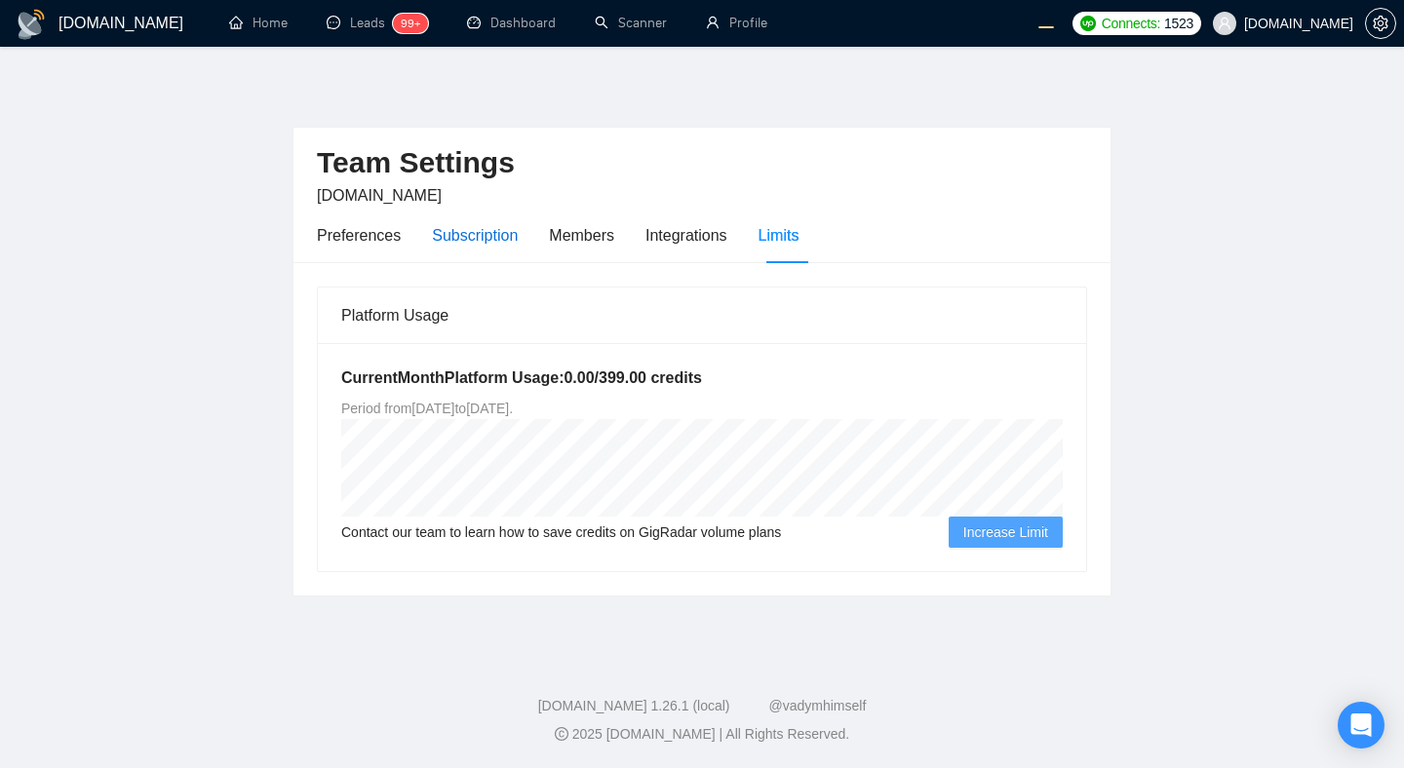
click at [469, 241] on div "Subscription" at bounding box center [475, 235] width 86 height 24
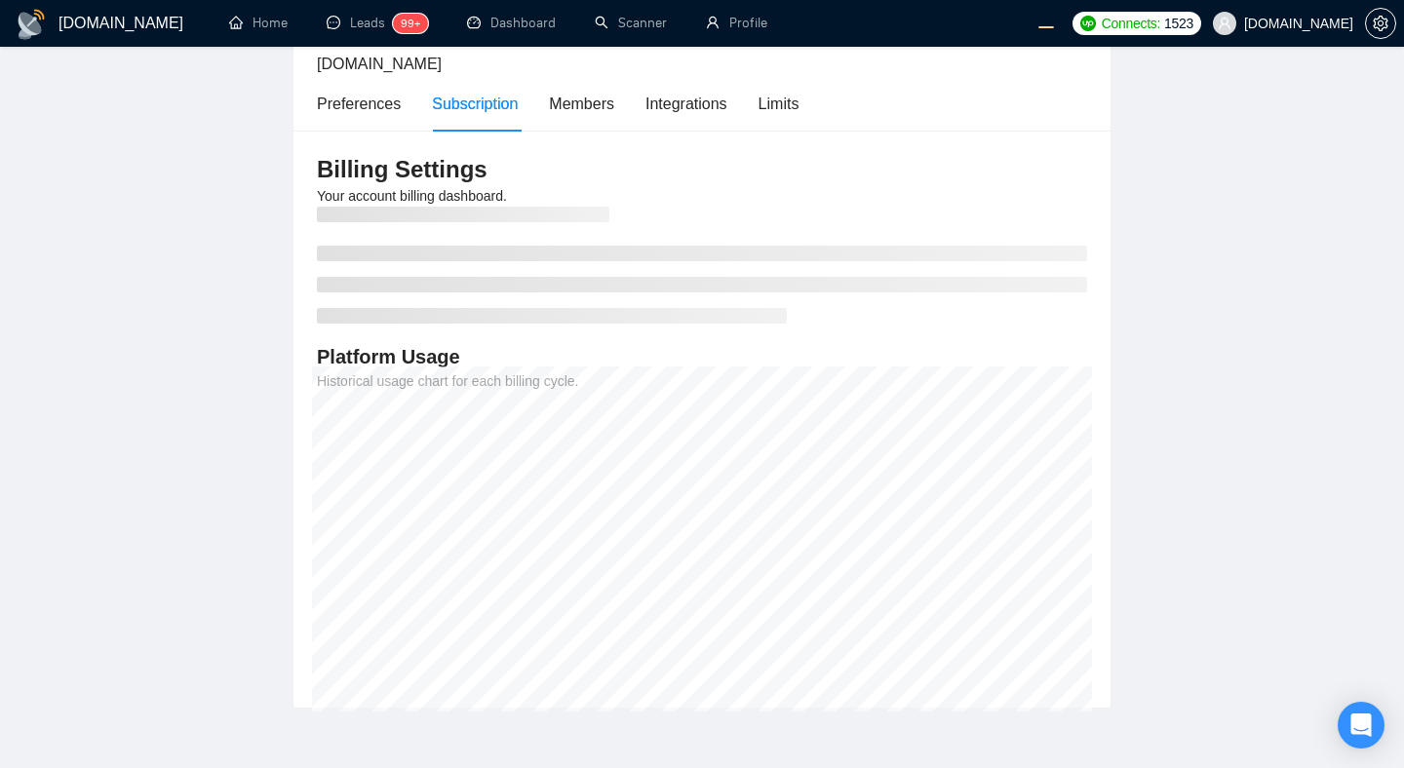
scroll to position [119, 0]
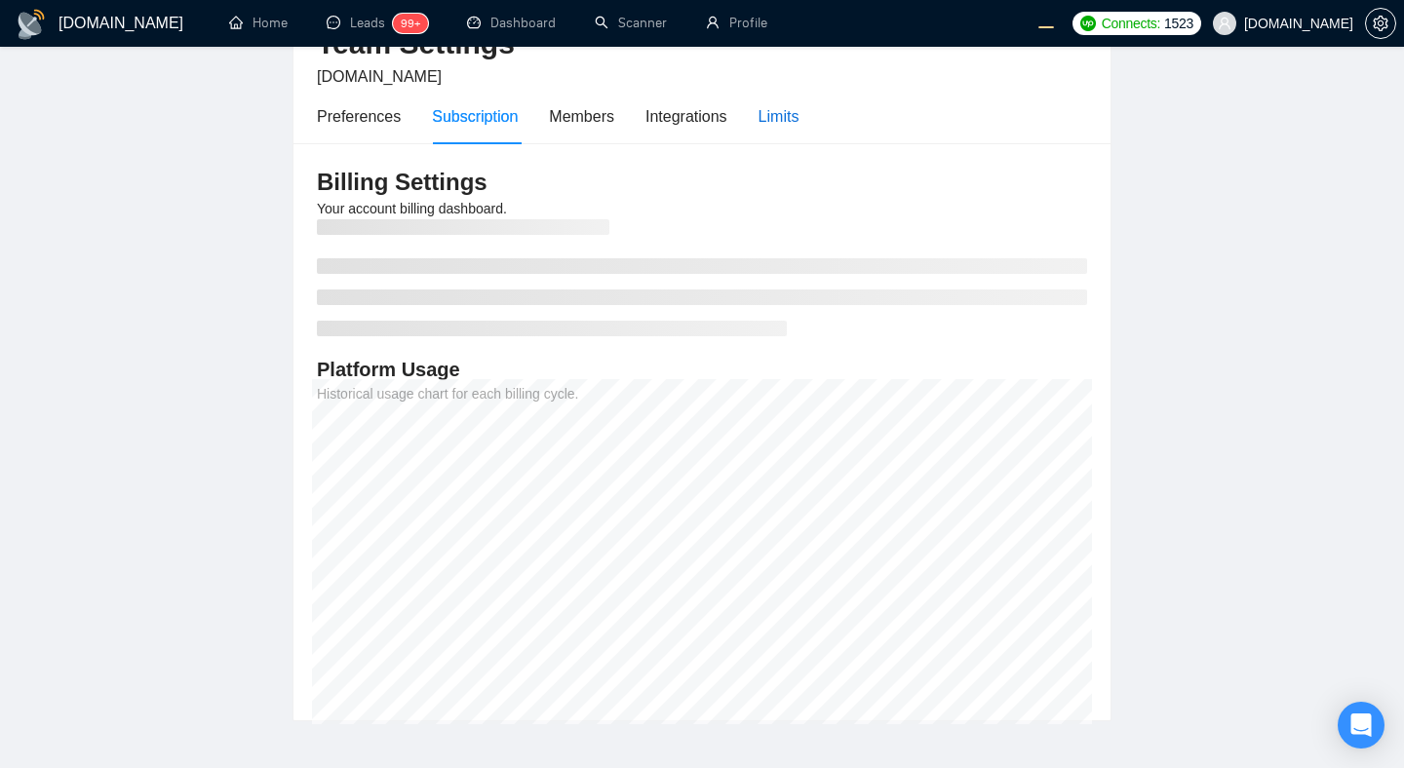
click at [797, 118] on div "Limits" at bounding box center [779, 116] width 41 height 24
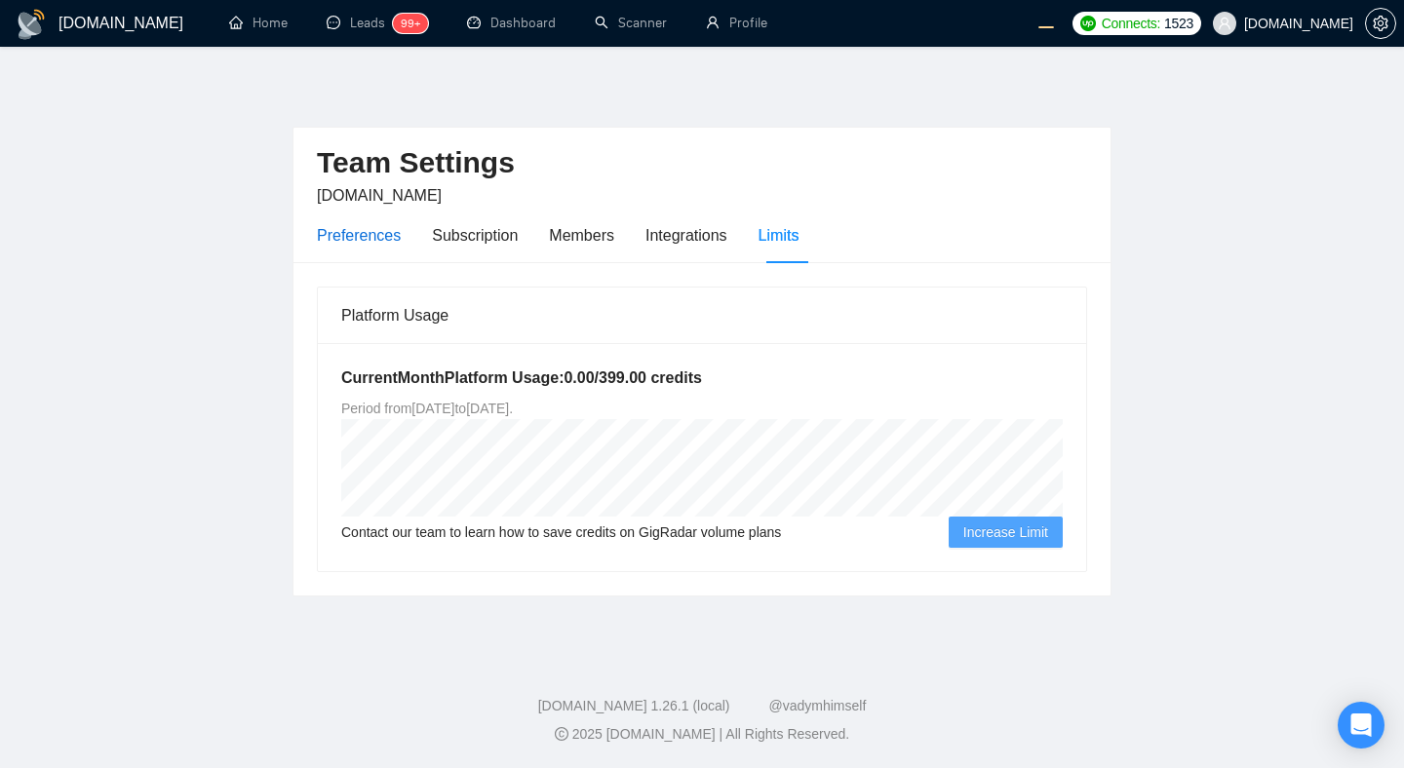
click at [350, 239] on div "Preferences" at bounding box center [359, 235] width 84 height 24
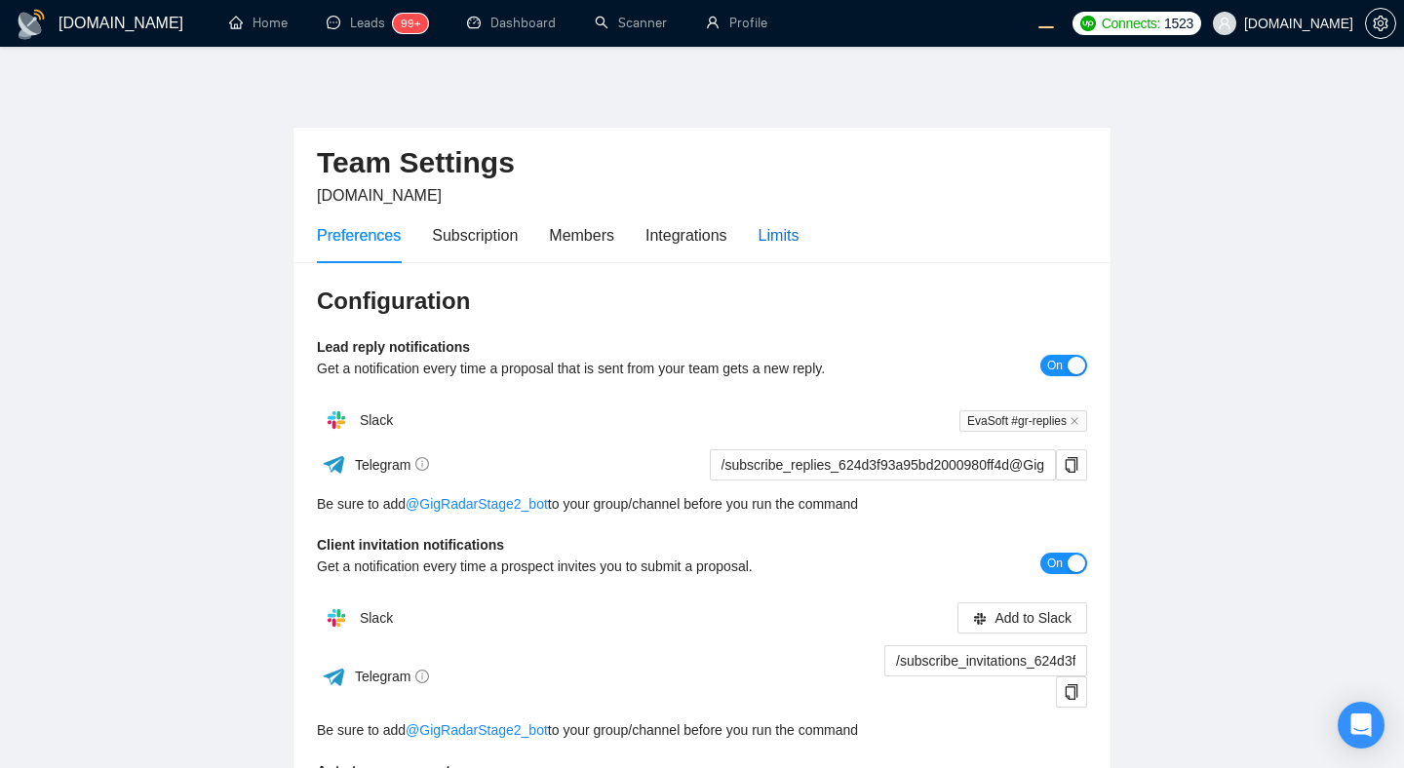
click at [776, 238] on div "Limits" at bounding box center [779, 235] width 41 height 24
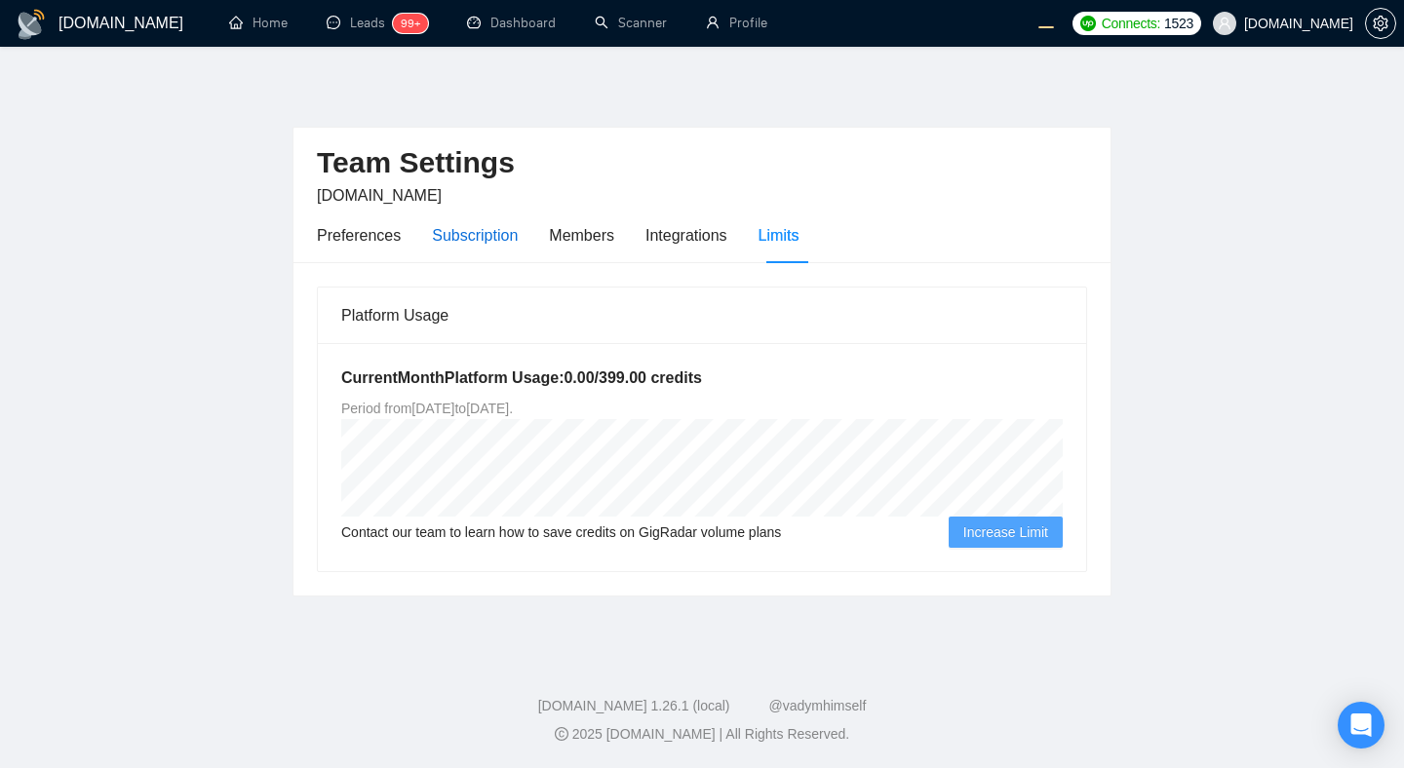
click at [456, 246] on div "Subscription" at bounding box center [475, 235] width 86 height 24
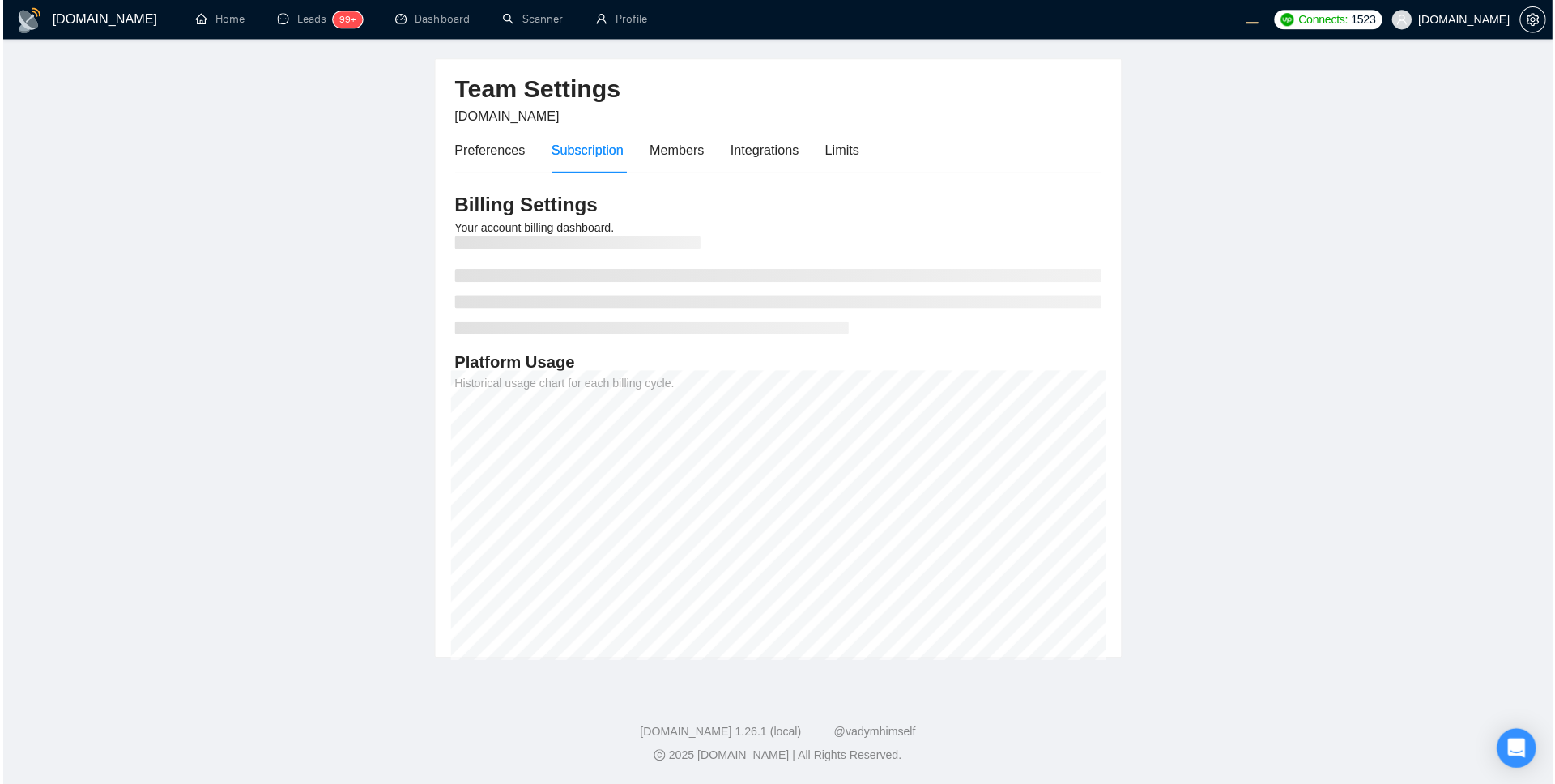
scroll to position [39, 0]
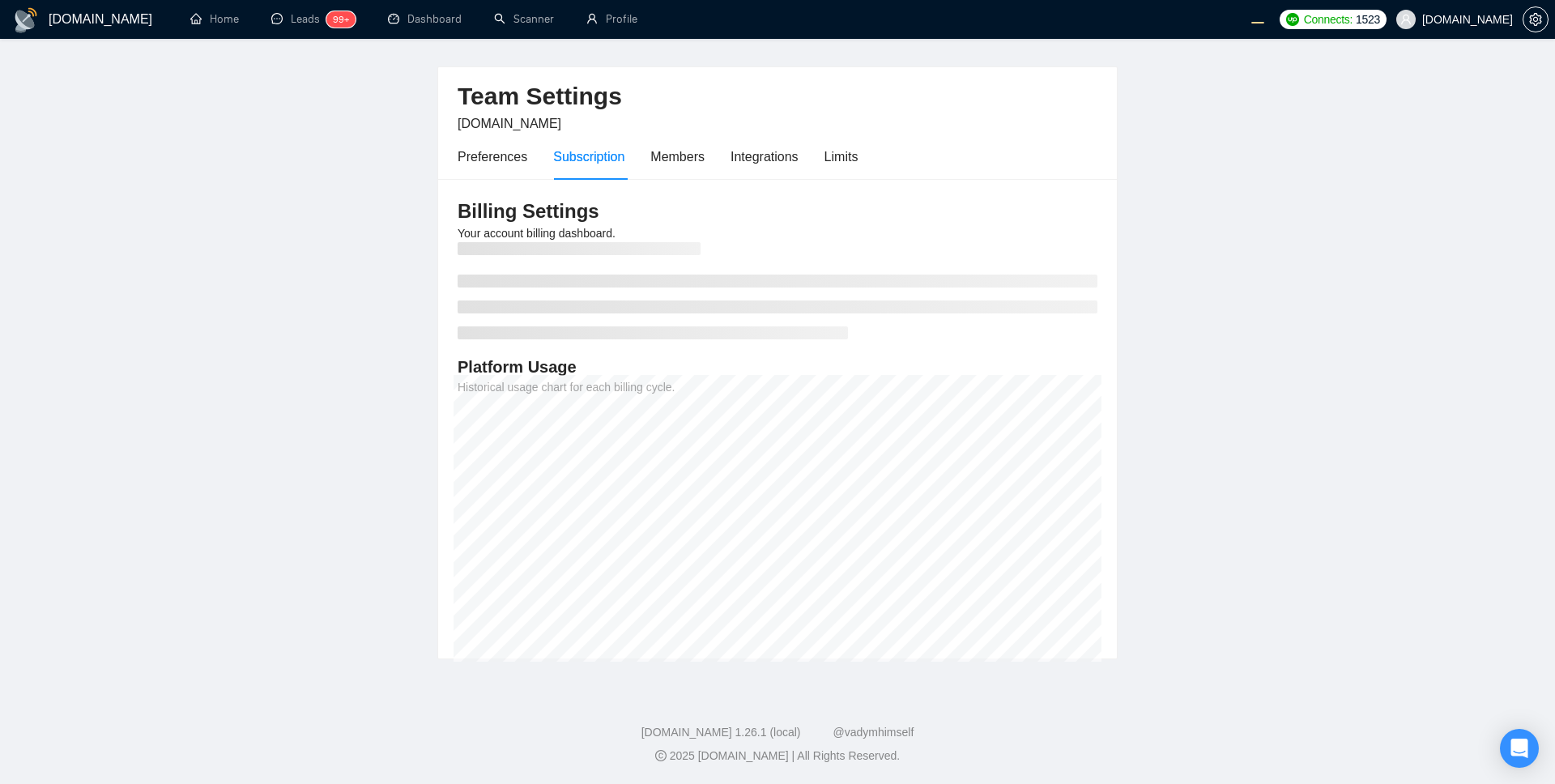
click at [1165, 279] on main "Team Settings [DOMAIN_NAME] Preferences Subscription Members Integrations Limit…" at bounding box center [778, 342] width 1503 height 634
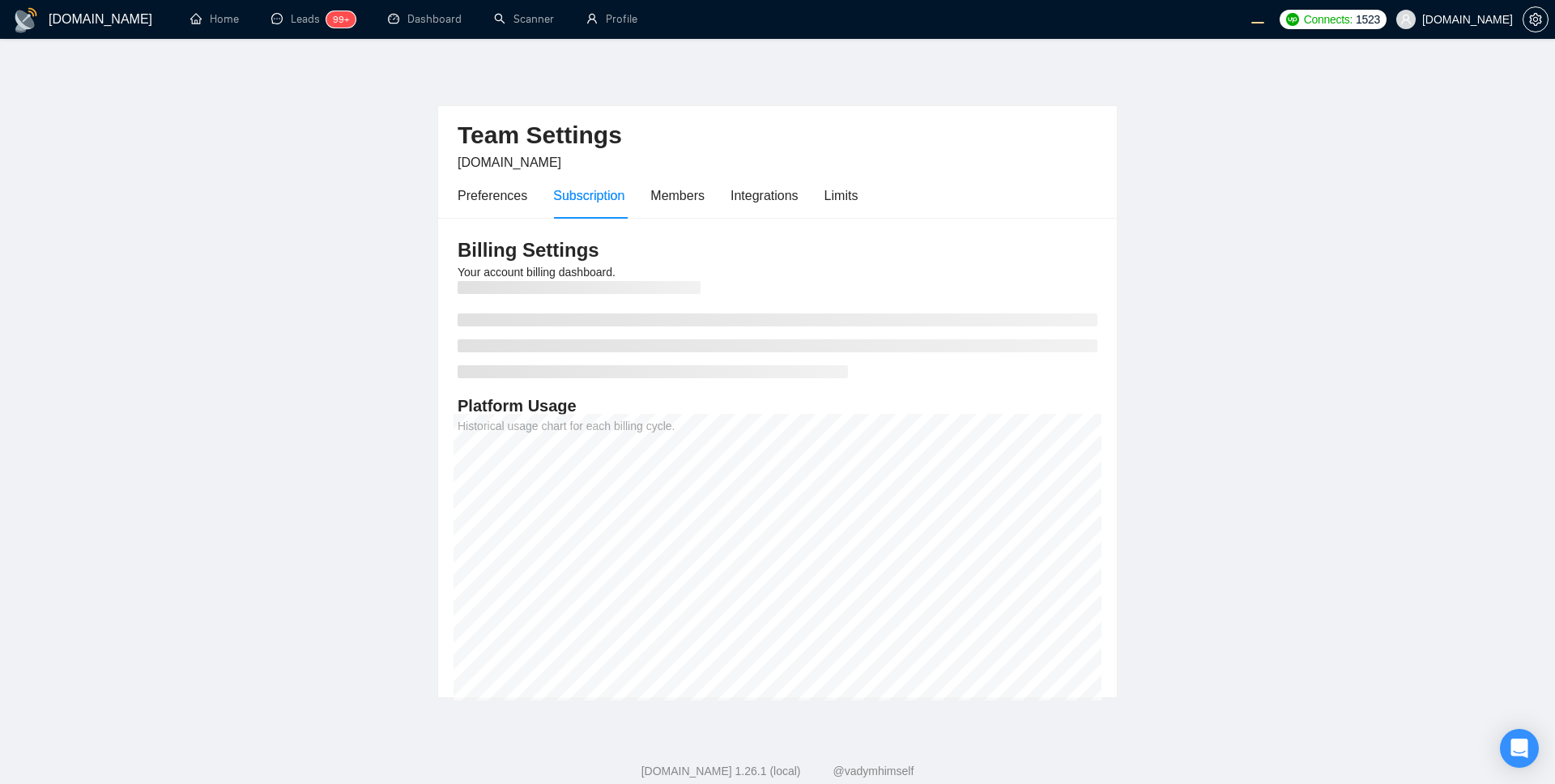
click at [1165, 279] on main "Team Settings [DOMAIN_NAME] Preferences Subscription Members Integrations Limit…" at bounding box center [778, 381] width 1503 height 634
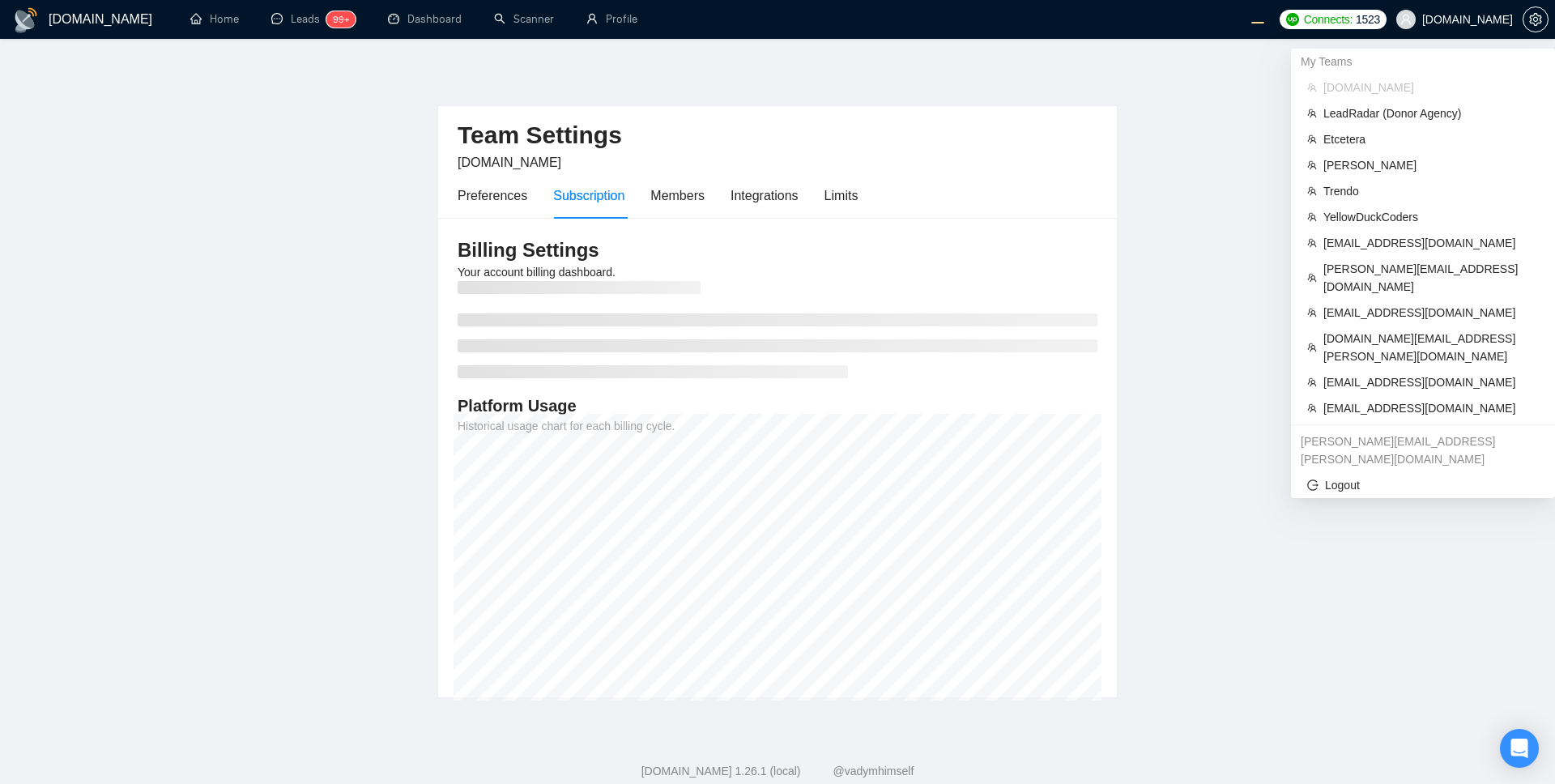
click at [1165, 28] on span "[DOMAIN_NAME]" at bounding box center [1454, 19] width 136 height 51
click at [1165, 304] on span "[EMAIL_ADDRESS][DOMAIN_NAME]" at bounding box center [1430, 312] width 215 height 17
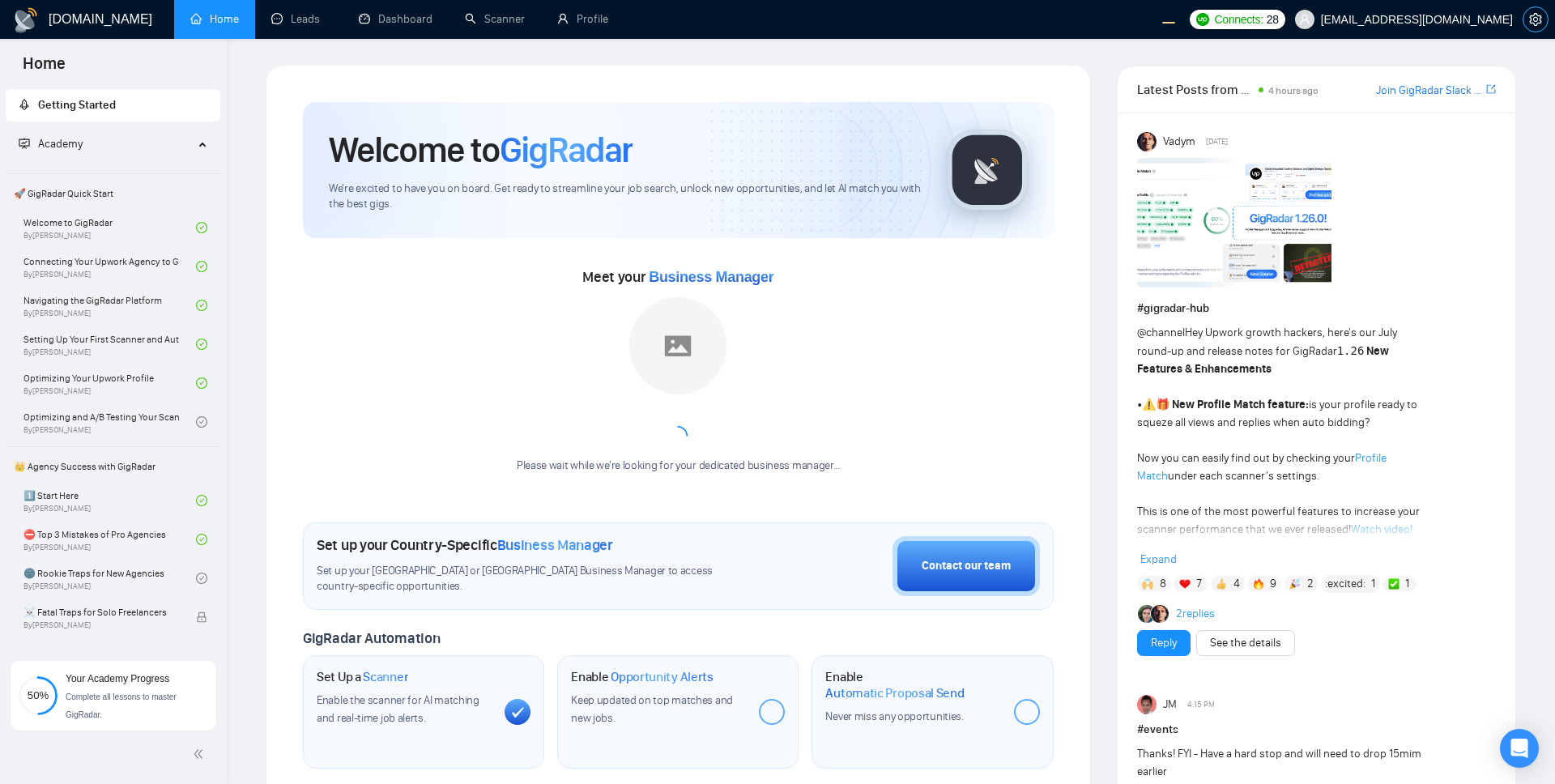
click at [1165, 13] on icon "setting" at bounding box center [1536, 20] width 13 height 13
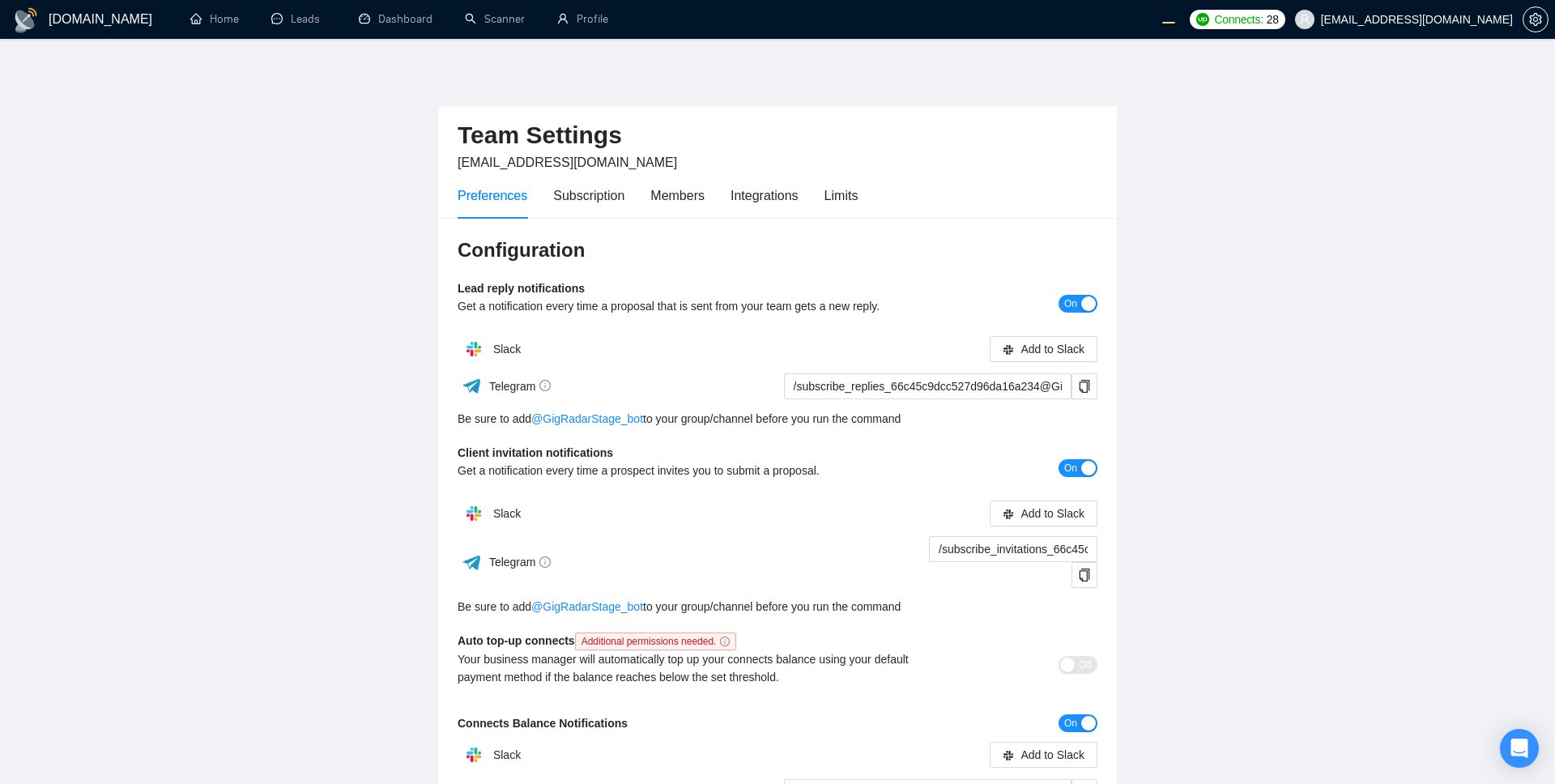
click at [1165, 223] on main "Team Settings [EMAIL_ADDRESS][DOMAIN_NAME] Preferences Subscription Members Int…" at bounding box center [778, 503] width 1503 height 878
click at [841, 189] on div "Limits" at bounding box center [841, 195] width 34 height 20
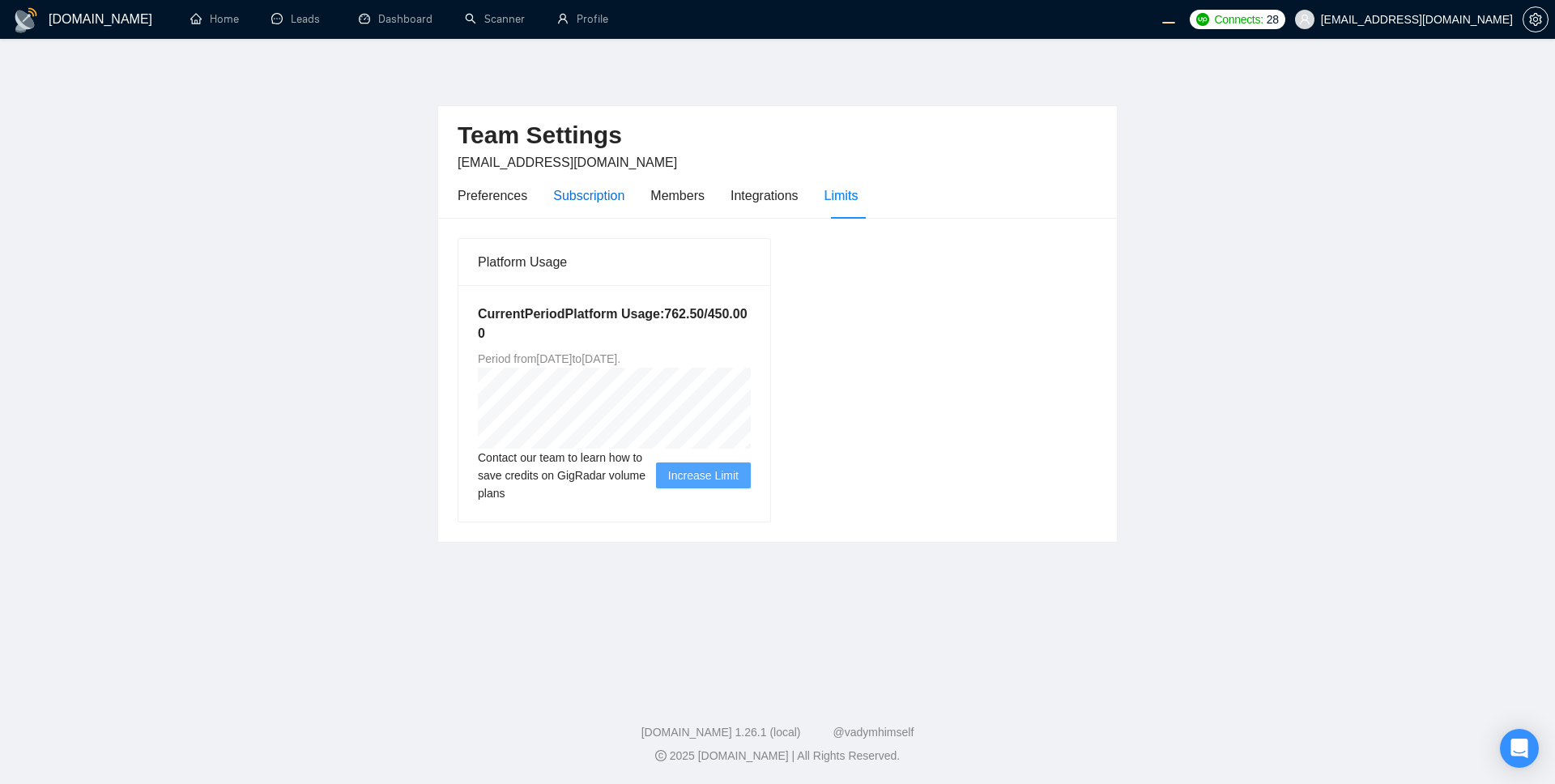
click at [598, 196] on div "Subscription" at bounding box center [589, 195] width 71 height 20
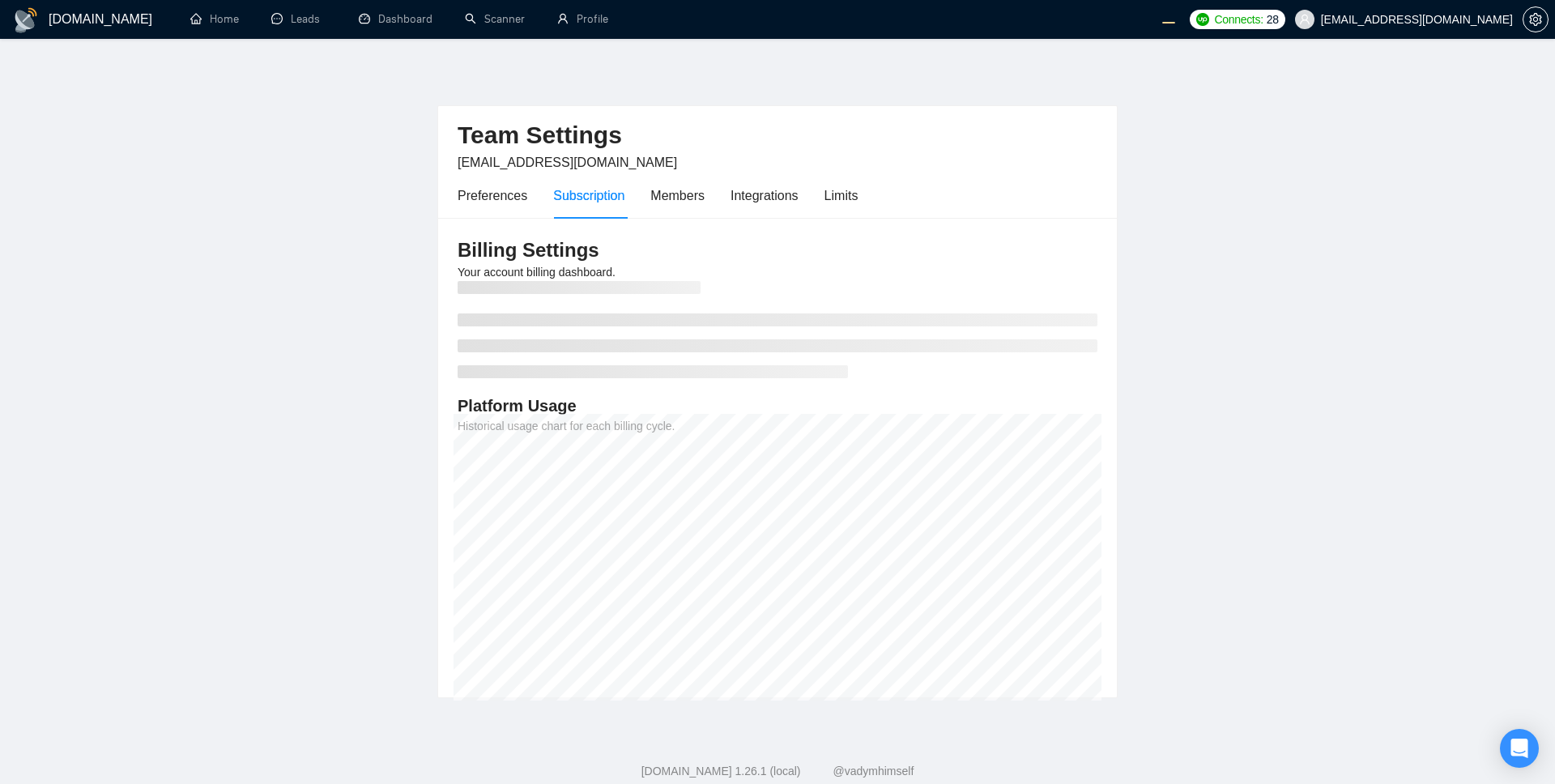
click at [1165, 443] on main "Team Settings [EMAIL_ADDRESS][DOMAIN_NAME] Preferences Subscription Members Int…" at bounding box center [778, 381] width 1503 height 634
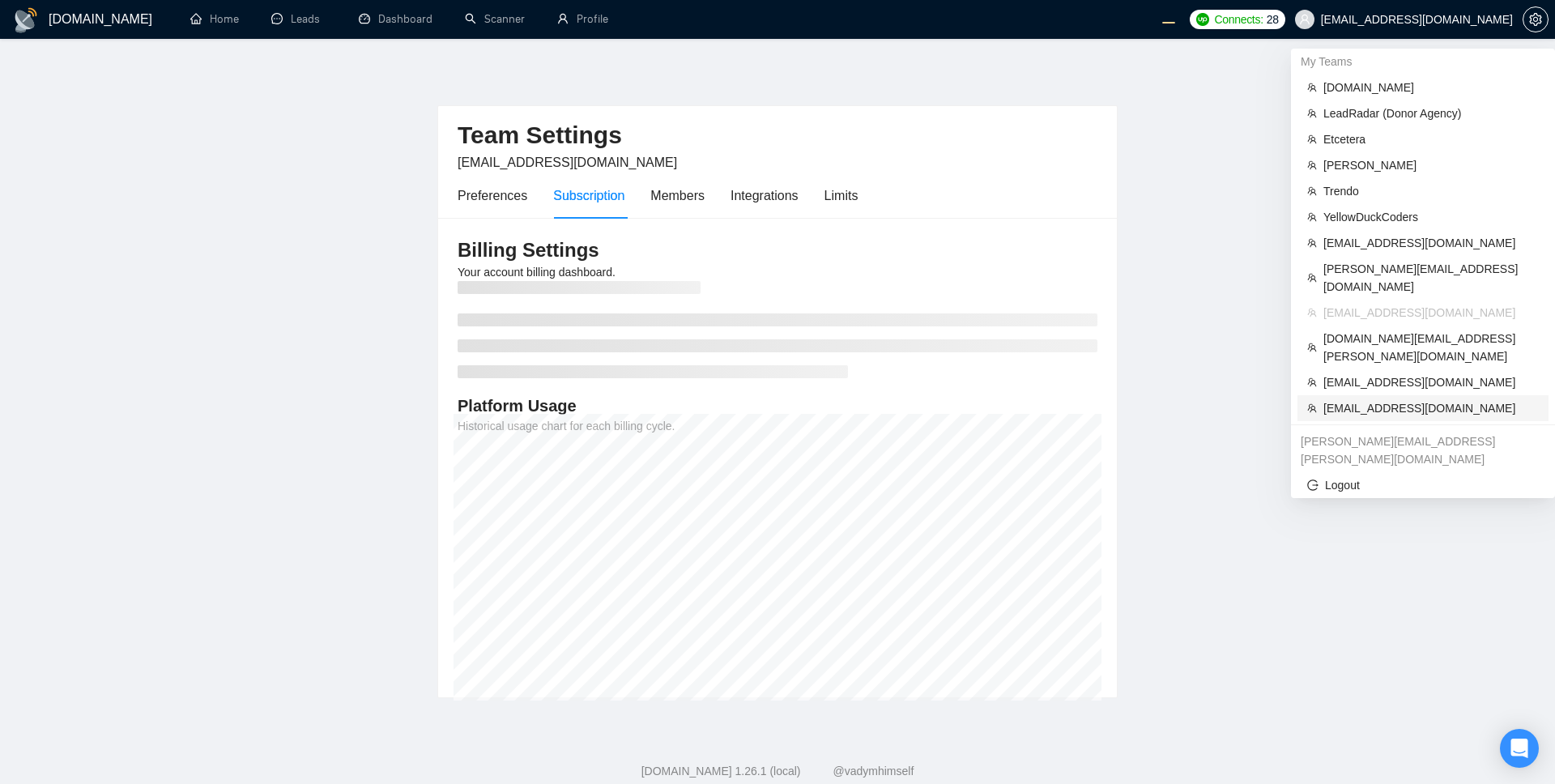
click at [1165, 399] on span "[EMAIL_ADDRESS][DOMAIN_NAME]" at bounding box center [1430, 408] width 215 height 17
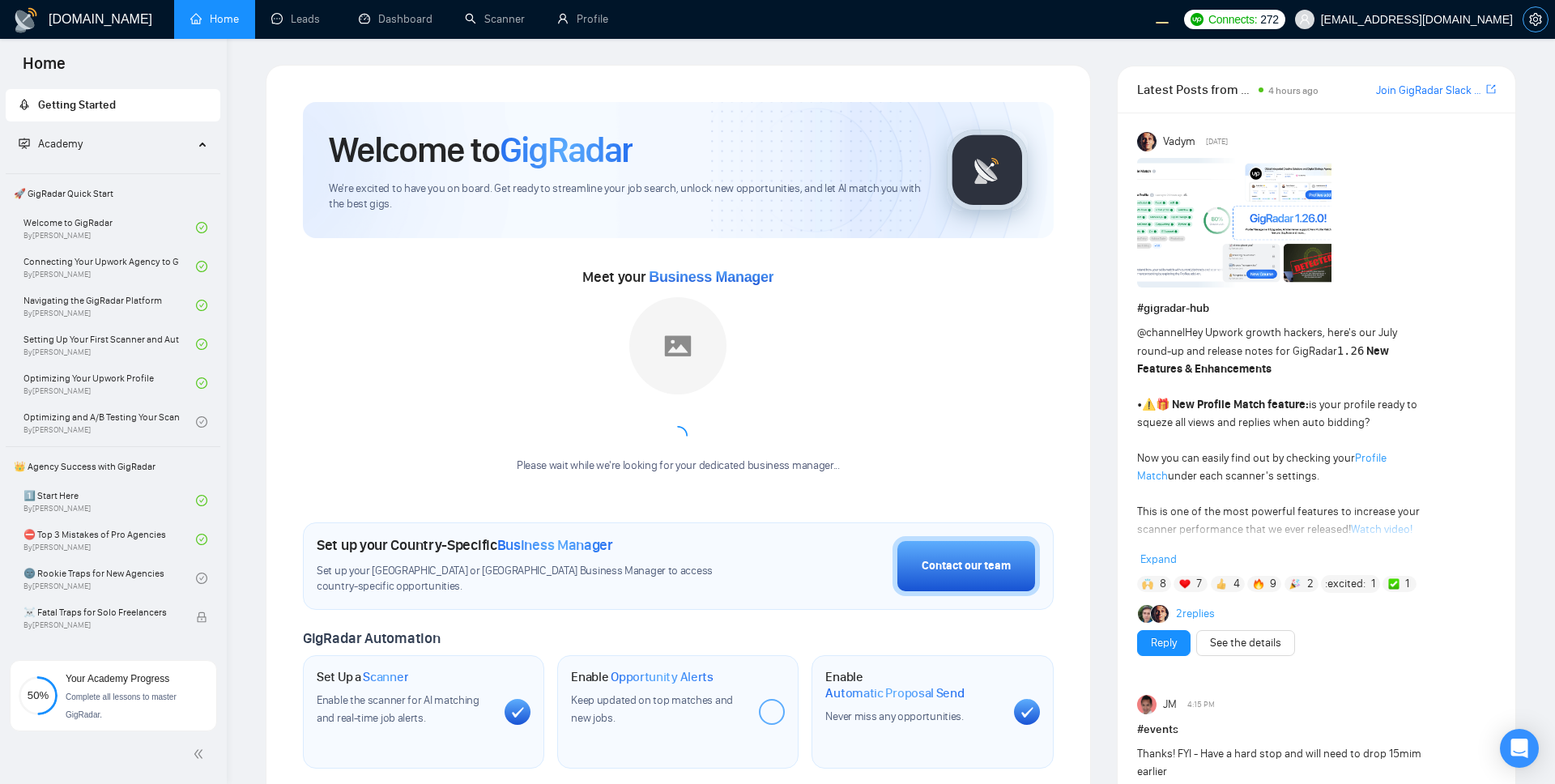
click at [1165, 26] on button "button" at bounding box center [1535, 19] width 26 height 26
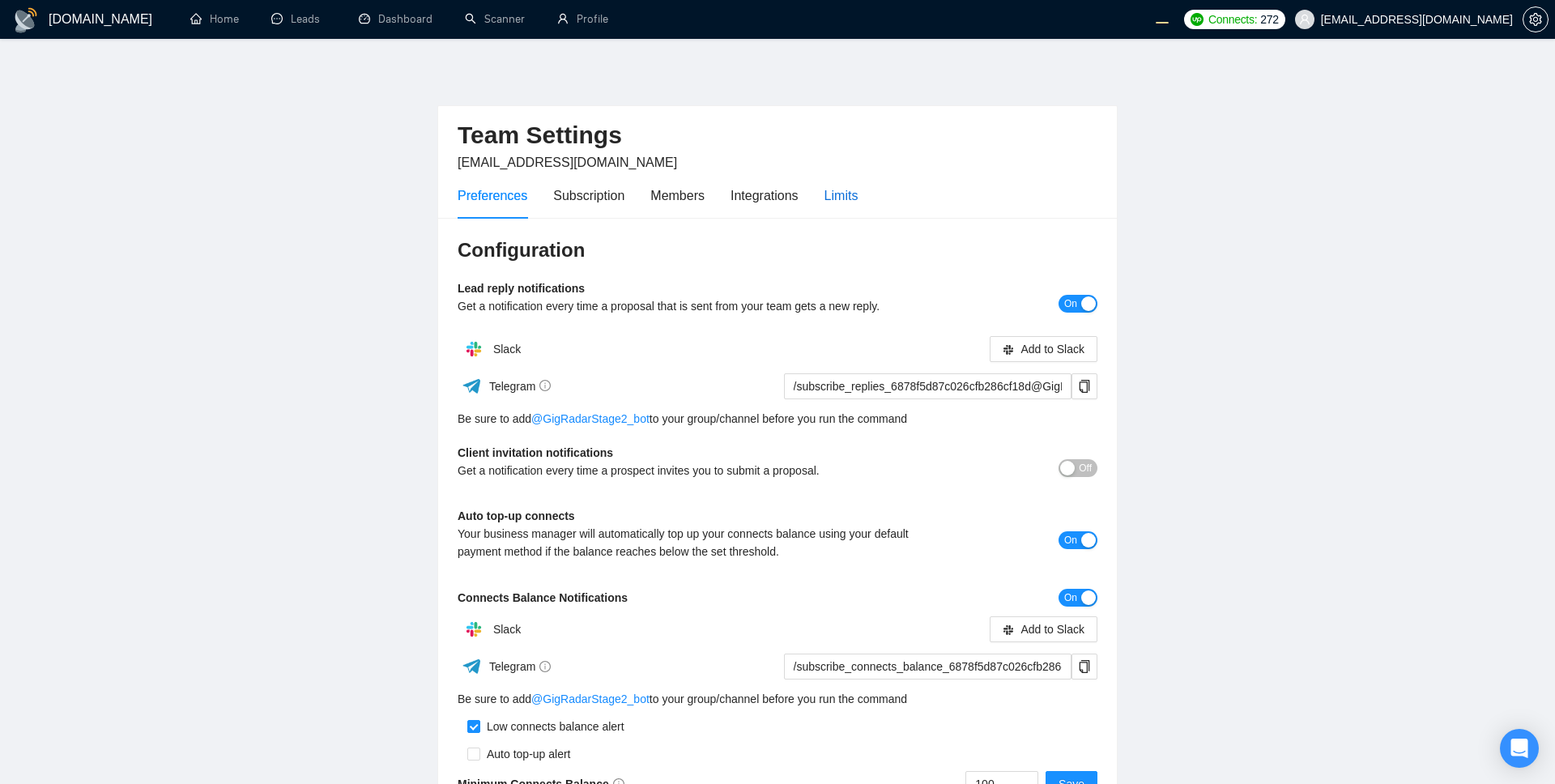
click at [851, 187] on div "Limits" at bounding box center [841, 195] width 34 height 20
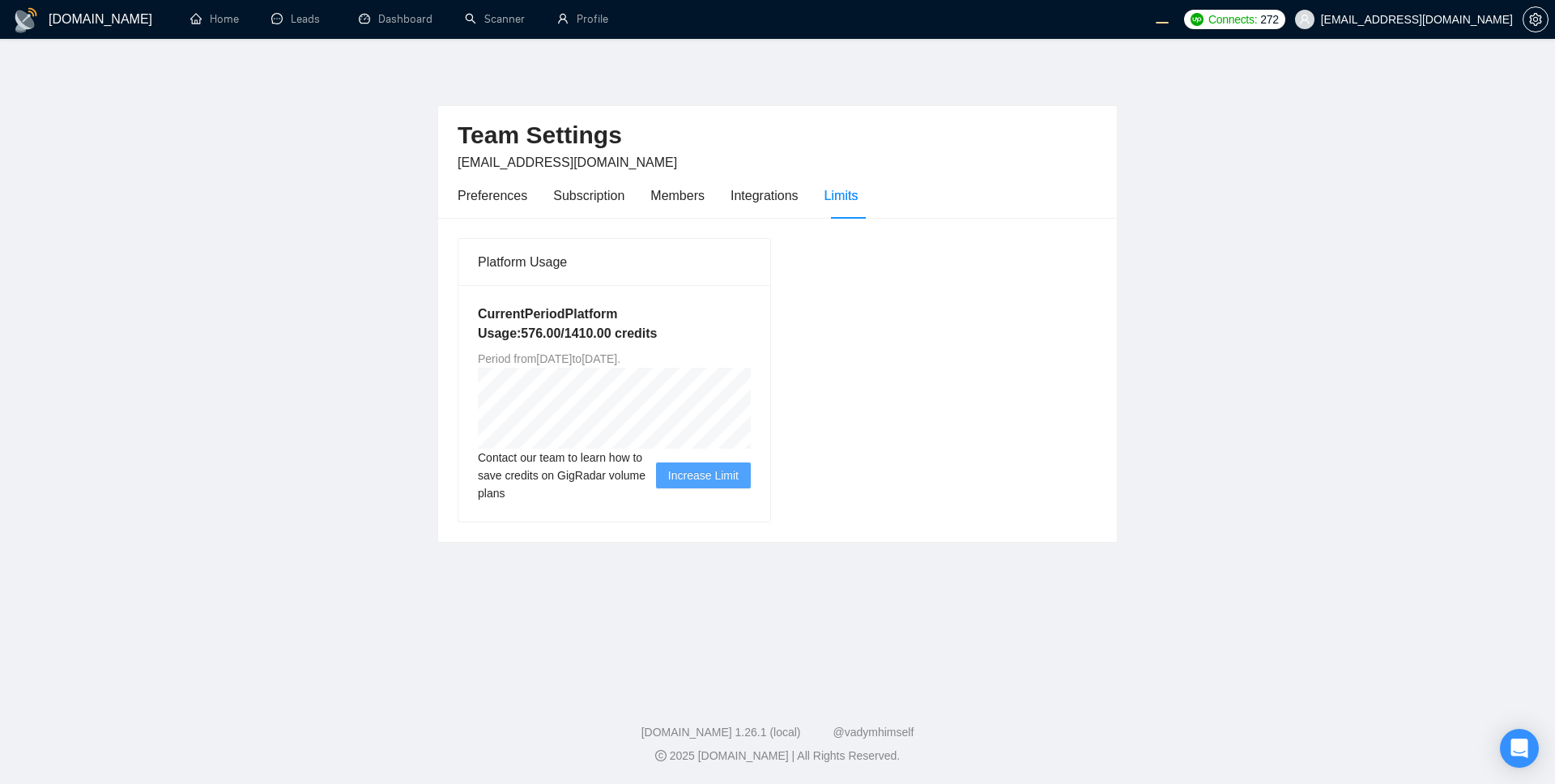
click at [528, 328] on h5 "Current Period Platform Usage: 576.00 / 1410.00 credits" at bounding box center [614, 324] width 273 height 39
click at [570, 203] on div "Subscription" at bounding box center [589, 195] width 71 height 20
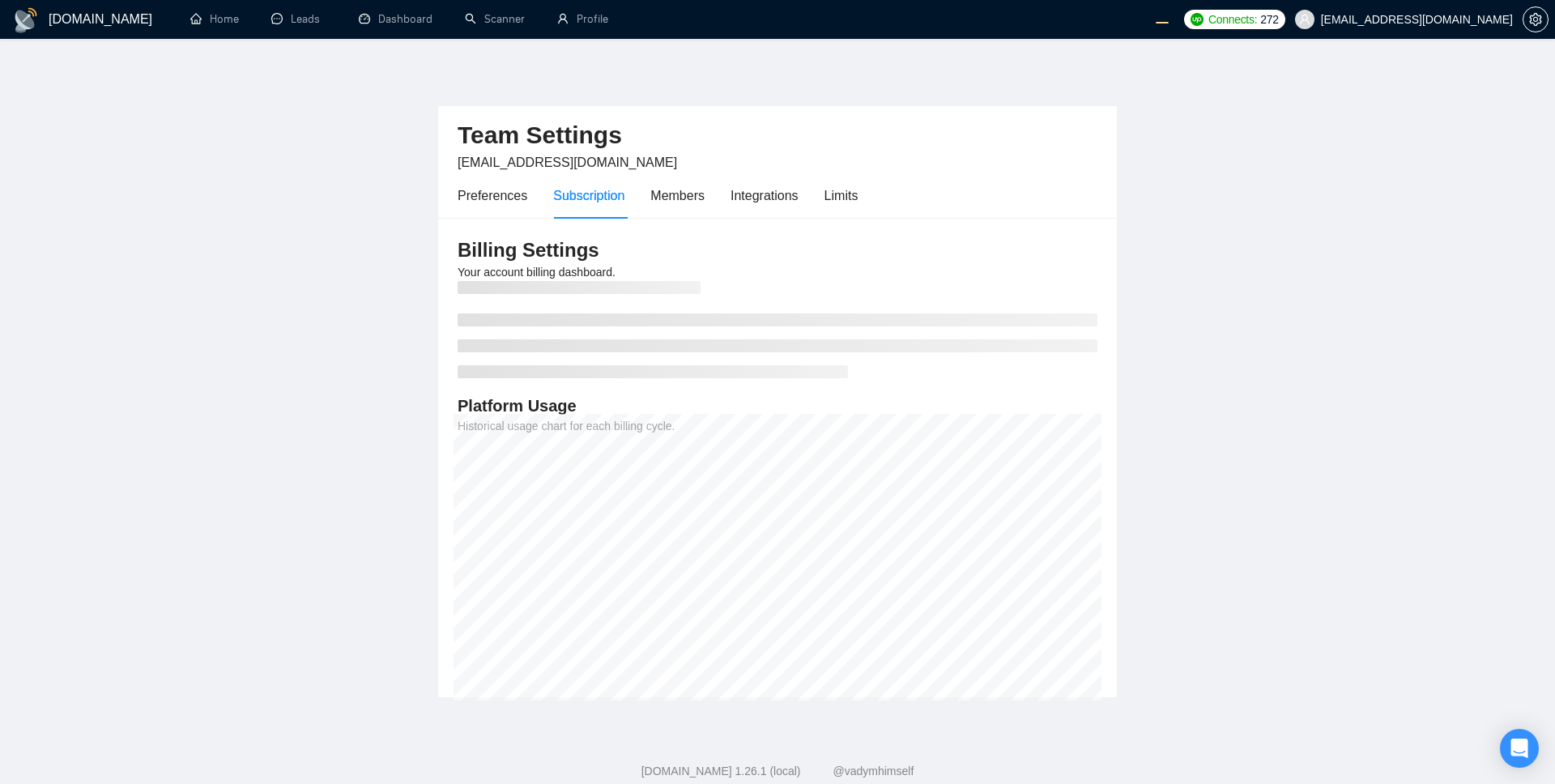
click at [1165, 230] on main "Team Settings [EMAIL_ADDRESS][DOMAIN_NAME] Preferences Subscription Members Int…" at bounding box center [778, 381] width 1503 height 634
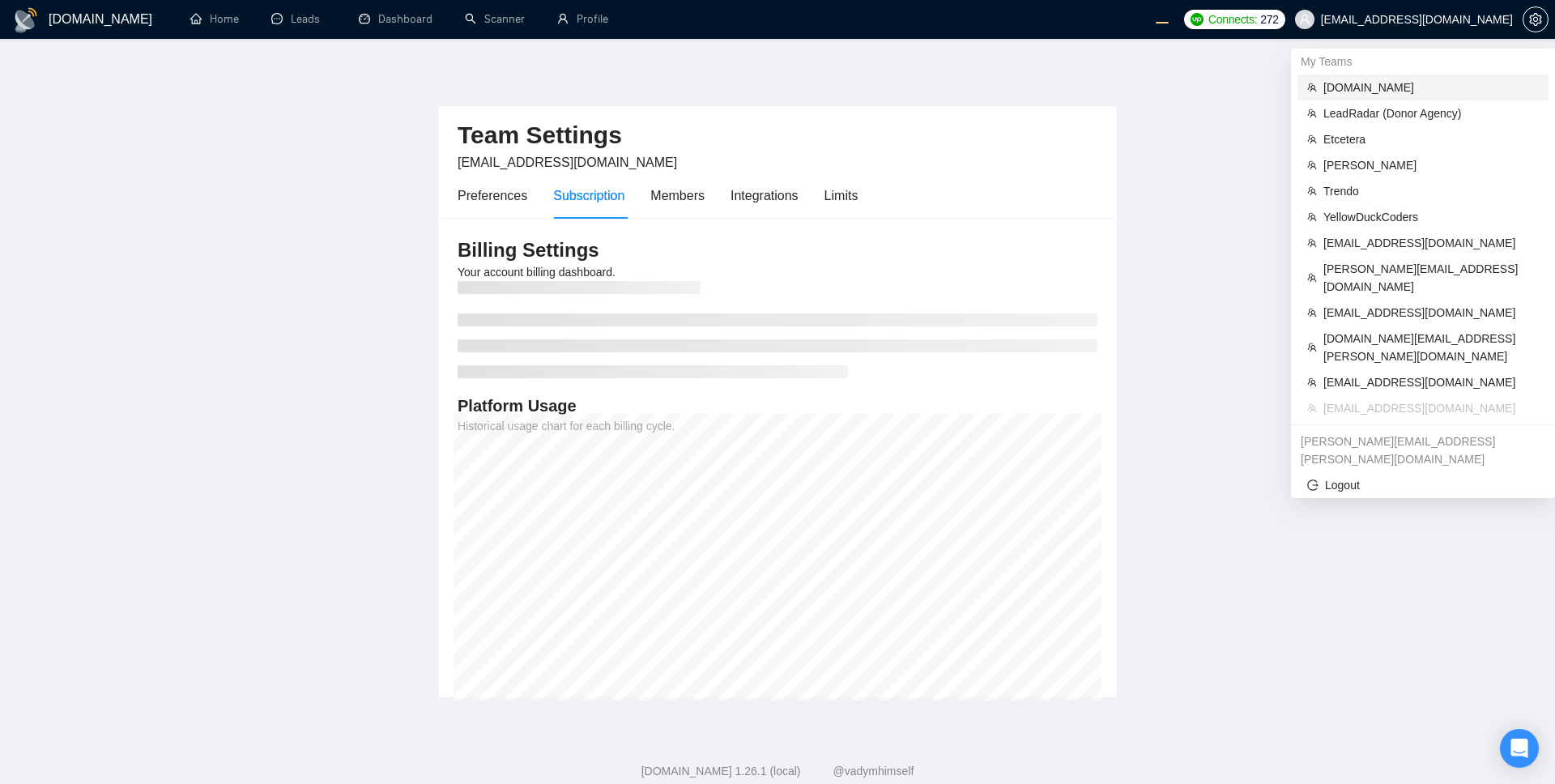
click at [1165, 90] on span "[DOMAIN_NAME]" at bounding box center [1430, 87] width 215 height 17
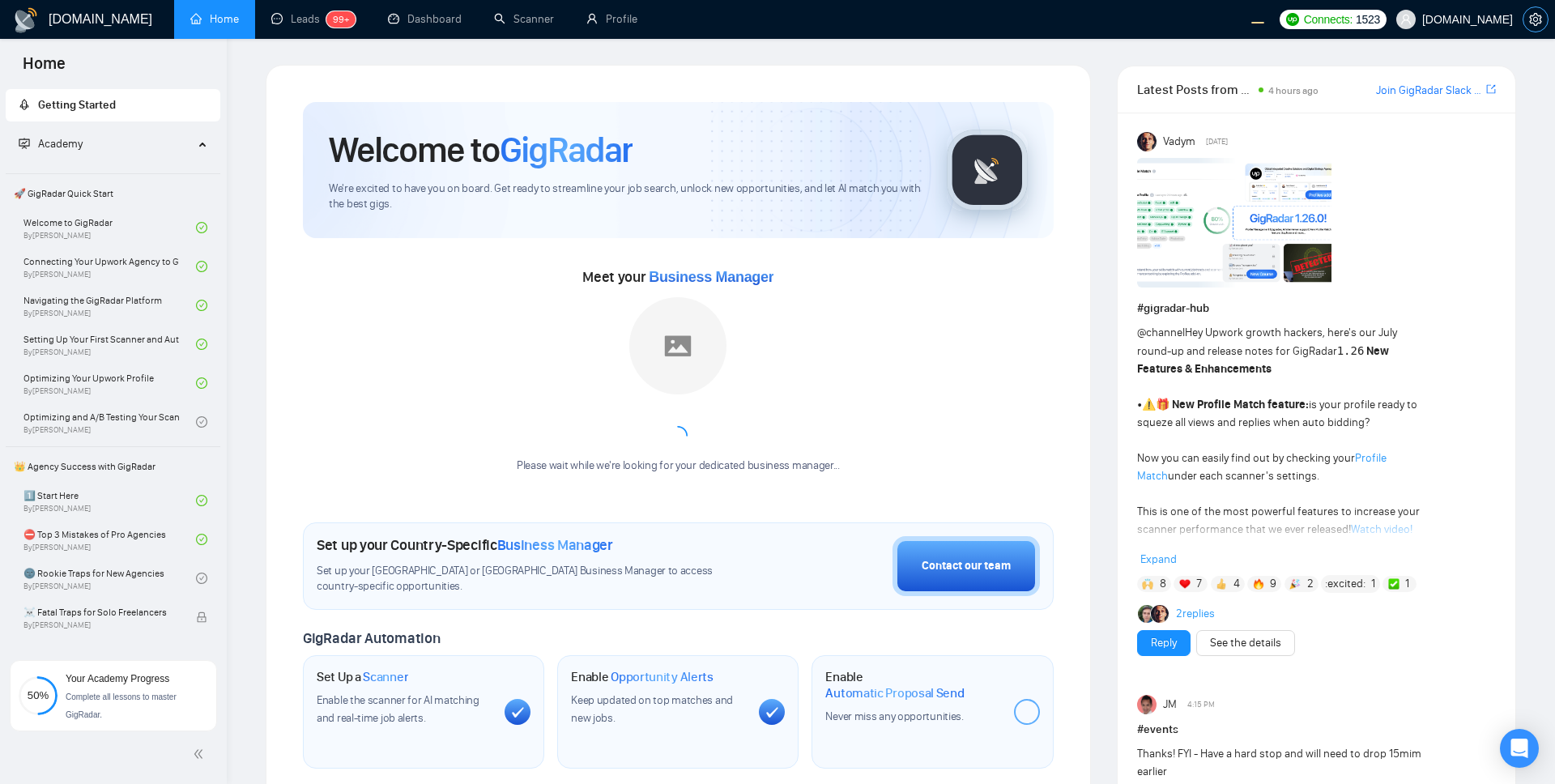
click at [1165, 17] on icon "setting" at bounding box center [1536, 20] width 13 height 13
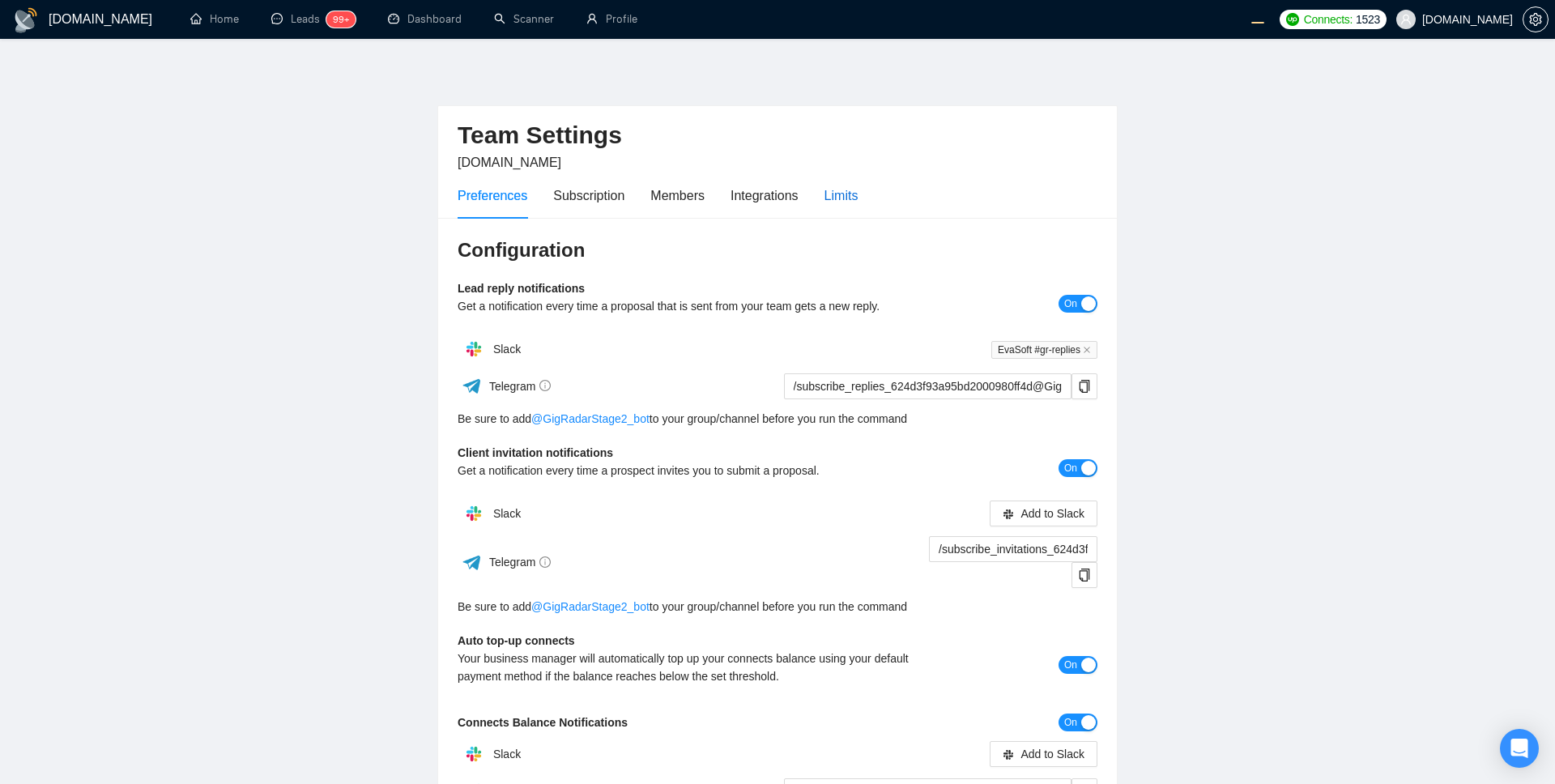
click at [845, 198] on div "Limits" at bounding box center [841, 195] width 34 height 20
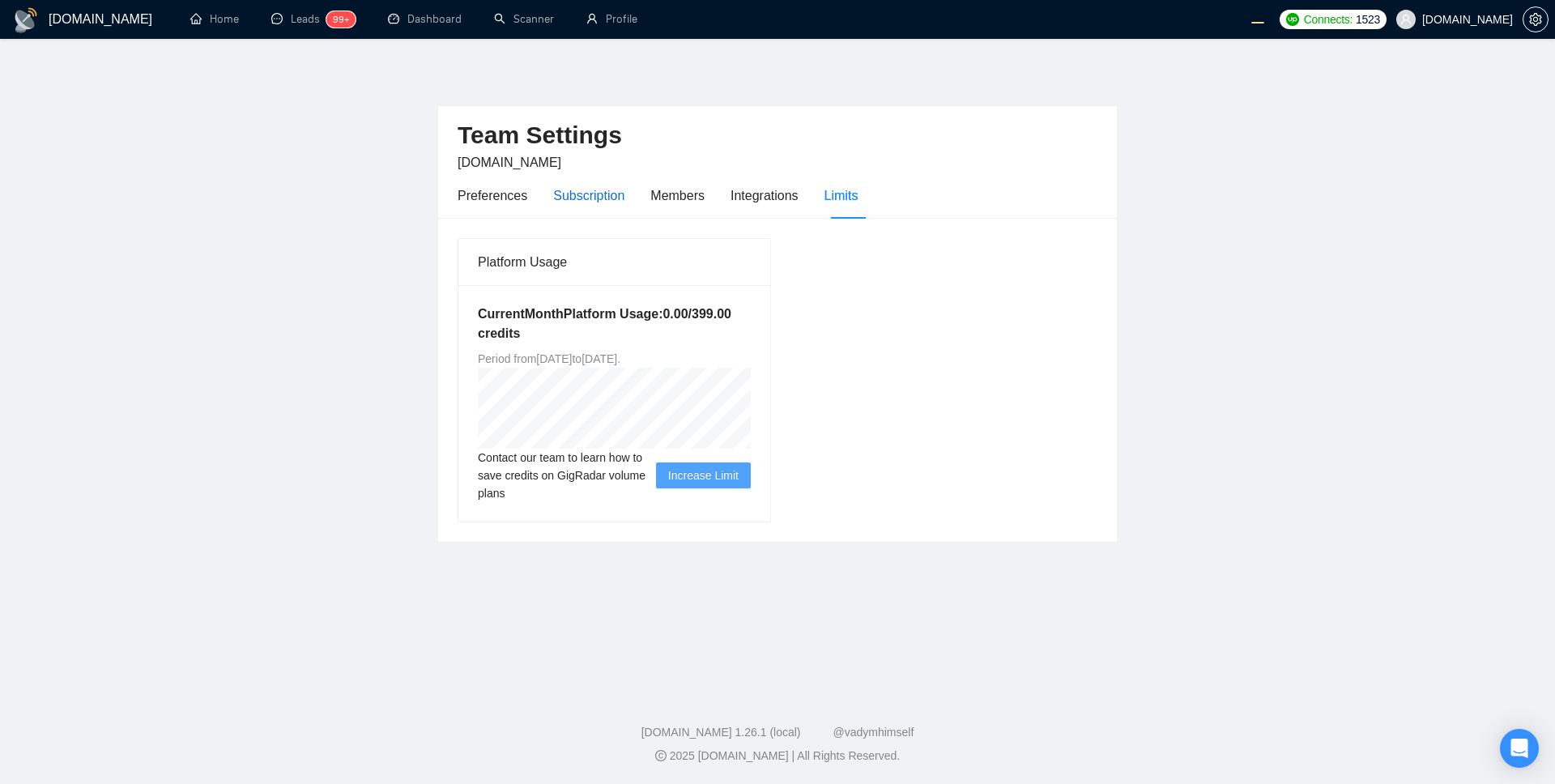
click at [595, 199] on div "Subscription" at bounding box center [589, 195] width 71 height 20
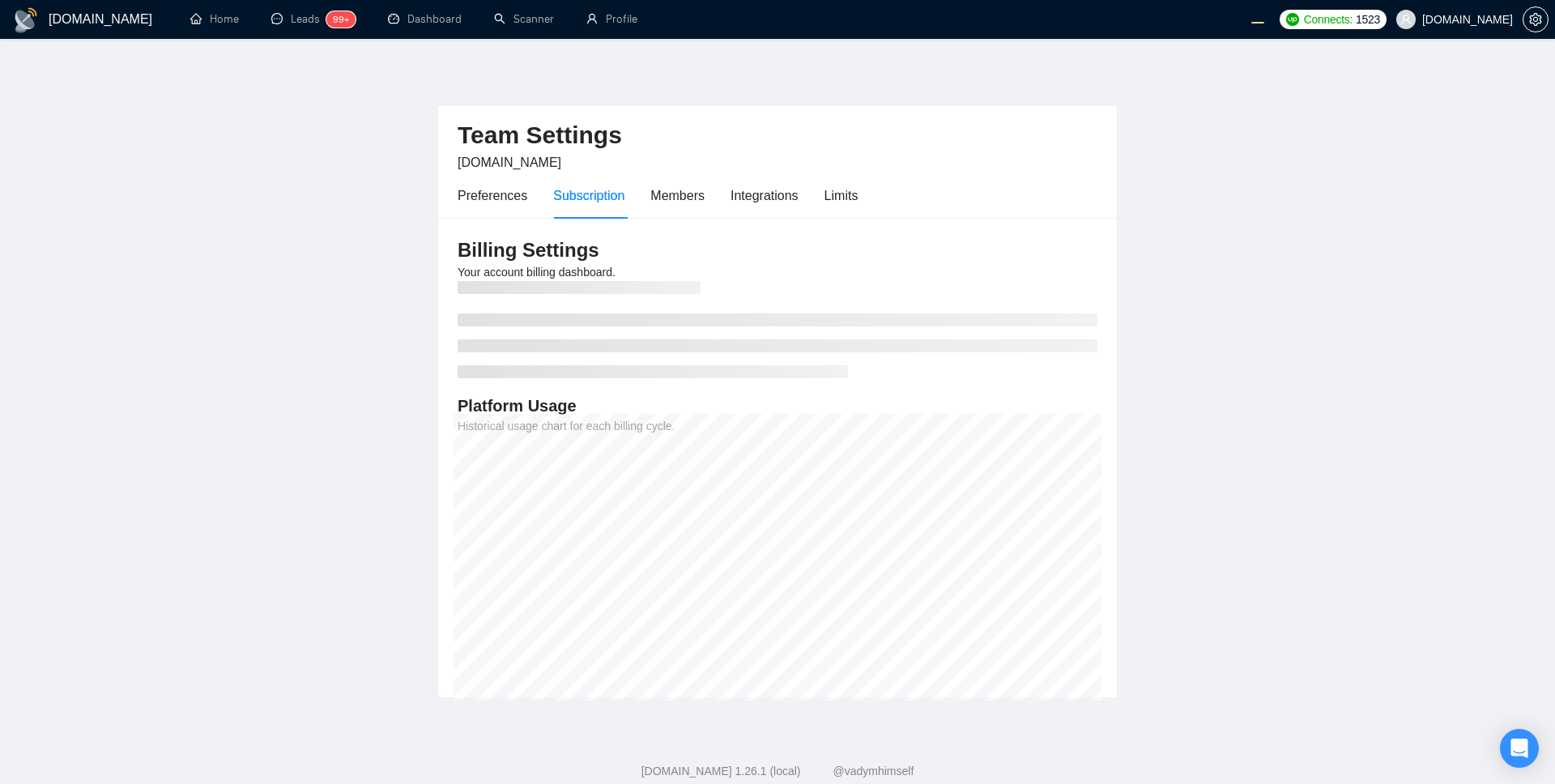
click at [1160, 530] on main "Team Settings [DOMAIN_NAME] Preferences Subscription Members Integrations Limit…" at bounding box center [778, 381] width 1503 height 634
click at [848, 205] on div "Limits" at bounding box center [841, 195] width 34 height 20
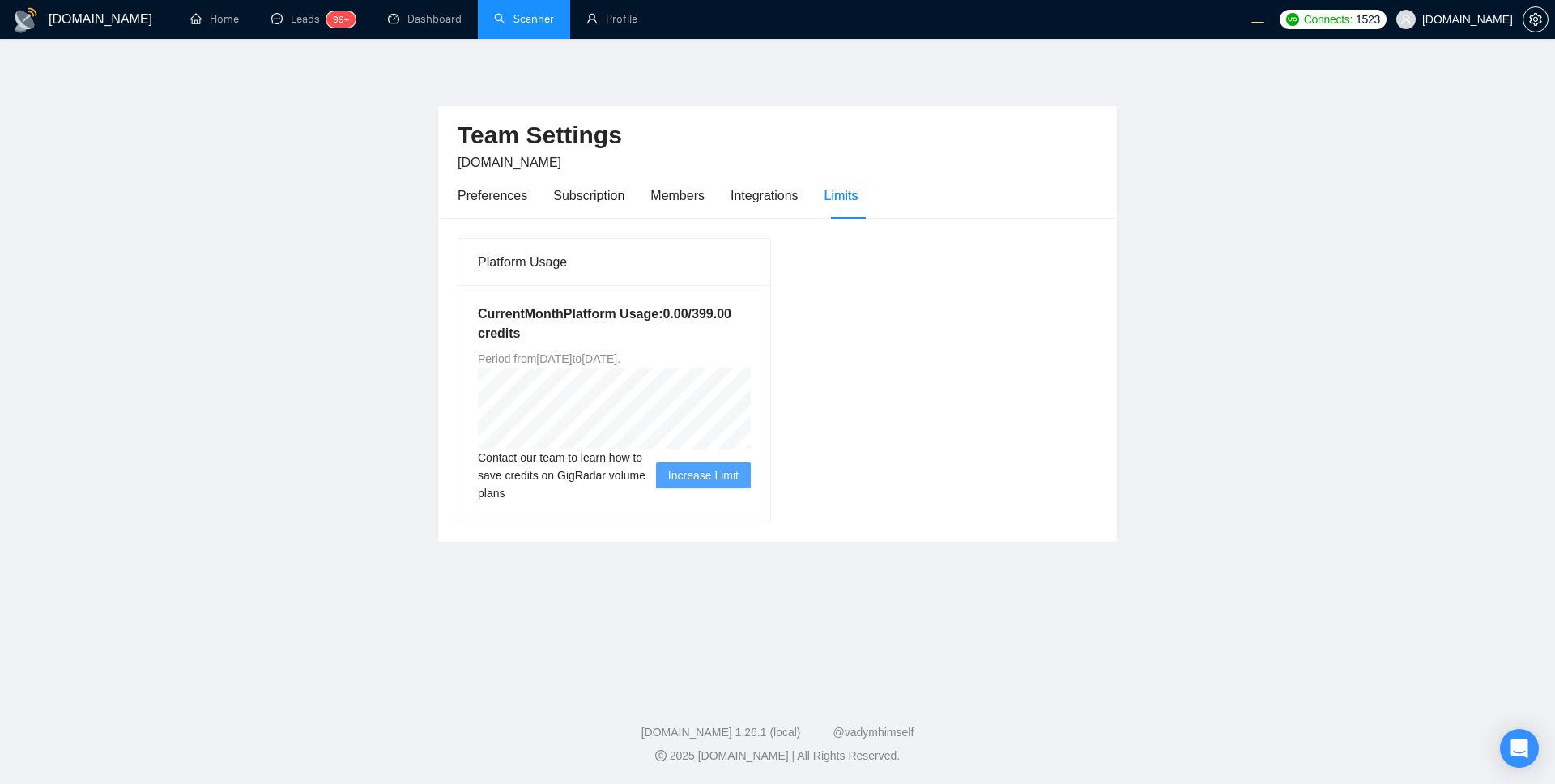
click at [532, 22] on link "Scanner" at bounding box center [524, 19] width 60 height 14
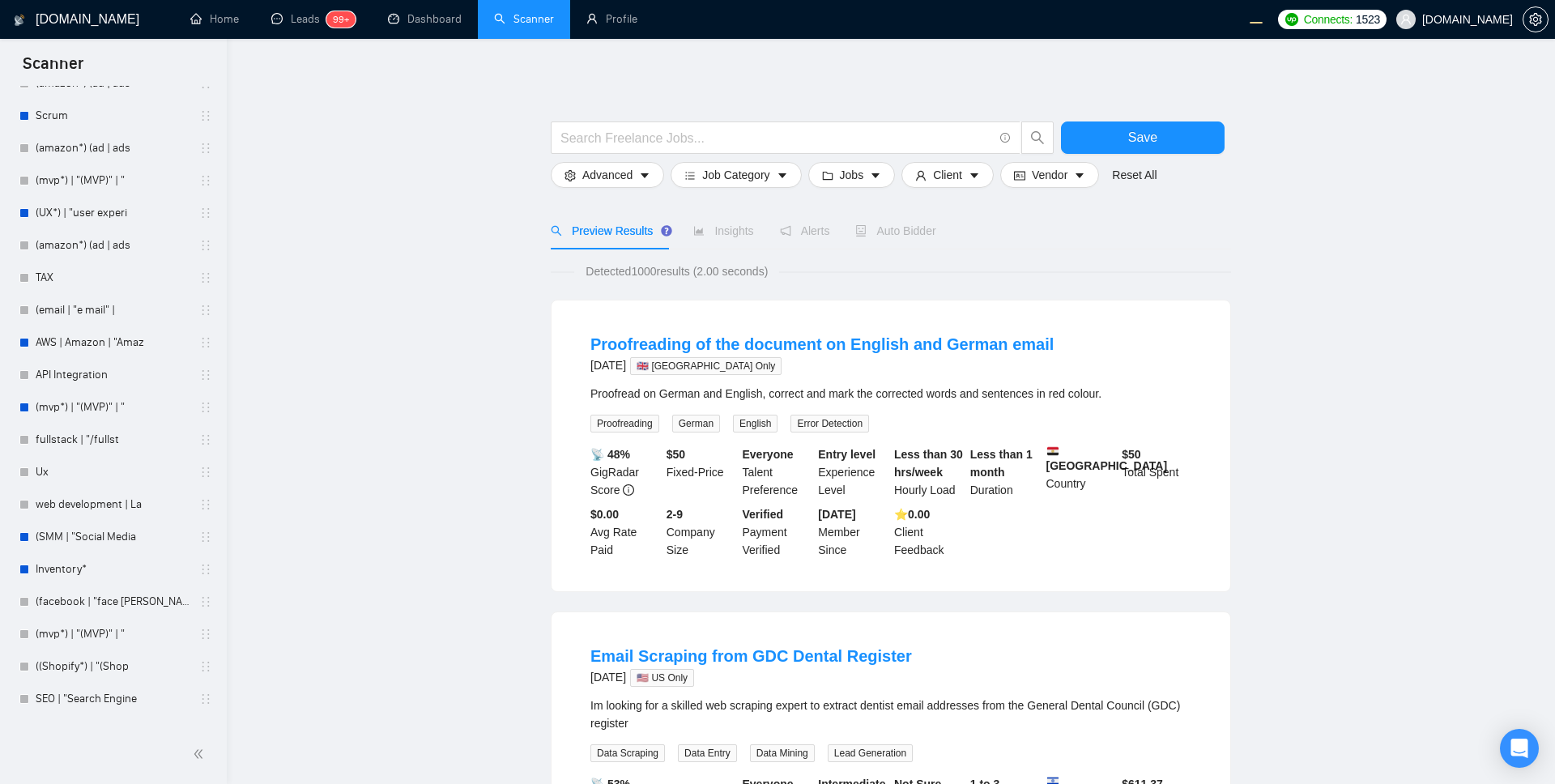
scroll to position [1967, 0]
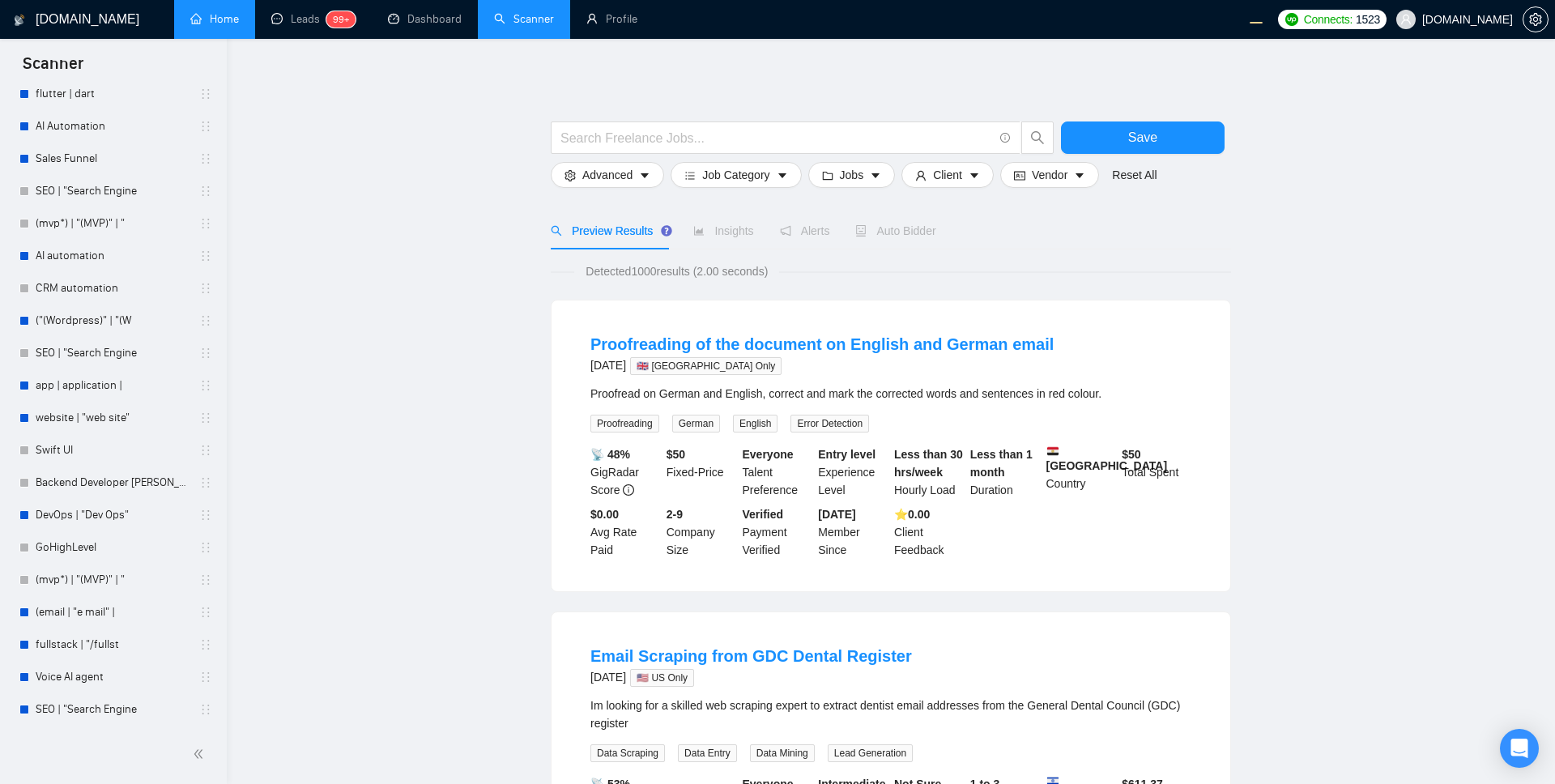
click at [224, 12] on link "Home" at bounding box center [214, 19] width 49 height 14
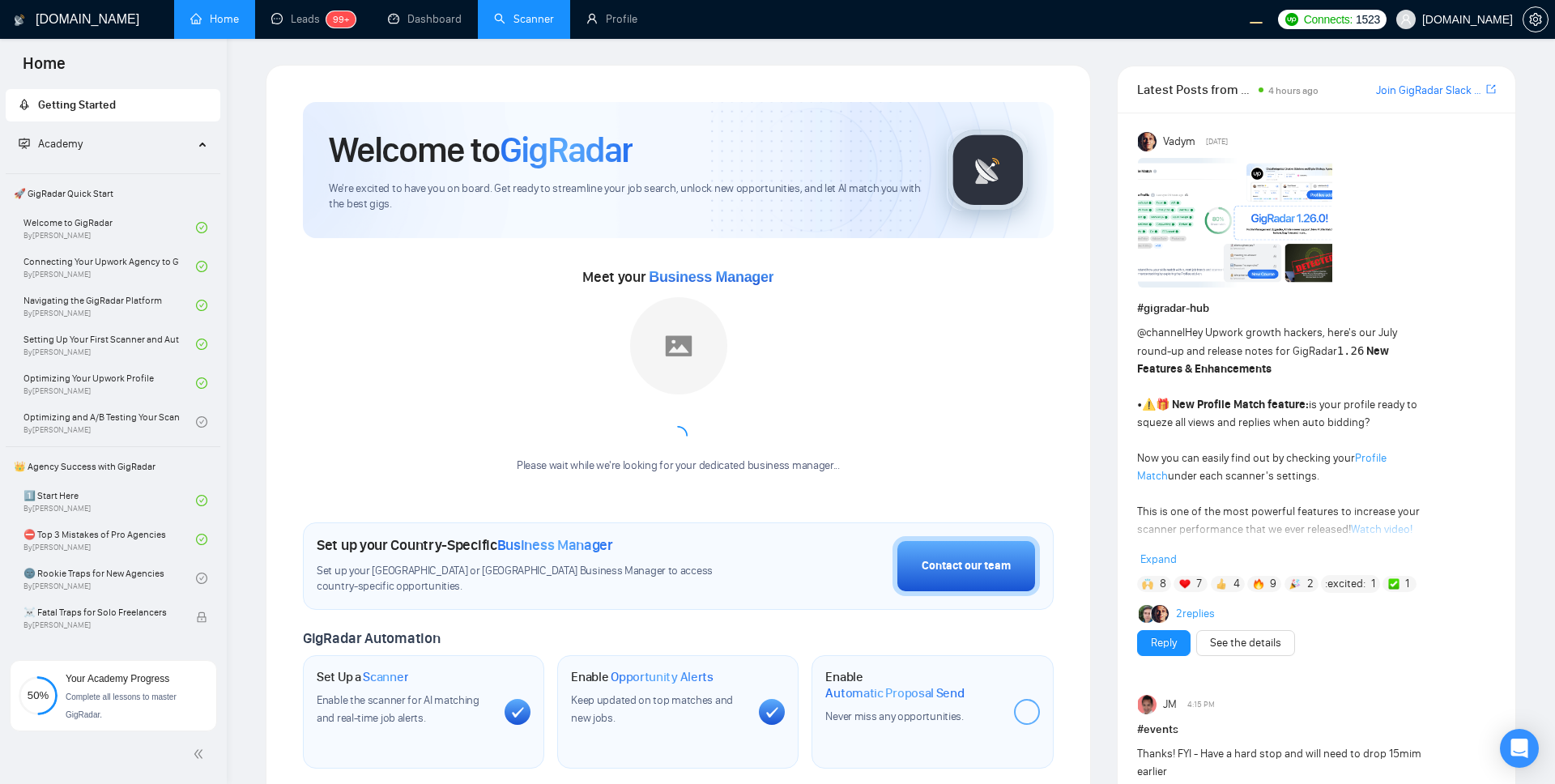
click at [1165, 365] on strong "New Features & Enhancements" at bounding box center [1263, 360] width 253 height 32
click at [1163, 558] on span "Expand" at bounding box center [1159, 559] width 37 height 14
